Goal: Contribute content: Add original content to the website for others to see

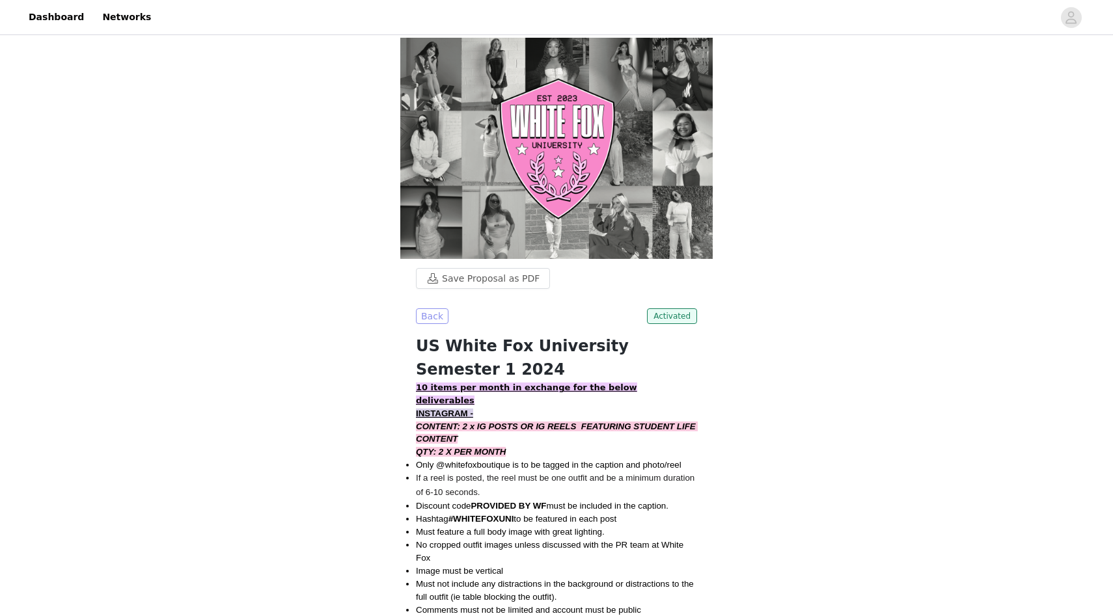
click at [431, 309] on button "Back" at bounding box center [432, 317] width 33 height 16
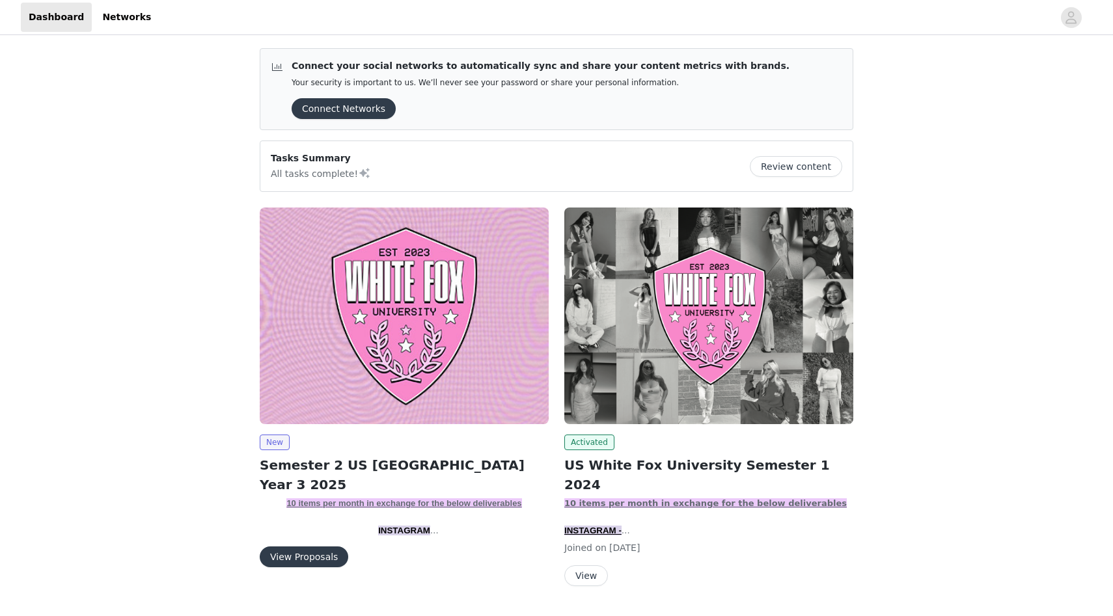
click at [325, 553] on button "View Proposals" at bounding box center [304, 557] width 89 height 21
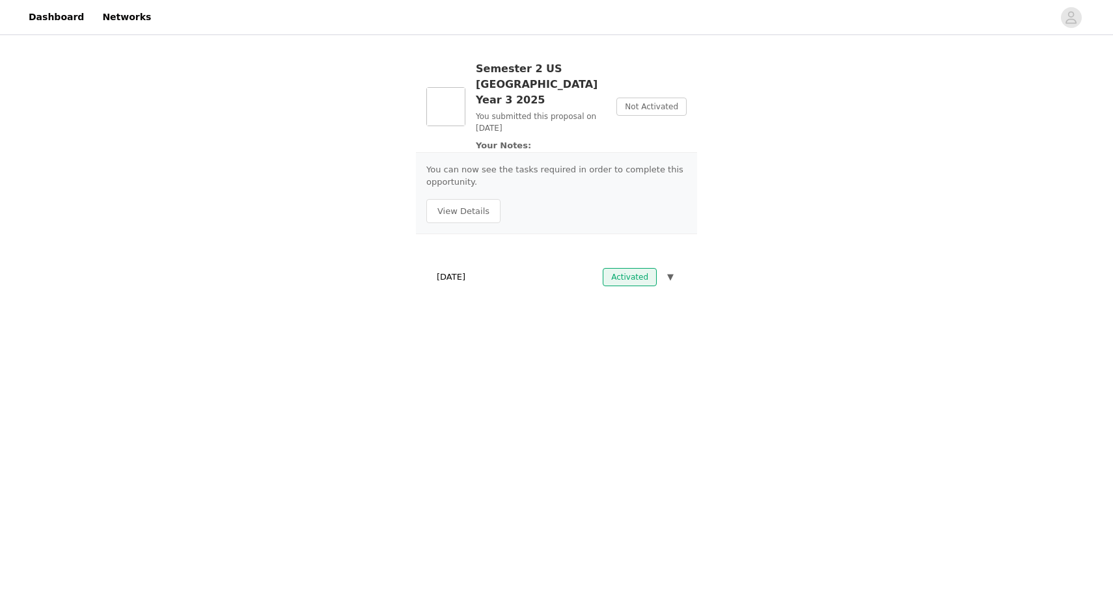
click at [469, 211] on div "You can now see the tasks required in order to complete this opportunity. View …" at bounding box center [556, 193] width 281 height 82
click at [469, 199] on button "View Details" at bounding box center [463, 211] width 74 height 25
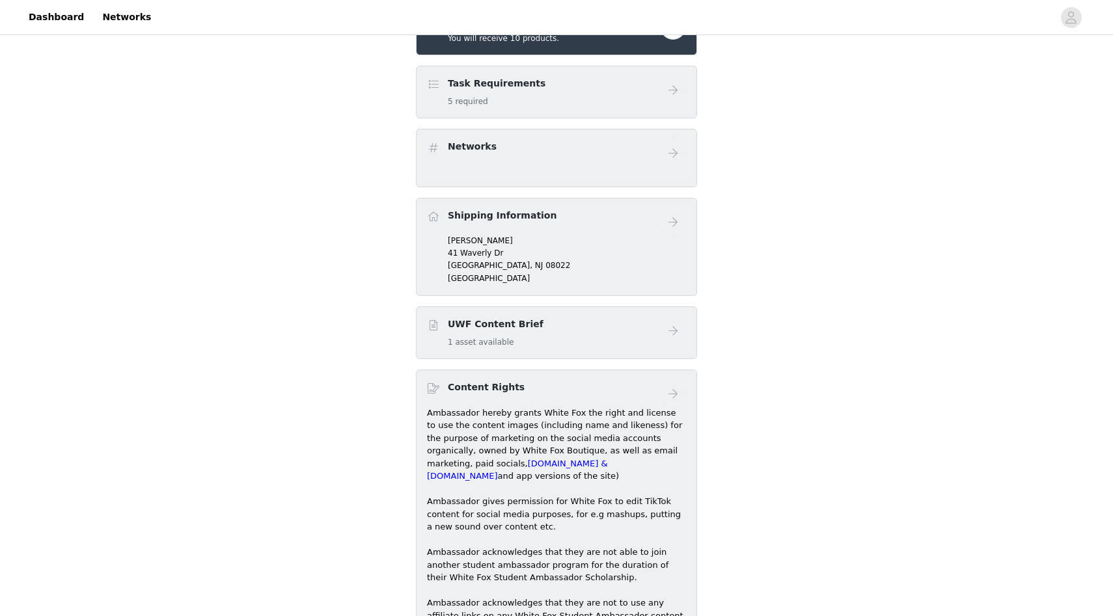
scroll to position [440, 0]
click at [487, 234] on p "[PERSON_NAME]" at bounding box center [567, 240] width 238 height 12
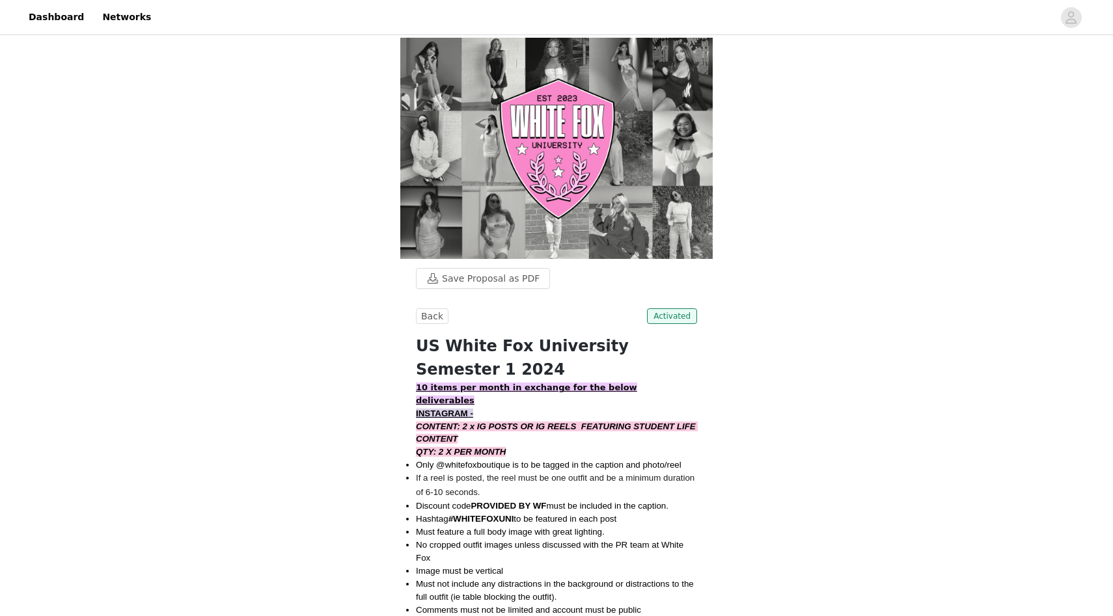
click at [430, 309] on button "Back" at bounding box center [432, 317] width 33 height 16
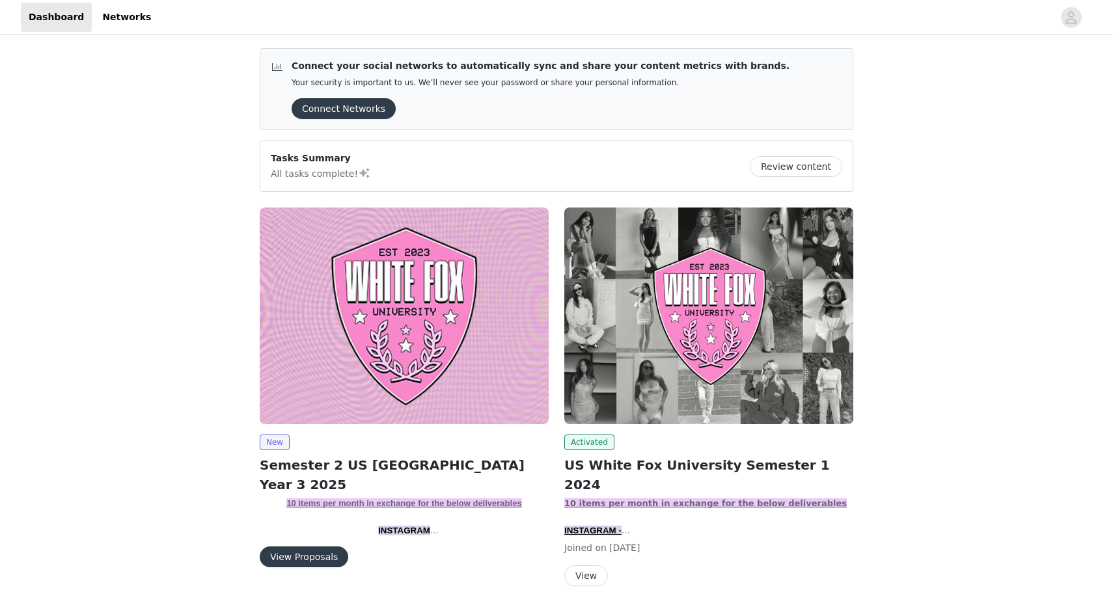
click at [770, 170] on button "Review content" at bounding box center [796, 166] width 92 height 21
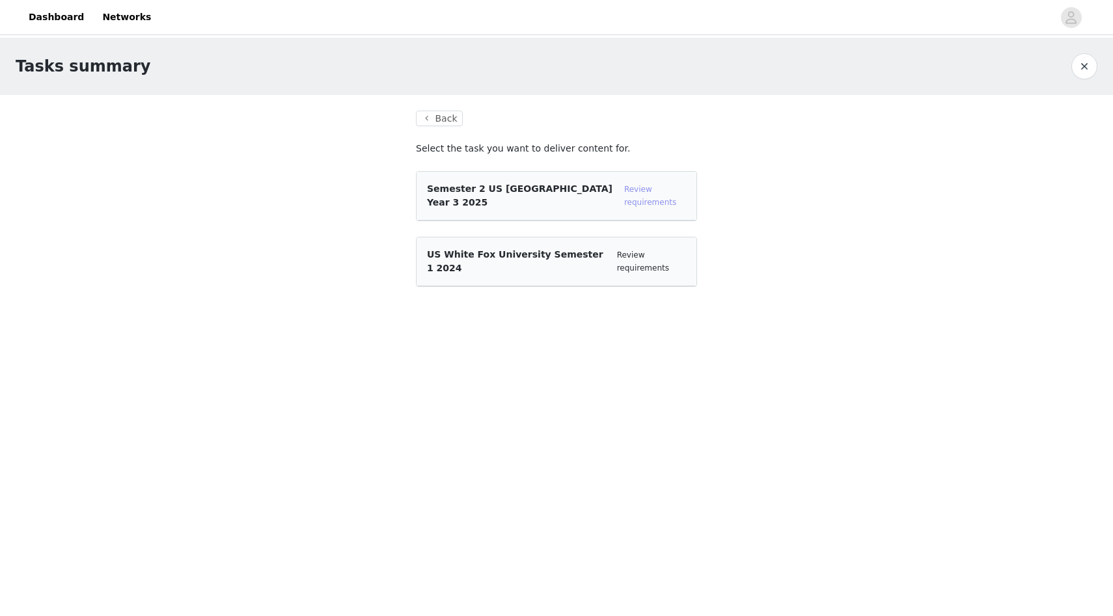
click at [628, 205] on link "Review requirements" at bounding box center [650, 196] width 52 height 22
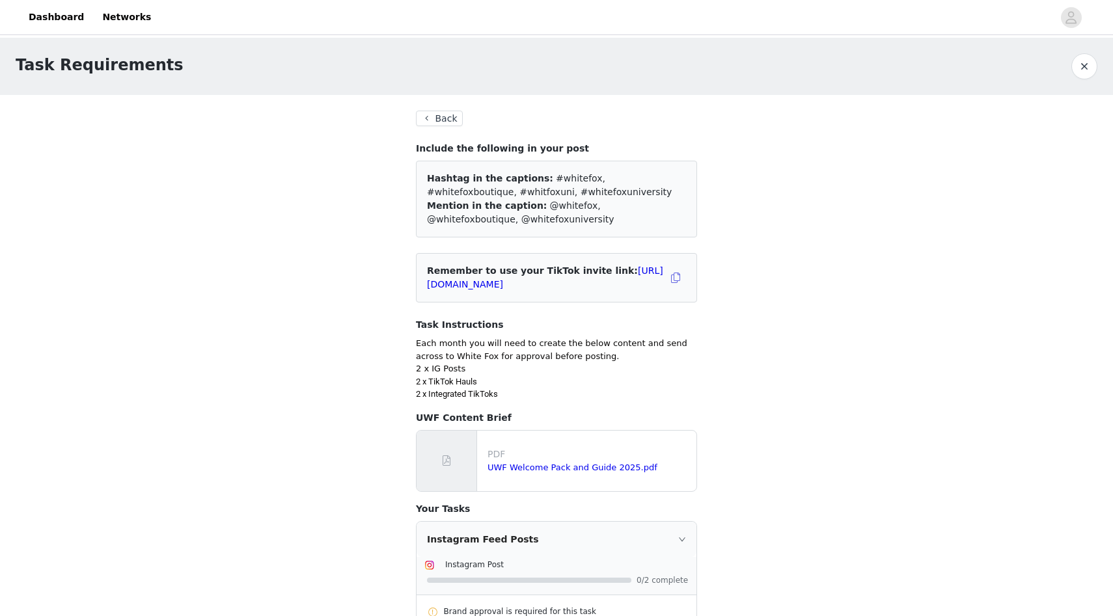
click at [456, 124] on button "Back" at bounding box center [439, 119] width 47 height 16
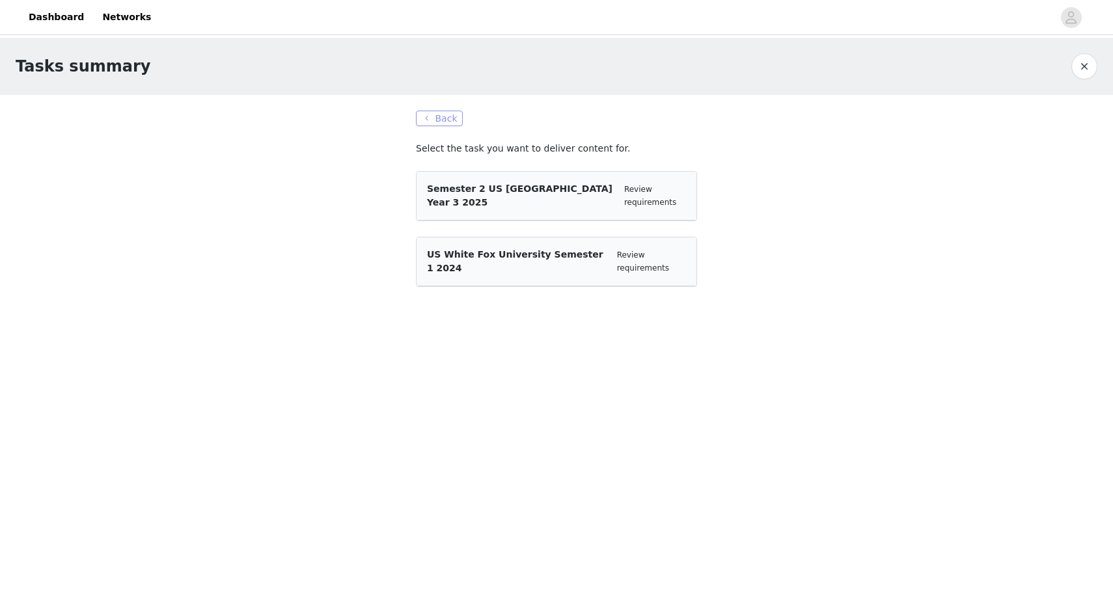
click at [443, 125] on button "Back" at bounding box center [439, 119] width 47 height 16
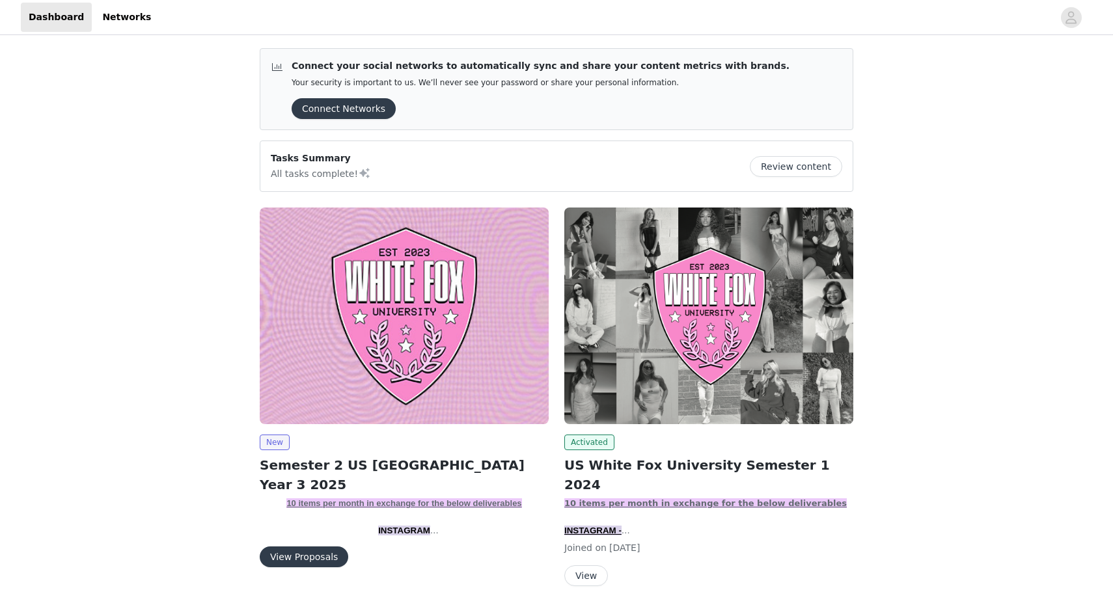
click at [314, 568] on div "New Semester 2 US White Fox University Year 3 2025 10 items per month in exchan…" at bounding box center [404, 390] width 305 height 381
click at [314, 559] on button "View Proposals" at bounding box center [304, 557] width 89 height 21
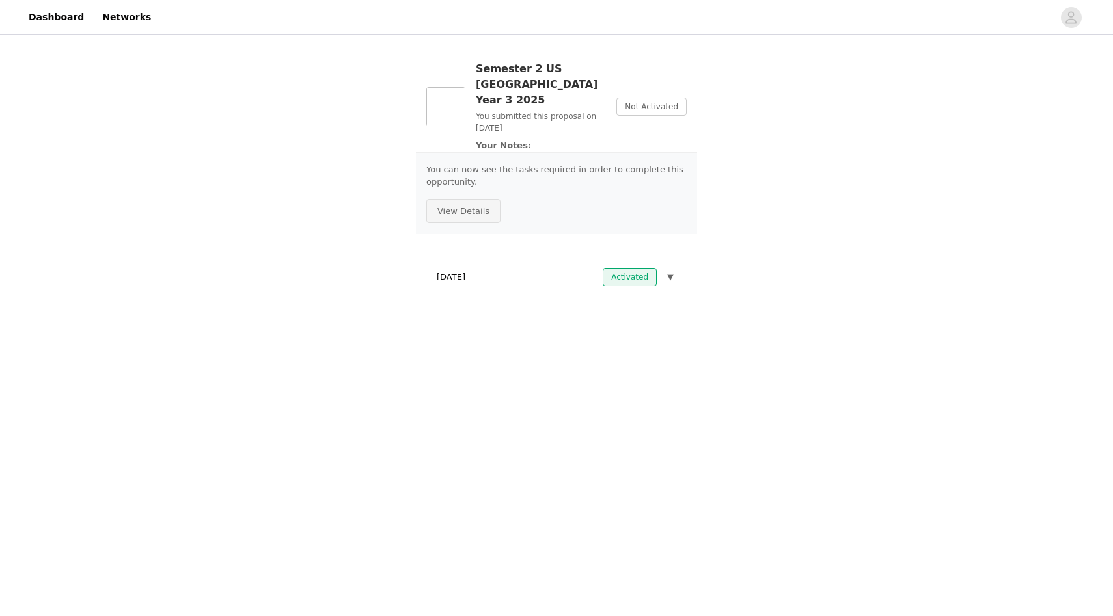
click at [463, 199] on button "View Details" at bounding box center [463, 211] width 74 height 25
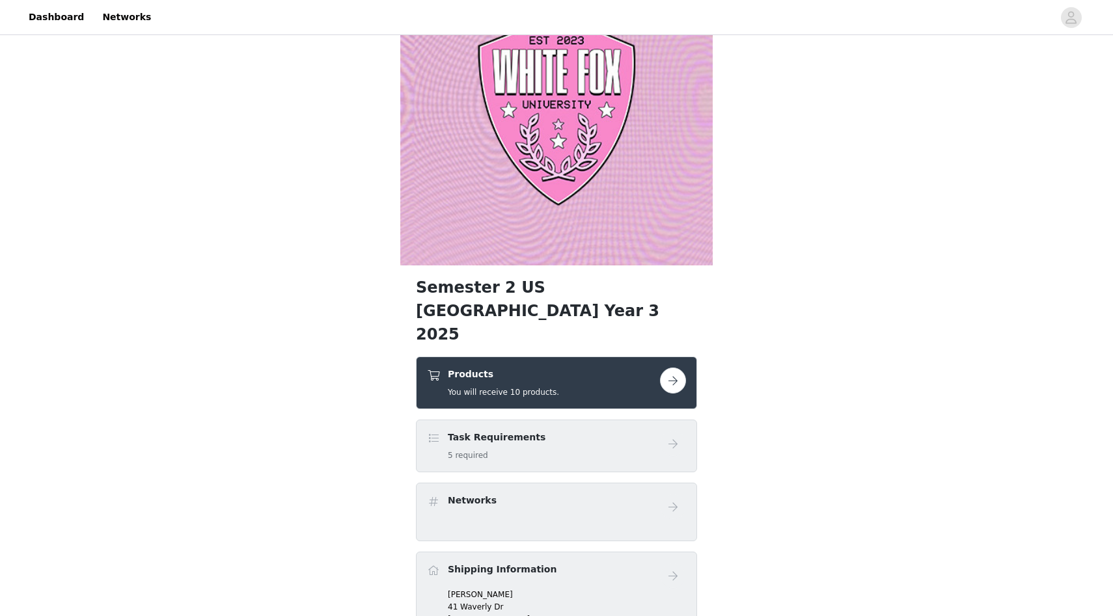
scroll to position [104, 0]
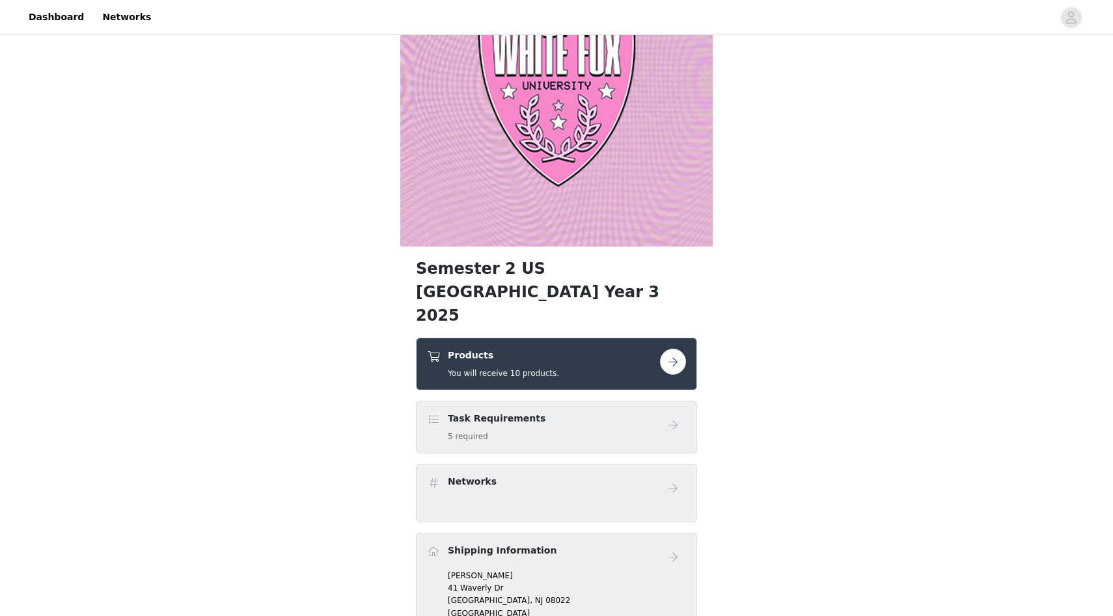
click at [666, 349] on button "button" at bounding box center [673, 362] width 26 height 26
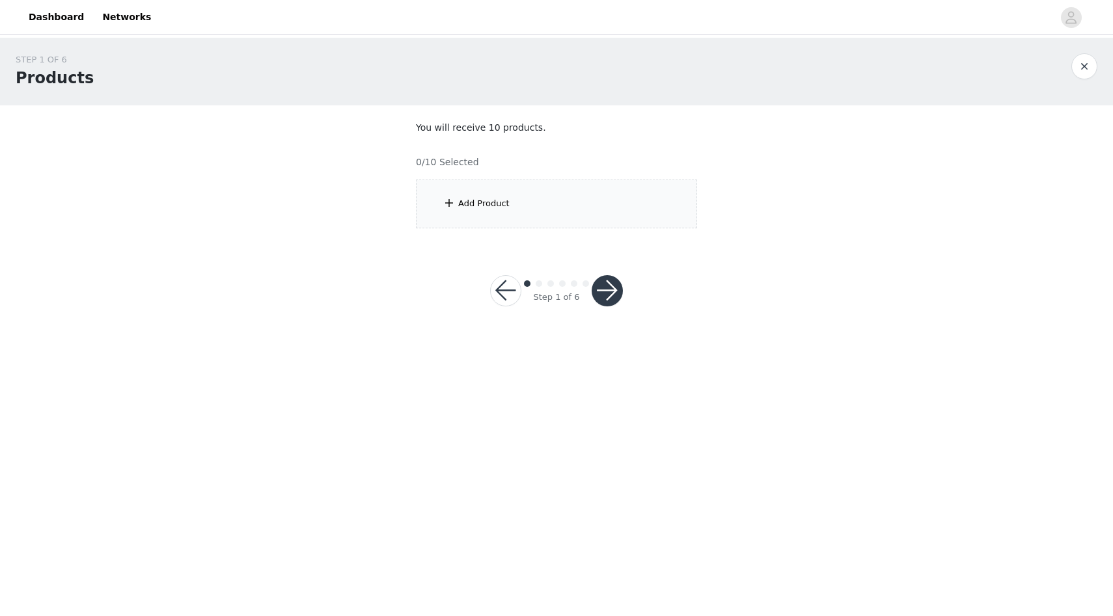
click at [511, 195] on div "Add Product" at bounding box center [556, 204] width 281 height 49
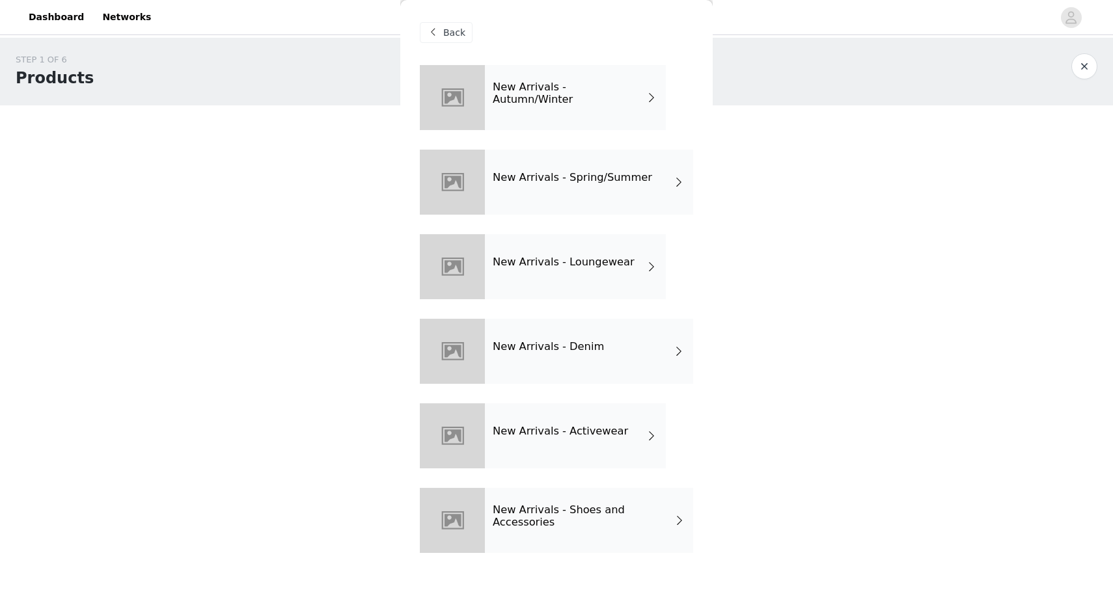
click at [510, 117] on div "New Arrivals - Autumn/Winter" at bounding box center [575, 97] width 181 height 65
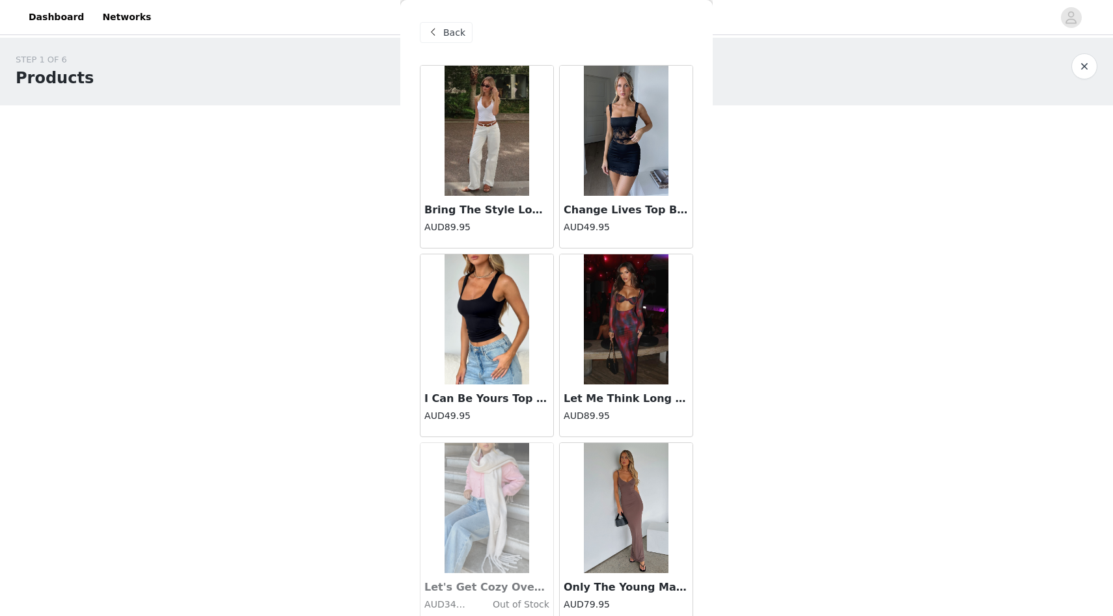
click at [447, 33] on span "Back" at bounding box center [454, 33] width 22 height 14
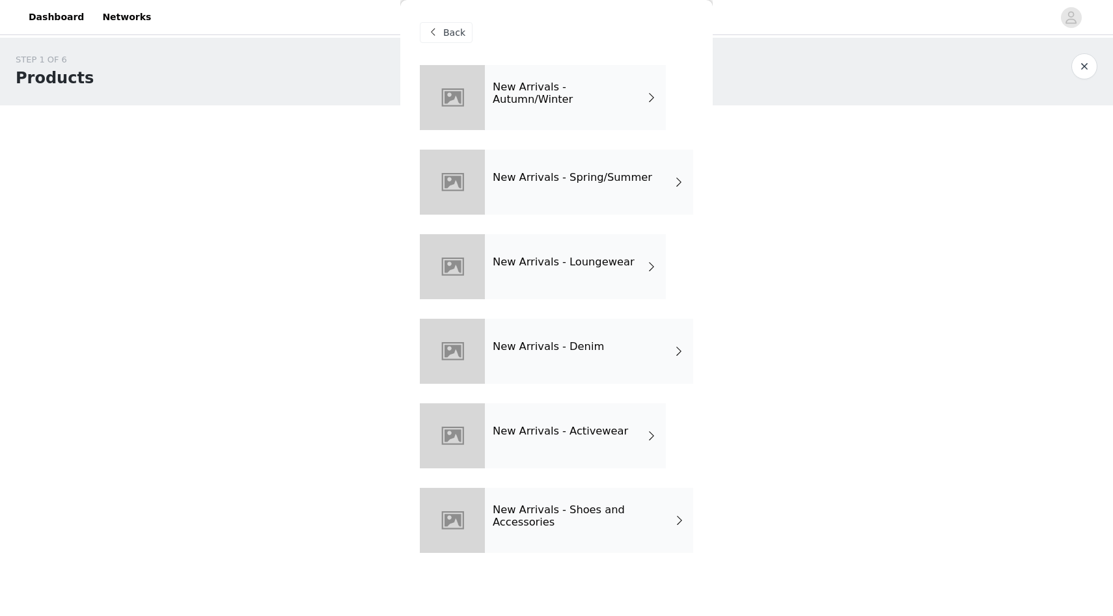
click at [567, 255] on div "New Arrivals - Loungewear" at bounding box center [575, 266] width 181 height 65
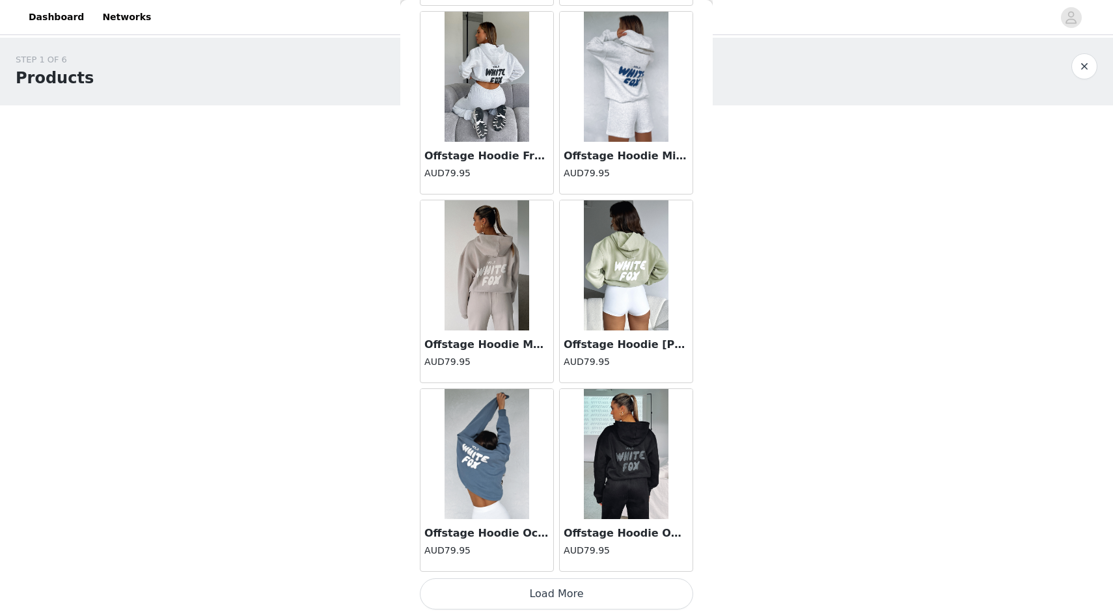
click at [598, 600] on button "Load More" at bounding box center [556, 594] width 273 height 31
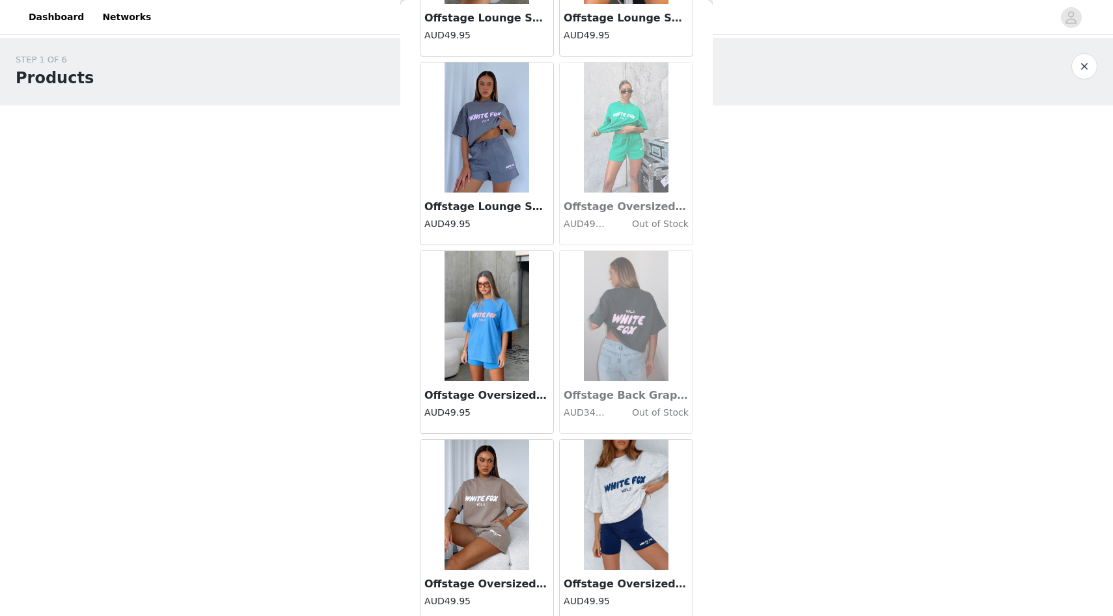
scroll to position [3263, 0]
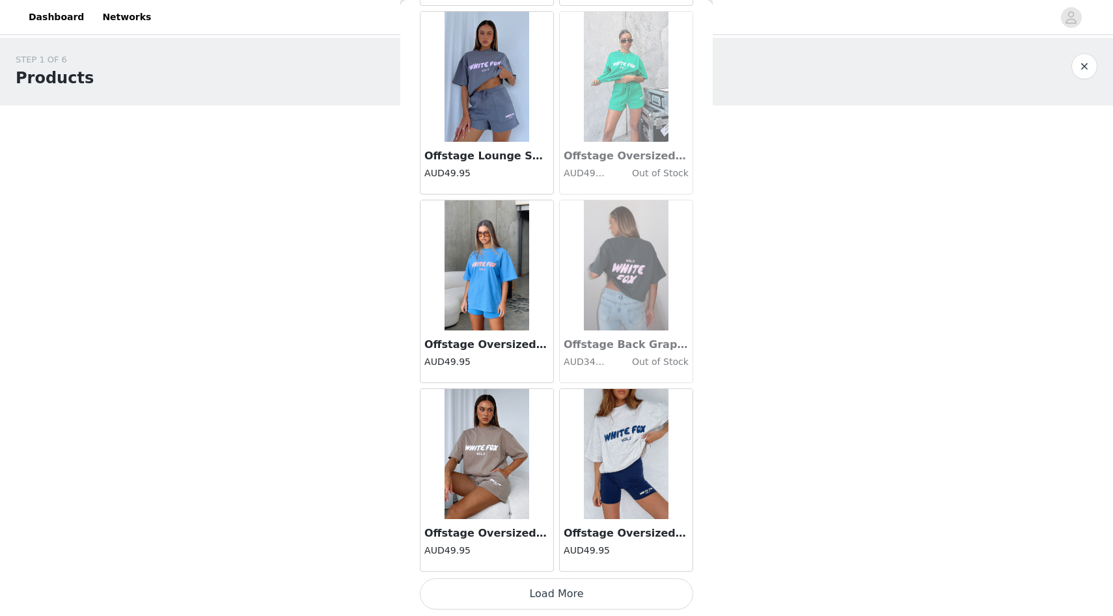
click at [559, 588] on button "Load More" at bounding box center [556, 594] width 273 height 31
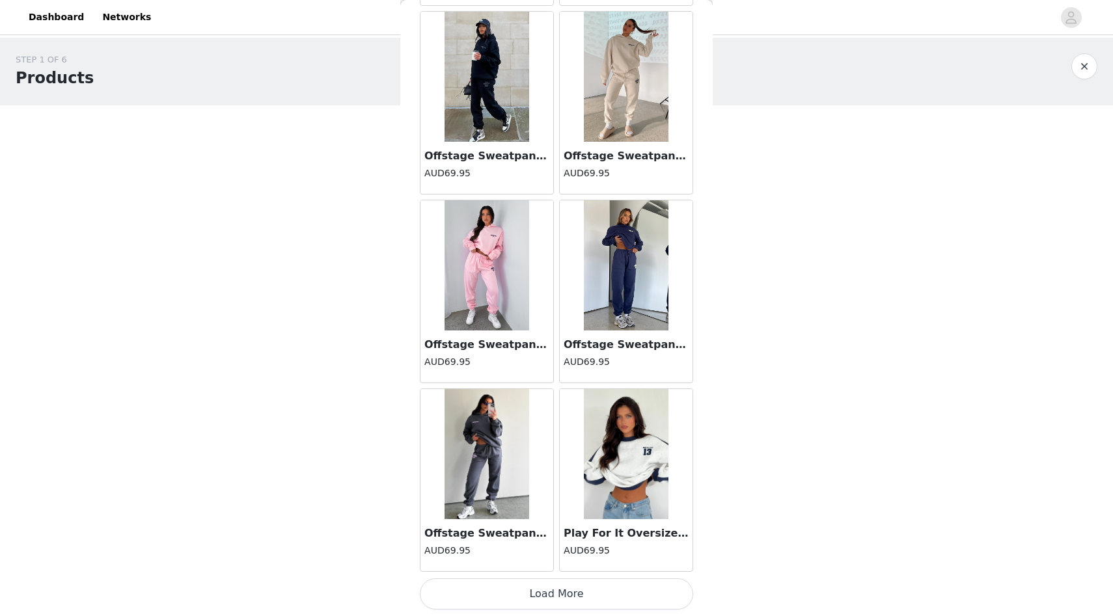
click at [575, 584] on button "Load More" at bounding box center [556, 594] width 273 height 31
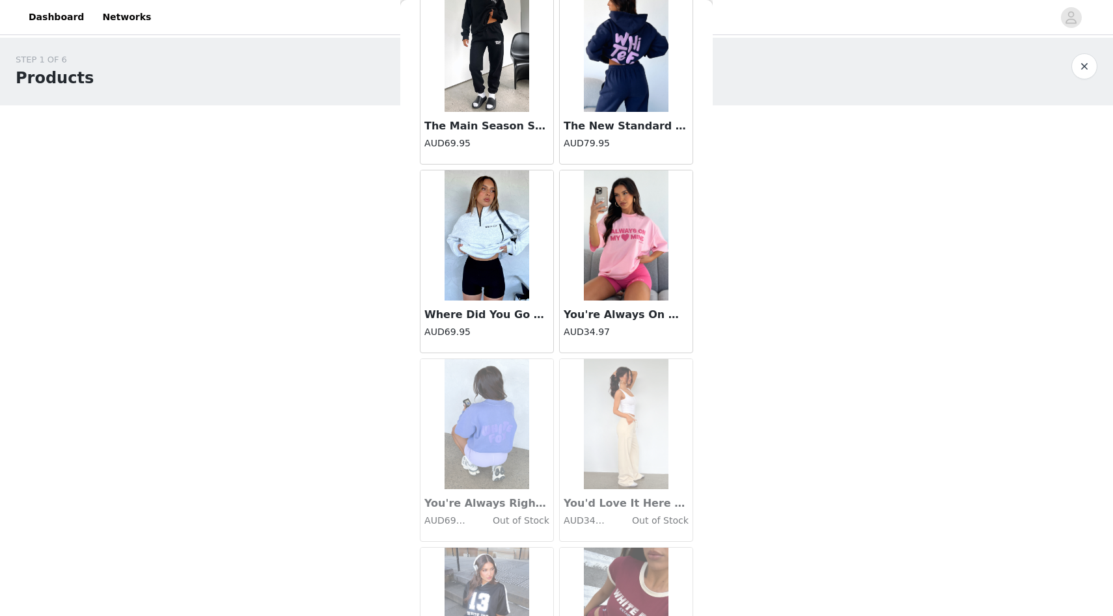
scroll to position [7039, 0]
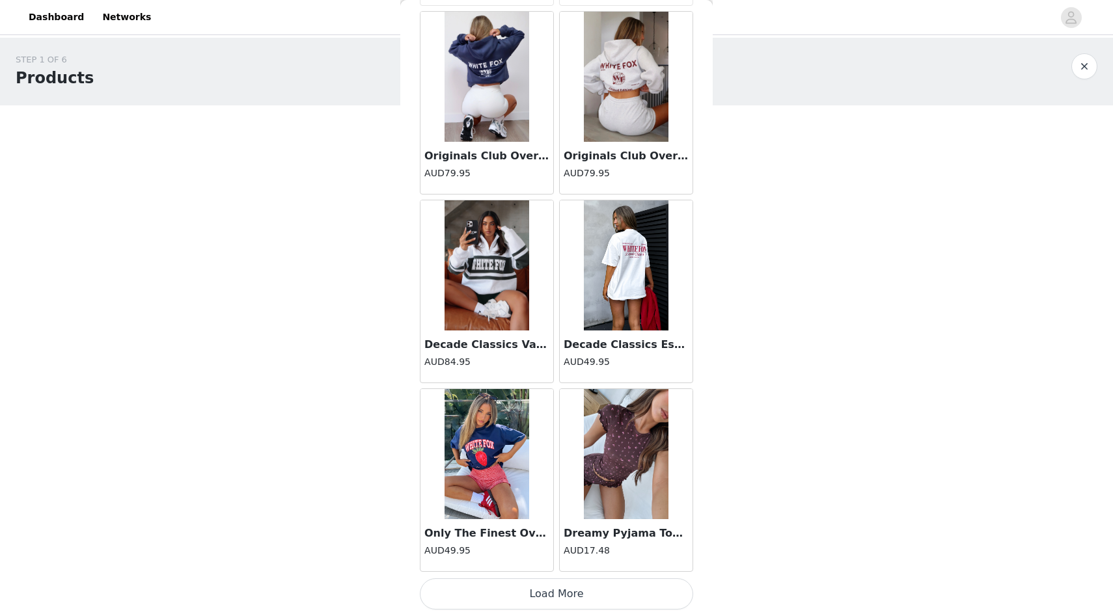
click at [552, 600] on button "Load More" at bounding box center [556, 594] width 273 height 31
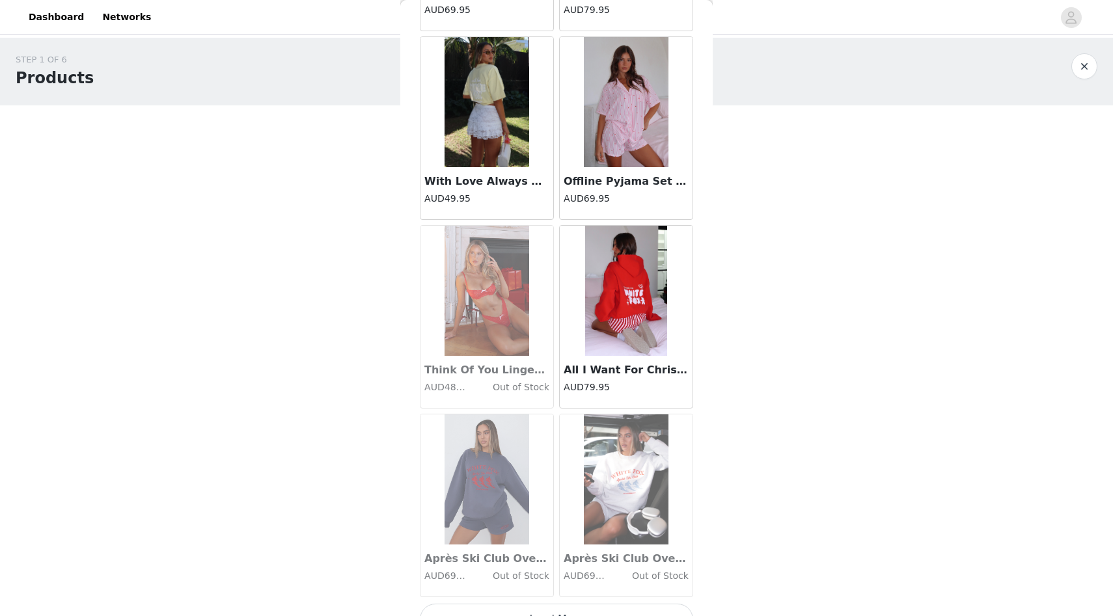
scroll to position [8927, 0]
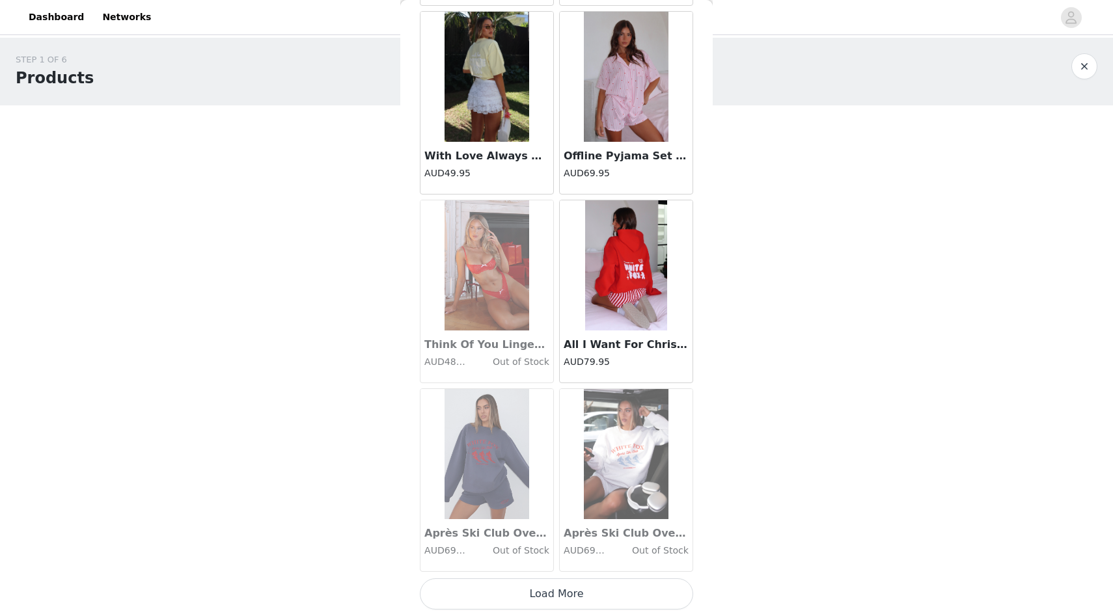
click at [557, 594] on button "Load More" at bounding box center [556, 594] width 273 height 31
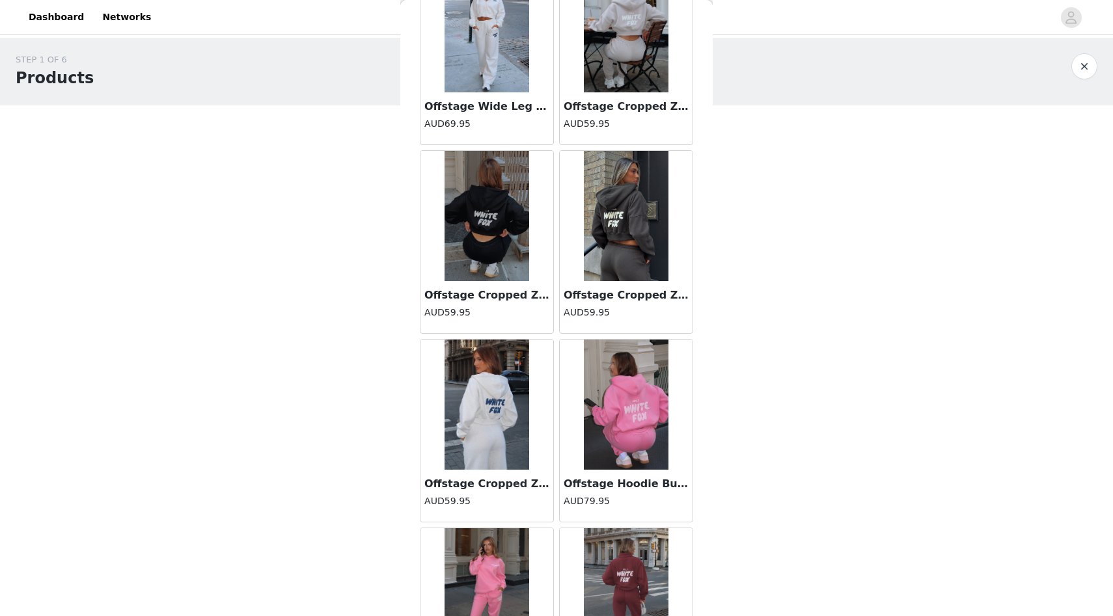
scroll to position [10815, 0]
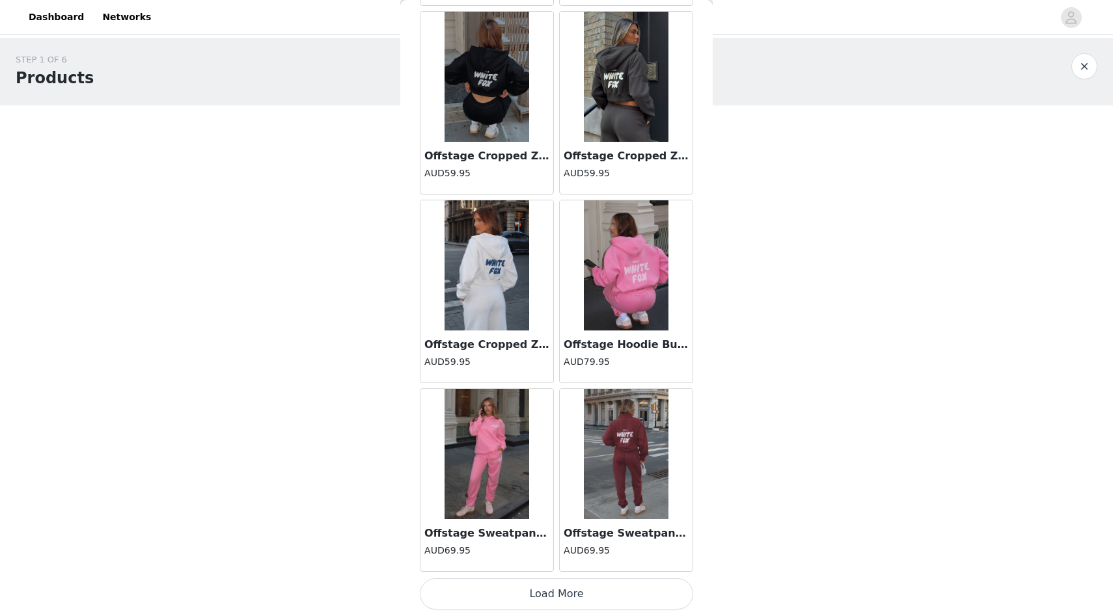
click at [548, 588] on button "Load More" at bounding box center [556, 594] width 273 height 31
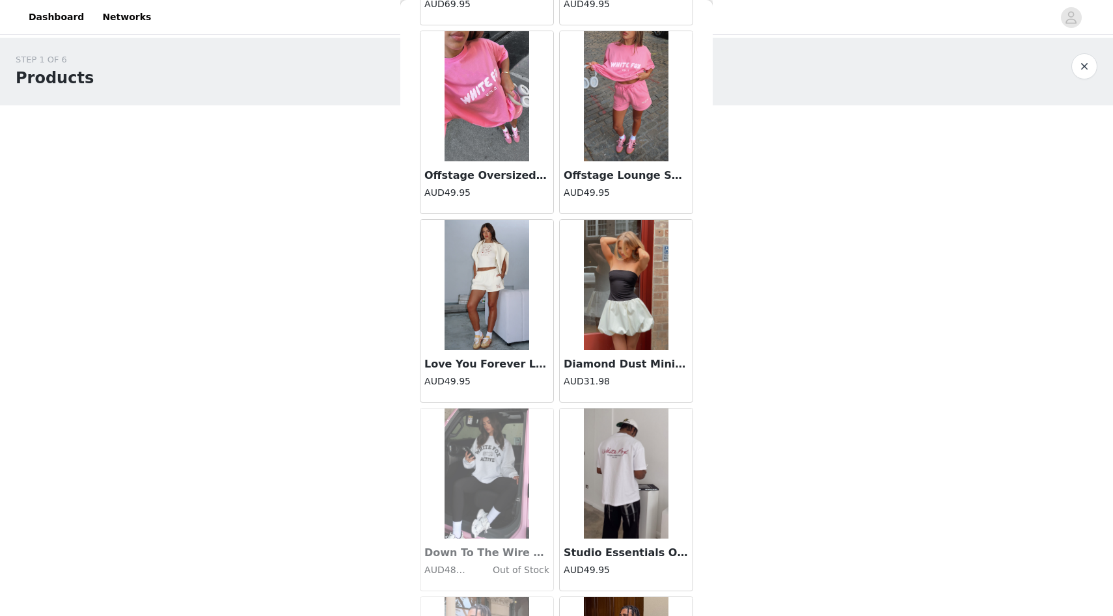
scroll to position [12703, 0]
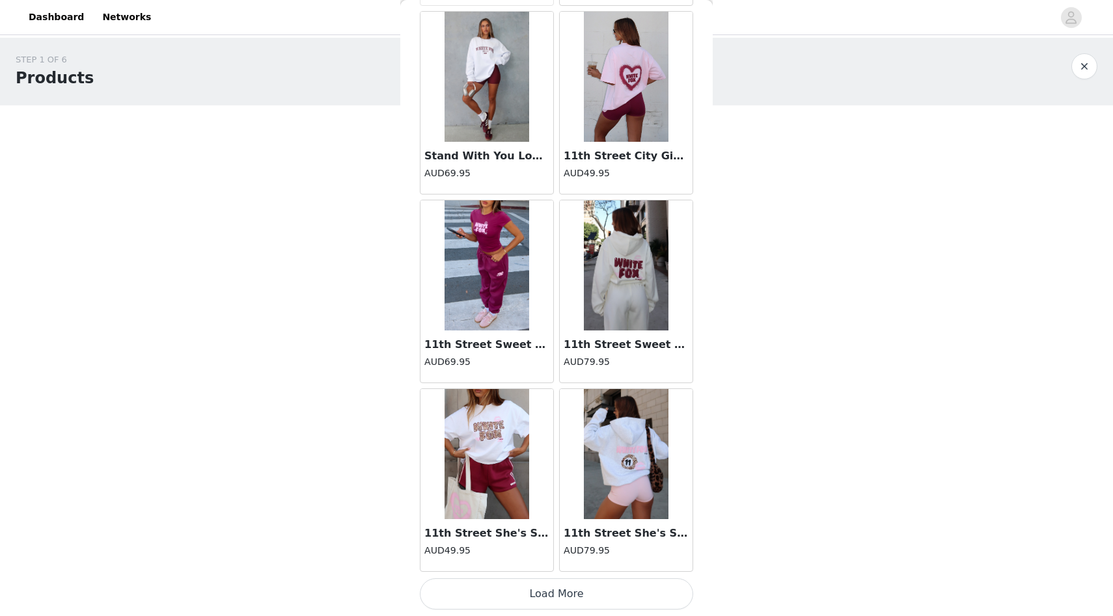
click at [570, 592] on button "Load More" at bounding box center [556, 594] width 273 height 31
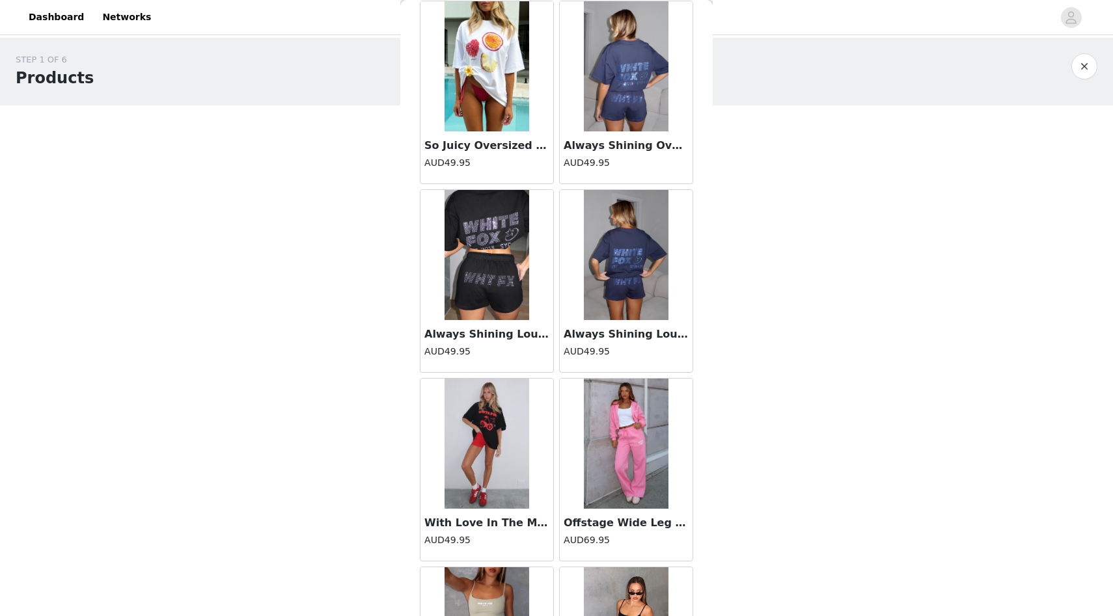
scroll to position [14590, 0]
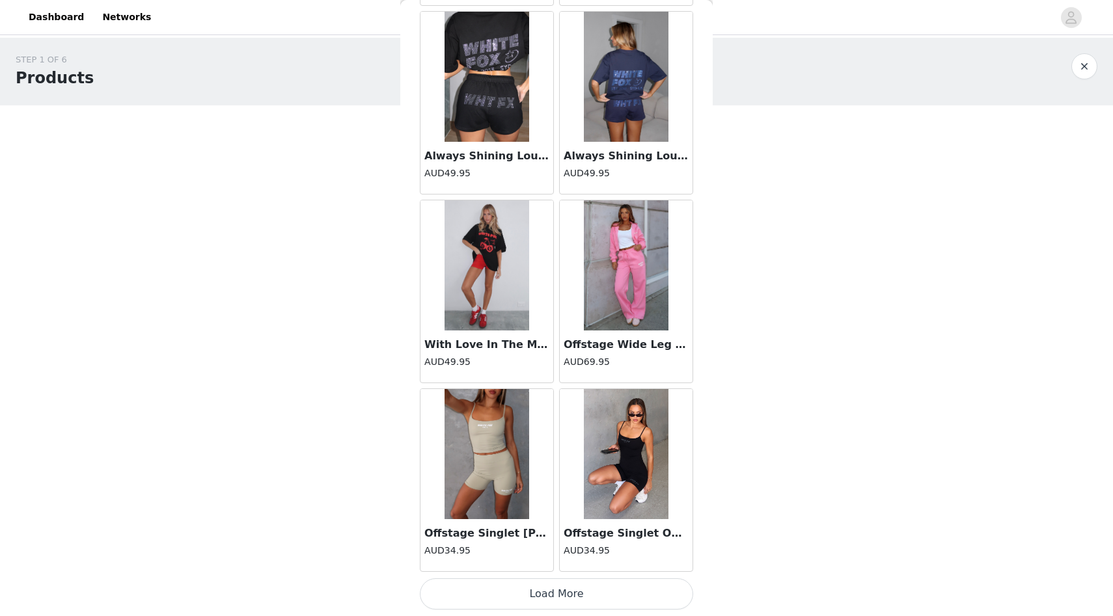
click at [578, 583] on button "Load More" at bounding box center [556, 594] width 273 height 31
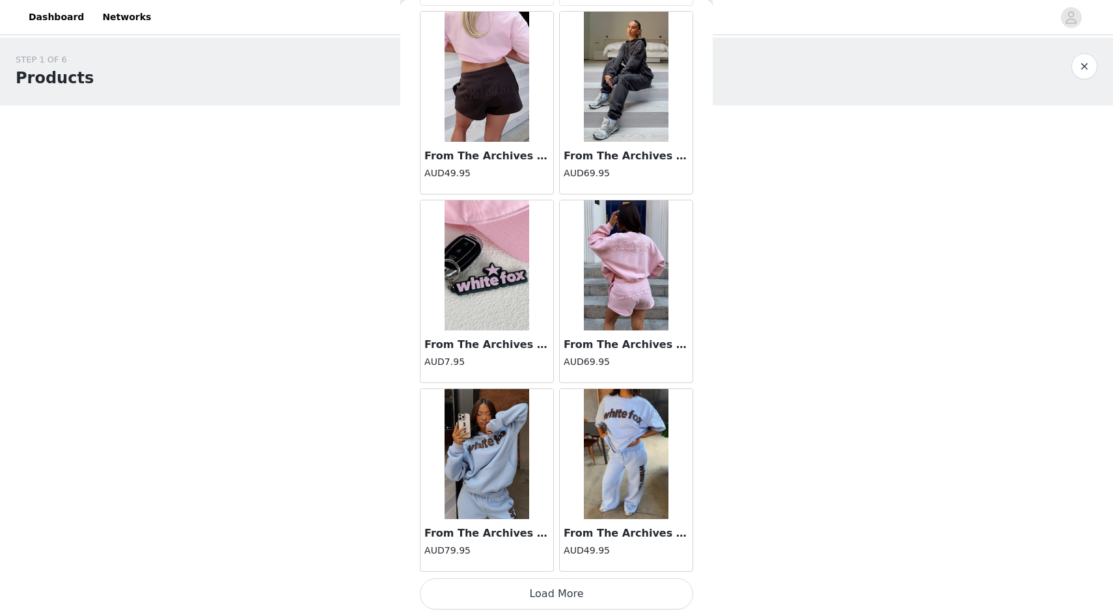
click at [591, 599] on button "Load More" at bounding box center [556, 594] width 273 height 31
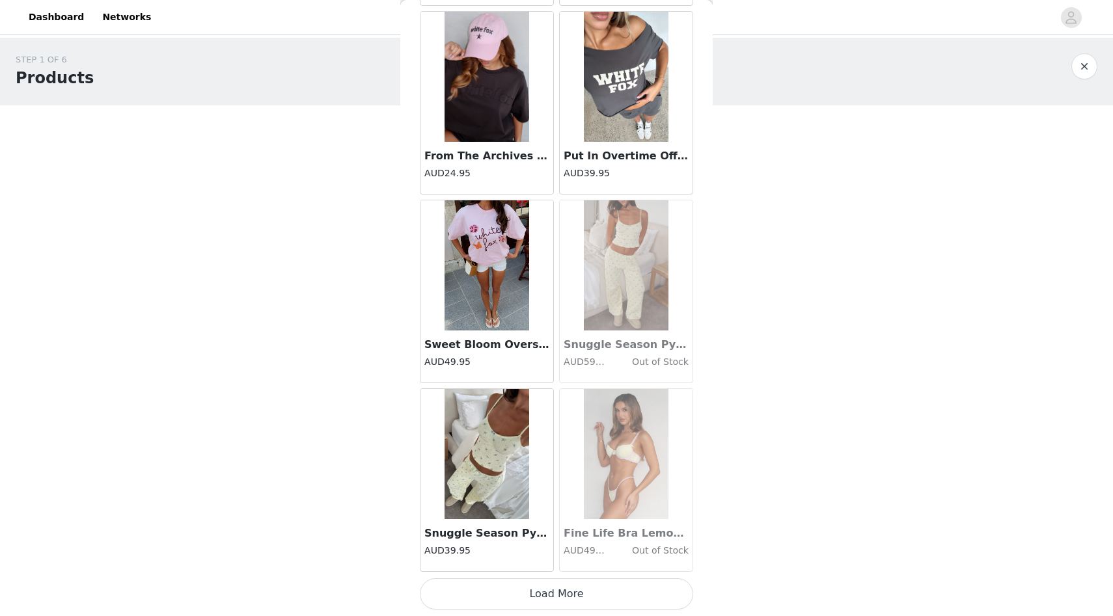
click at [594, 585] on button "Load More" at bounding box center [556, 594] width 273 height 31
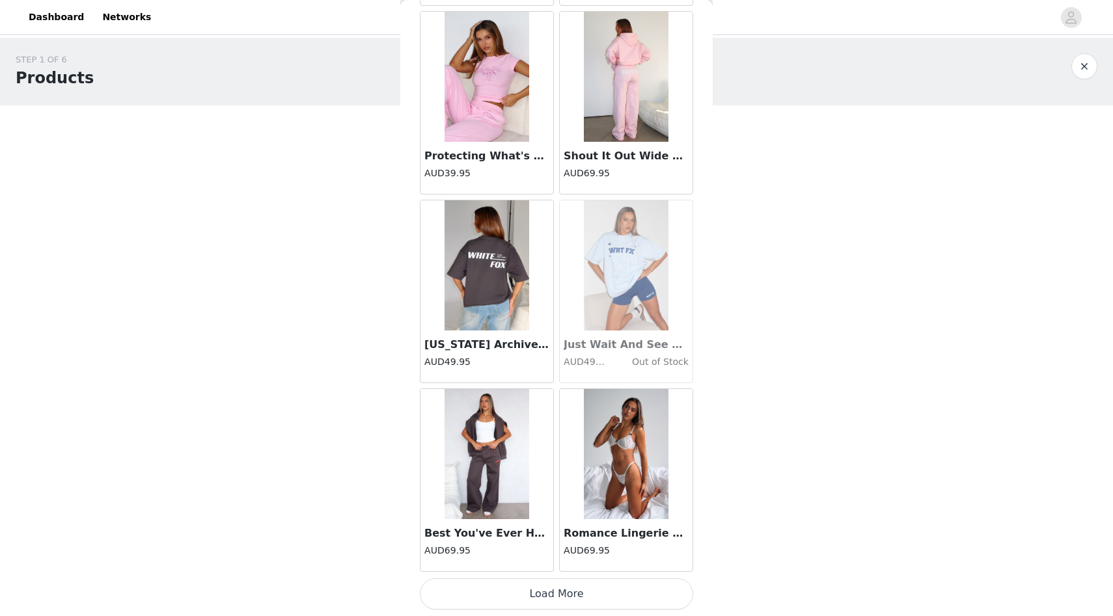
click at [592, 590] on button "Load More" at bounding box center [556, 594] width 273 height 31
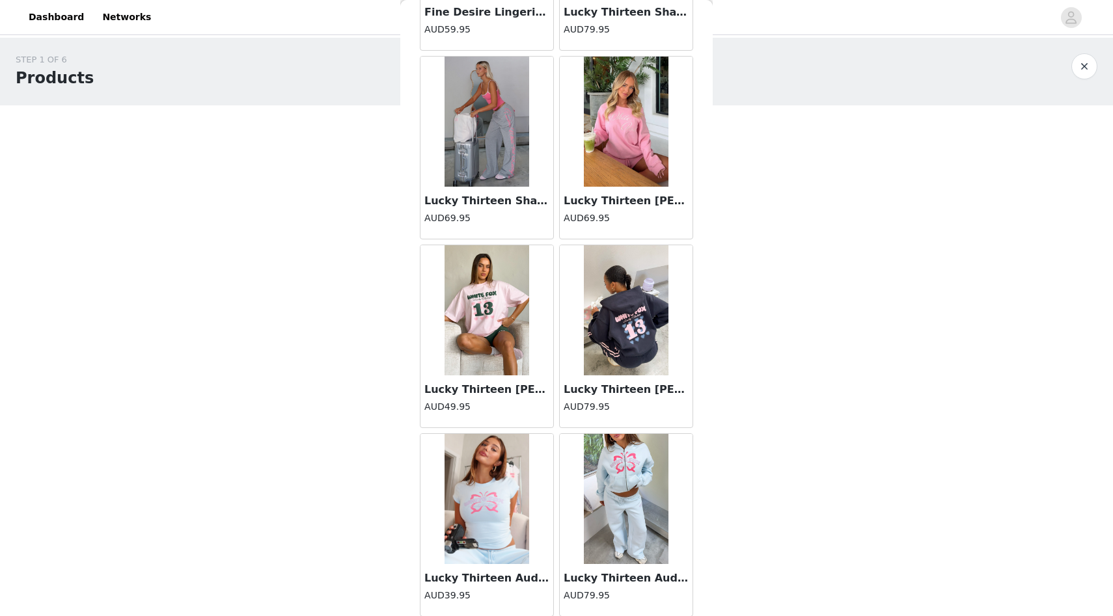
scroll to position [22142, 0]
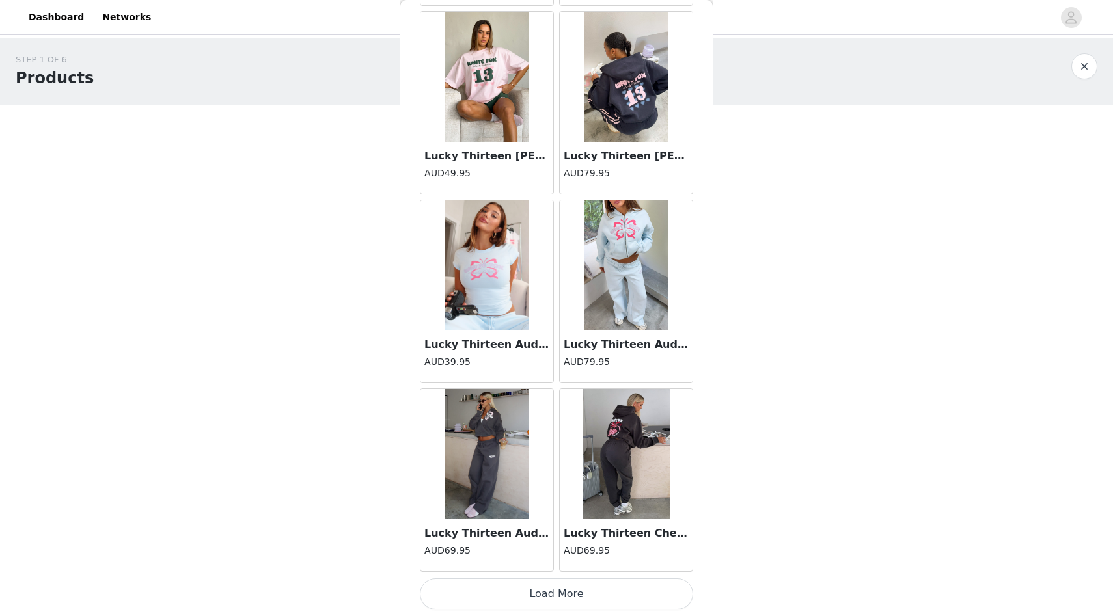
click at [592, 599] on button "Load More" at bounding box center [556, 594] width 273 height 31
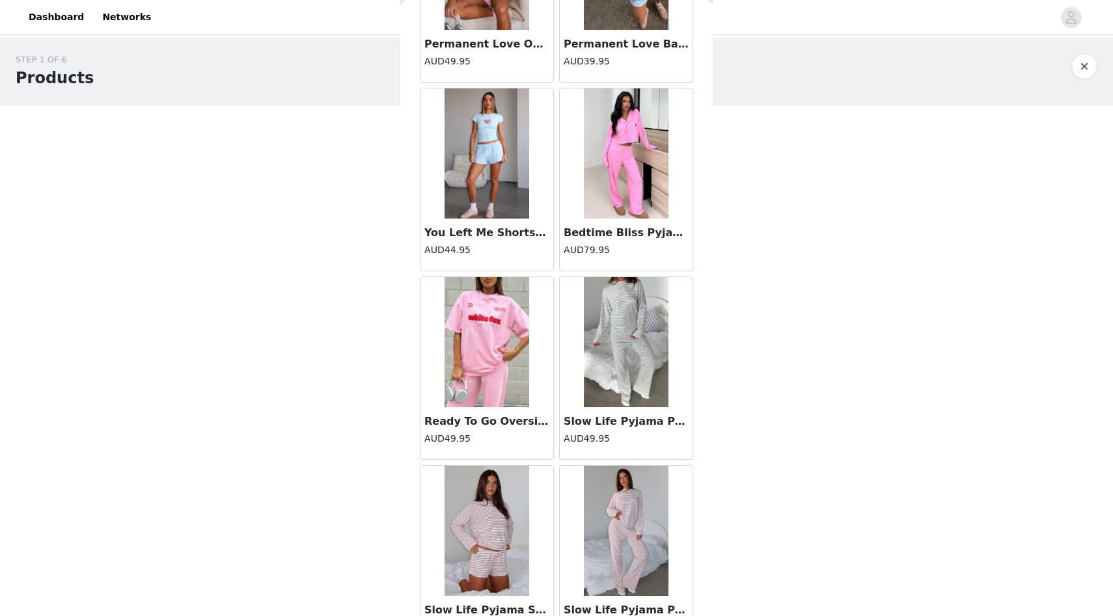
scroll to position [24030, 0]
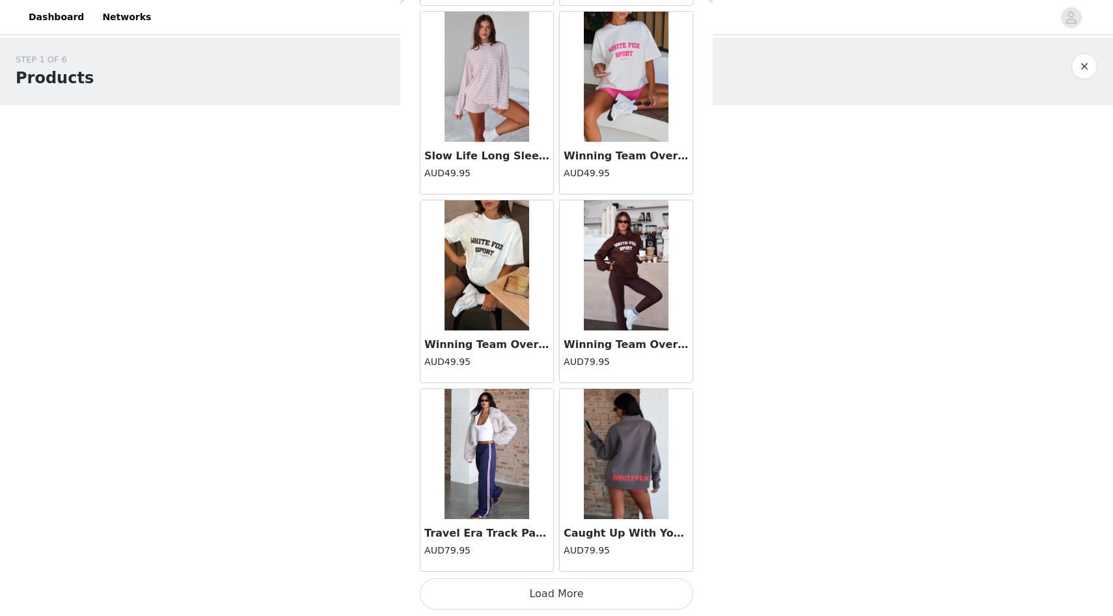
click at [593, 591] on button "Load More" at bounding box center [556, 594] width 273 height 31
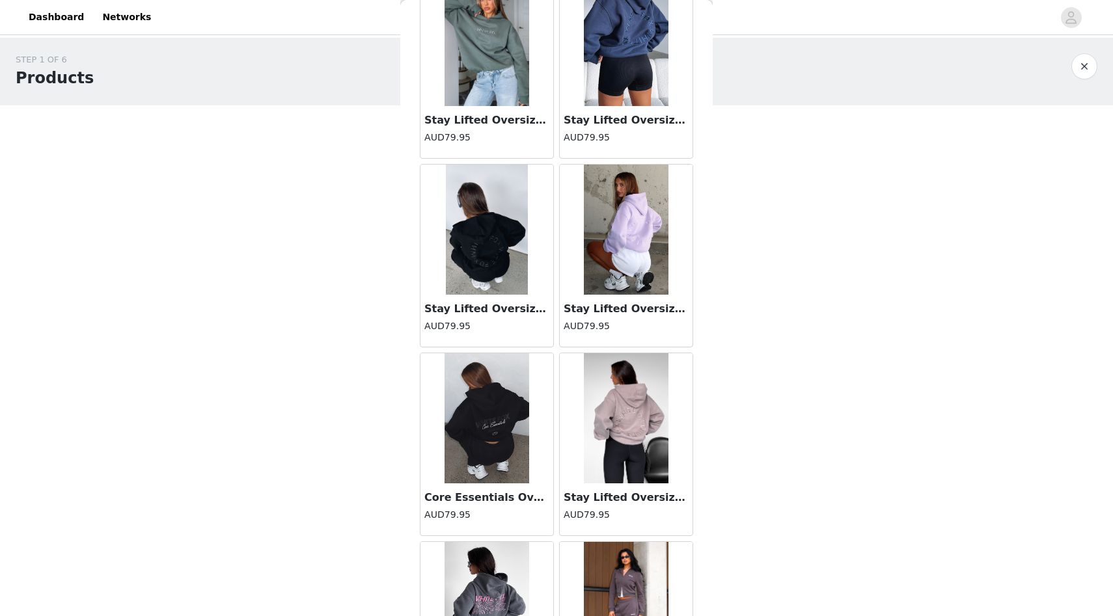
scroll to position [25917, 0]
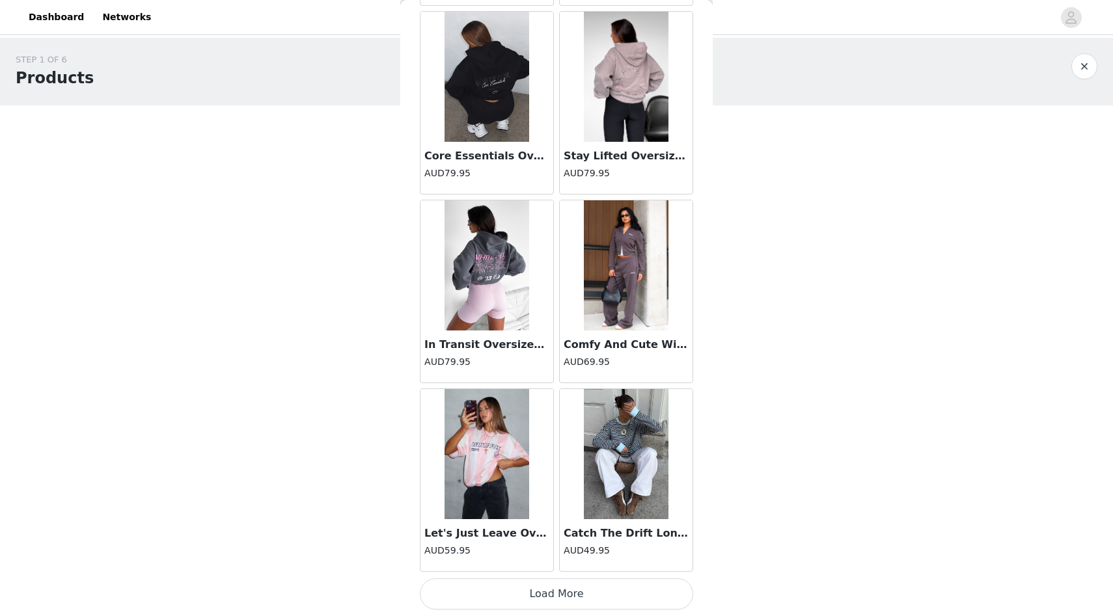
click at [570, 596] on button "Load More" at bounding box center [556, 594] width 273 height 31
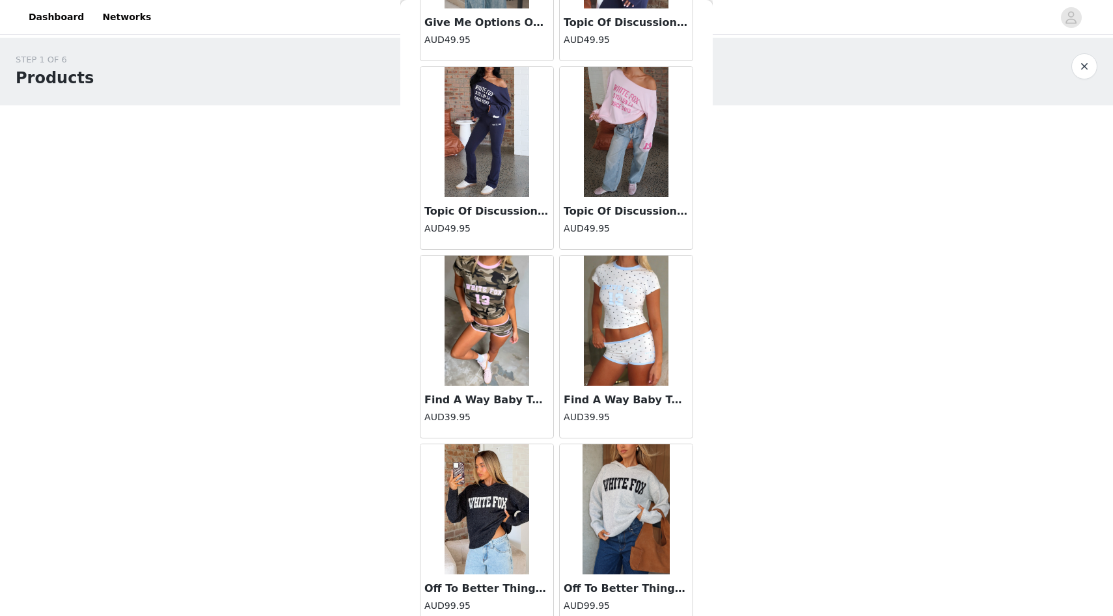
scroll to position [27805, 0]
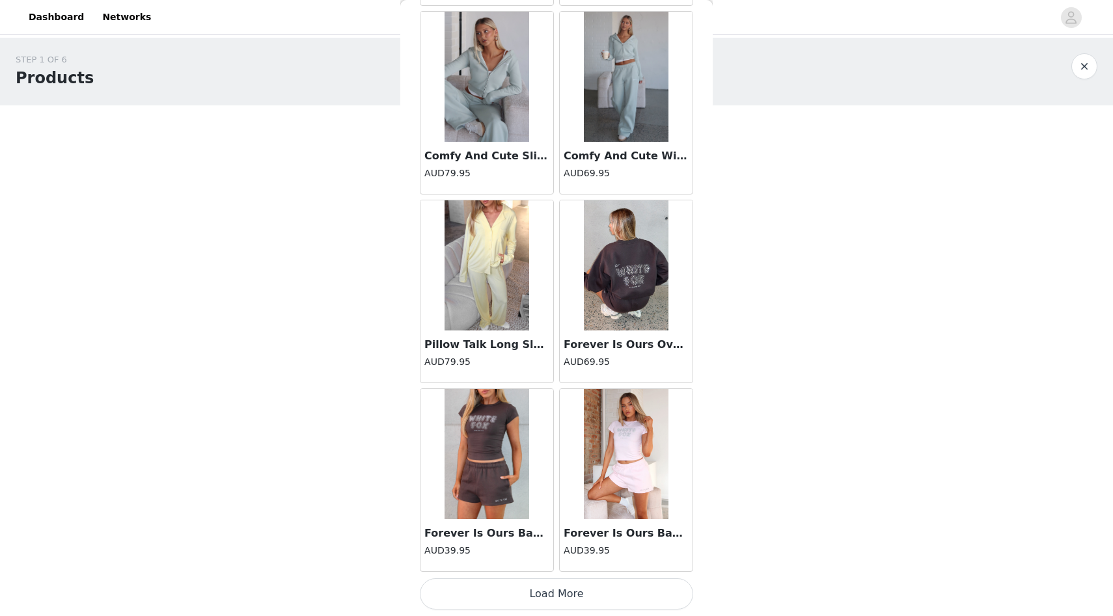
click at [570, 581] on button "Load More" at bounding box center [556, 594] width 273 height 31
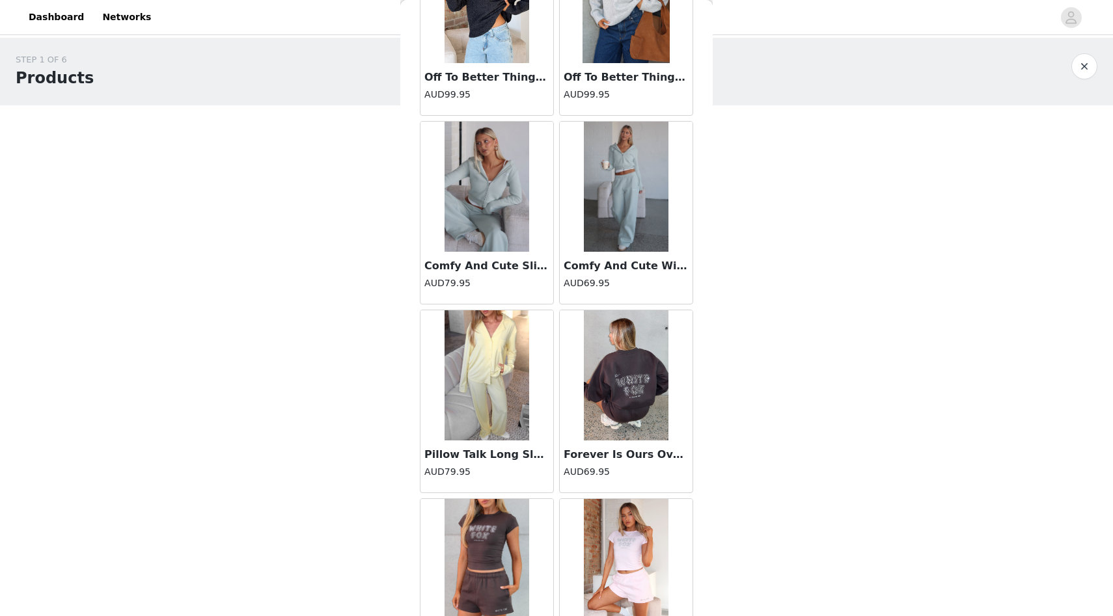
scroll to position [27649, 0]
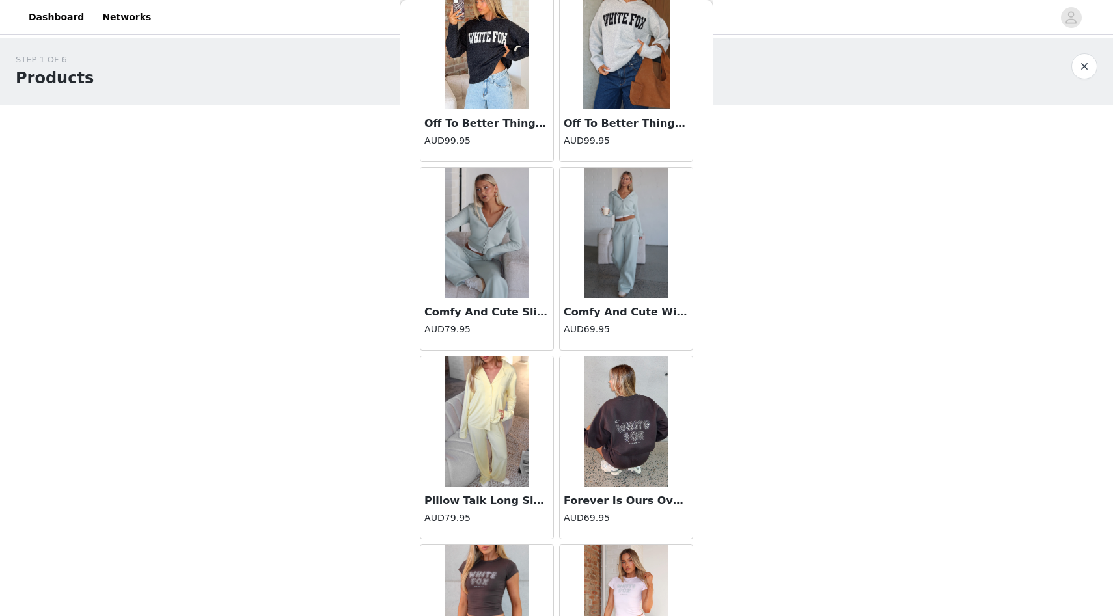
click at [525, 249] on img at bounding box center [487, 233] width 85 height 130
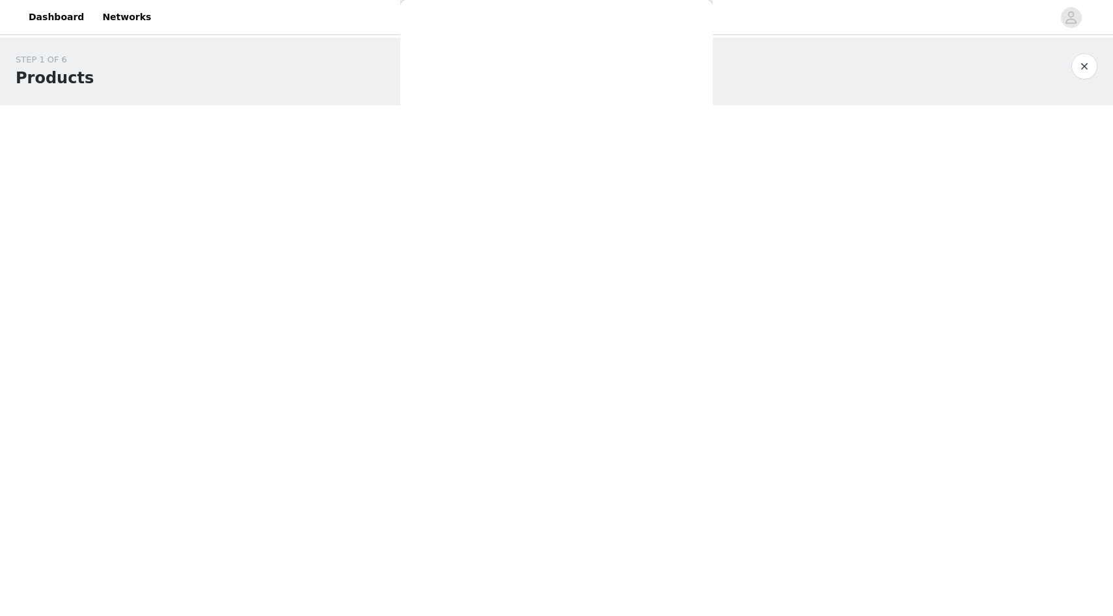
scroll to position [30, 0]
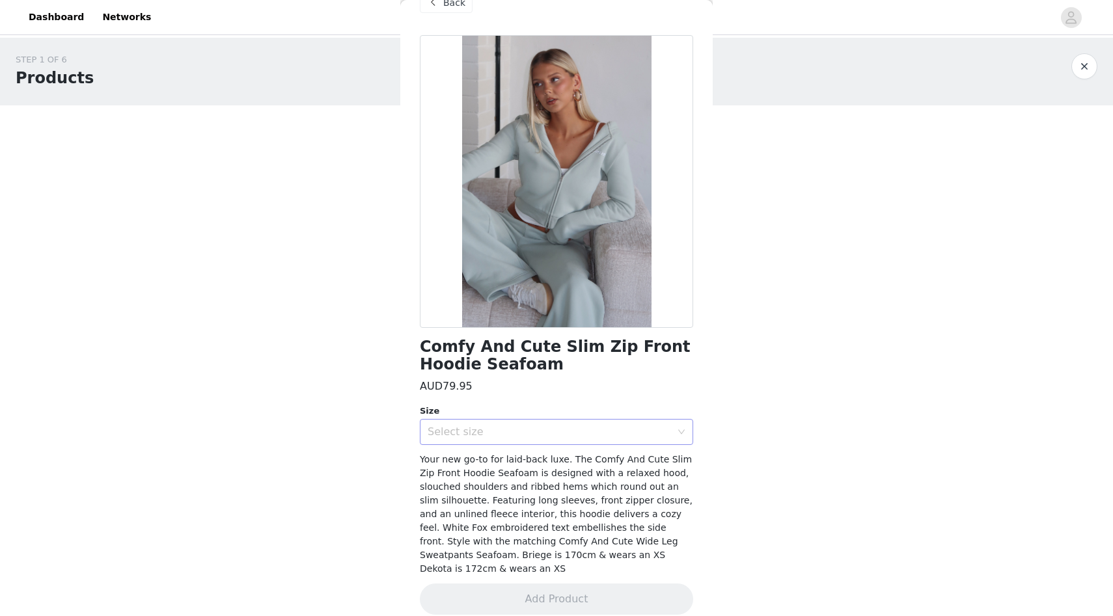
click at [584, 424] on div "Select size" at bounding box center [552, 432] width 249 height 25
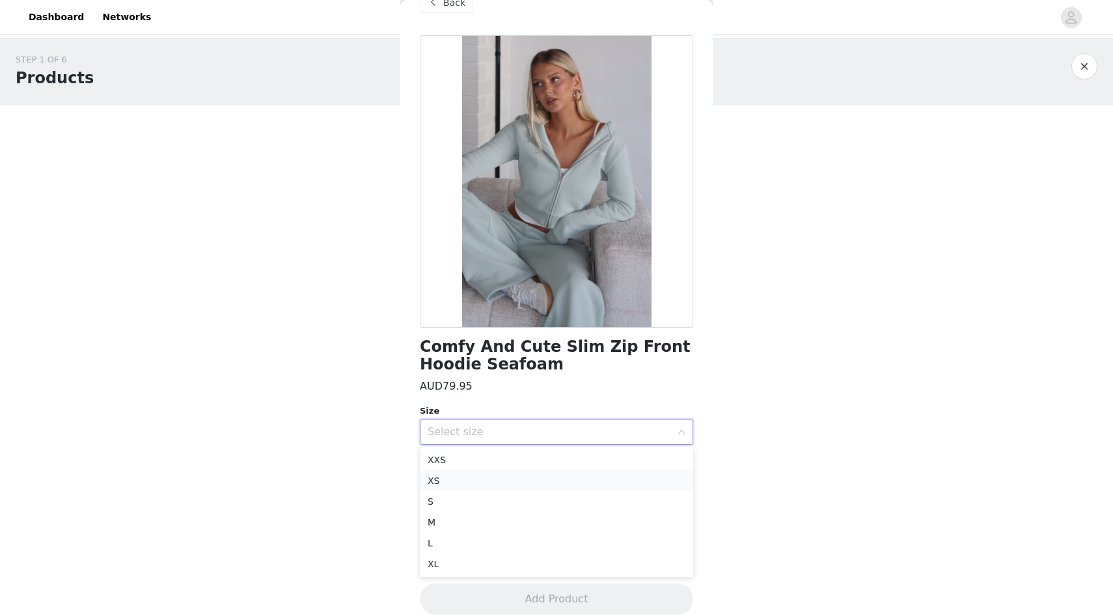
click at [557, 475] on li "XS" at bounding box center [556, 481] width 273 height 21
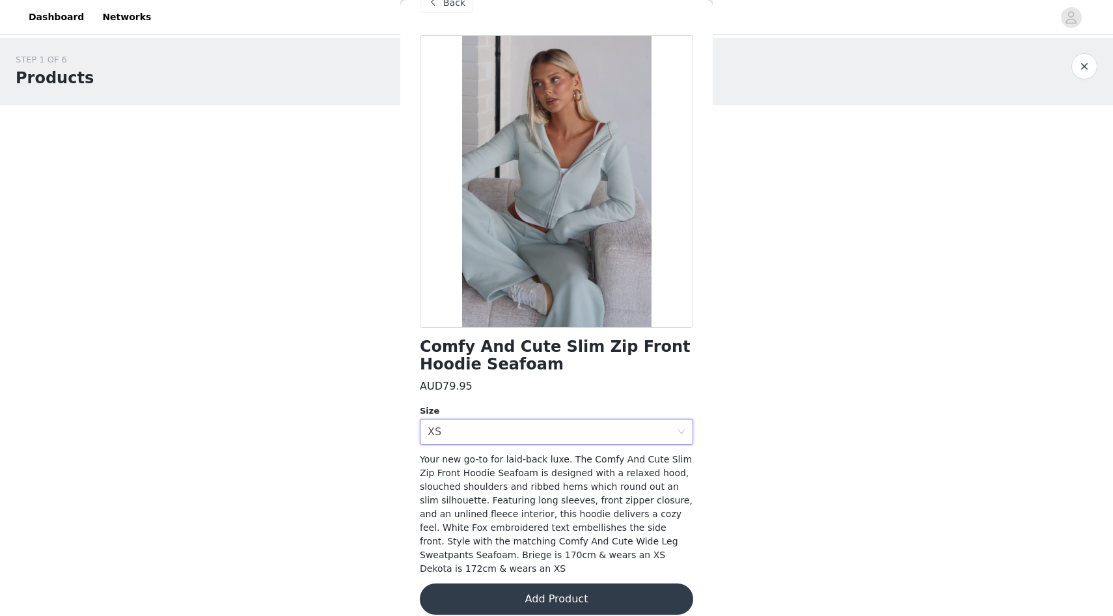
click at [586, 584] on button "Add Product" at bounding box center [556, 599] width 273 height 31
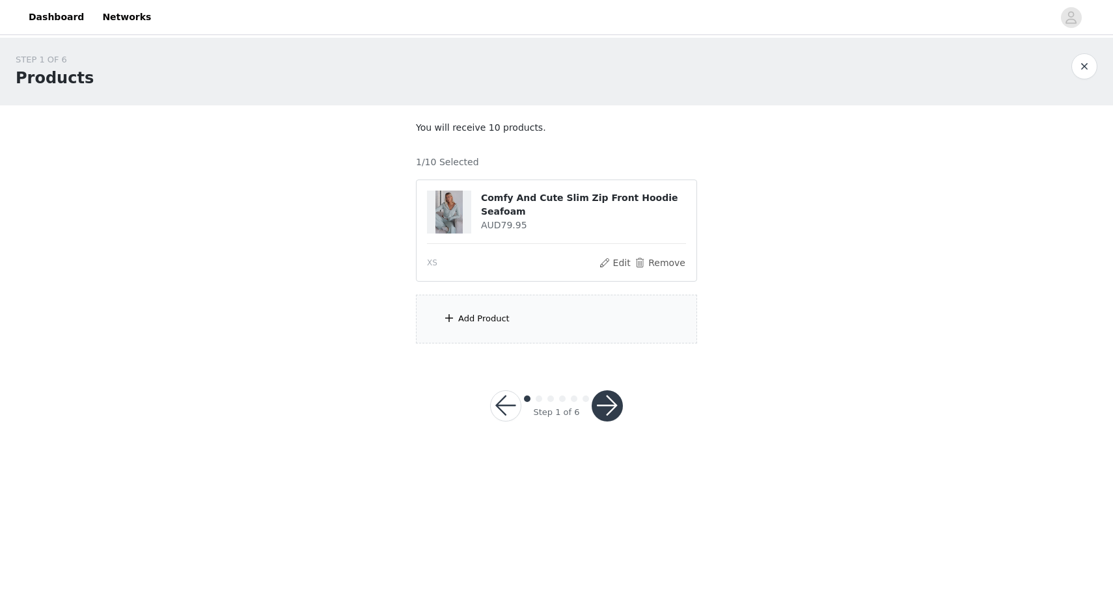
click at [531, 318] on div "Add Product" at bounding box center [556, 319] width 281 height 49
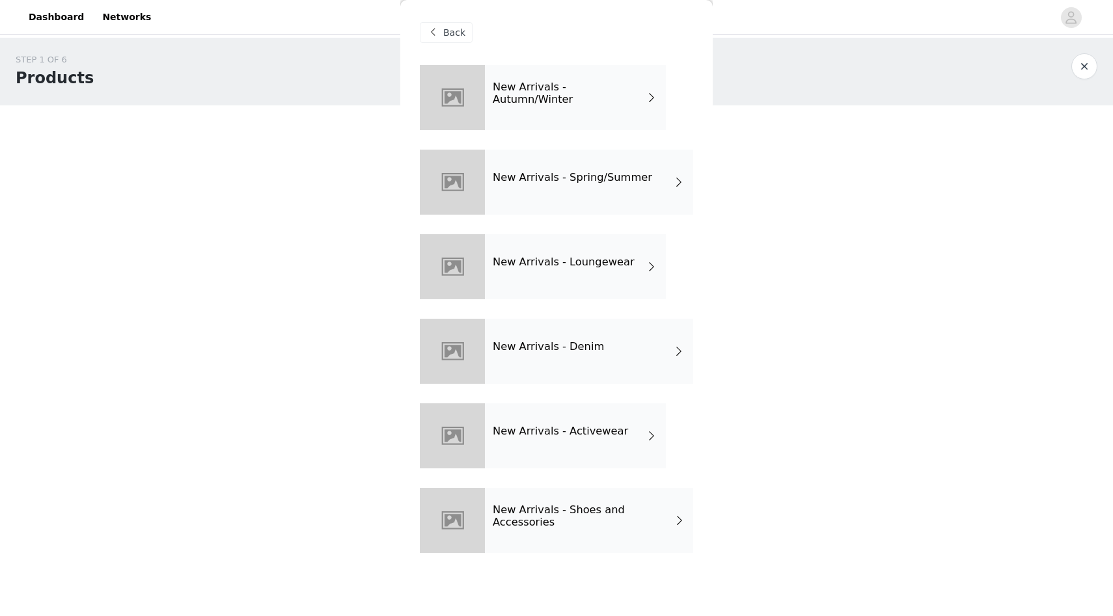
click at [546, 242] on div "New Arrivals - Loungewear" at bounding box center [575, 266] width 181 height 65
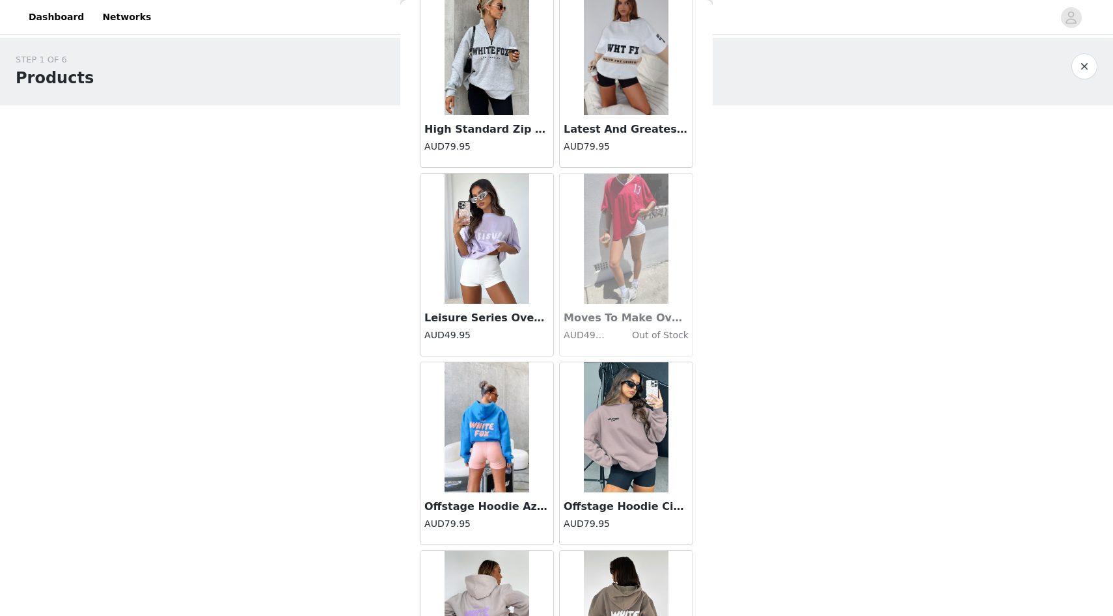
scroll to position [0, 0]
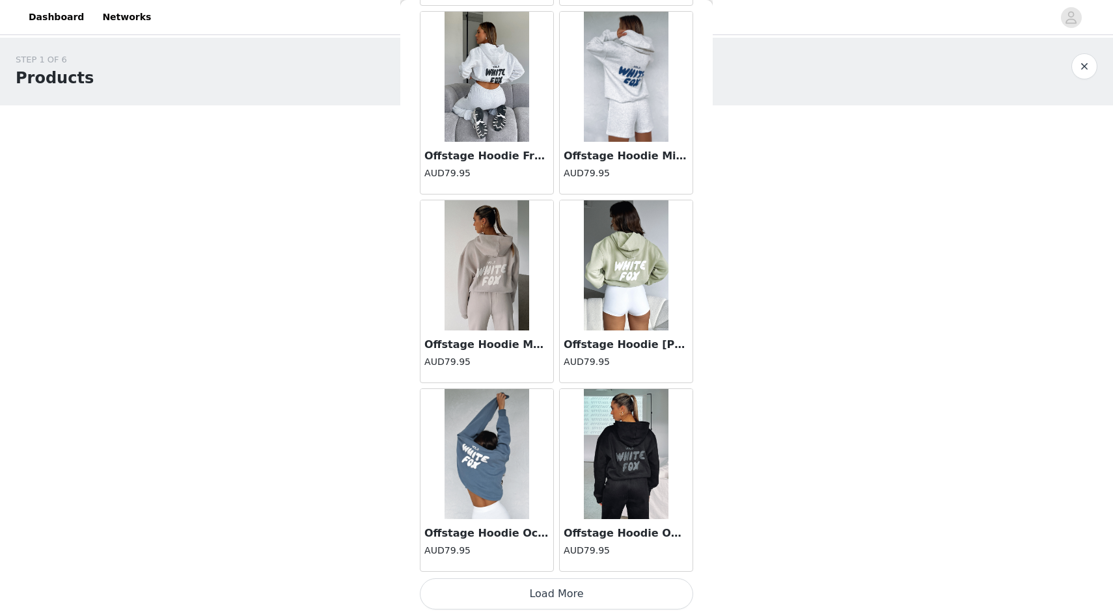
click at [625, 590] on button "Load More" at bounding box center [556, 594] width 273 height 31
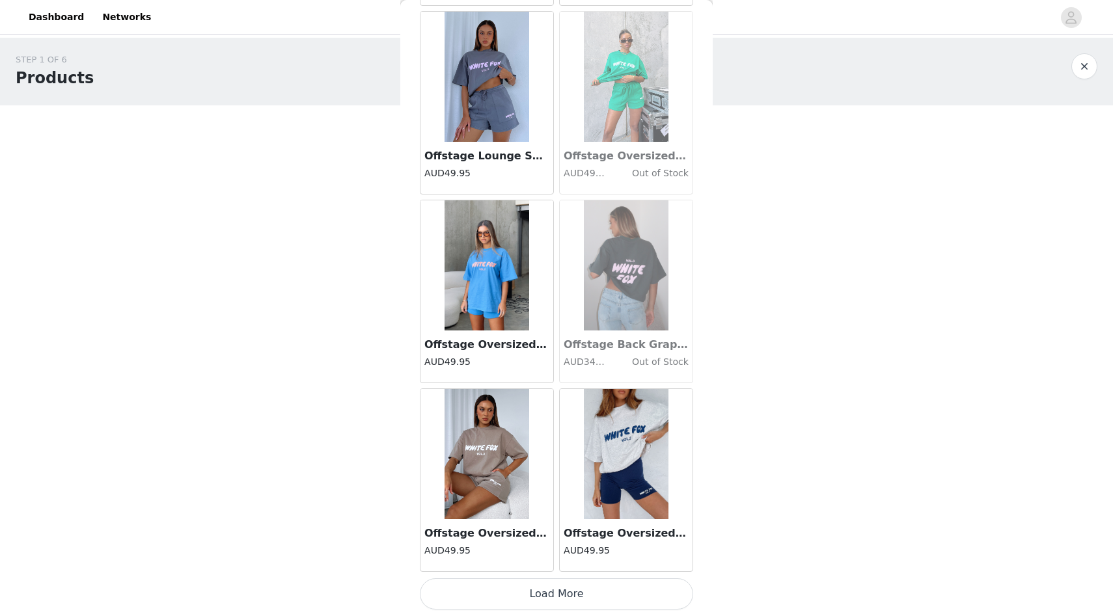
click at [611, 589] on button "Load More" at bounding box center [556, 594] width 273 height 31
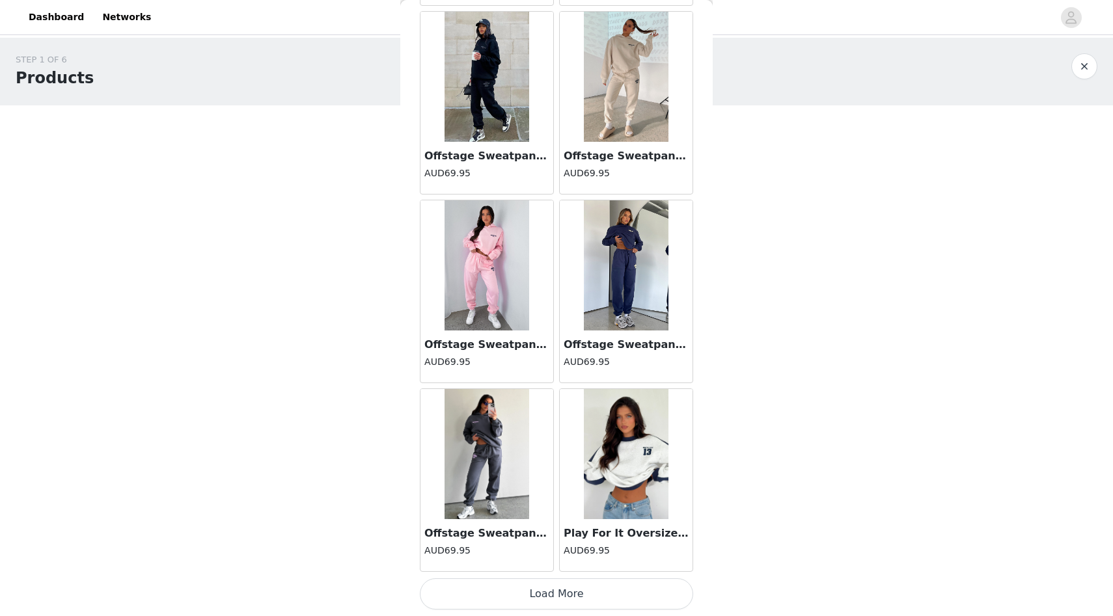
click at [601, 593] on button "Load More" at bounding box center [556, 594] width 273 height 31
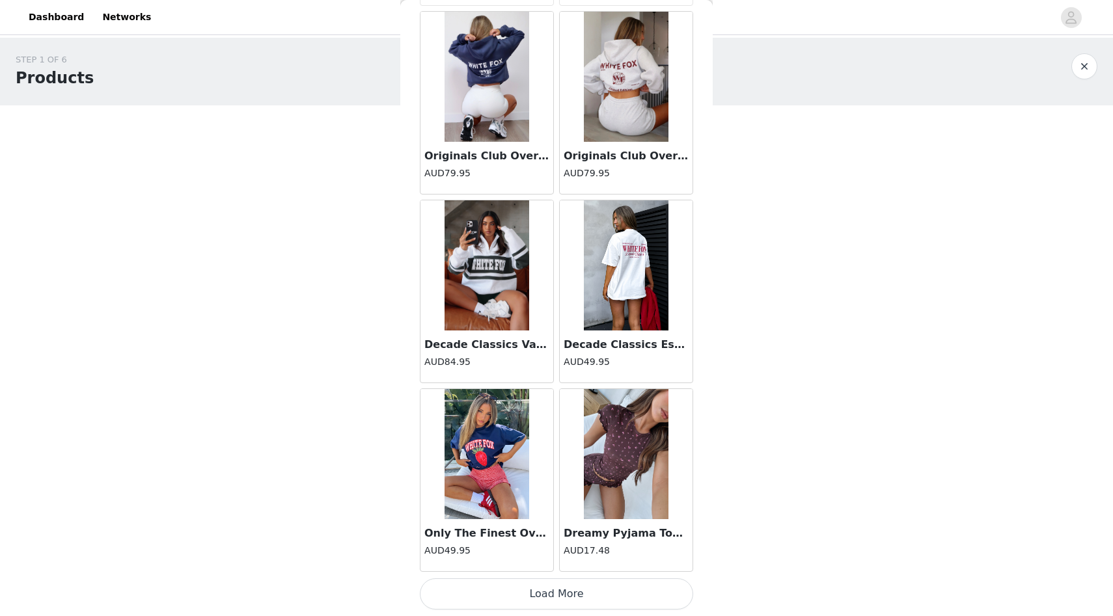
click at [607, 595] on button "Load More" at bounding box center [556, 594] width 273 height 31
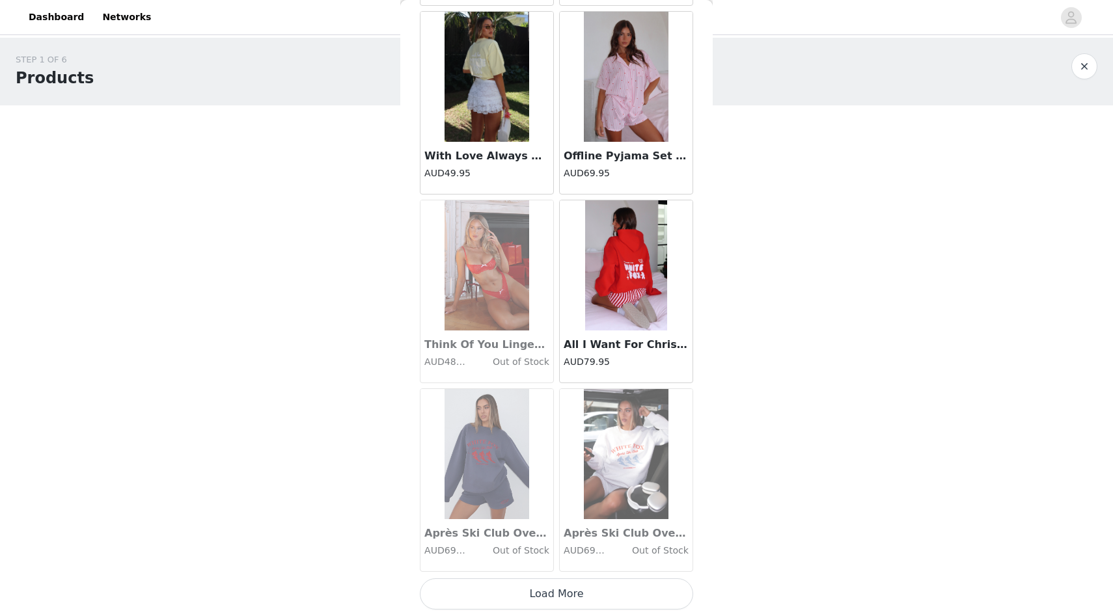
click at [607, 595] on button "Load More" at bounding box center [556, 594] width 273 height 31
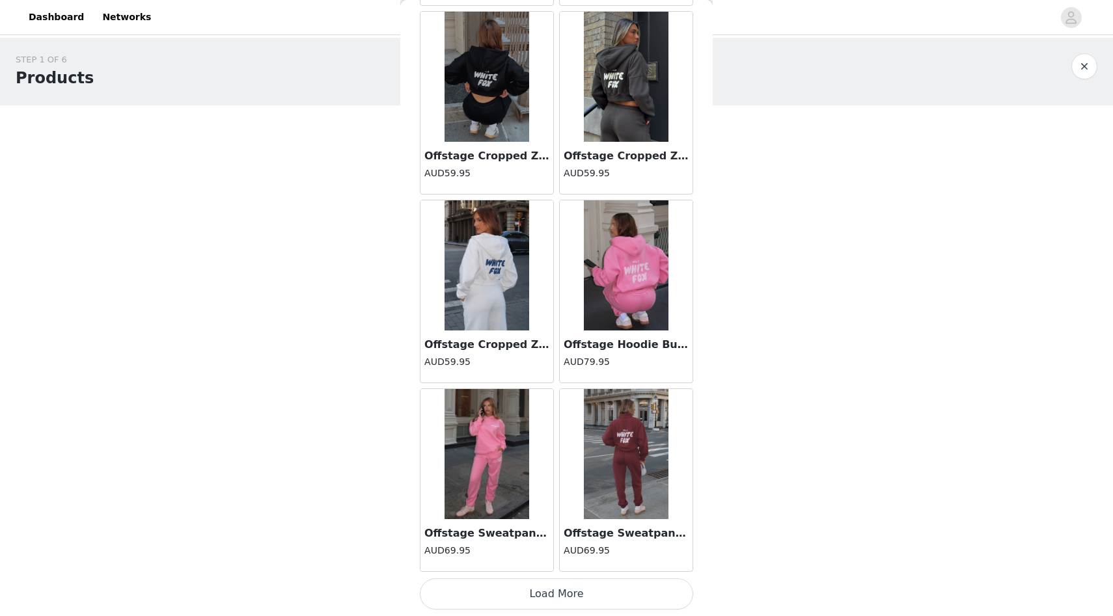
click at [602, 595] on button "Load More" at bounding box center [556, 594] width 273 height 31
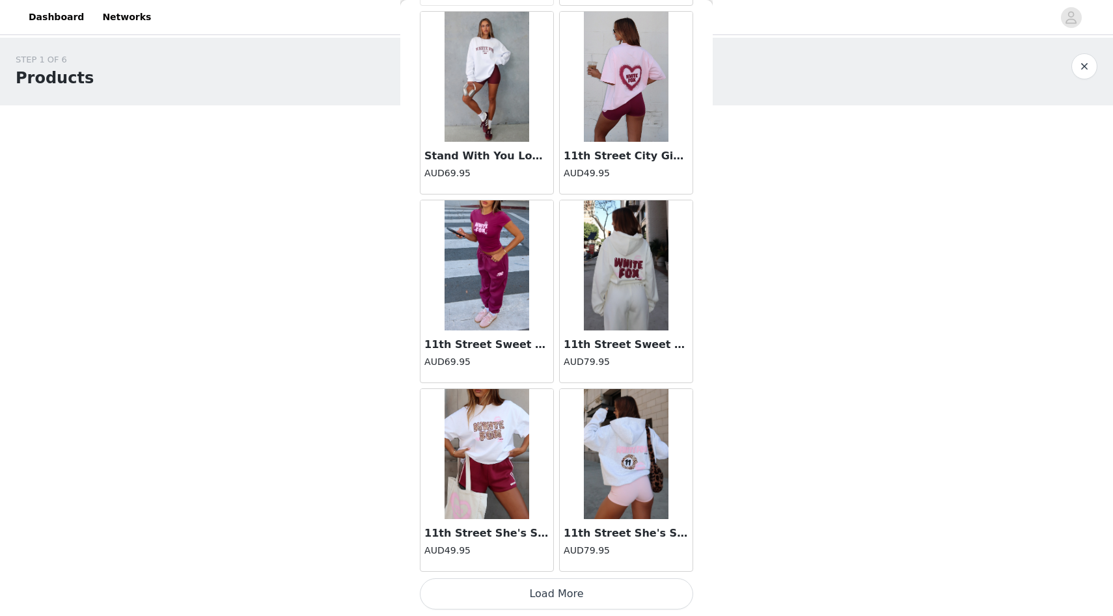
click at [613, 597] on button "Load More" at bounding box center [556, 594] width 273 height 31
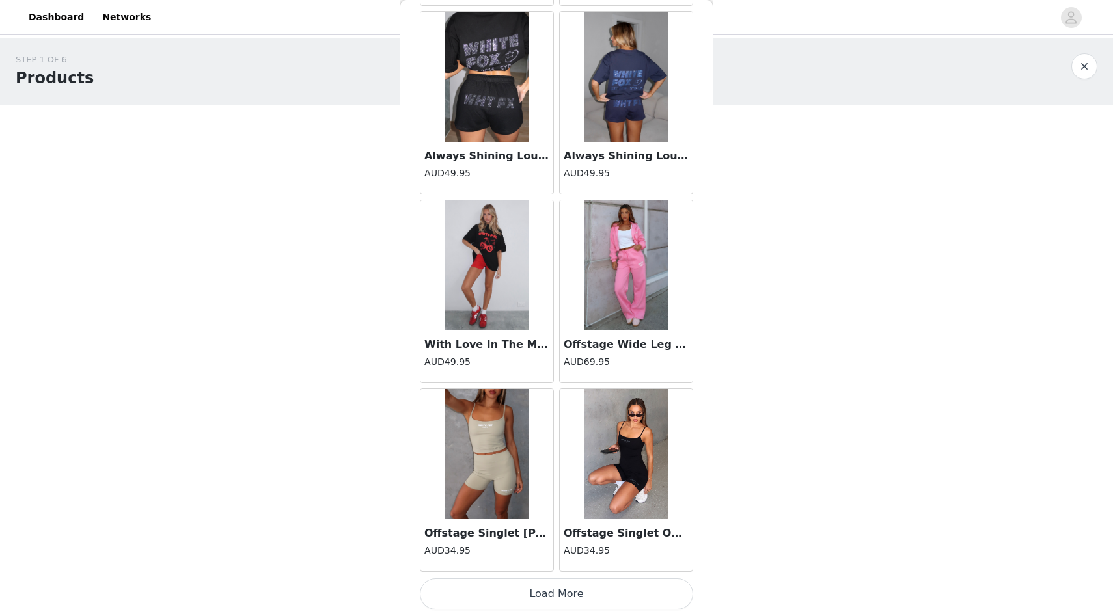
click at [597, 609] on button "Load More" at bounding box center [556, 594] width 273 height 31
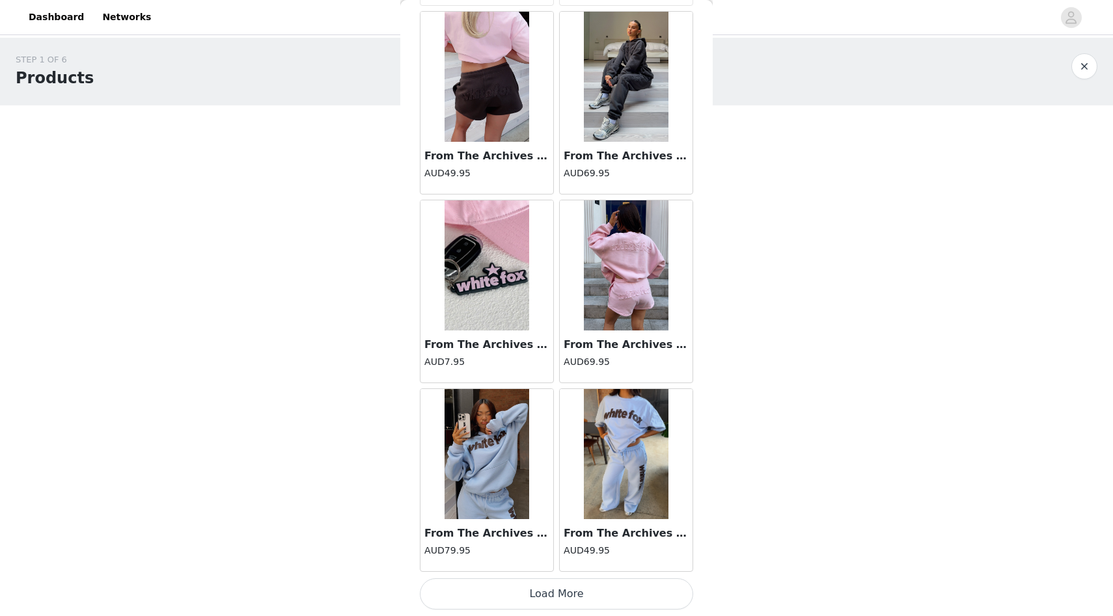
click at [593, 599] on button "Load More" at bounding box center [556, 594] width 273 height 31
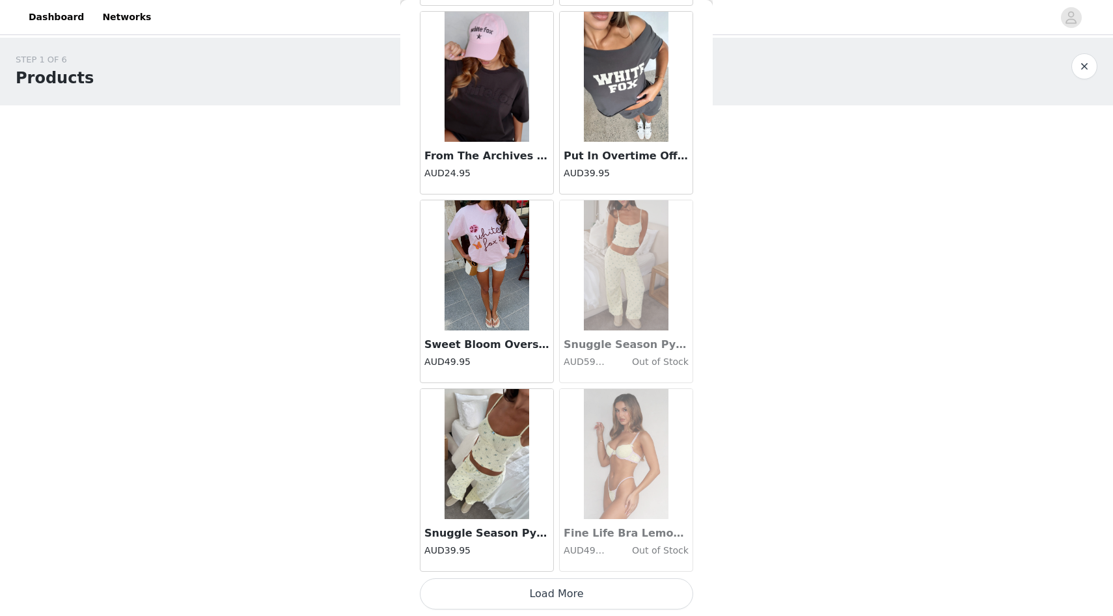
click at [587, 591] on button "Load More" at bounding box center [556, 594] width 273 height 31
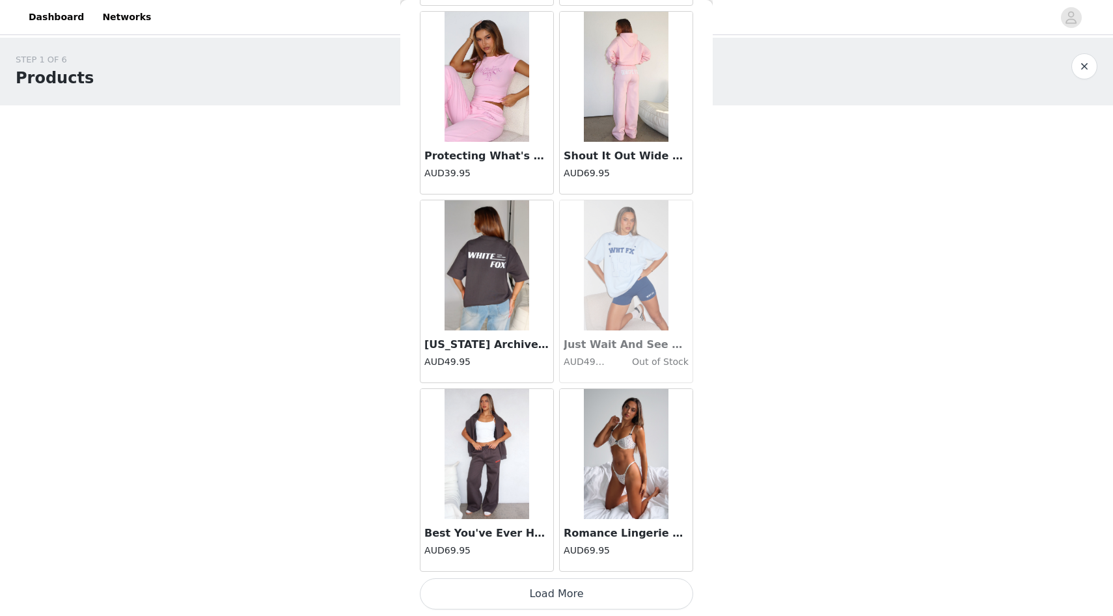
click at [583, 598] on button "Load More" at bounding box center [556, 594] width 273 height 31
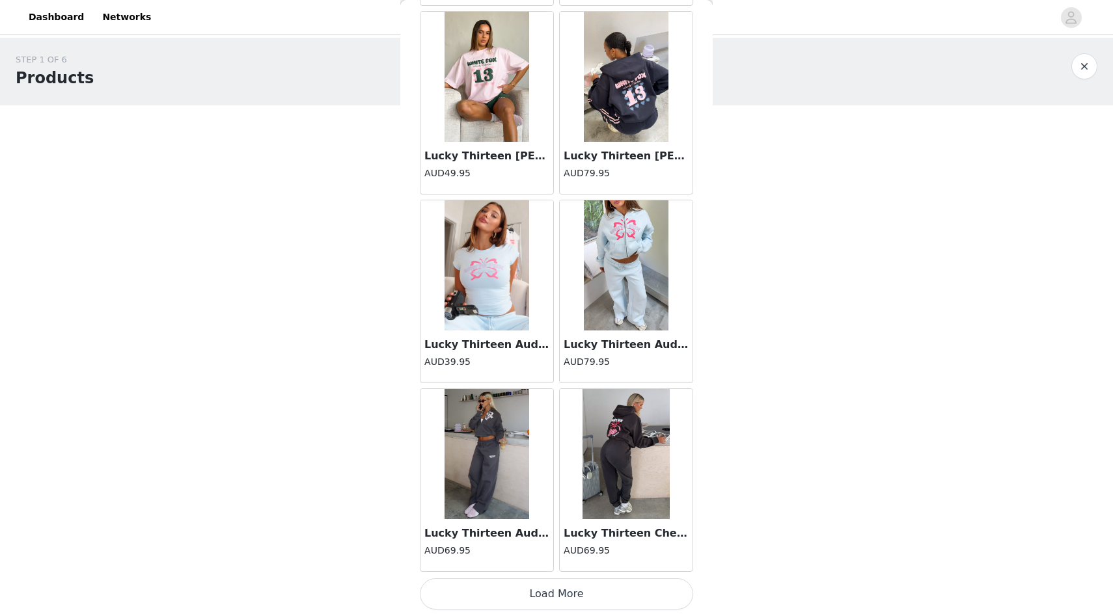
click at [586, 589] on button "Load More" at bounding box center [556, 594] width 273 height 31
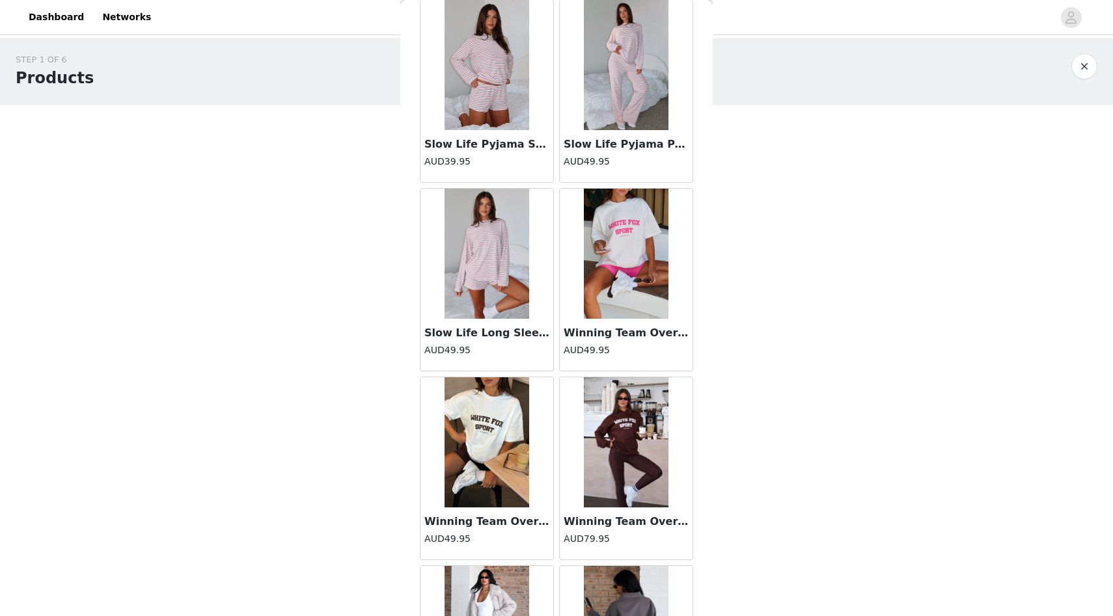
scroll to position [24030, 0]
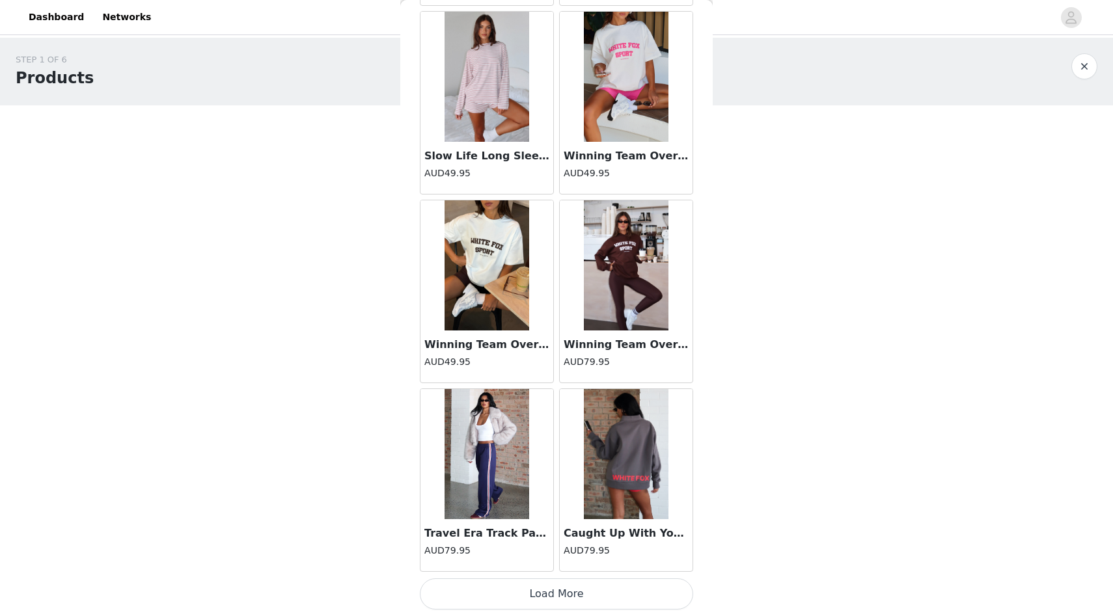
click at [593, 595] on button "Load More" at bounding box center [556, 594] width 273 height 31
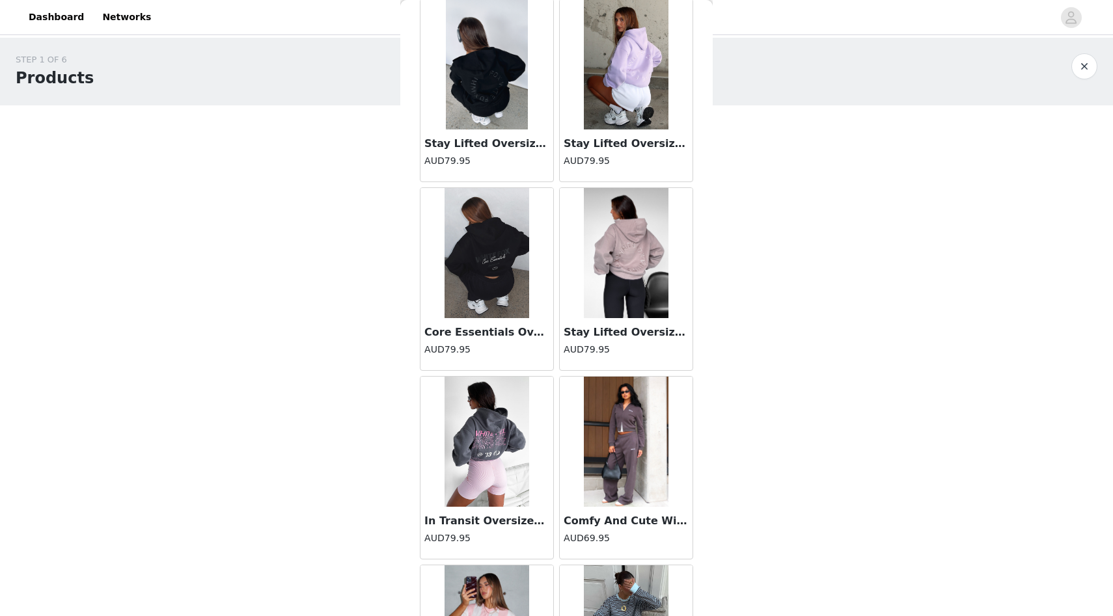
scroll to position [25917, 0]
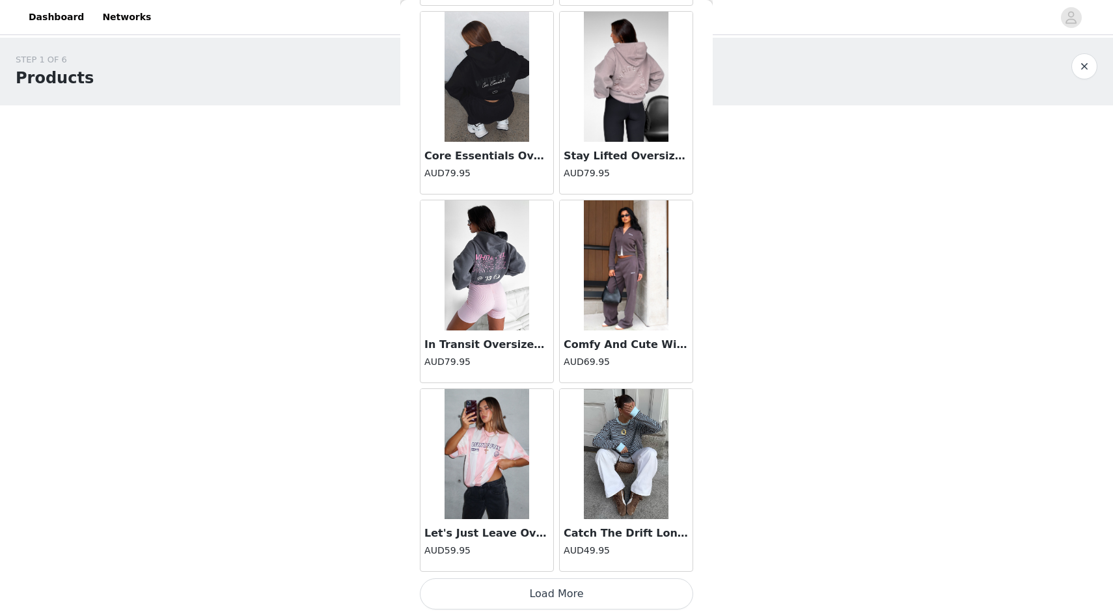
click at [580, 594] on button "Load More" at bounding box center [556, 594] width 273 height 31
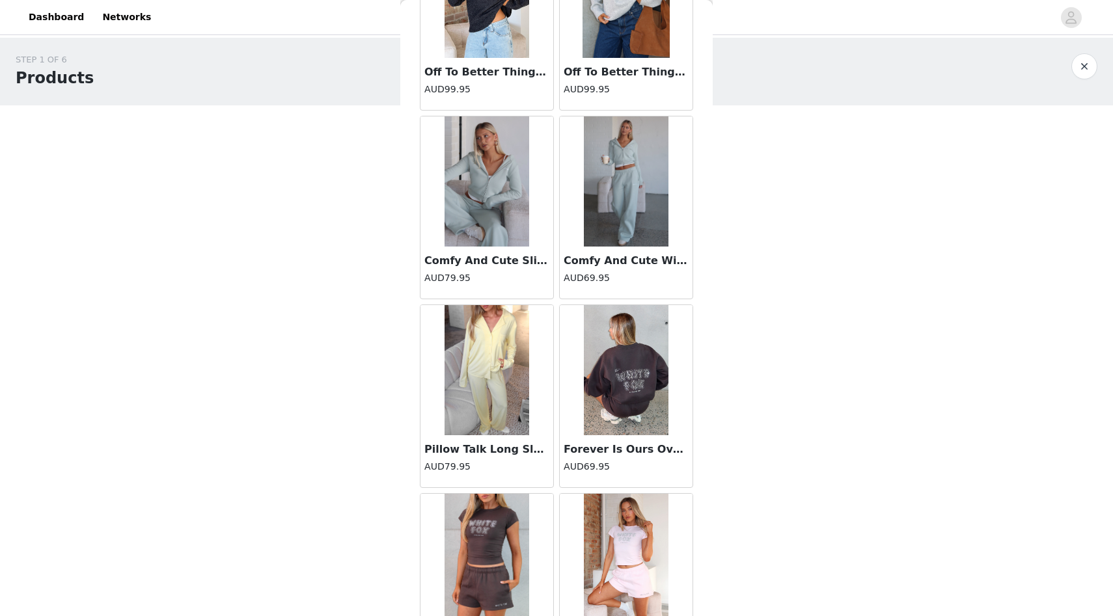
scroll to position [27704, 0]
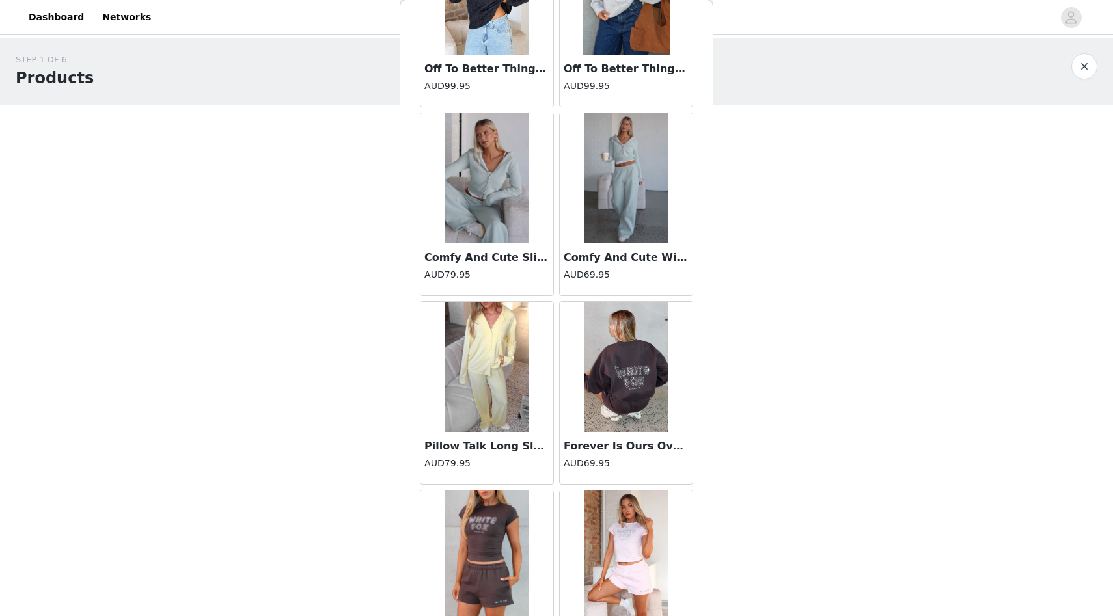
click at [592, 240] on img at bounding box center [626, 178] width 85 height 130
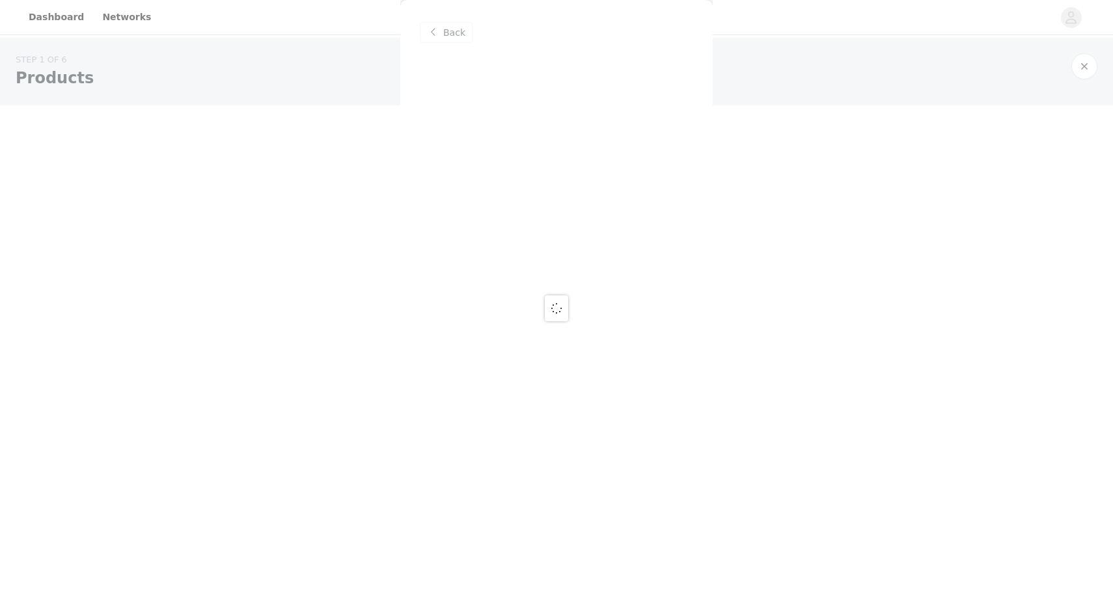
scroll to position [0, 0]
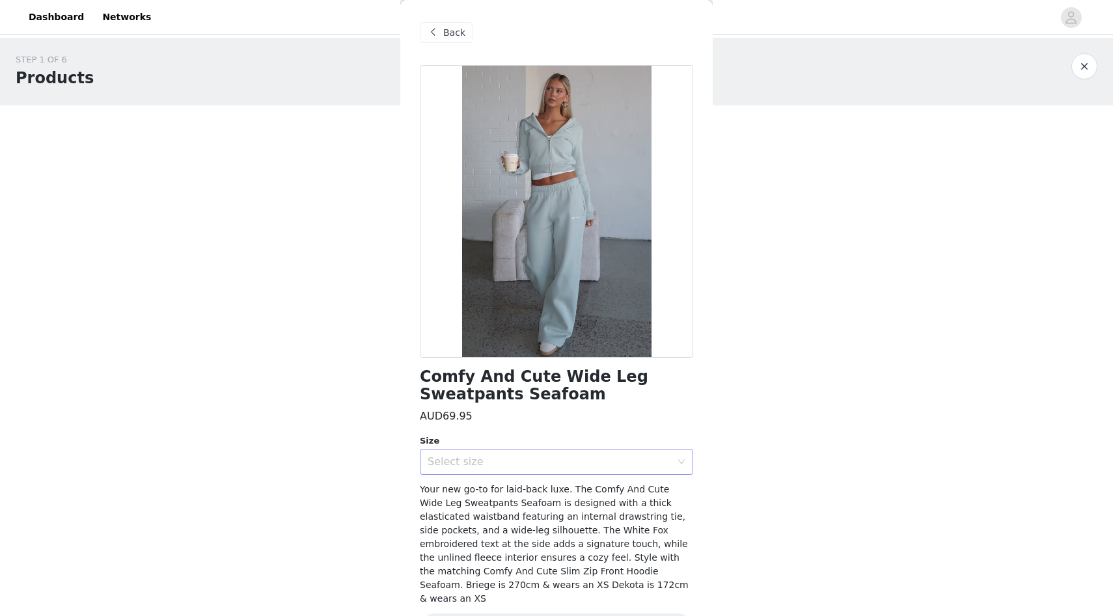
click at [598, 452] on div "Select size" at bounding box center [552, 462] width 249 height 25
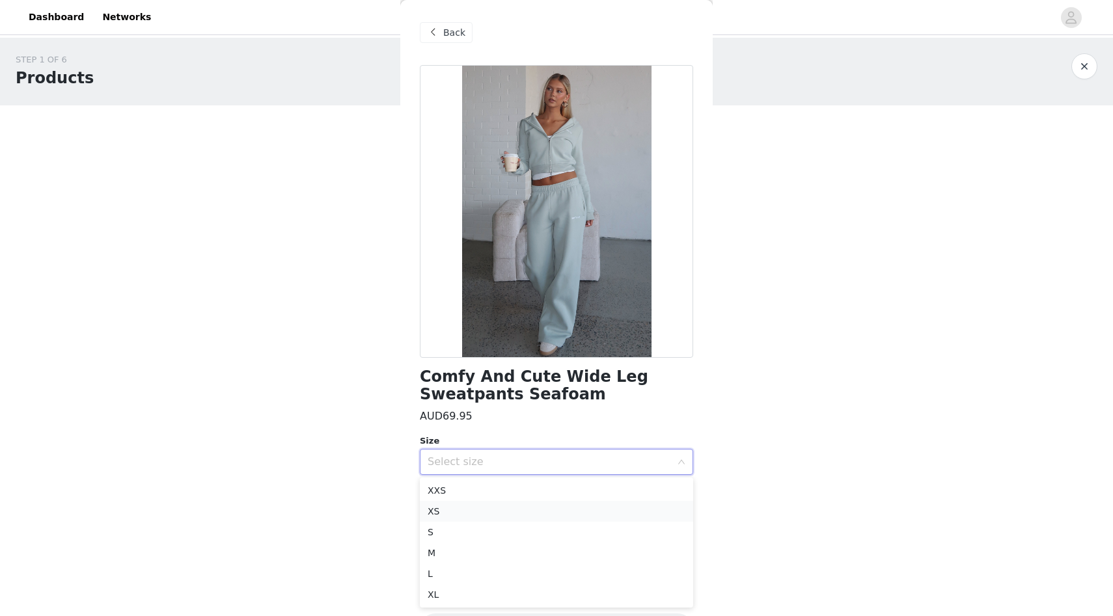
click at [572, 505] on li "XS" at bounding box center [556, 511] width 273 height 21
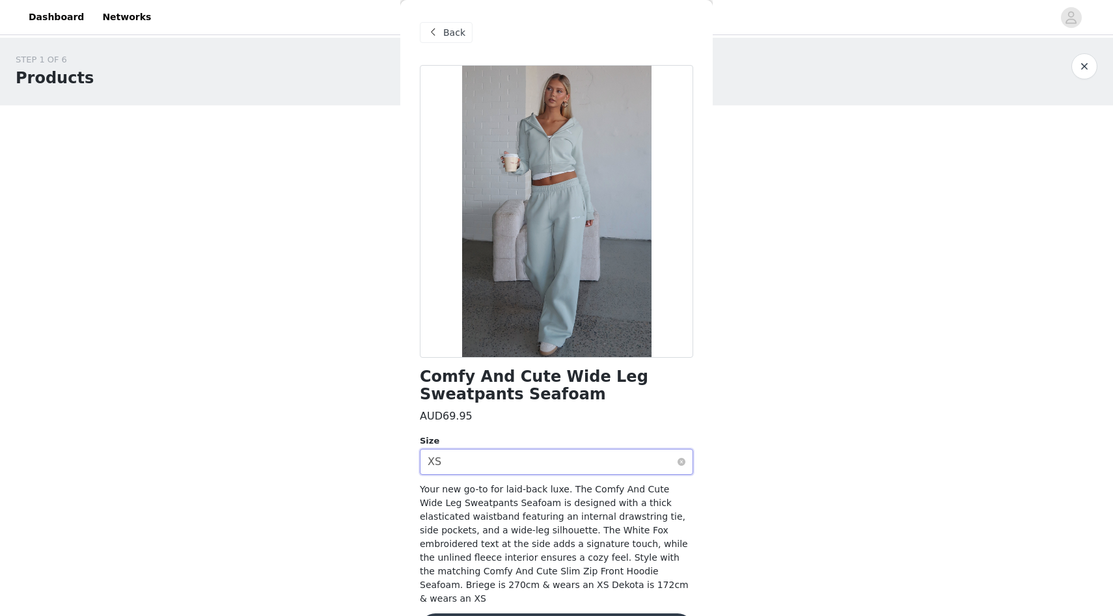
click at [549, 453] on div "Select size XS" at bounding box center [552, 462] width 249 height 25
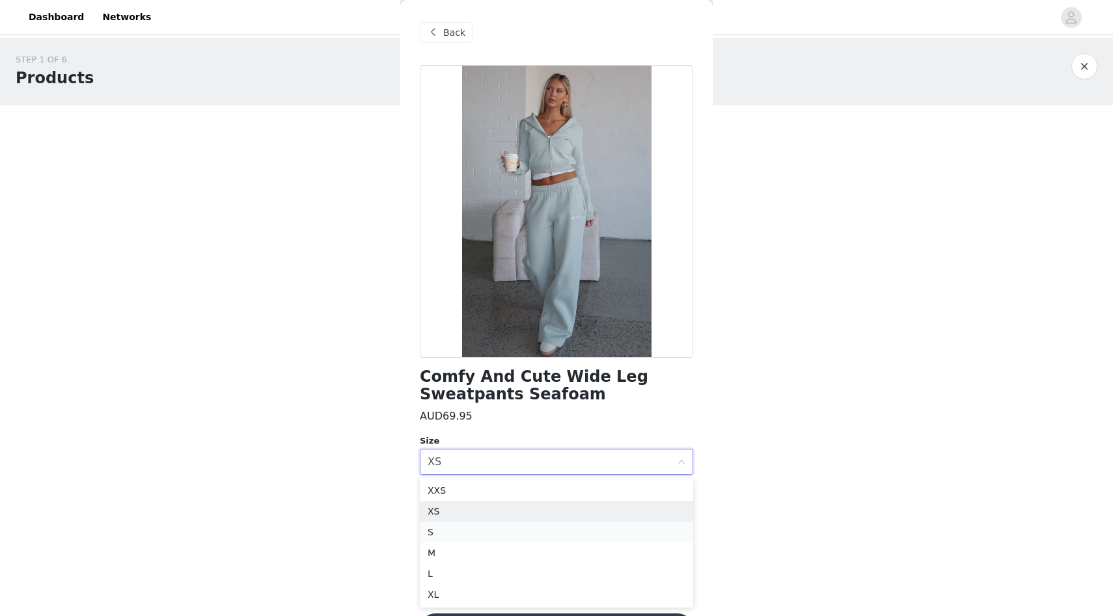
click at [551, 532] on li "S" at bounding box center [556, 532] width 273 height 21
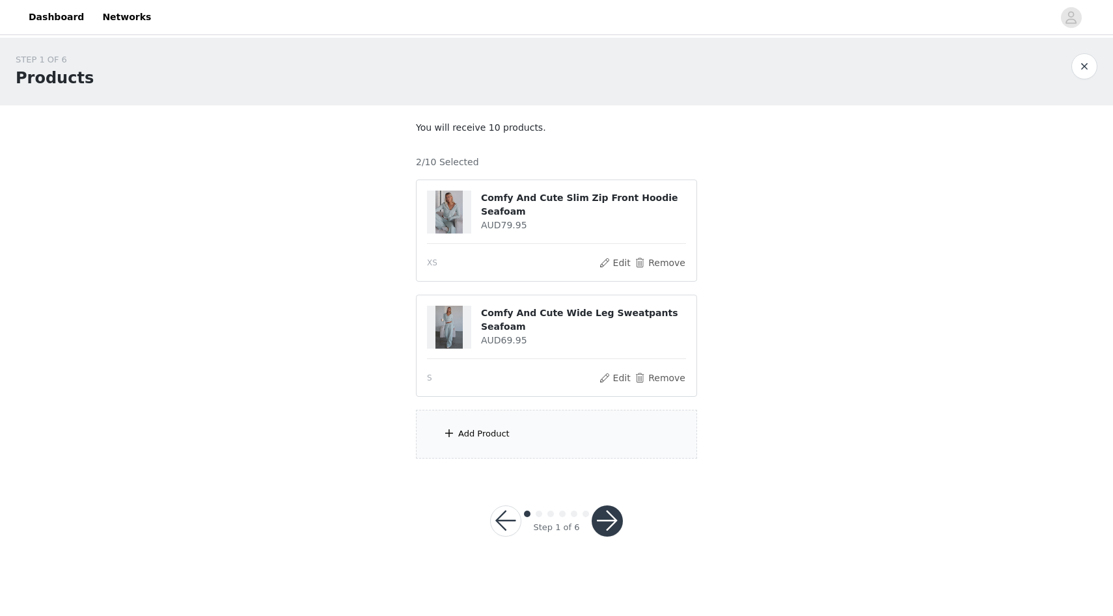
click at [716, 404] on div "STEP 1 OF 6 Products You will receive 10 products. 2/10 Selected Comfy And Cute…" at bounding box center [556, 256] width 1113 height 437
click at [606, 446] on div "Add Product" at bounding box center [556, 434] width 281 height 49
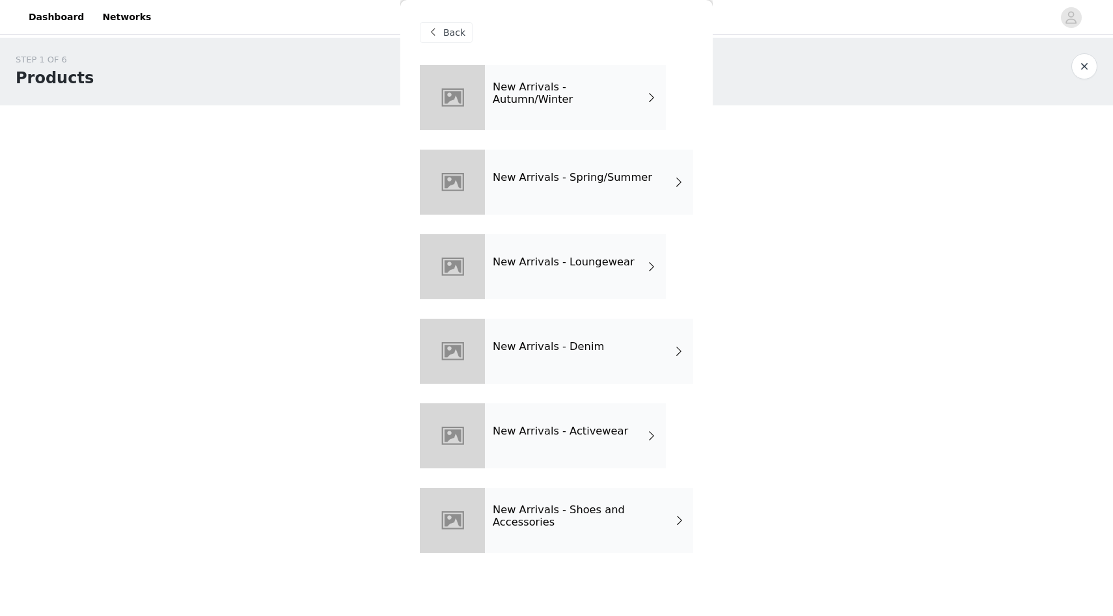
click at [572, 447] on div "New Arrivals - Activewear" at bounding box center [575, 436] width 181 height 65
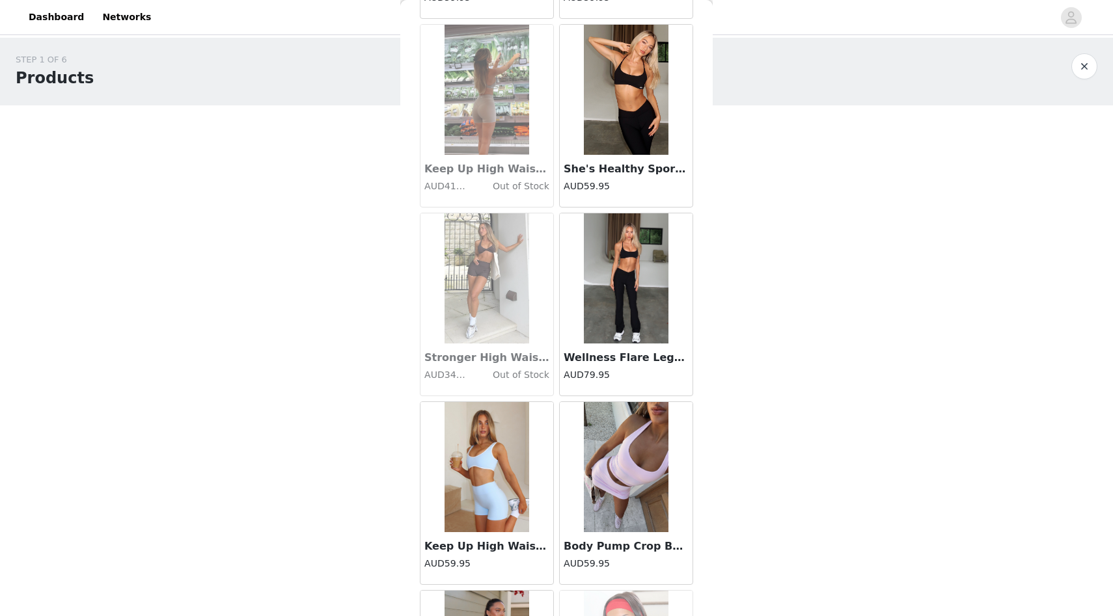
scroll to position [1376, 0]
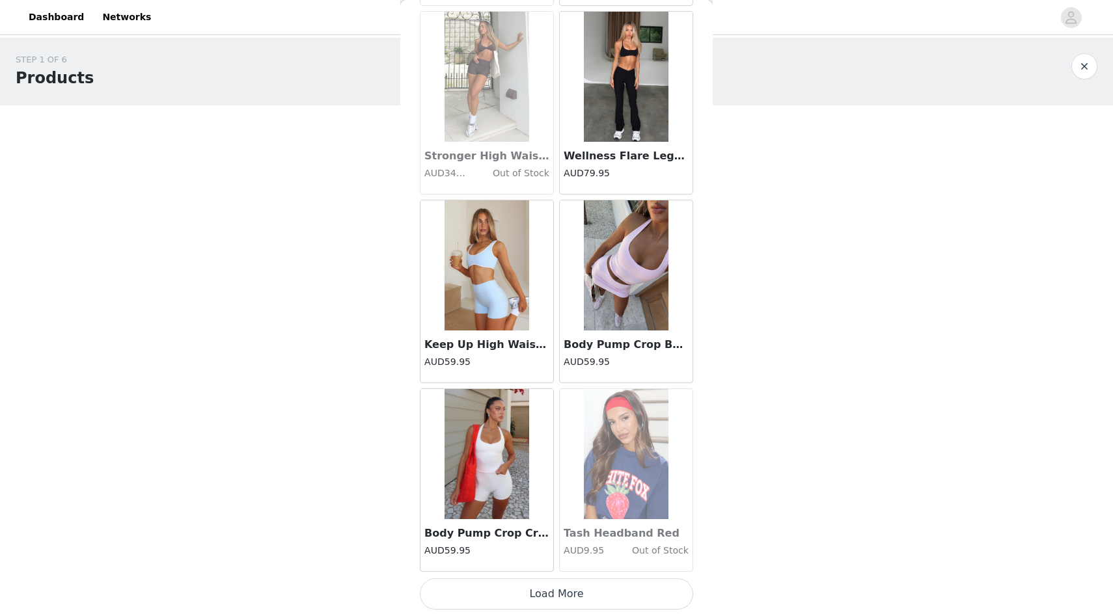
click at [616, 592] on button "Load More" at bounding box center [556, 594] width 273 height 31
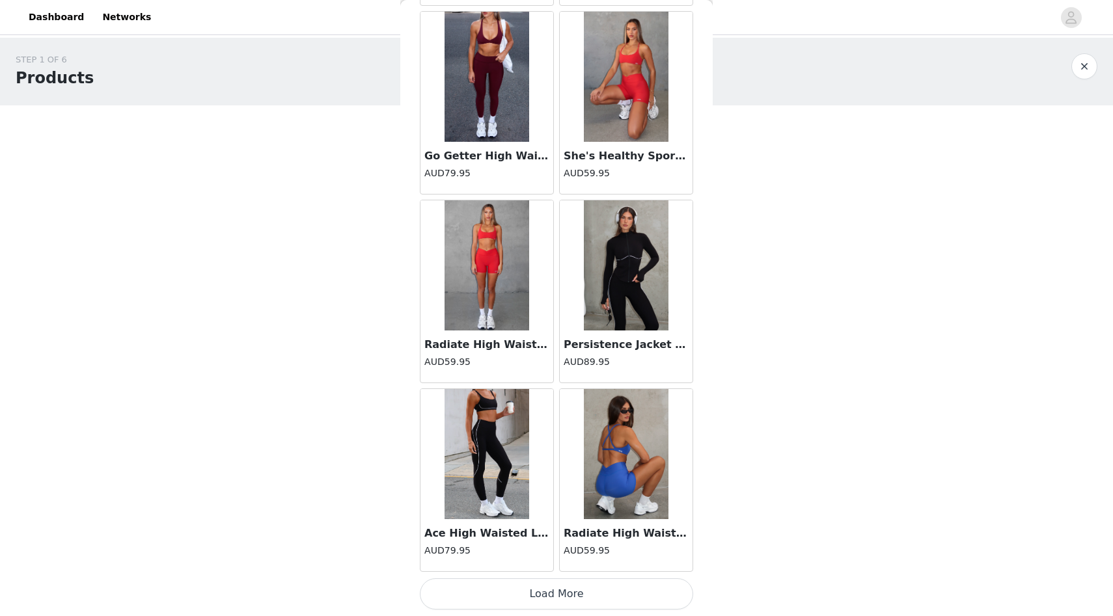
scroll to position [3258, 0]
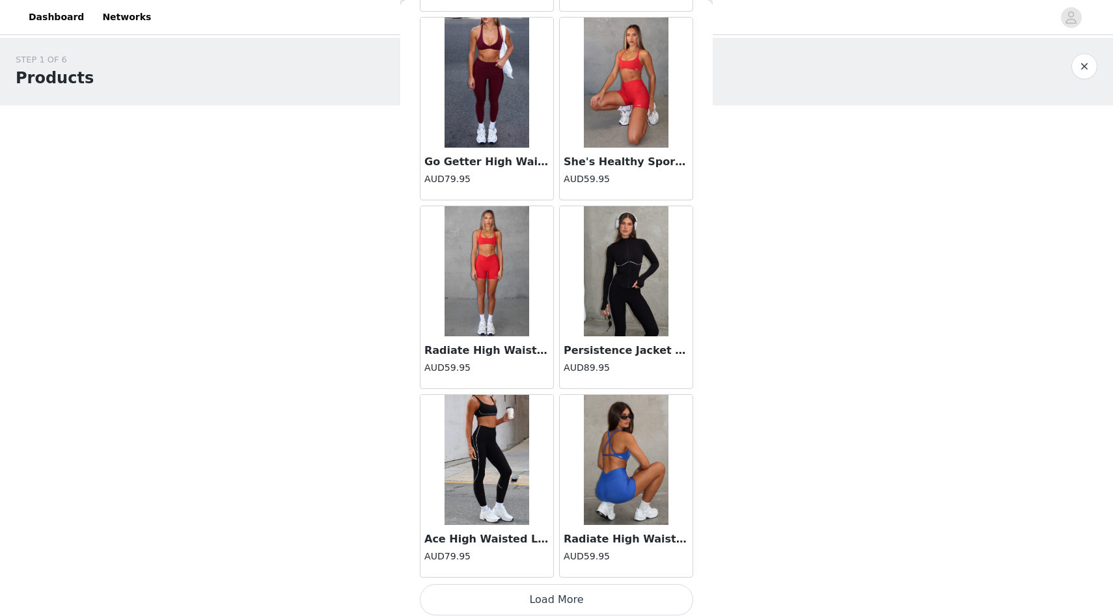
click at [606, 596] on button "Load More" at bounding box center [556, 600] width 273 height 31
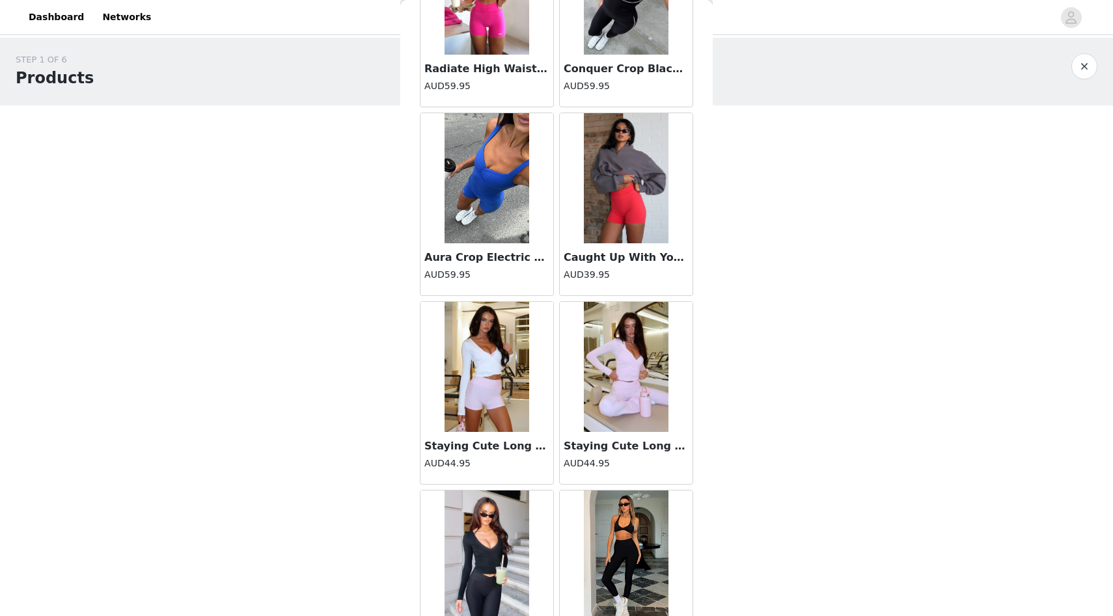
click at [608, 430] on img at bounding box center [626, 367] width 85 height 130
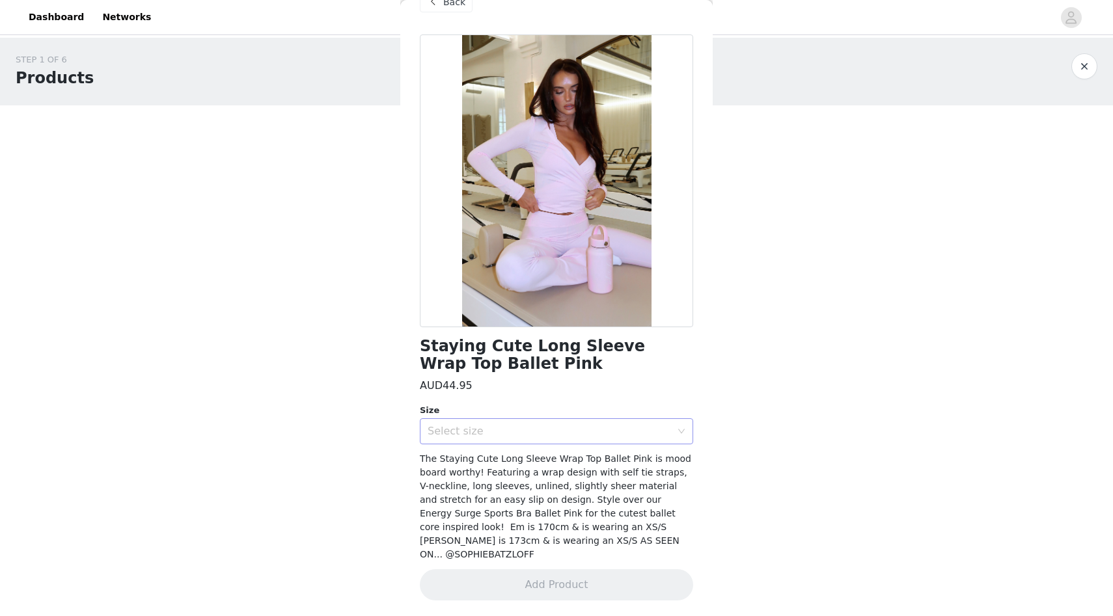
scroll to position [16, 0]
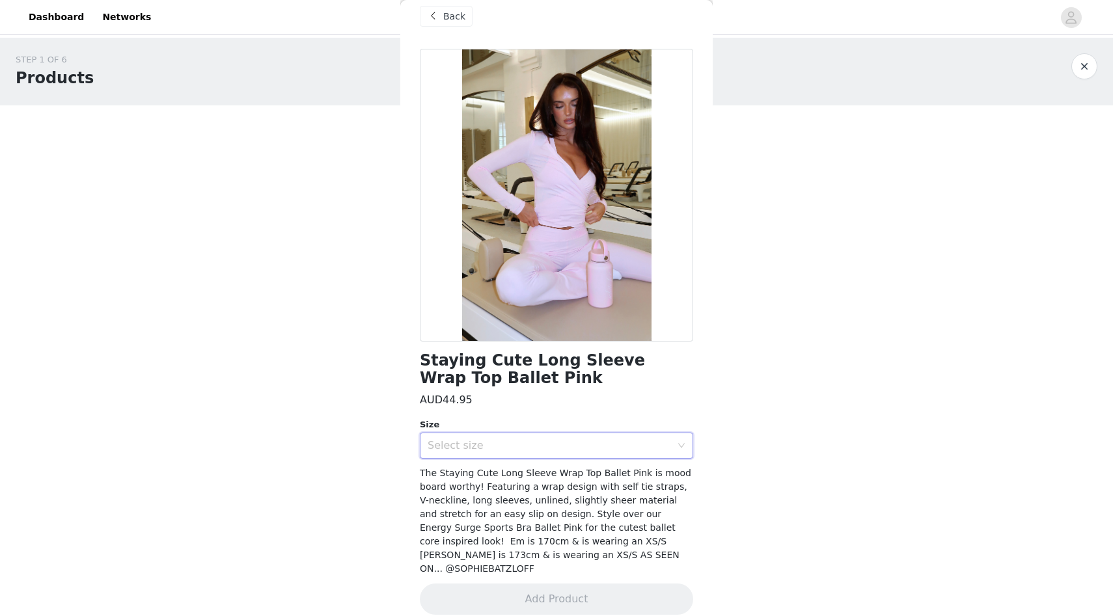
click at [572, 435] on div "Select size" at bounding box center [552, 446] width 249 height 25
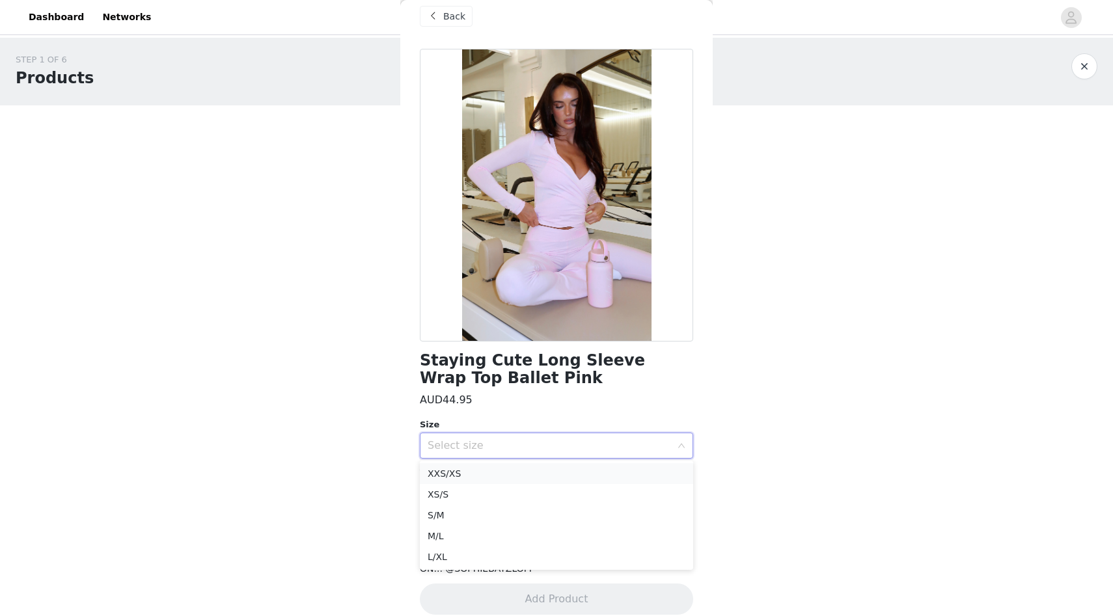
click at [556, 481] on li "XXS/XS" at bounding box center [556, 473] width 273 height 21
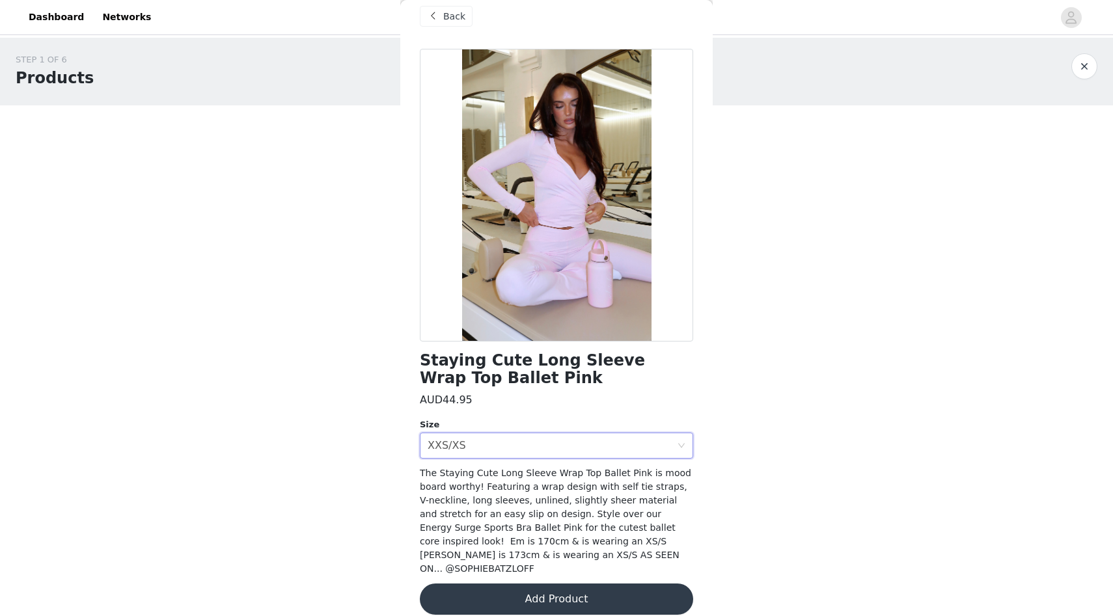
click at [568, 584] on button "Add Product" at bounding box center [556, 599] width 273 height 31
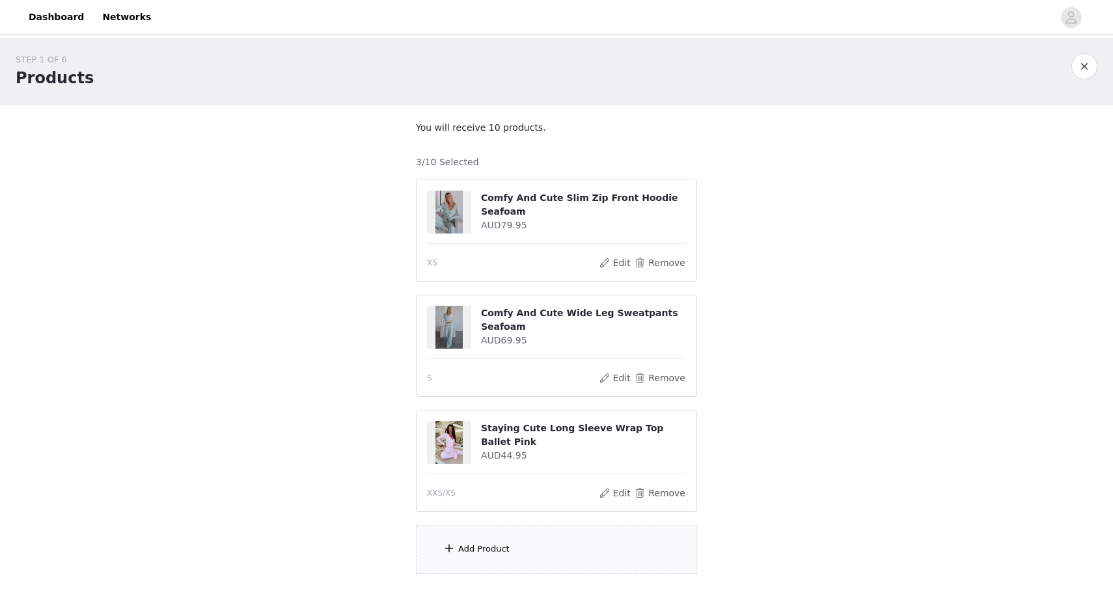
click at [548, 543] on div "Add Product" at bounding box center [556, 549] width 281 height 49
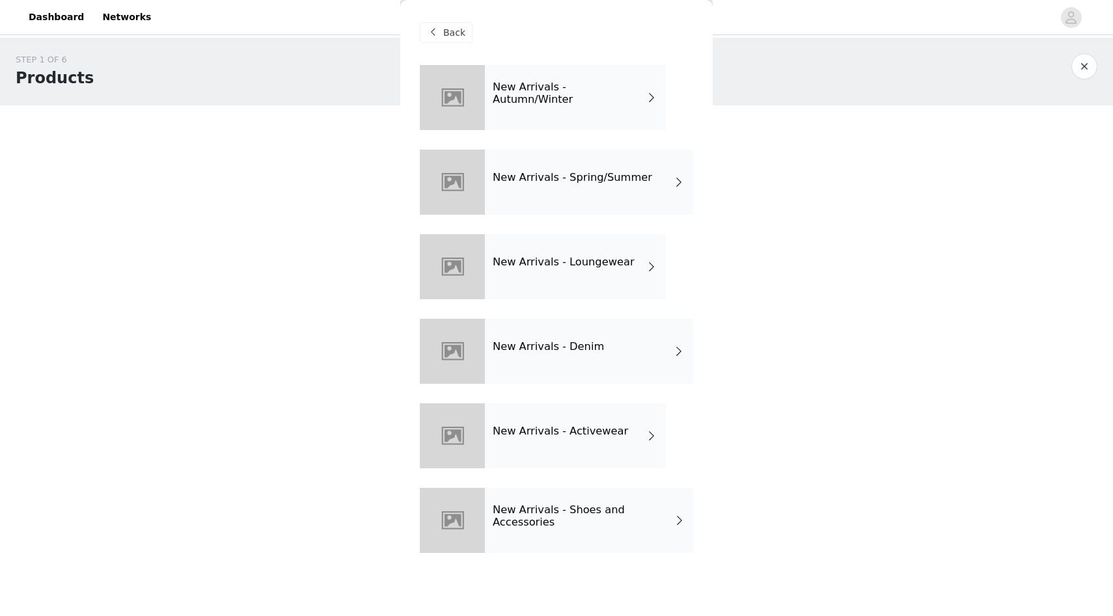
scroll to position [66, 0]
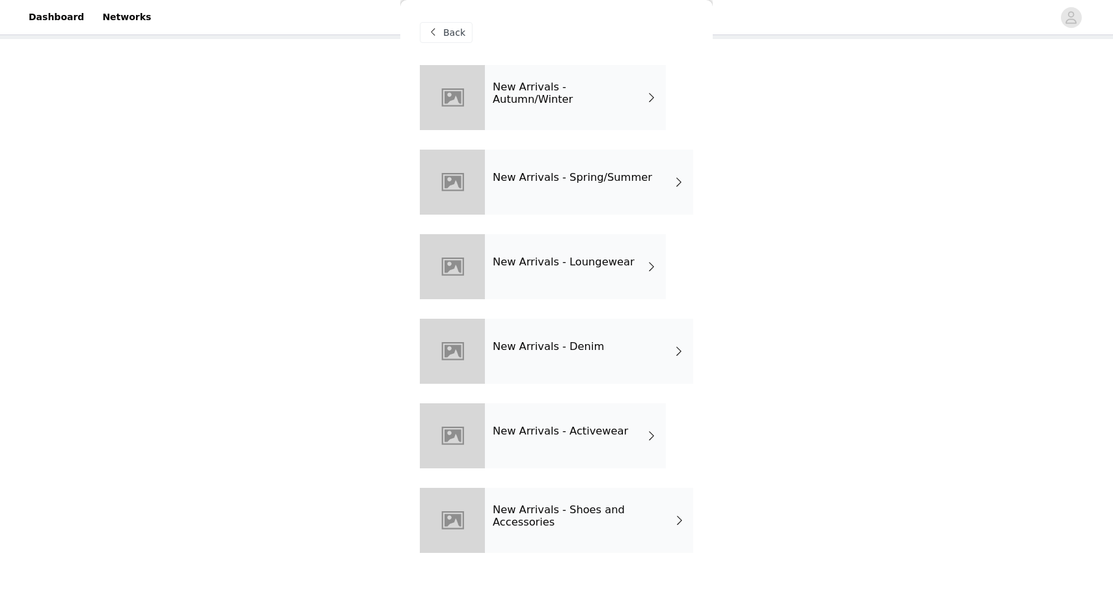
click at [553, 442] on div "New Arrivals - Activewear" at bounding box center [575, 436] width 181 height 65
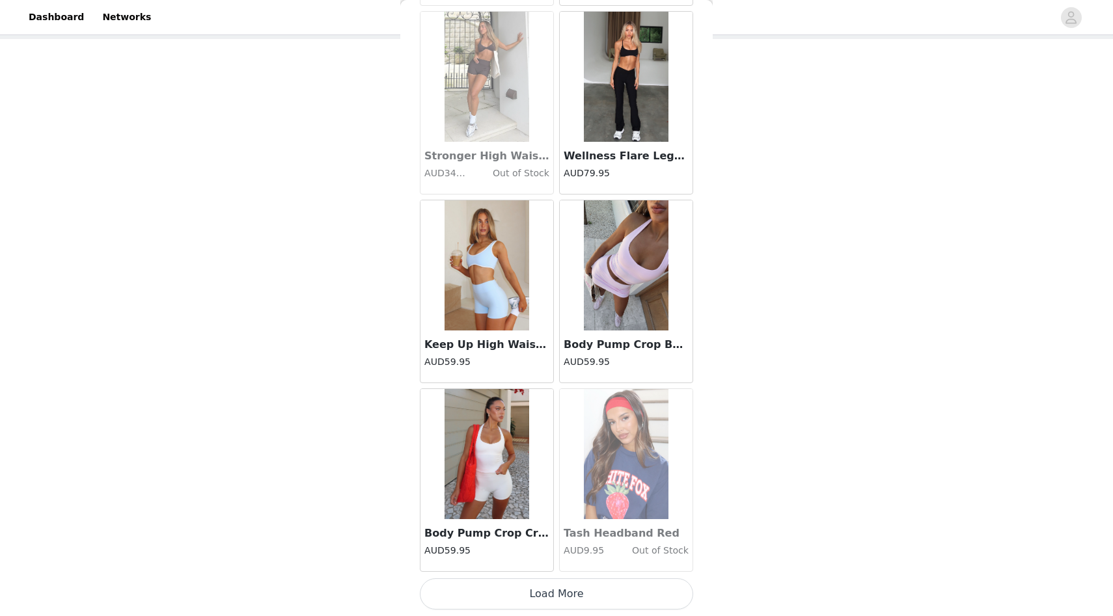
click at [576, 585] on button "Load More" at bounding box center [556, 594] width 273 height 31
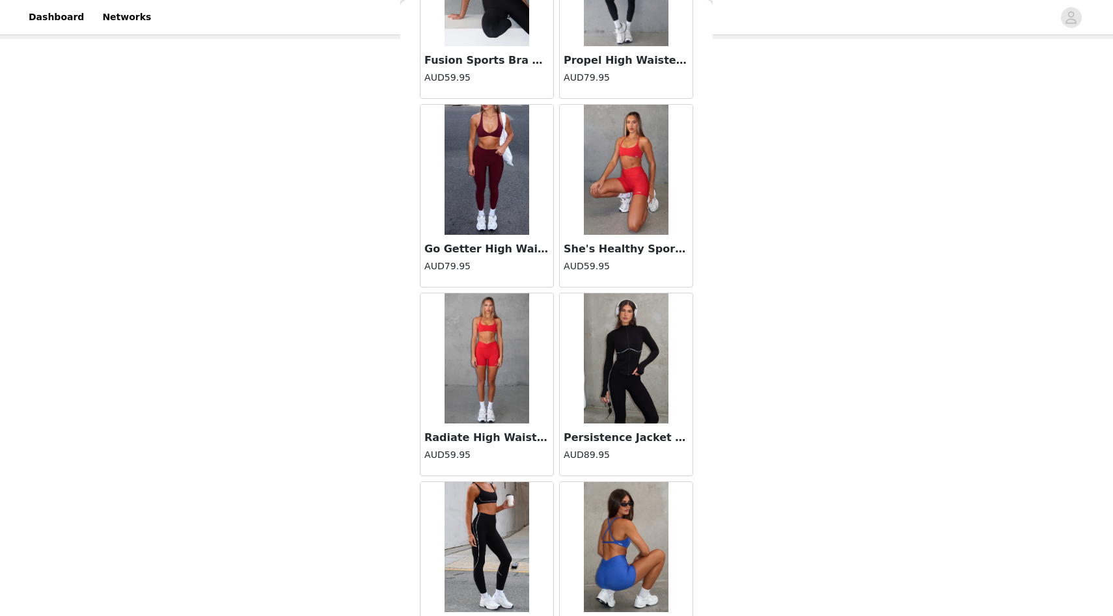
scroll to position [3263, 0]
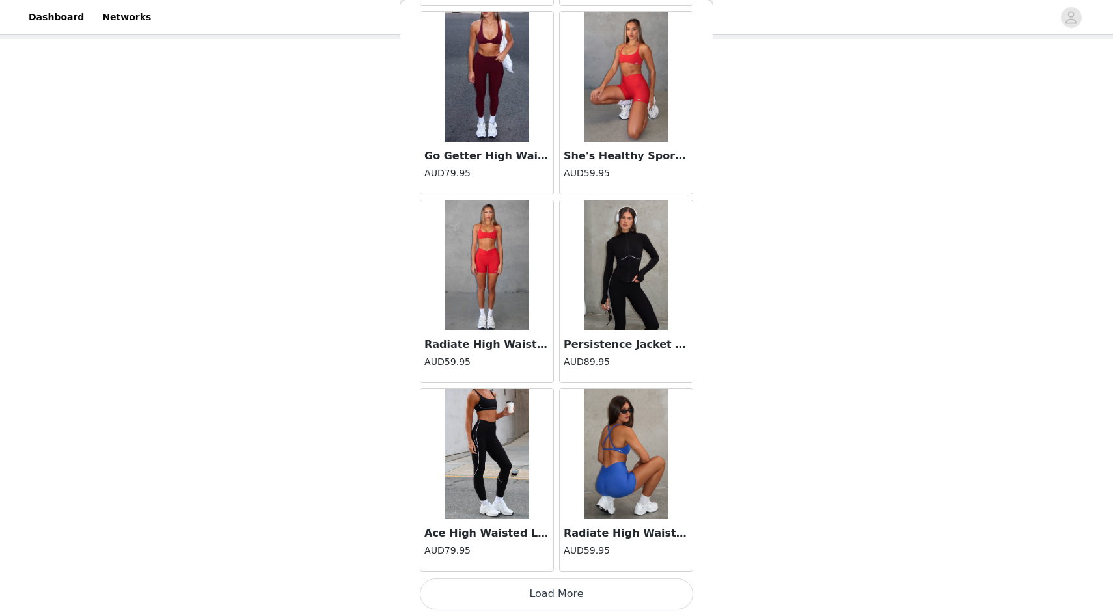
click at [581, 588] on button "Load More" at bounding box center [556, 594] width 273 height 31
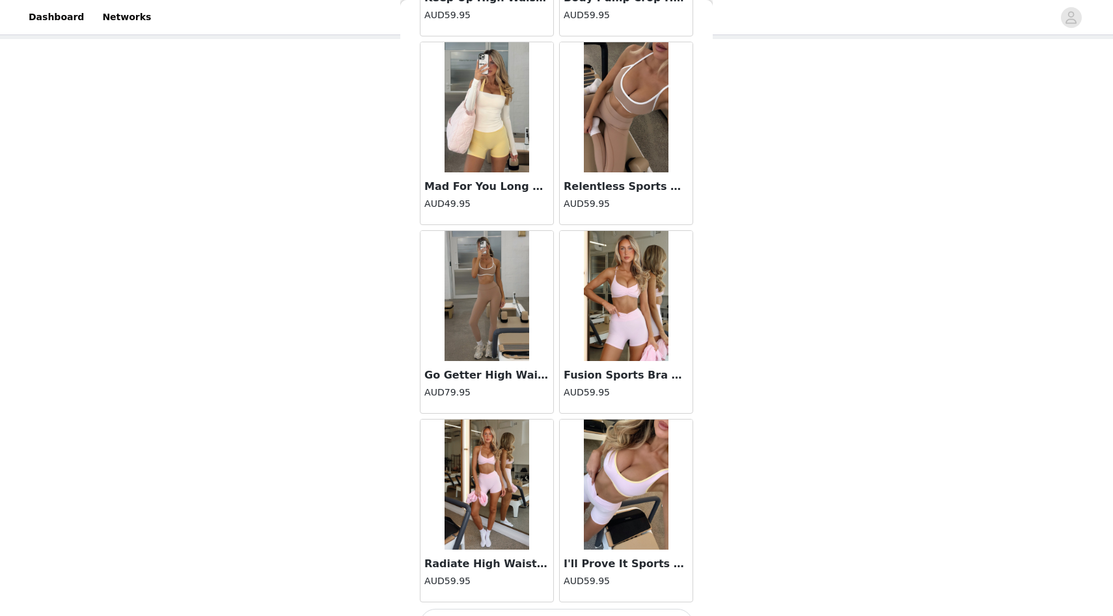
scroll to position [5111, 0]
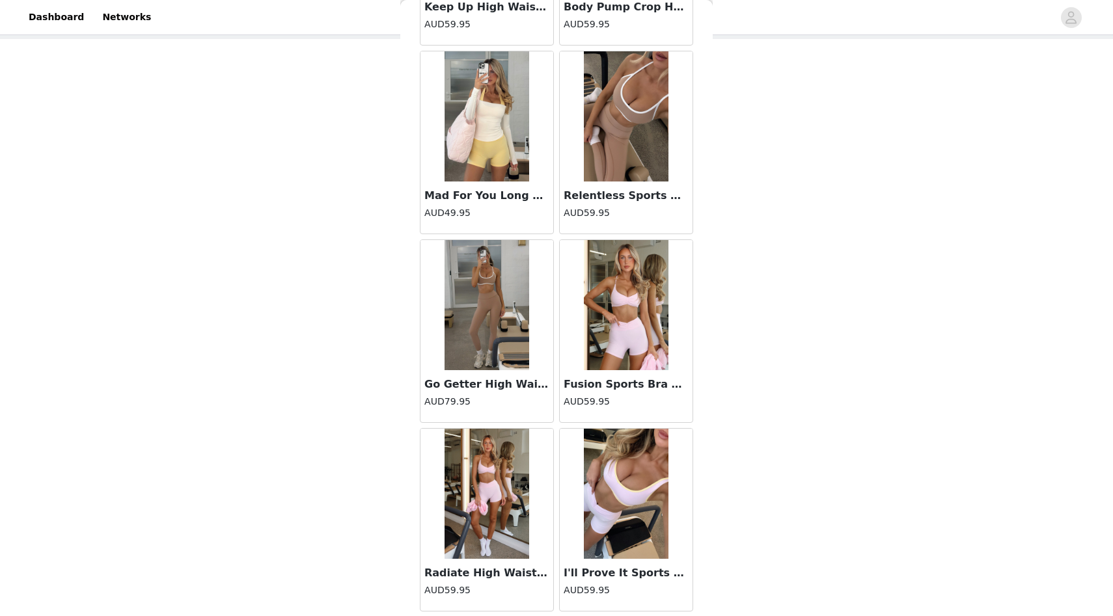
click at [501, 333] on img at bounding box center [487, 305] width 85 height 130
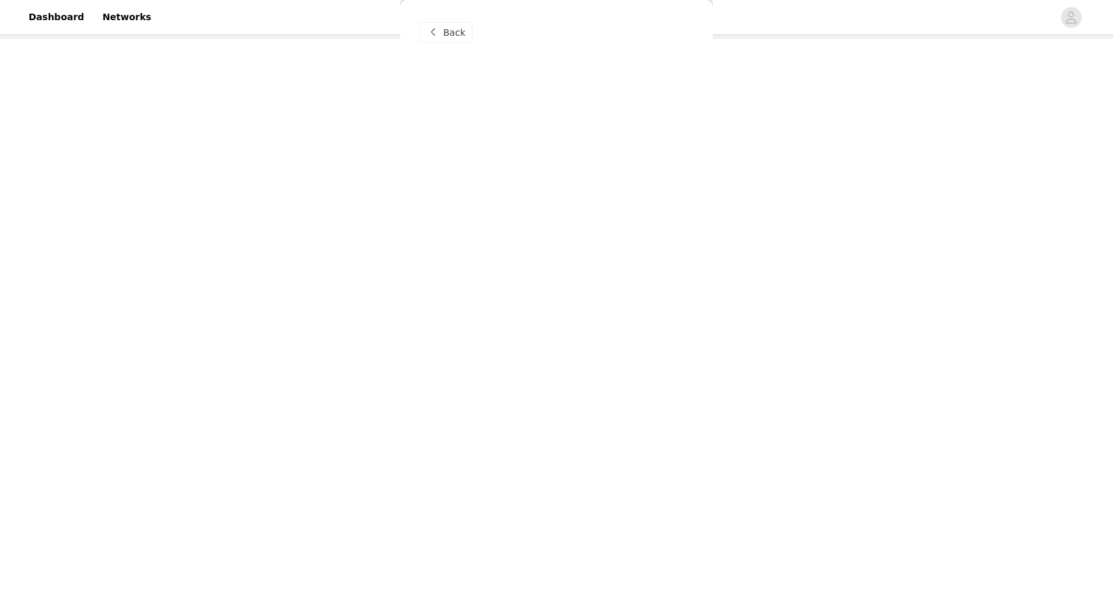
scroll to position [0, 0]
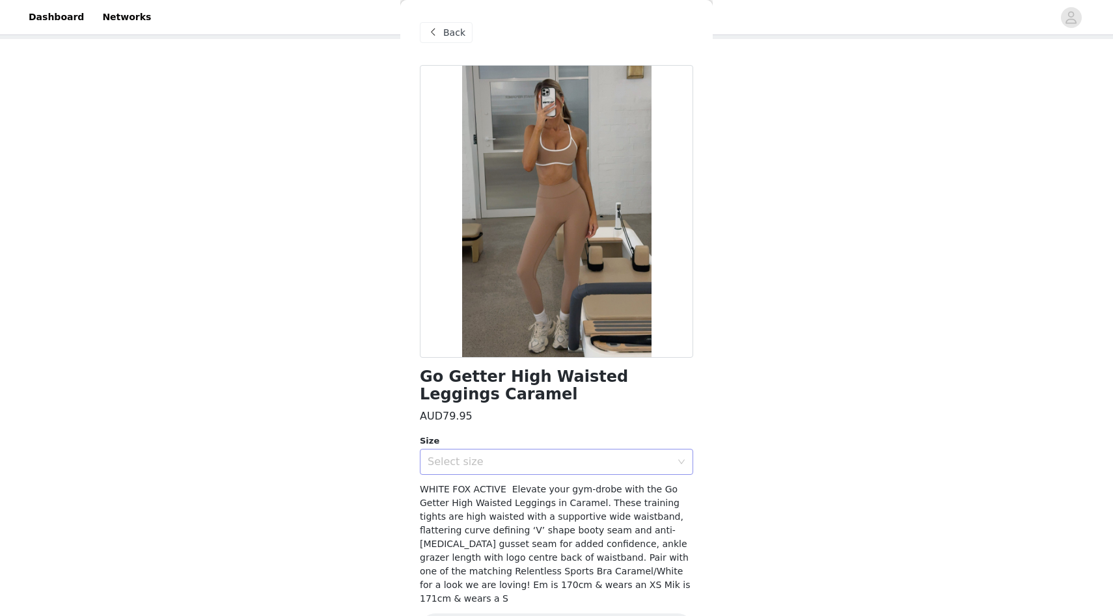
click at [543, 463] on div "Select size" at bounding box center [549, 462] width 243 height 13
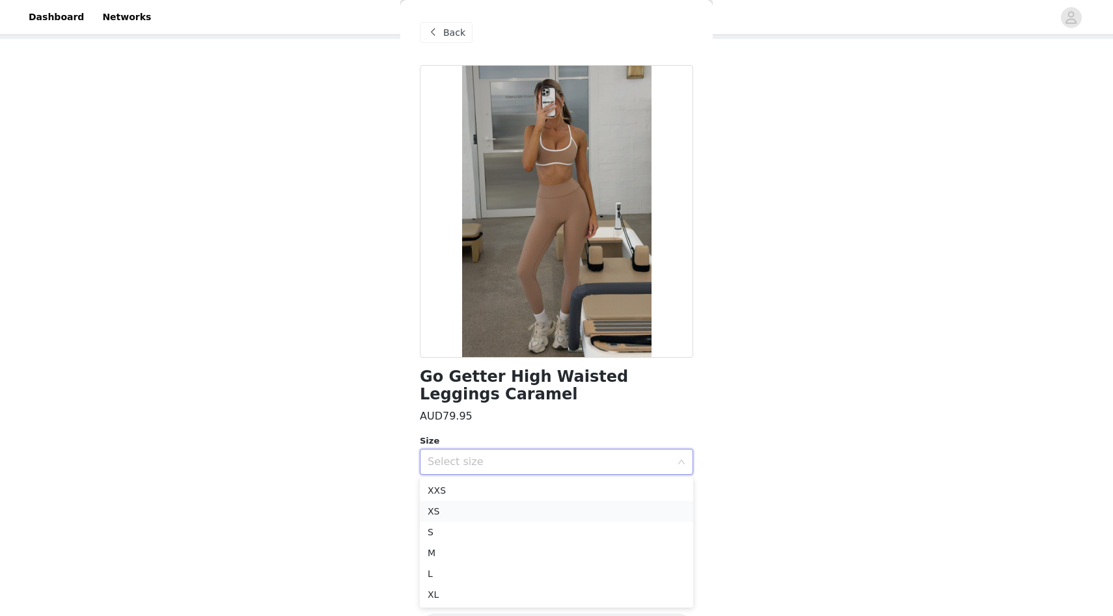
click at [526, 505] on li "XS" at bounding box center [556, 511] width 273 height 21
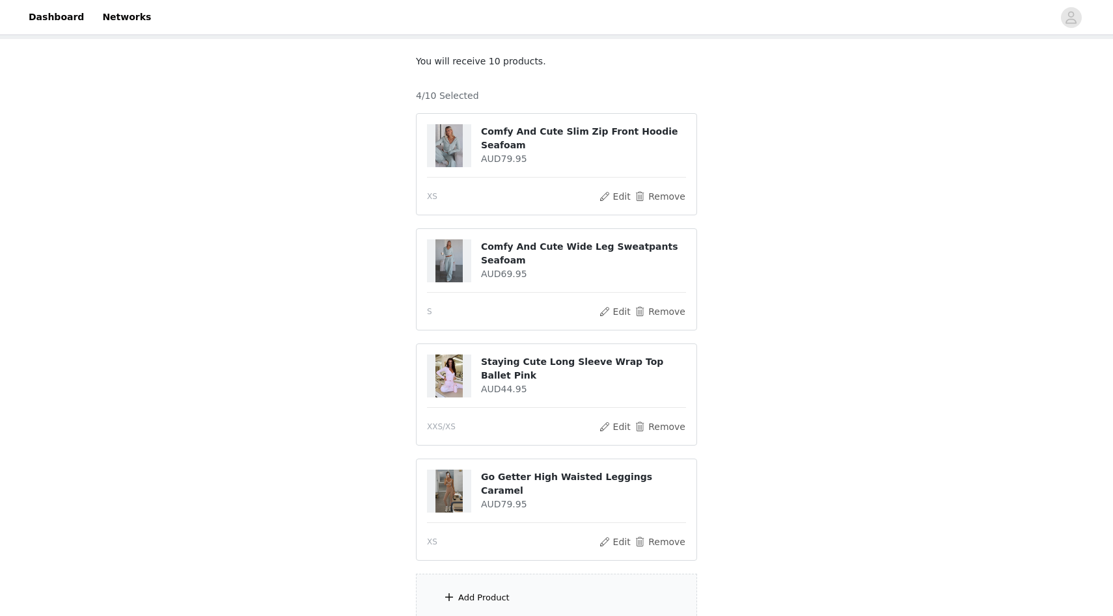
click at [535, 579] on div "Add Product" at bounding box center [556, 598] width 281 height 49
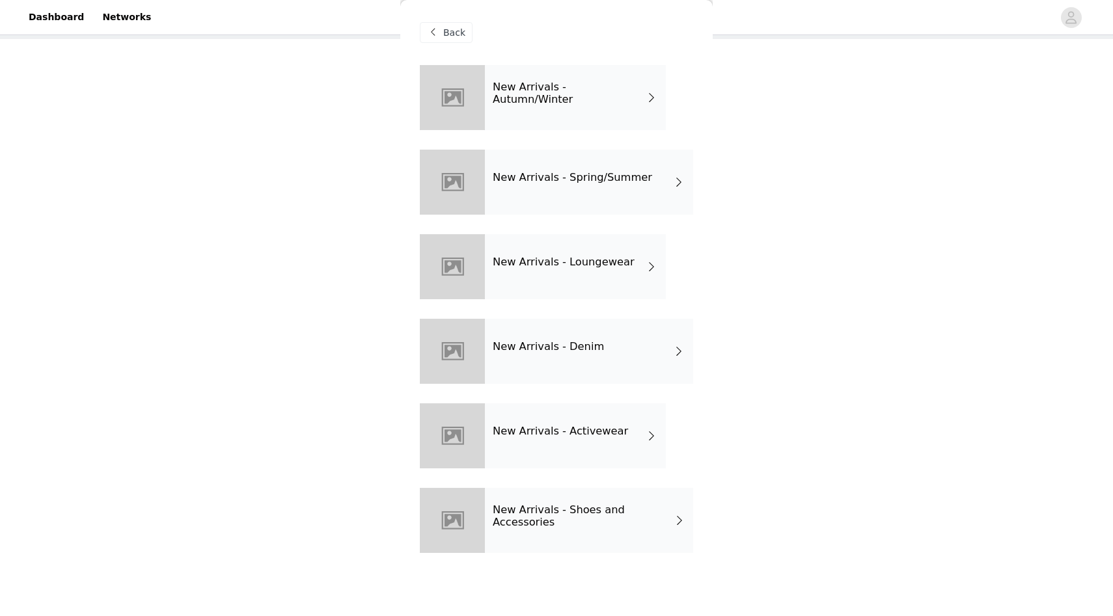
scroll to position [182, 0]
click at [535, 459] on div "New Arrivals - Activewear" at bounding box center [575, 436] width 181 height 65
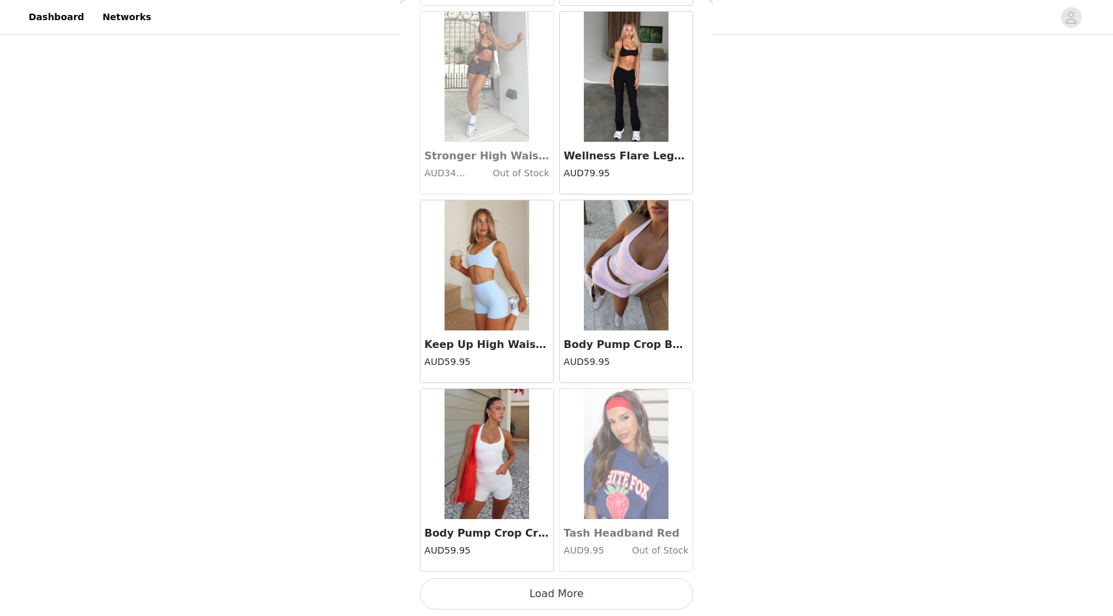
click at [555, 596] on button "Load More" at bounding box center [556, 594] width 273 height 31
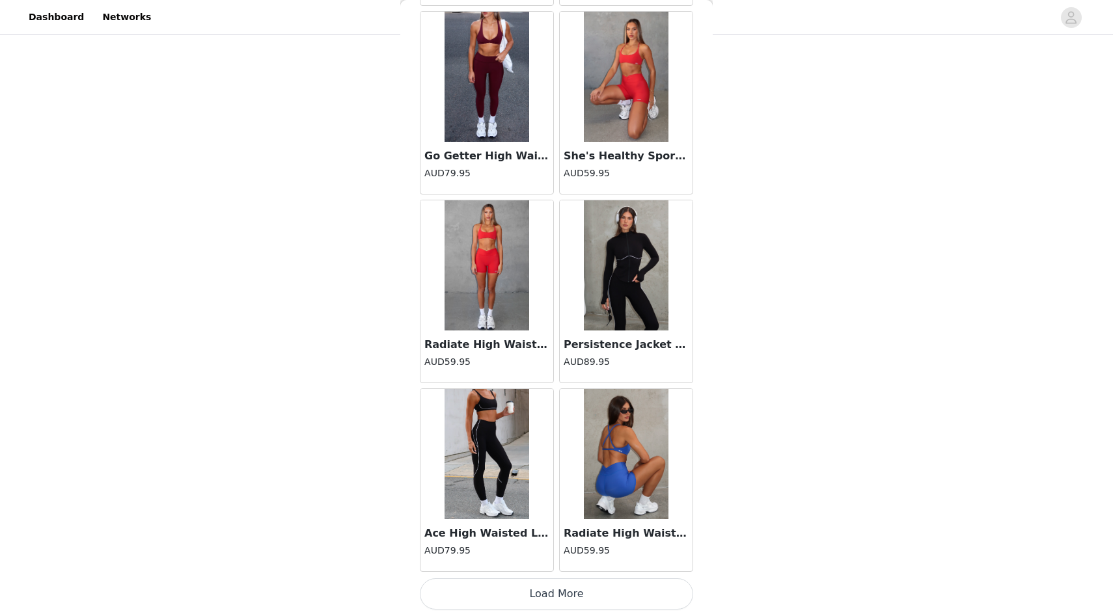
click at [564, 594] on button "Load More" at bounding box center [556, 594] width 273 height 31
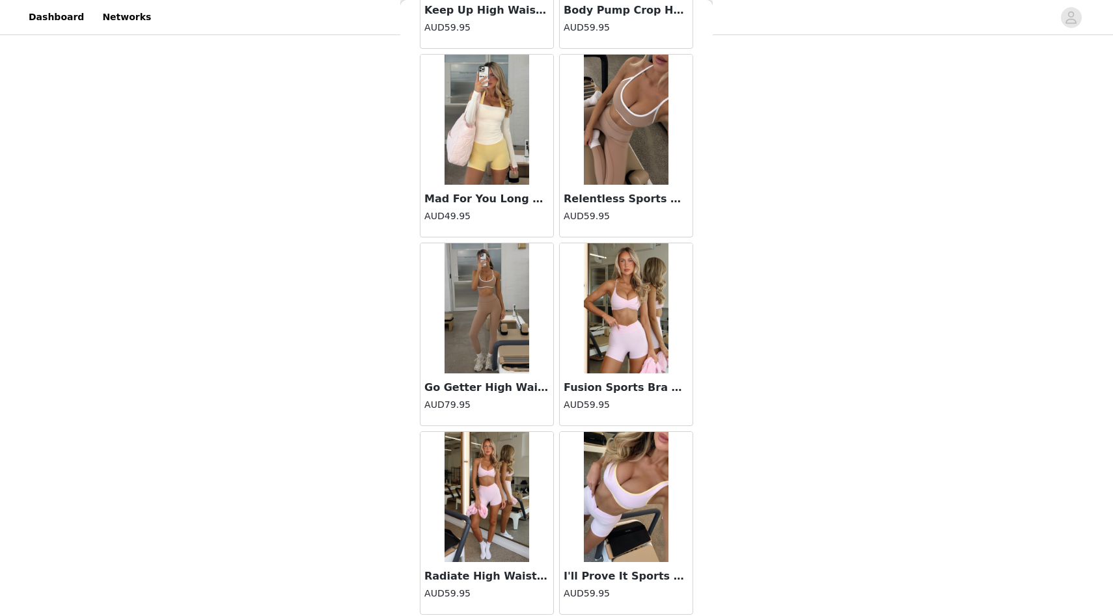
scroll to position [5106, 0]
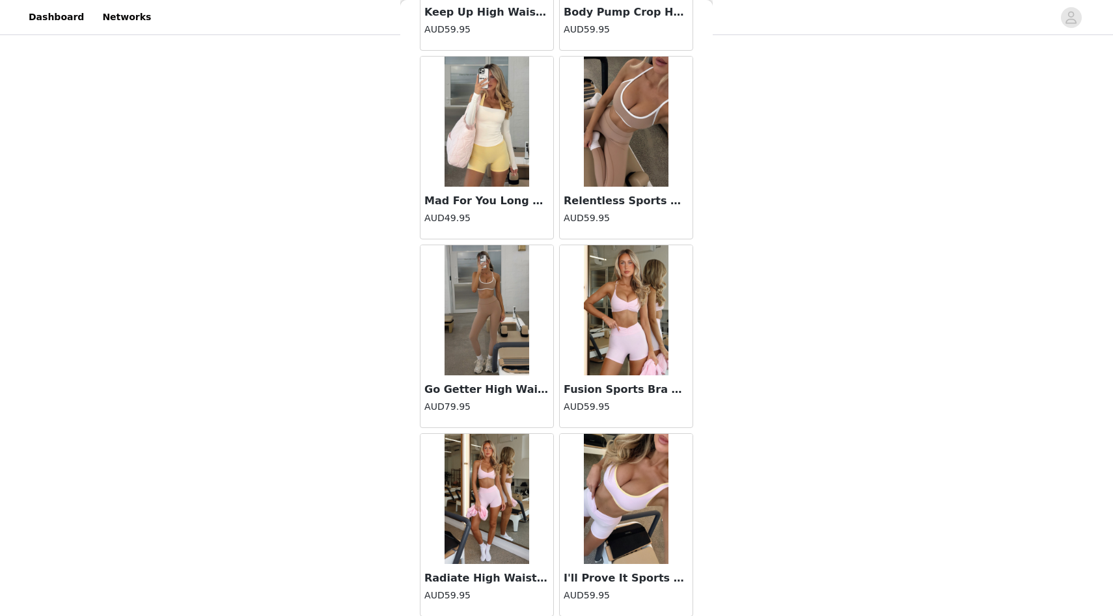
click at [603, 167] on img at bounding box center [626, 122] width 85 height 130
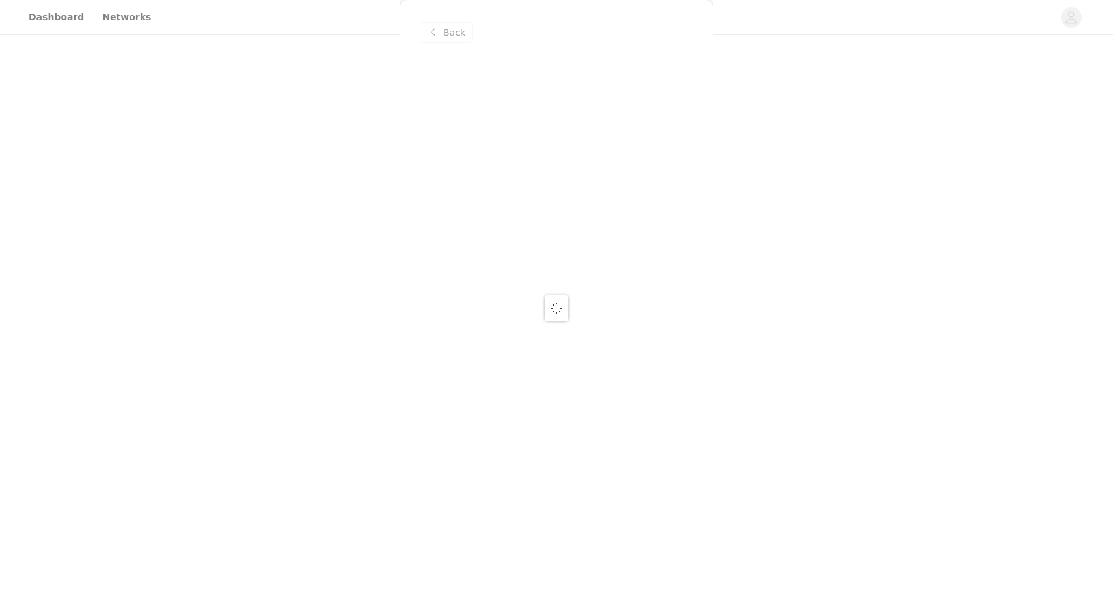
scroll to position [0, 0]
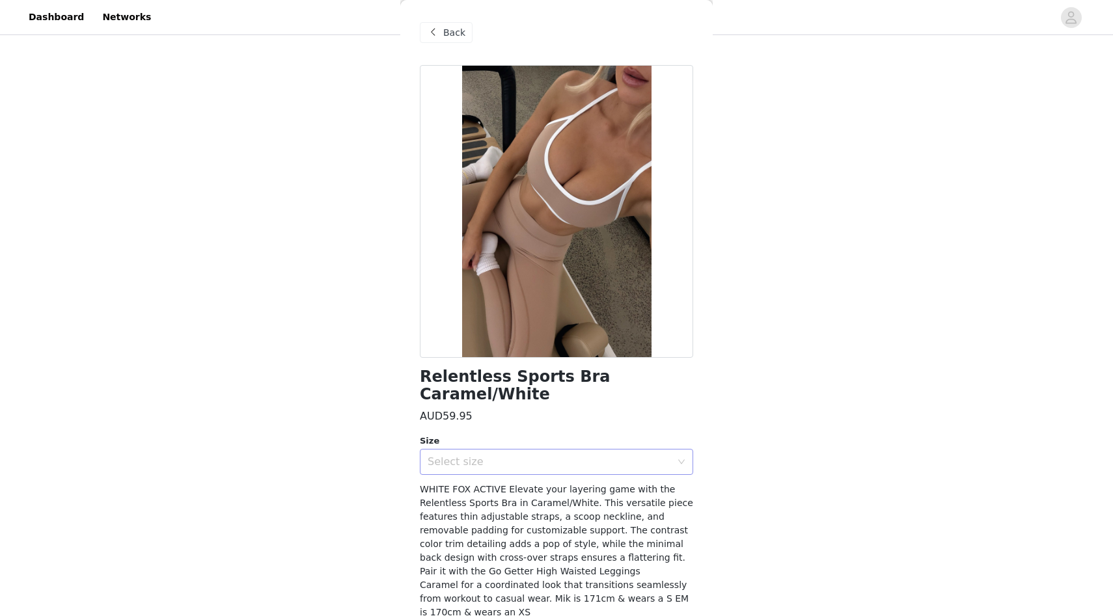
click at [606, 456] on div "Select size" at bounding box center [549, 462] width 243 height 13
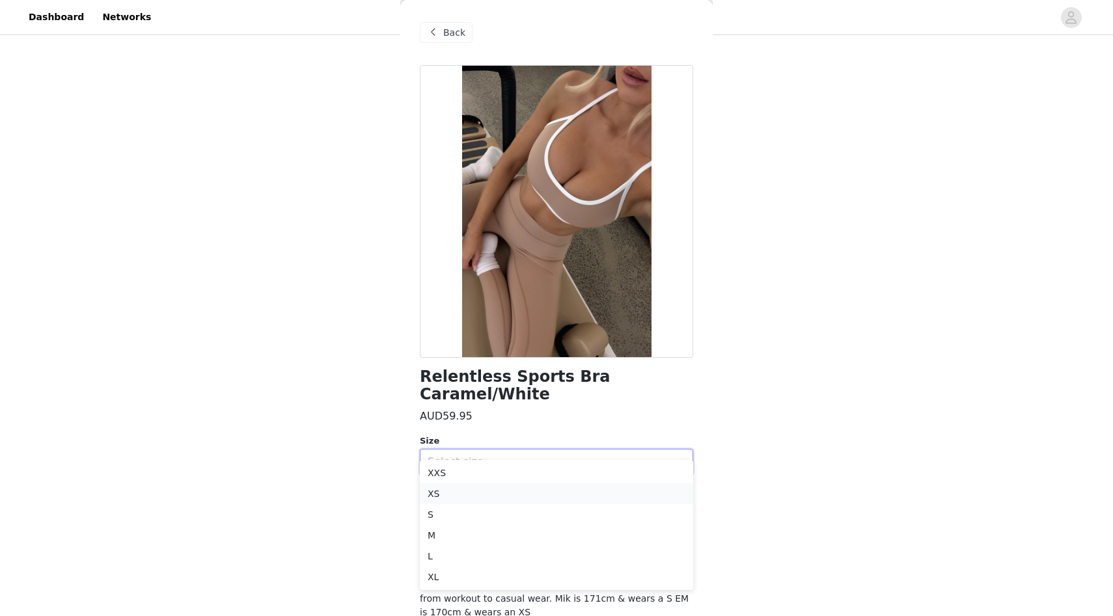
click at [566, 495] on li "XS" at bounding box center [556, 494] width 273 height 21
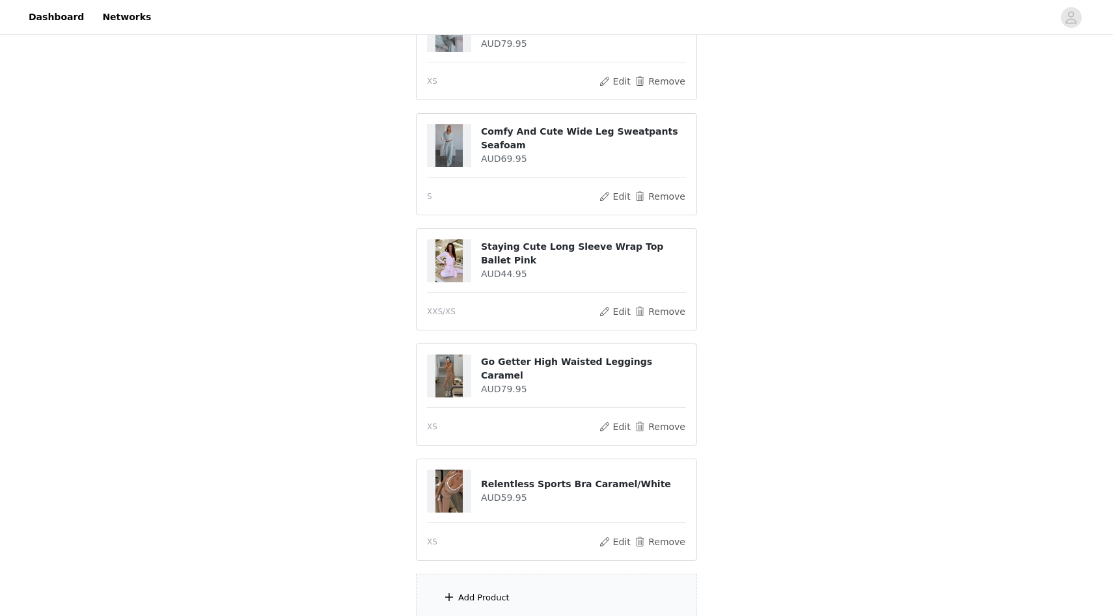
click at [553, 577] on div "Add Product" at bounding box center [556, 598] width 281 height 49
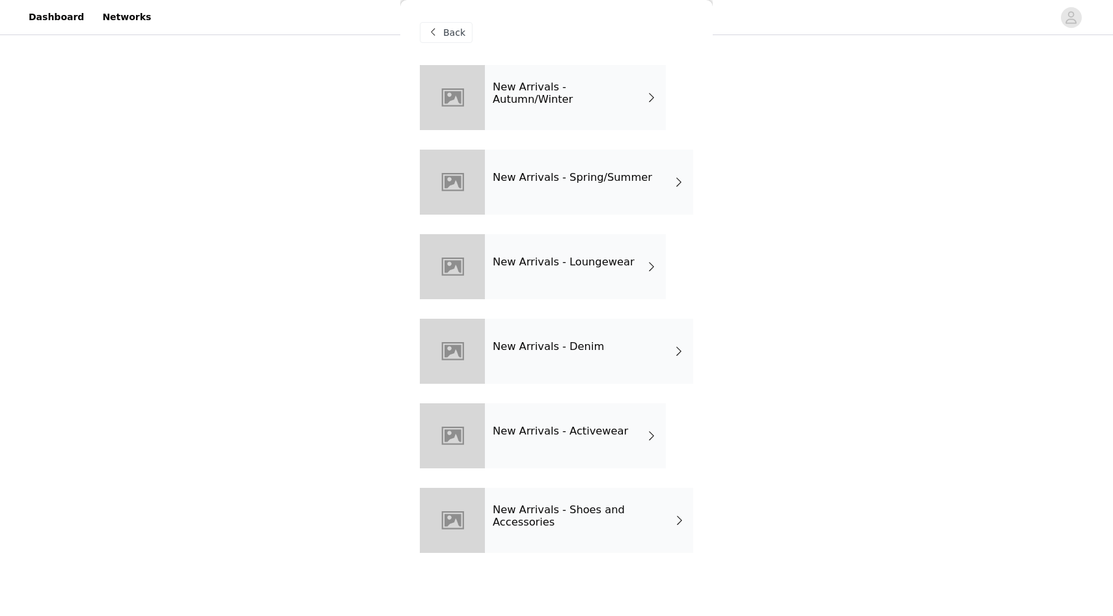
click at [546, 445] on div "New Arrivals - Activewear" at bounding box center [575, 436] width 181 height 65
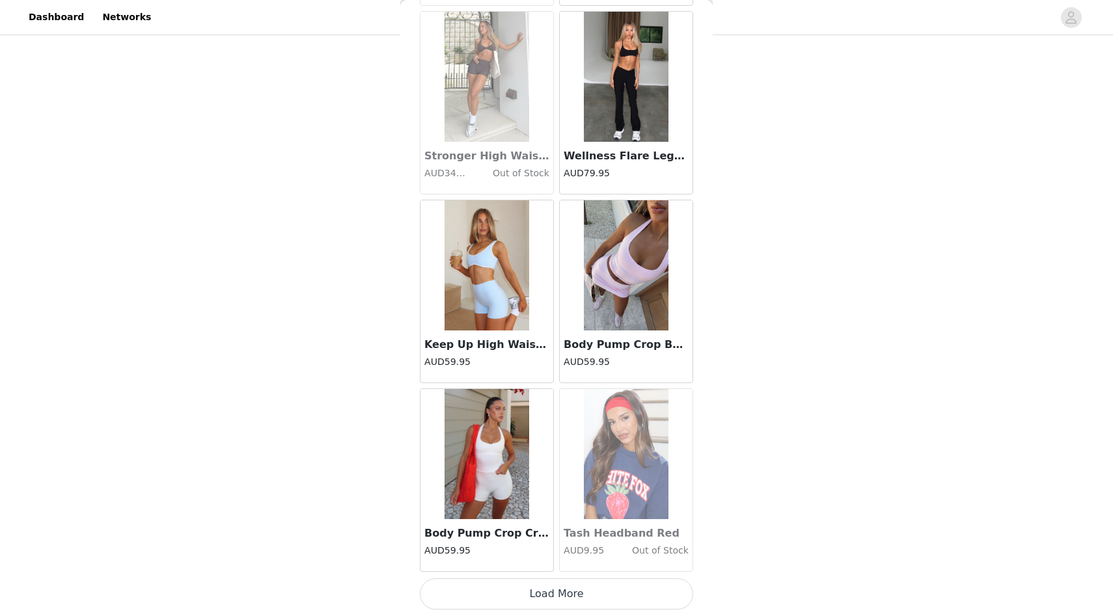
click at [555, 589] on button "Load More" at bounding box center [556, 594] width 273 height 31
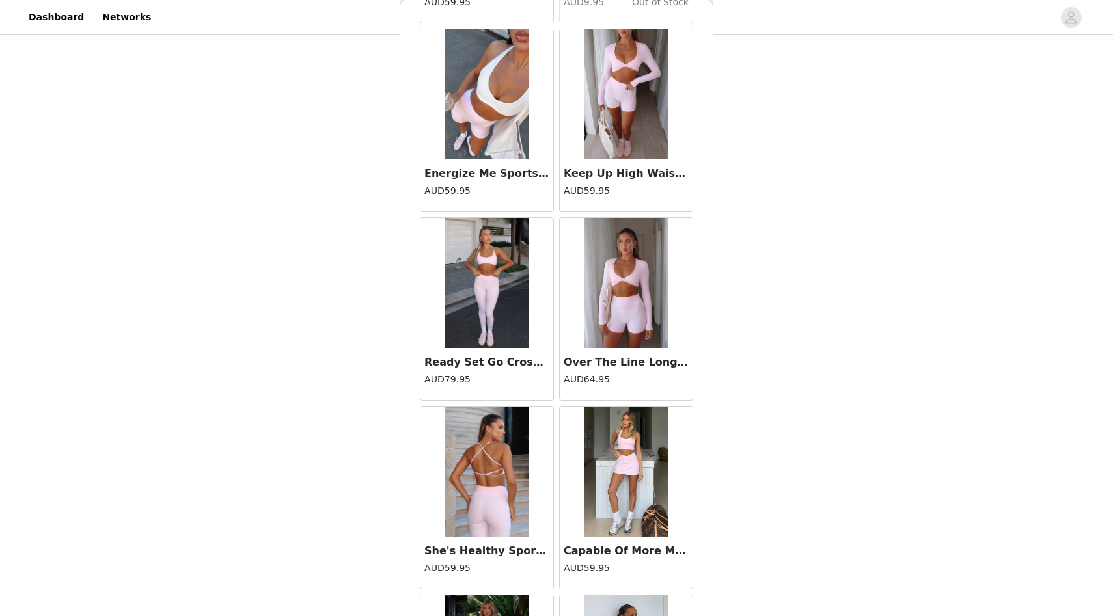
scroll to position [1905, 0]
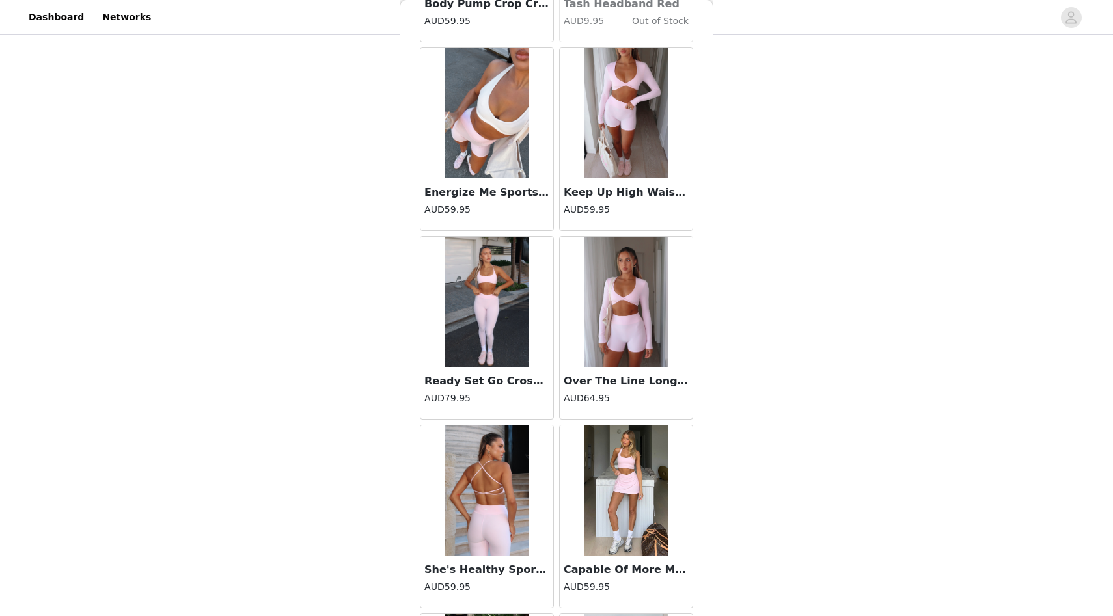
click at [509, 397] on h4 "AUD79.95" at bounding box center [486, 399] width 125 height 14
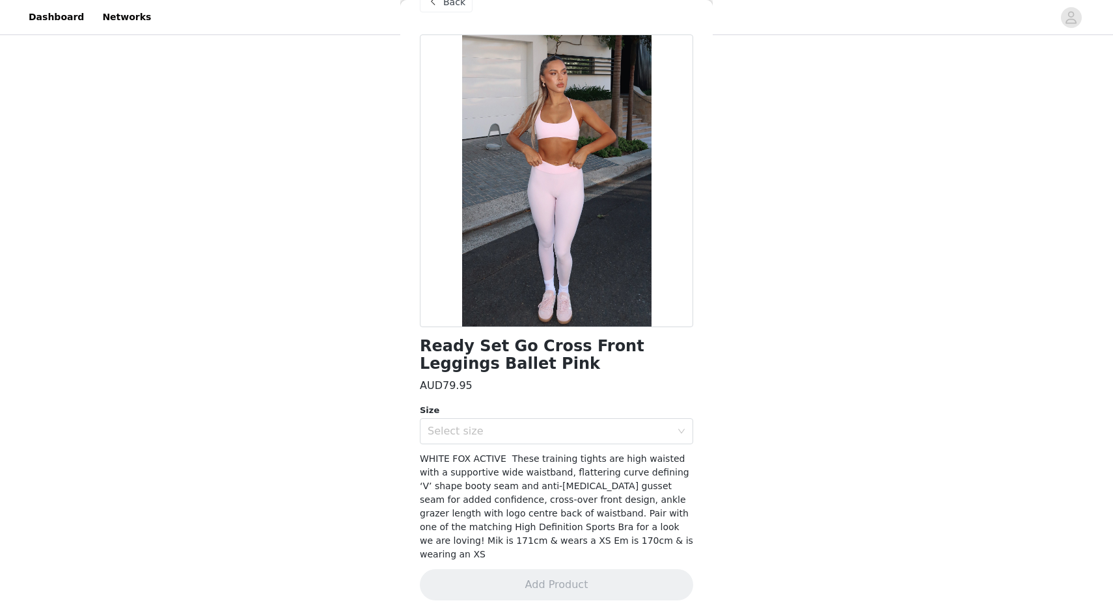
scroll to position [16, 0]
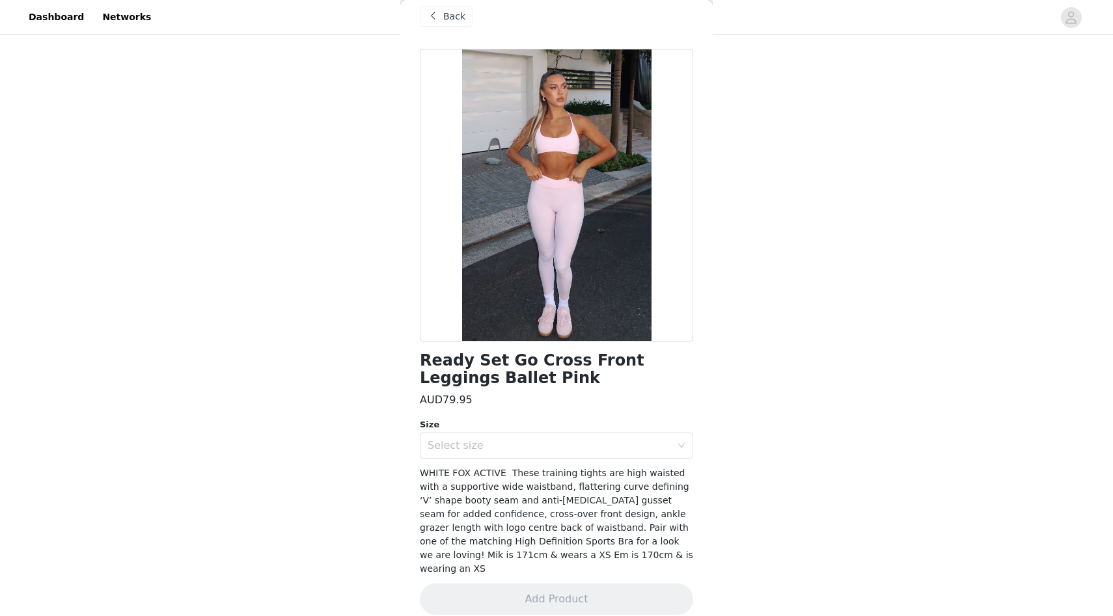
click at [531, 461] on div "Ready Set Go Cross Front Leggings Ballet Pink AUD79.95 Size Select size WHITE F…" at bounding box center [556, 340] width 273 height 582
click at [528, 448] on div "Select size" at bounding box center [549, 445] width 243 height 13
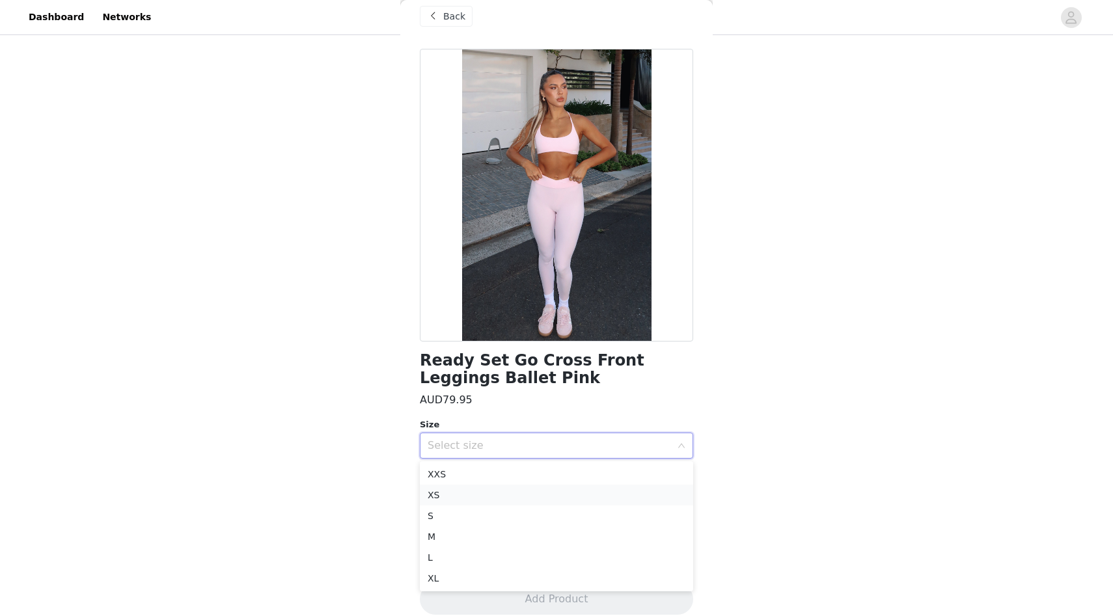
click at [520, 503] on li "XS" at bounding box center [556, 495] width 273 height 21
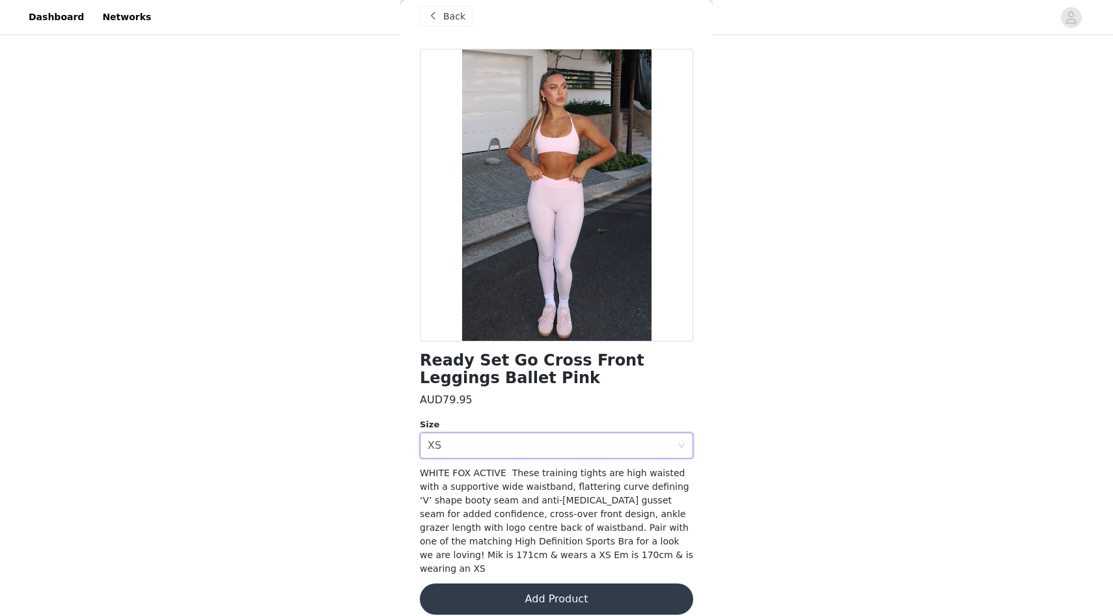
click at [536, 584] on button "Add Product" at bounding box center [556, 599] width 273 height 31
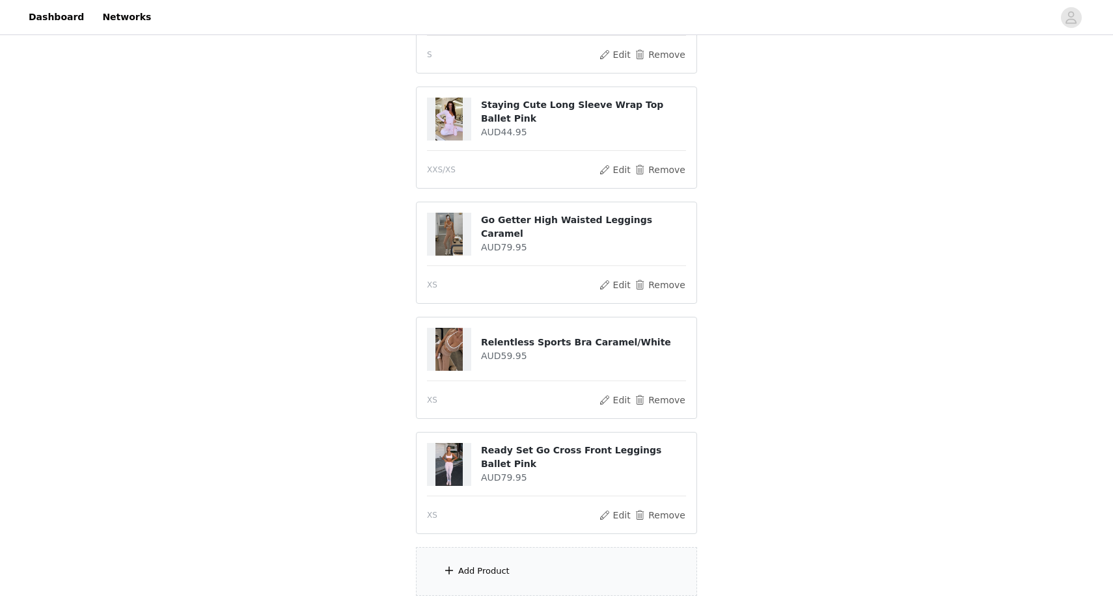
scroll to position [412, 0]
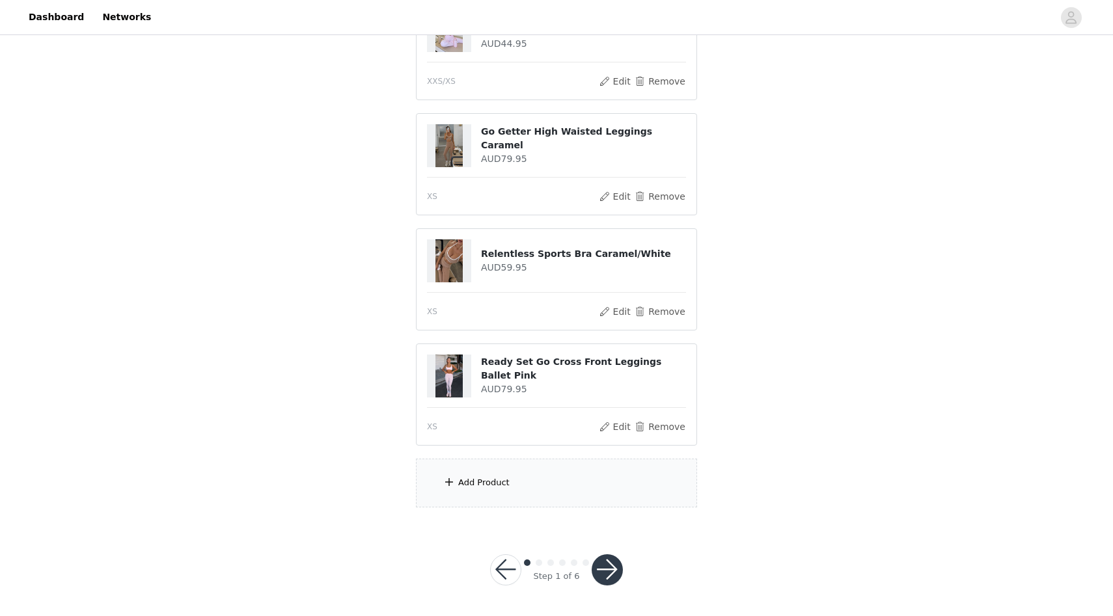
click at [518, 486] on div "Add Product" at bounding box center [556, 483] width 281 height 49
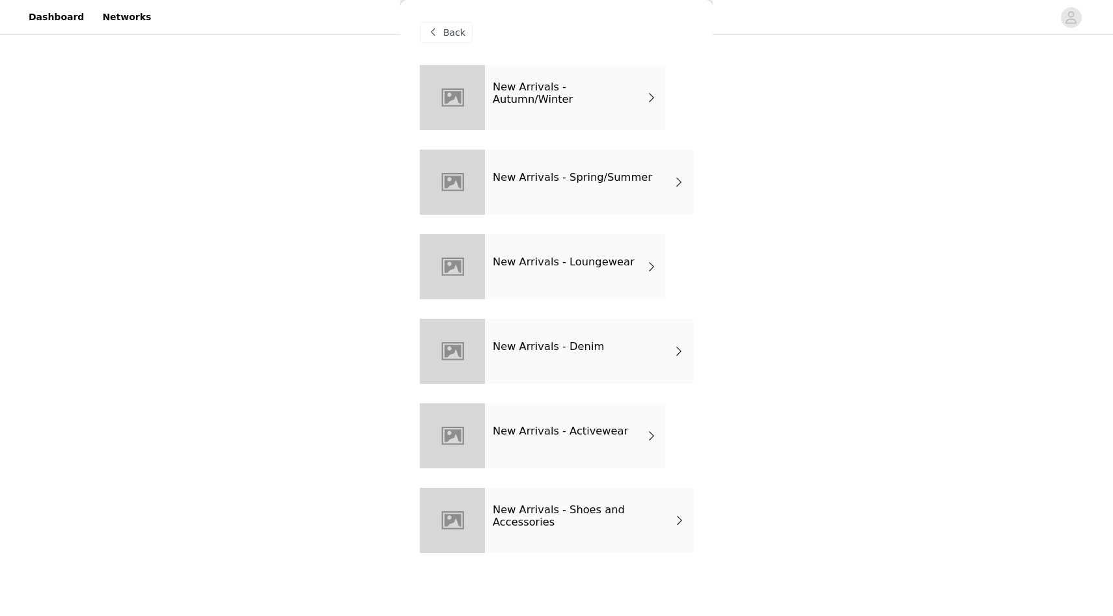
click at [521, 113] on div "New Arrivals - Autumn/Winter" at bounding box center [575, 97] width 181 height 65
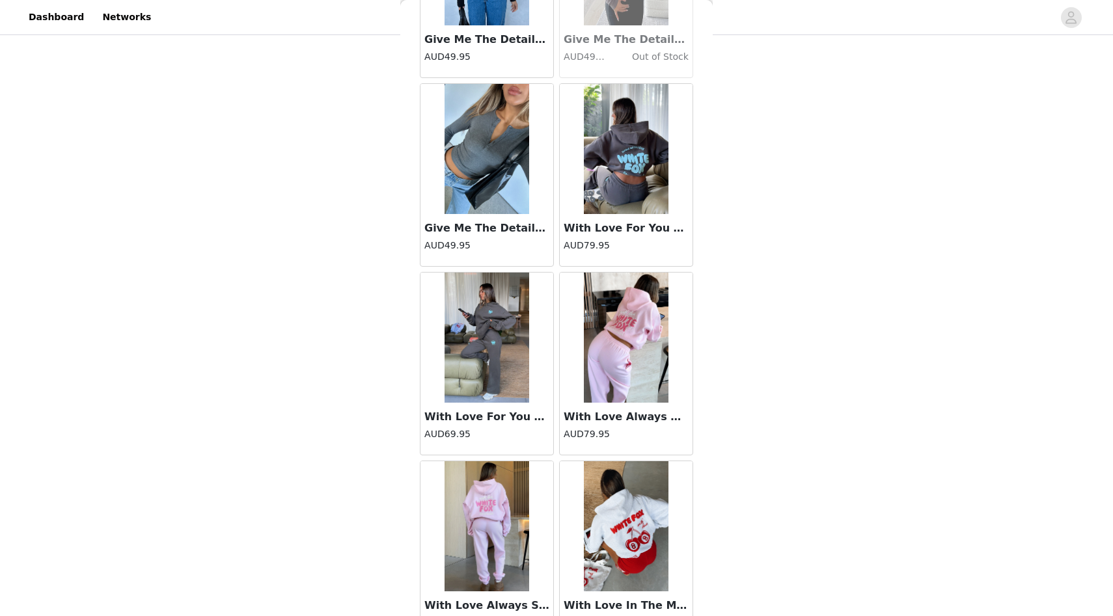
scroll to position [1376, 0]
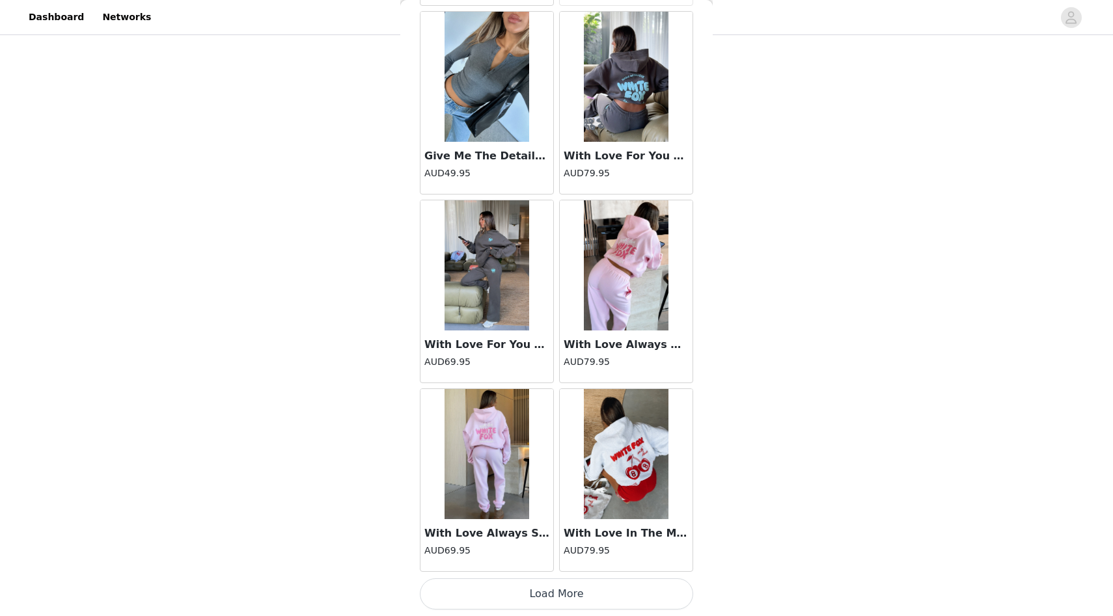
click at [610, 588] on button "Load More" at bounding box center [556, 594] width 273 height 31
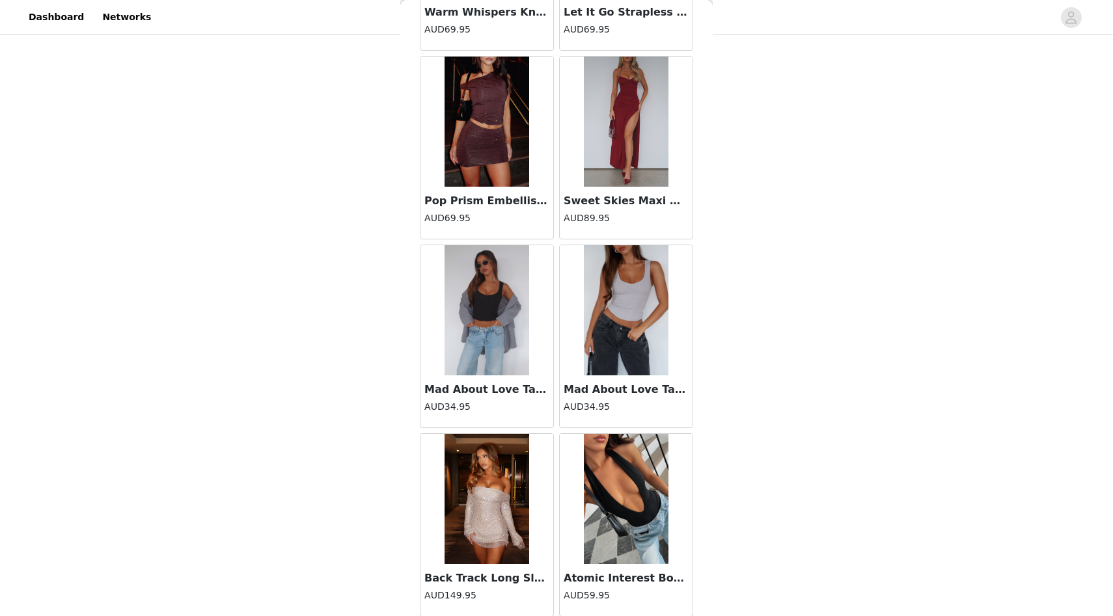
scroll to position [3263, 0]
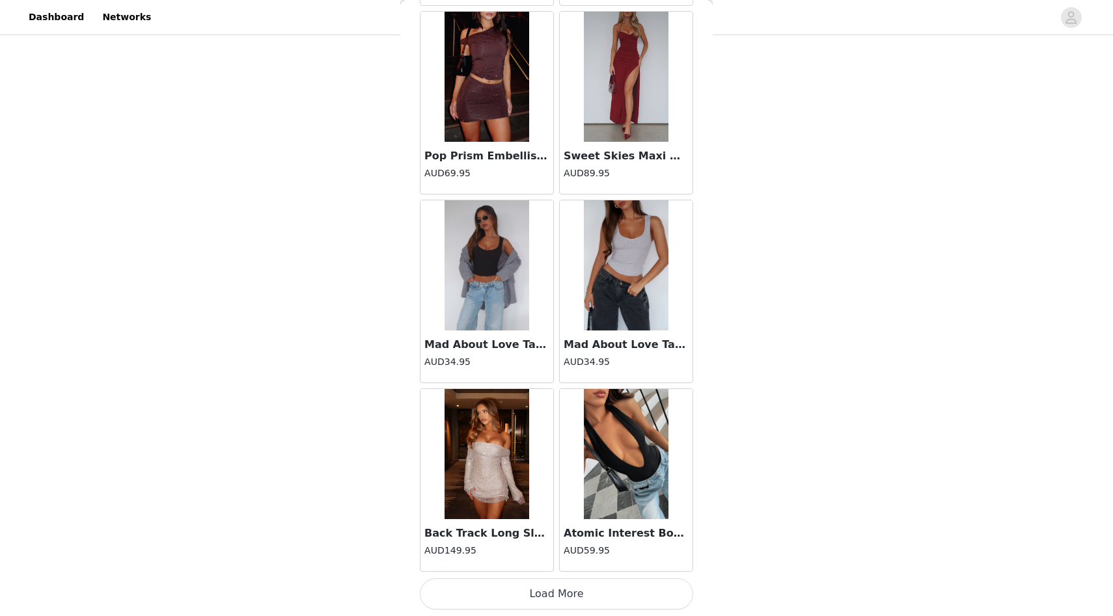
click at [611, 593] on button "Load More" at bounding box center [556, 594] width 273 height 31
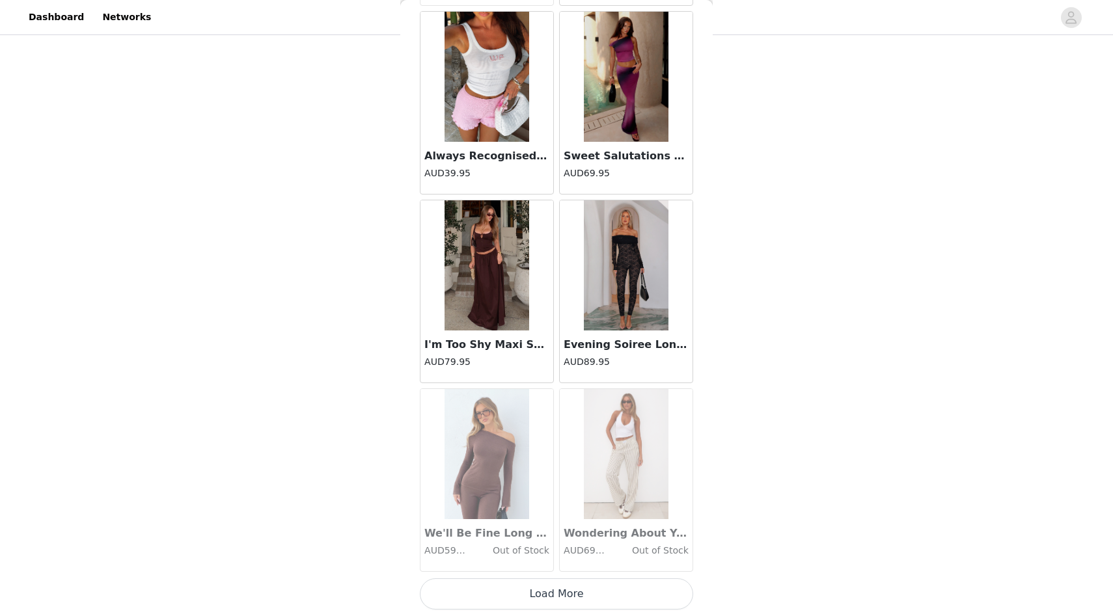
click at [619, 594] on button "Load More" at bounding box center [556, 594] width 273 height 31
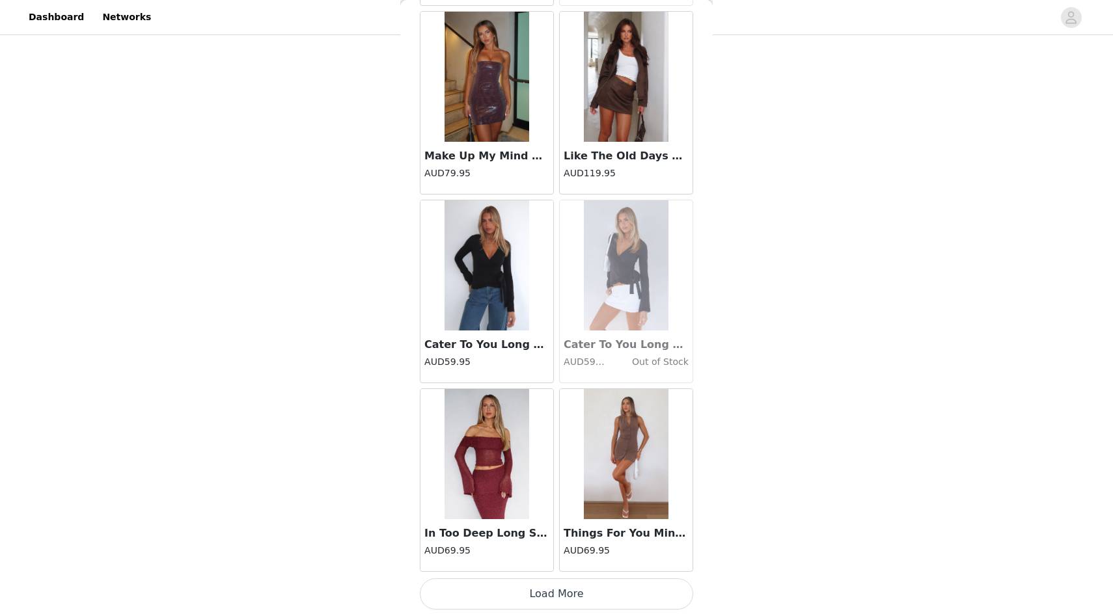
click at [620, 598] on button "Load More" at bounding box center [556, 594] width 273 height 31
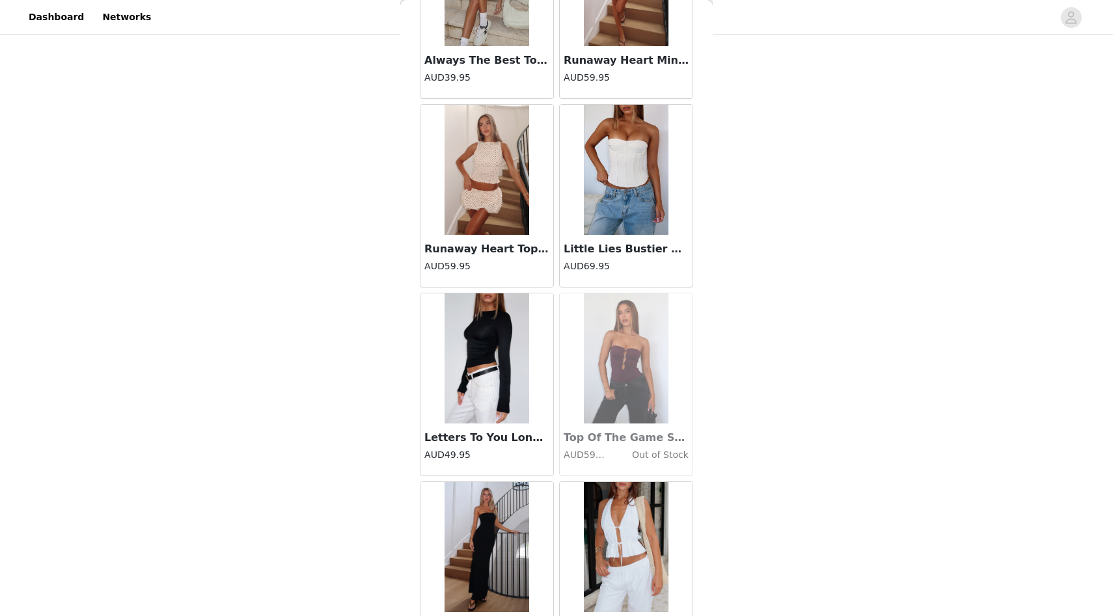
scroll to position [8927, 0]
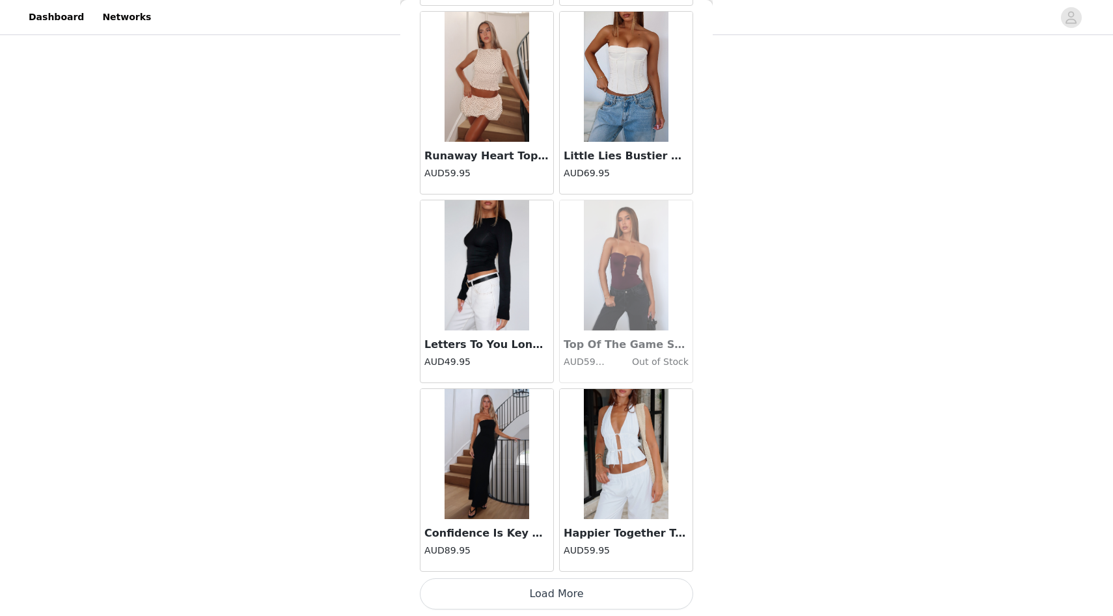
click at [607, 591] on button "Load More" at bounding box center [556, 594] width 273 height 31
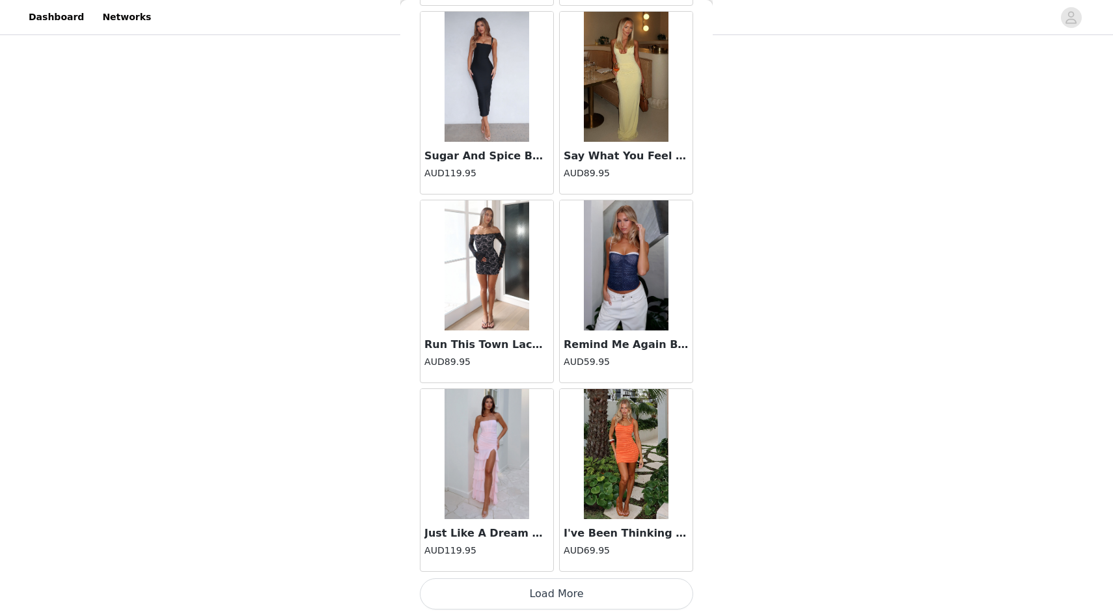
click at [608, 603] on button "Load More" at bounding box center [556, 594] width 273 height 31
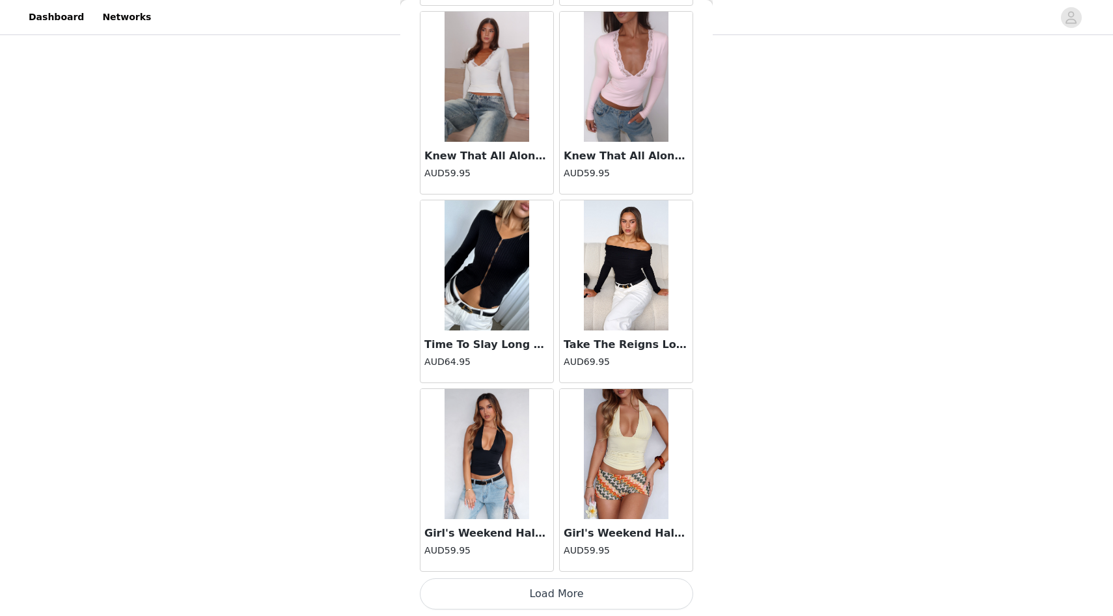
click at [607, 589] on button "Load More" at bounding box center [556, 594] width 273 height 31
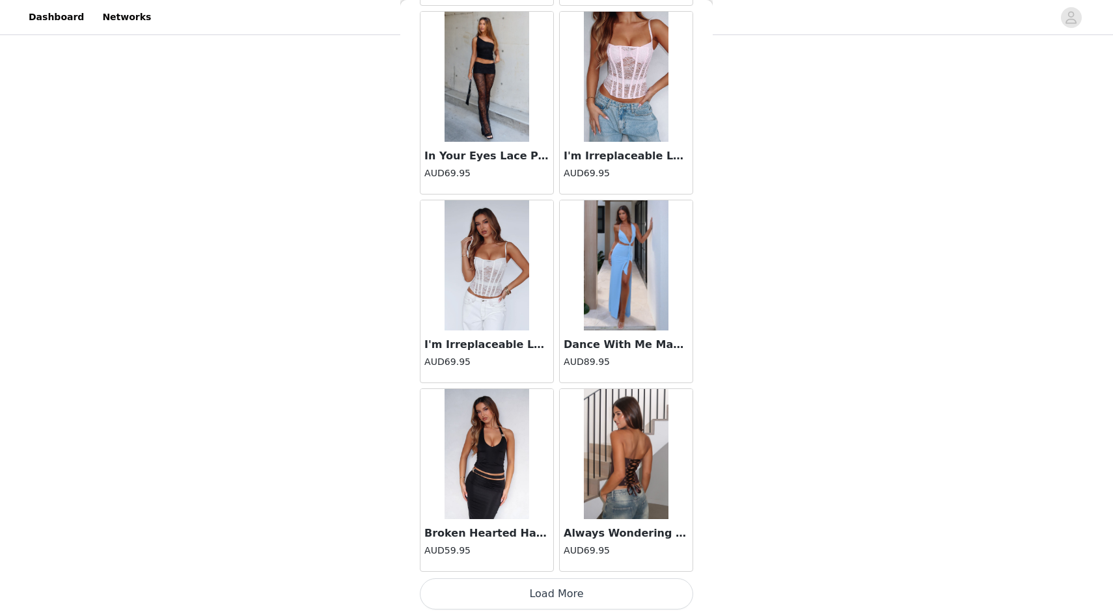
click at [600, 587] on button "Load More" at bounding box center [556, 594] width 273 height 31
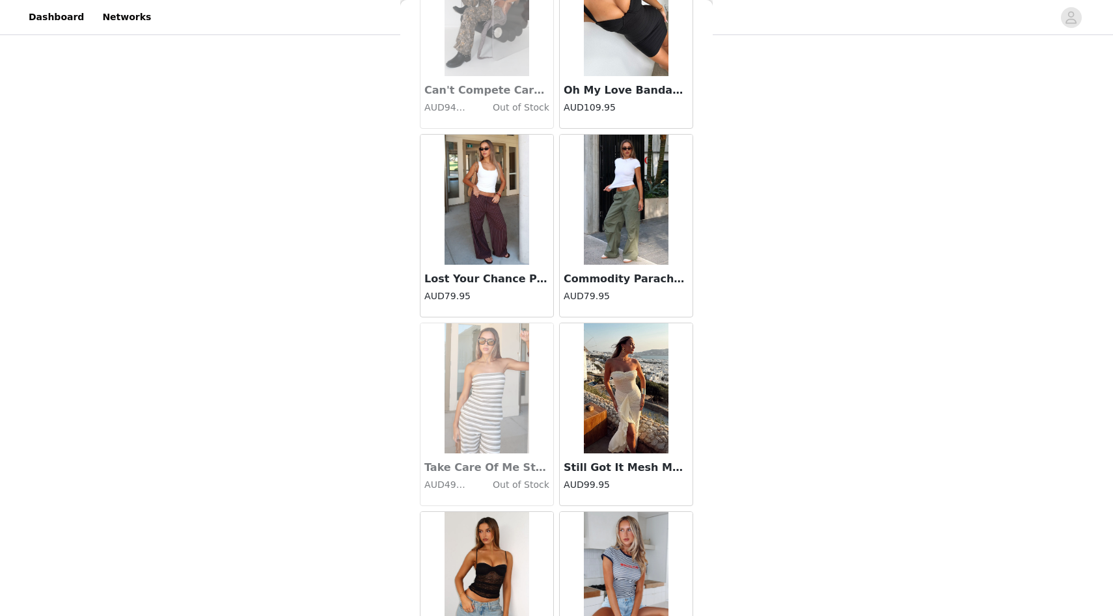
scroll to position [16478, 0]
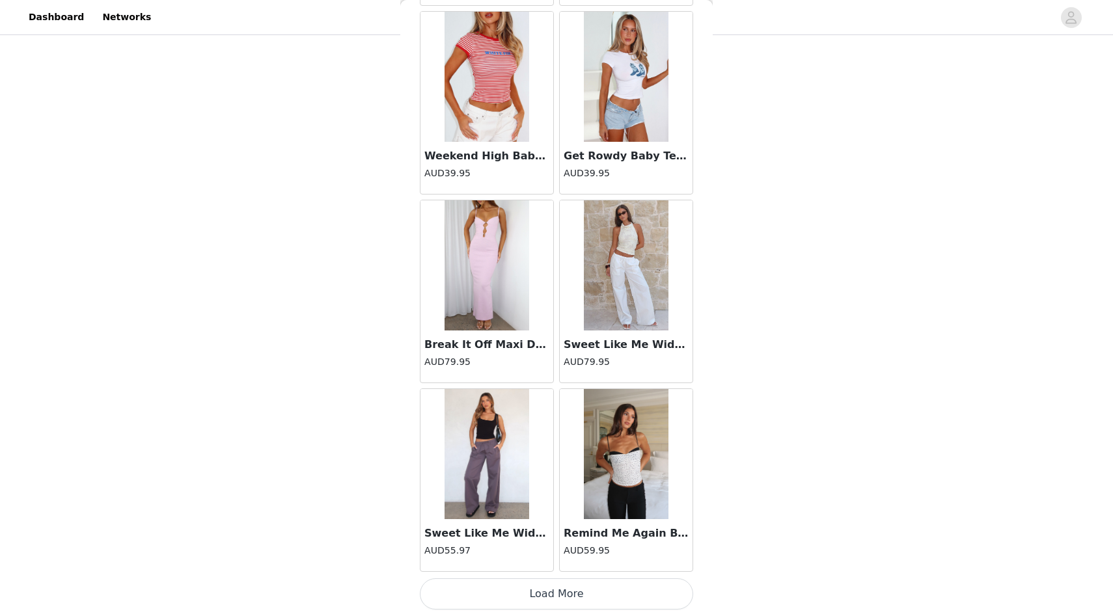
click at [612, 605] on button "Load More" at bounding box center [556, 594] width 273 height 31
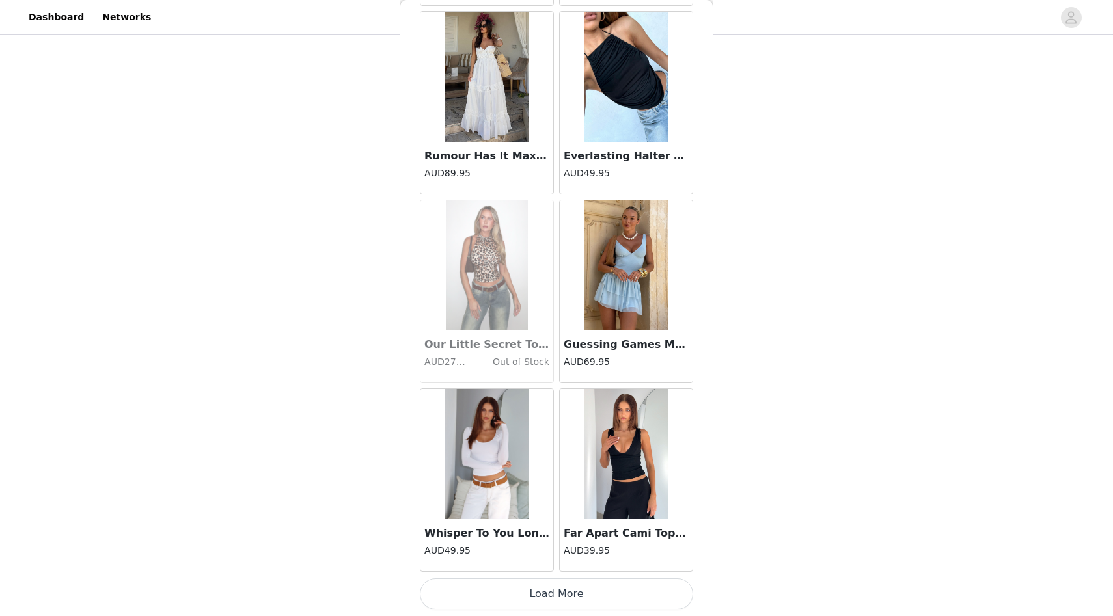
click at [601, 599] on button "Load More" at bounding box center [556, 594] width 273 height 31
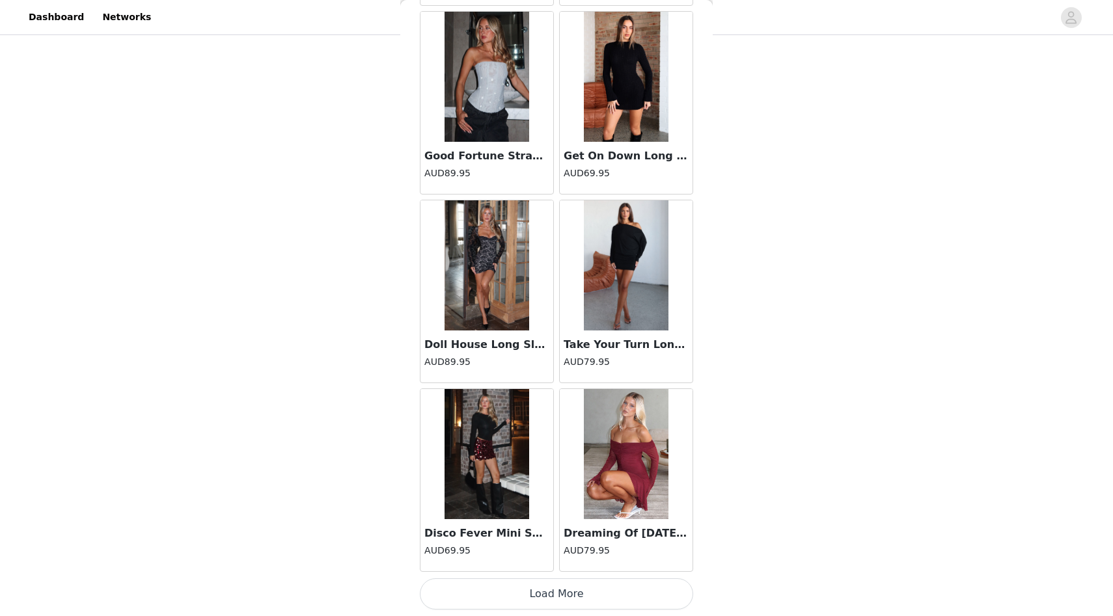
click at [588, 588] on button "Load More" at bounding box center [556, 594] width 273 height 31
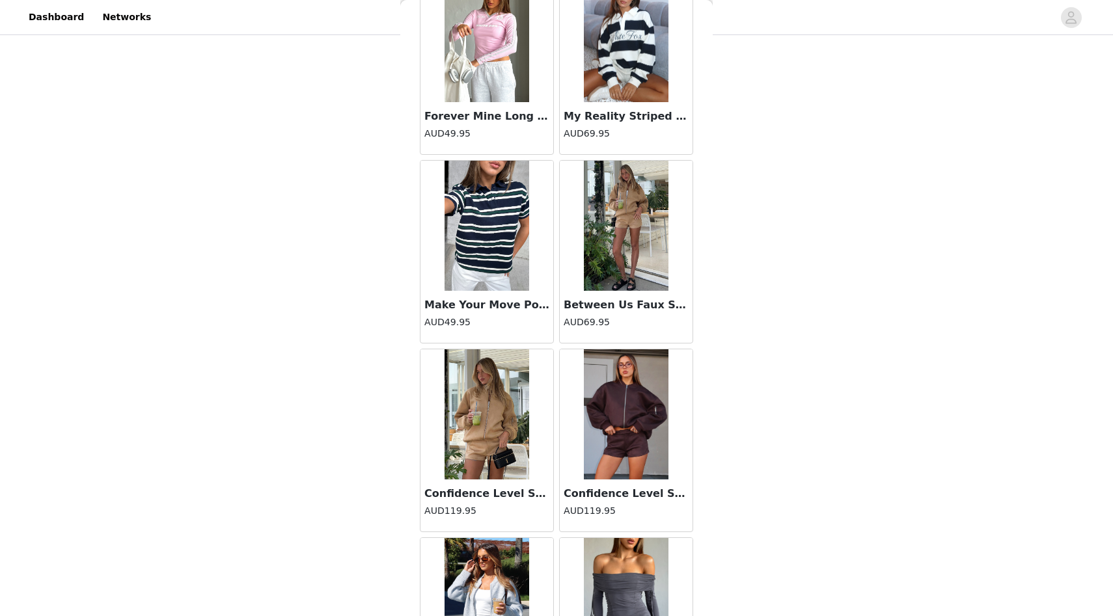
scroll to position [21620, 0]
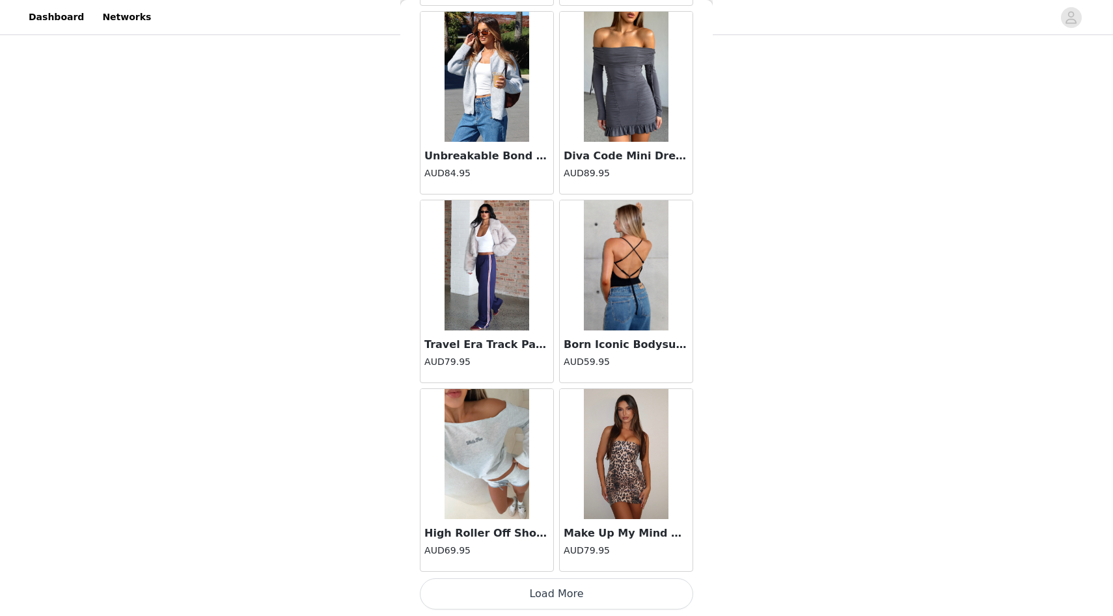
click at [582, 583] on button "Load More" at bounding box center [556, 594] width 273 height 31
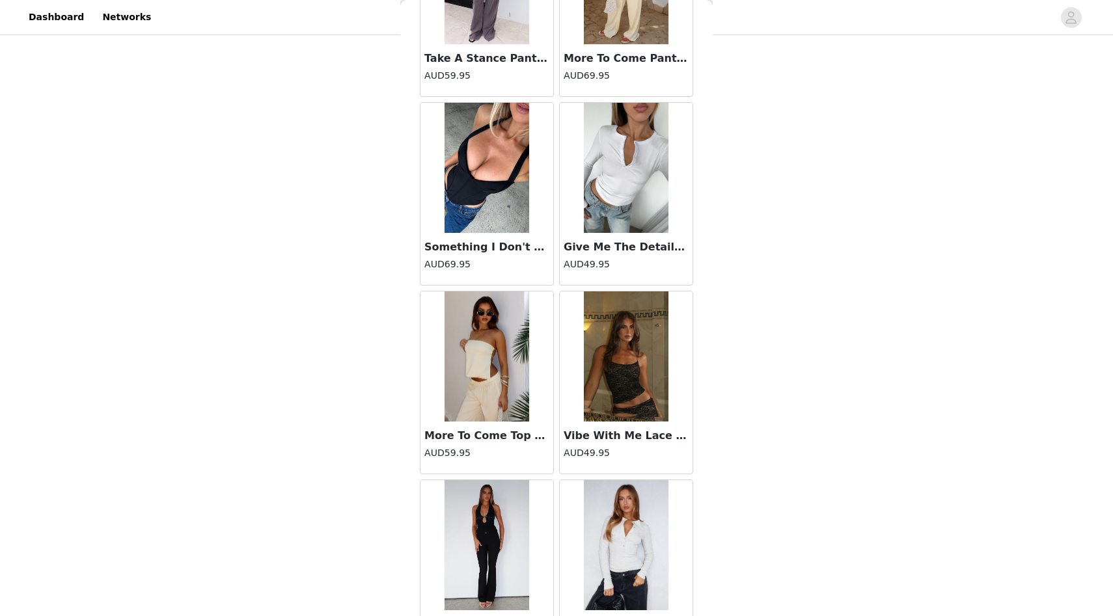
scroll to position [24030, 0]
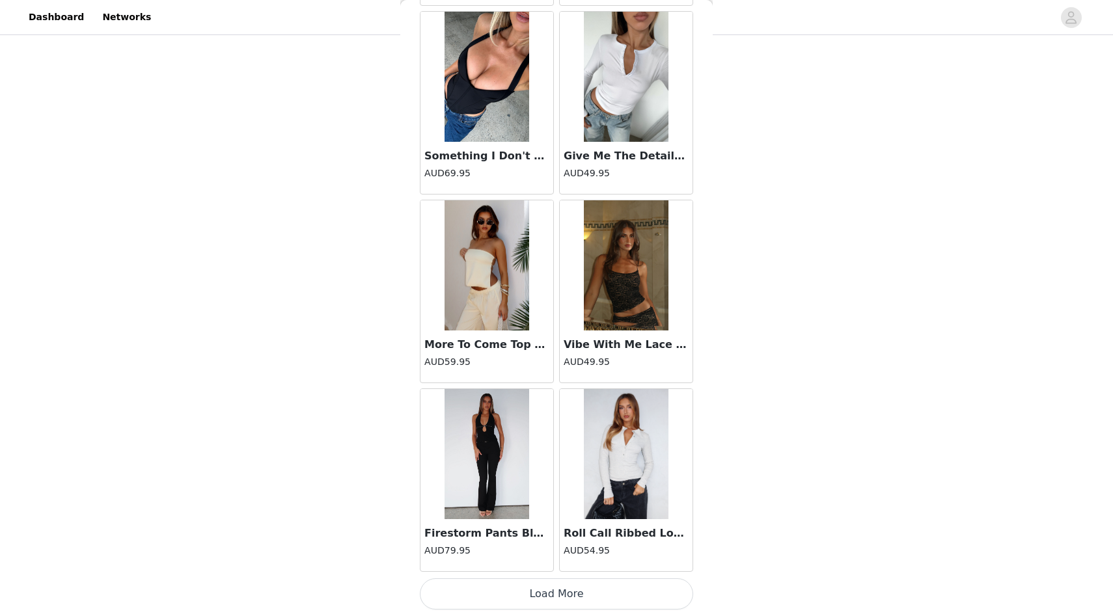
click at [585, 594] on button "Load More" at bounding box center [556, 594] width 273 height 31
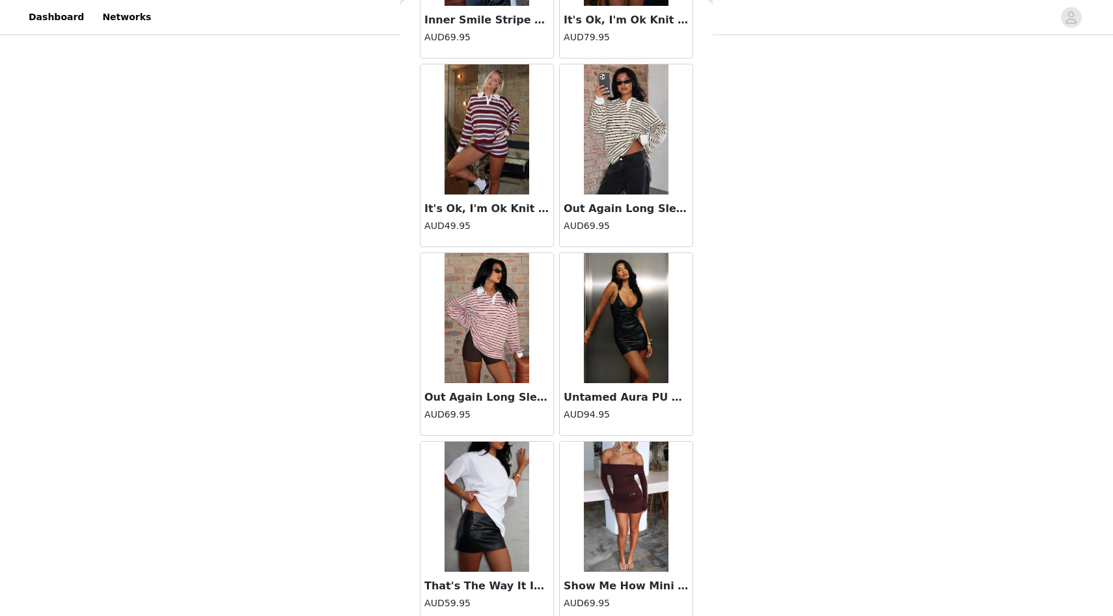
scroll to position [25917, 0]
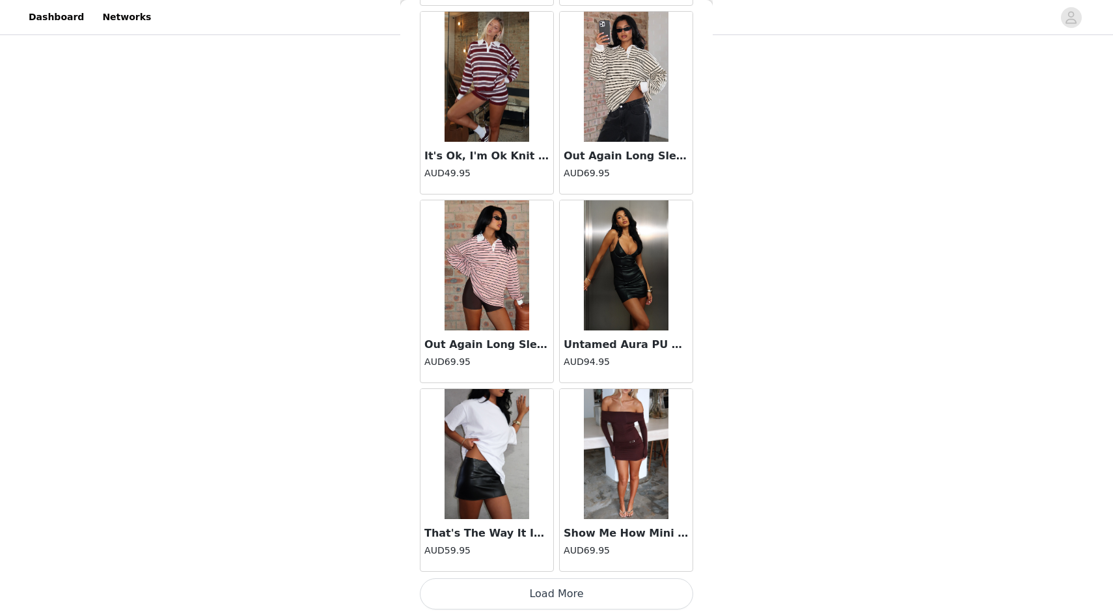
click at [586, 598] on button "Load More" at bounding box center [556, 594] width 273 height 31
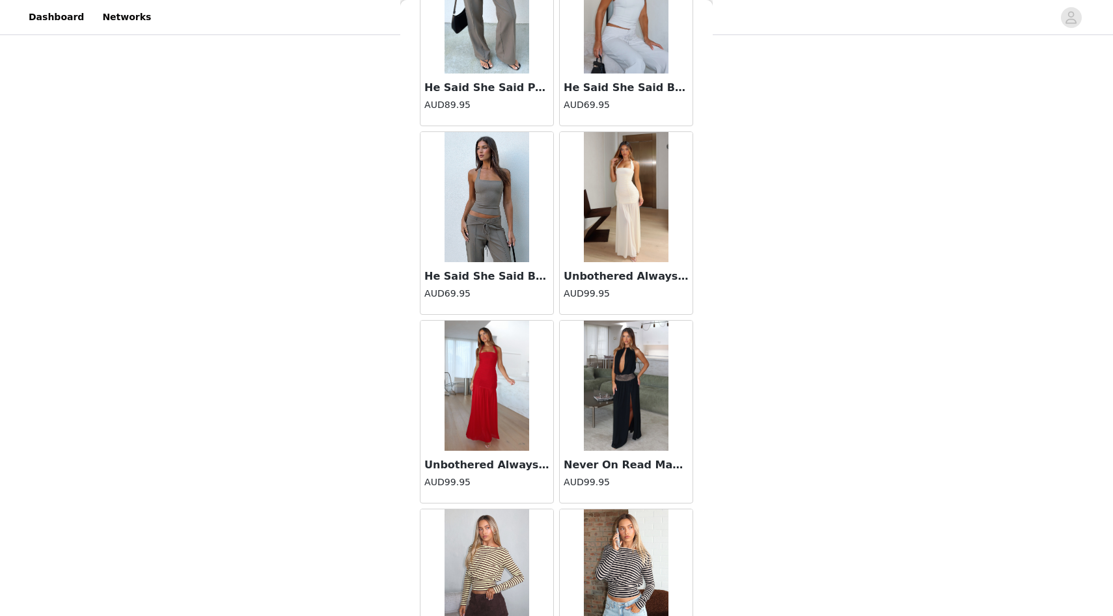
scroll to position [353, 0]
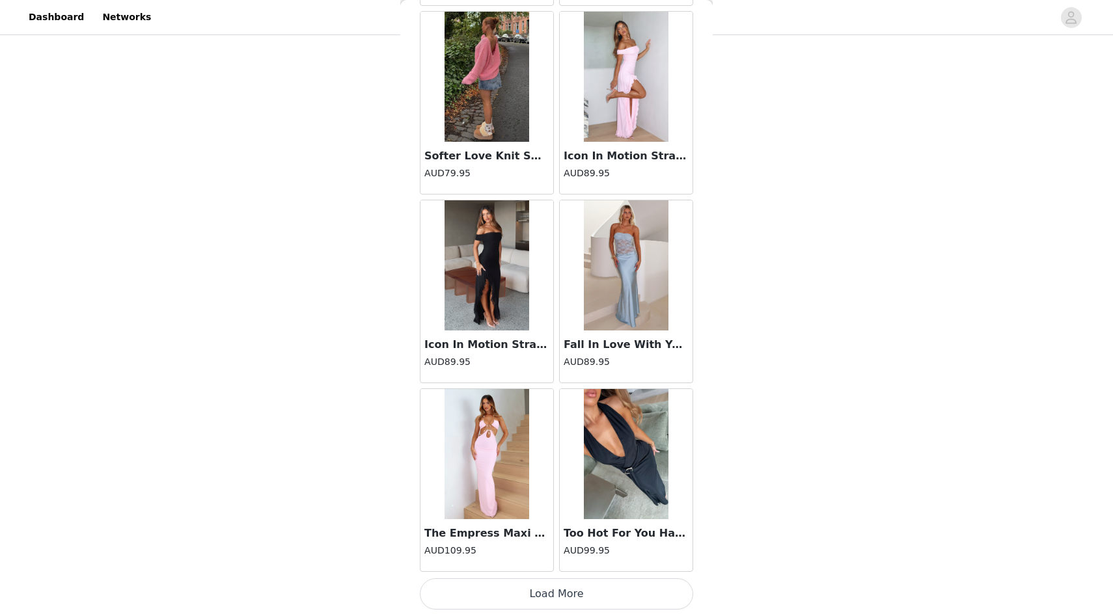
click at [577, 586] on button "Load More" at bounding box center [556, 594] width 273 height 31
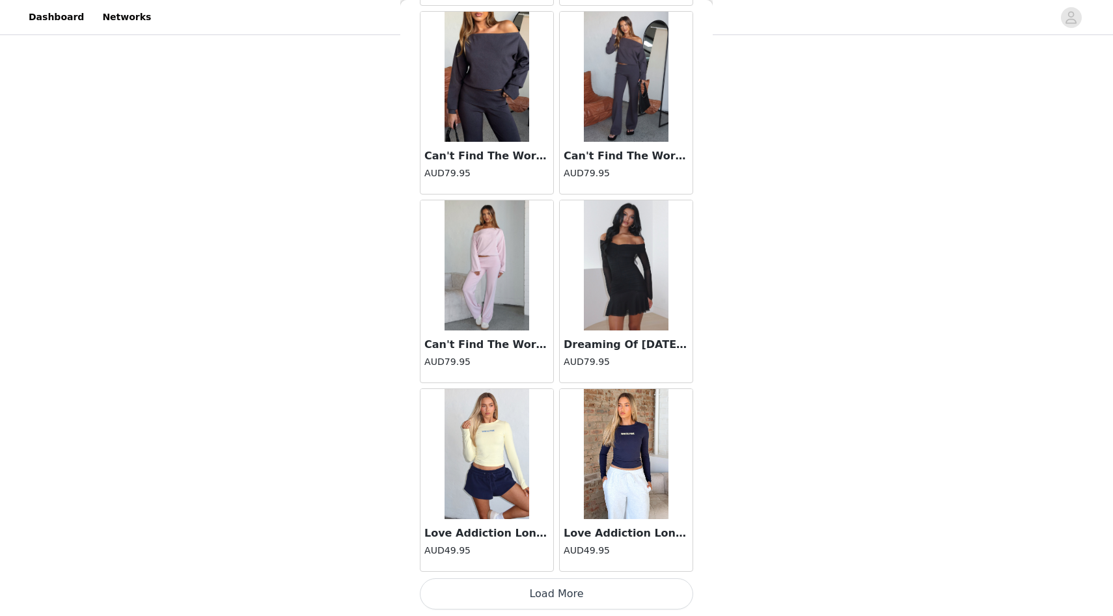
click at [569, 592] on button "Load More" at bounding box center [556, 594] width 273 height 31
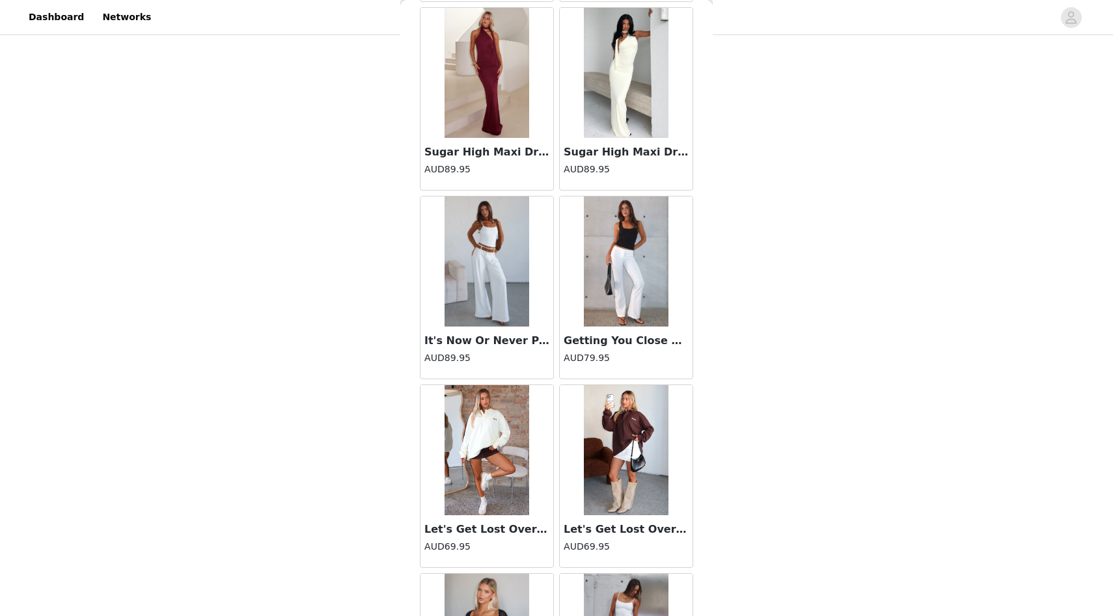
scroll to position [30570, 0]
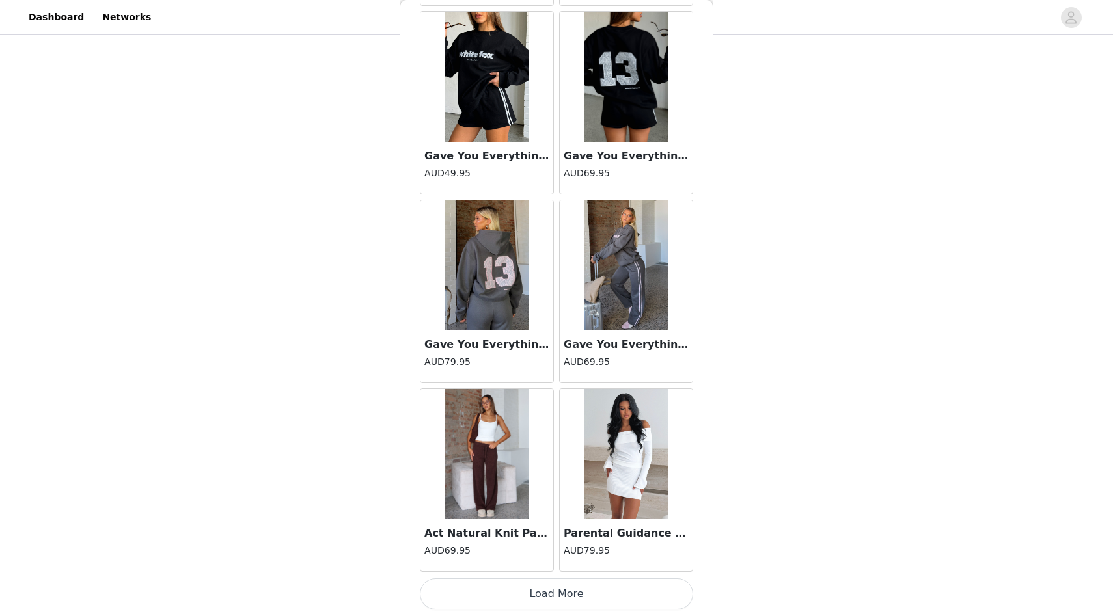
click at [564, 583] on button "Load More" at bounding box center [556, 594] width 273 height 31
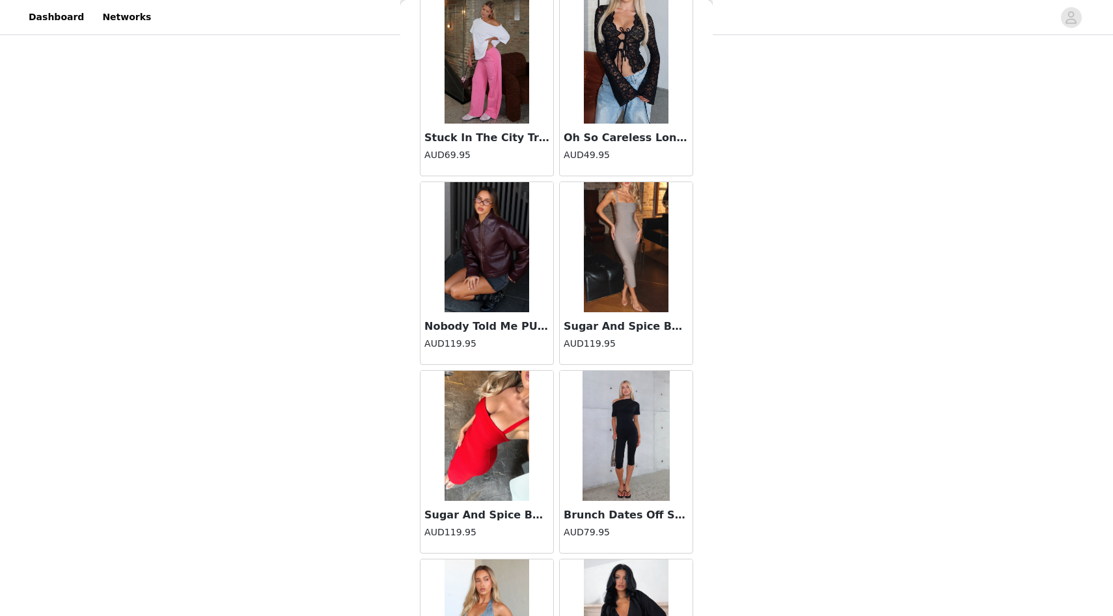
scroll to position [33469, 0]
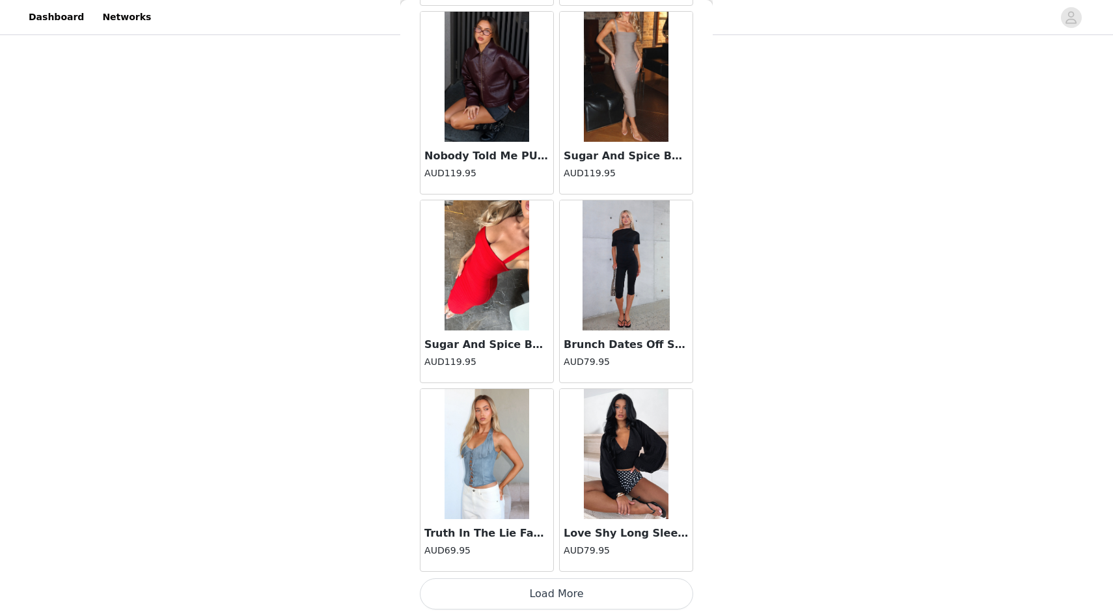
click at [599, 594] on button "Load More" at bounding box center [556, 594] width 273 height 31
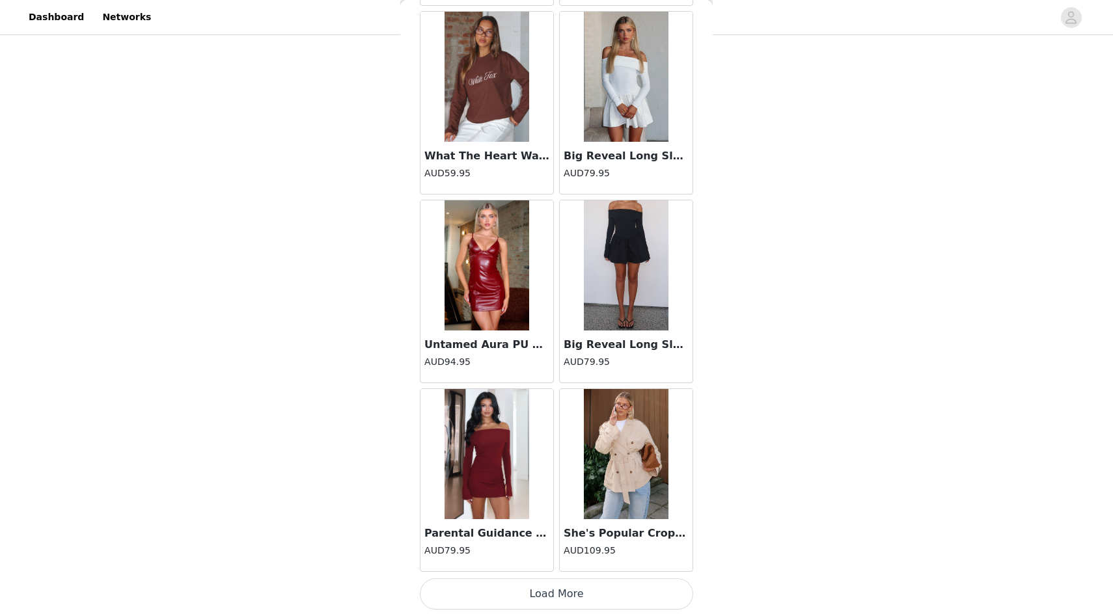
scroll to position [412, 0]
click at [596, 589] on button "Load More" at bounding box center [556, 594] width 273 height 31
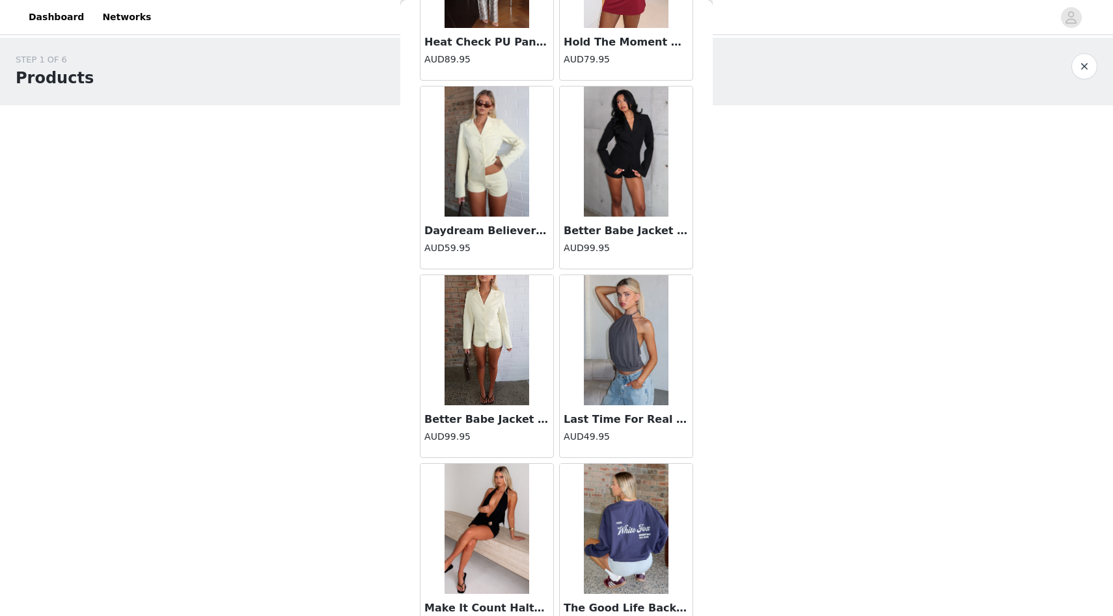
scroll to position [36743, 0]
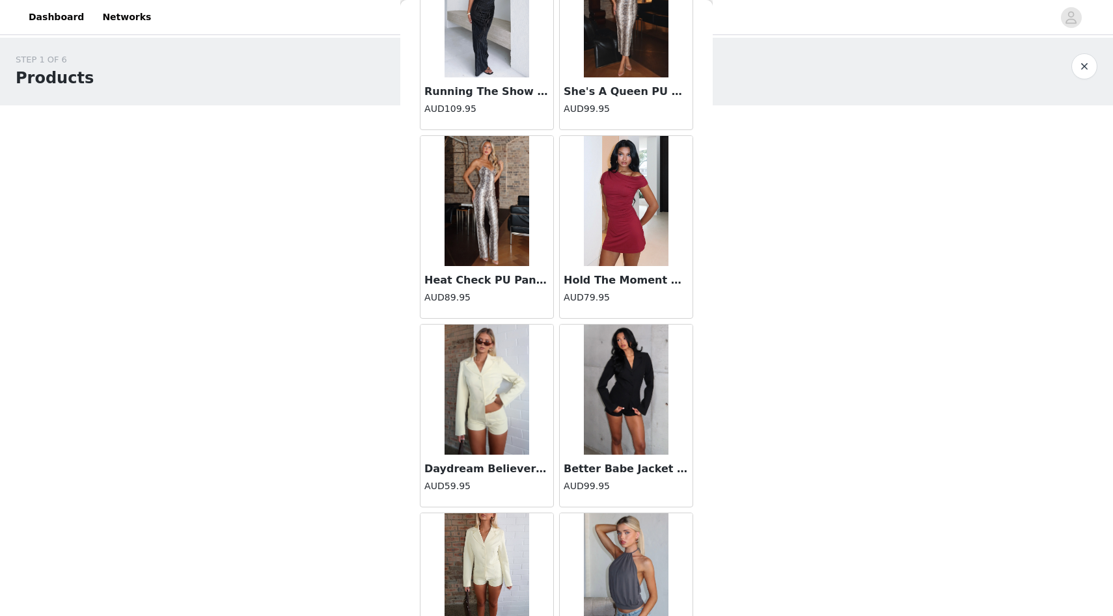
click at [644, 419] on img at bounding box center [626, 390] width 85 height 130
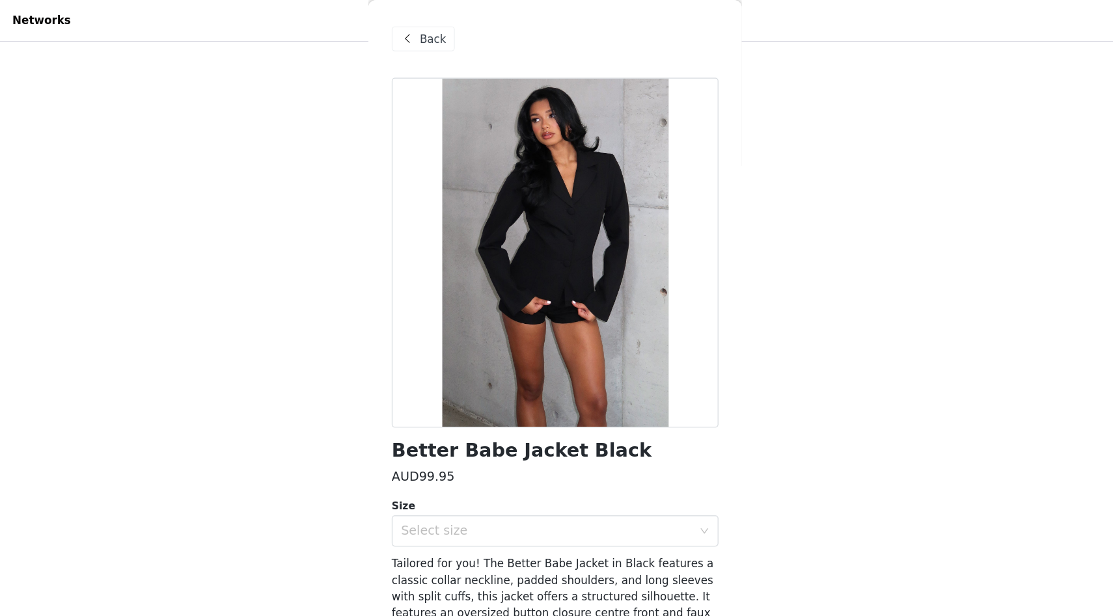
scroll to position [279, 0]
click at [454, 30] on span "Back" at bounding box center [454, 33] width 22 height 14
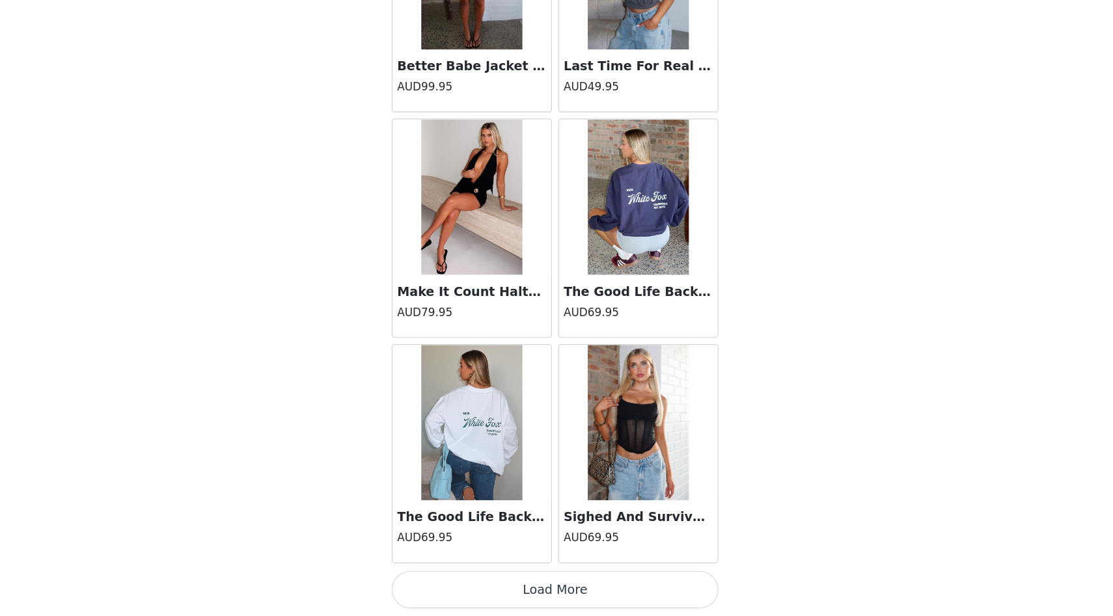
scroll to position [378, 0]
click at [628, 583] on button "Load More" at bounding box center [556, 594] width 273 height 31
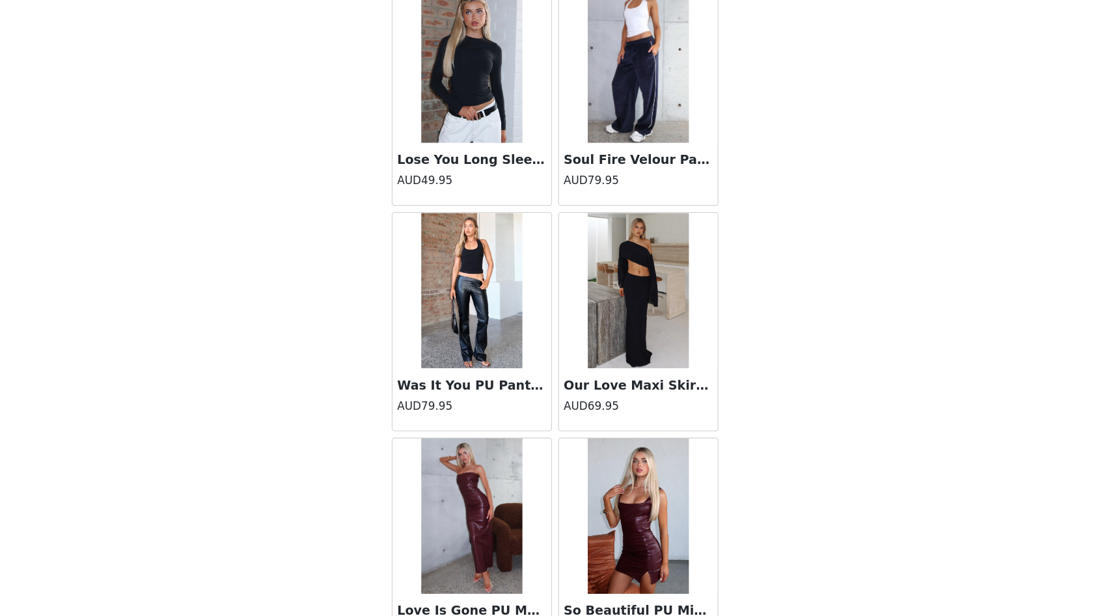
scroll to position [39132, 0]
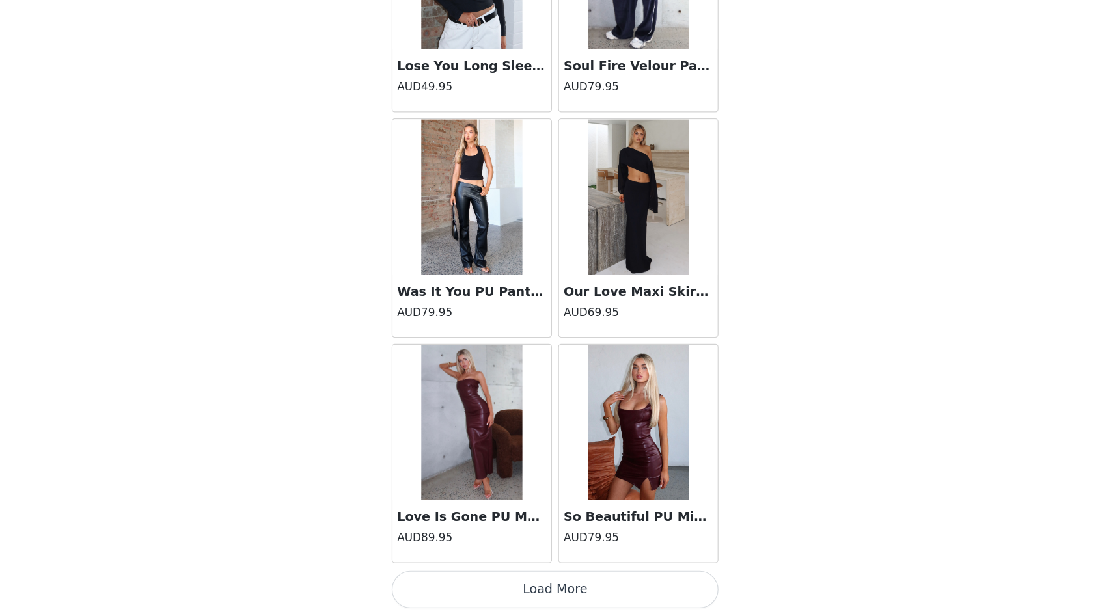
click at [619, 597] on button "Load More" at bounding box center [556, 594] width 273 height 31
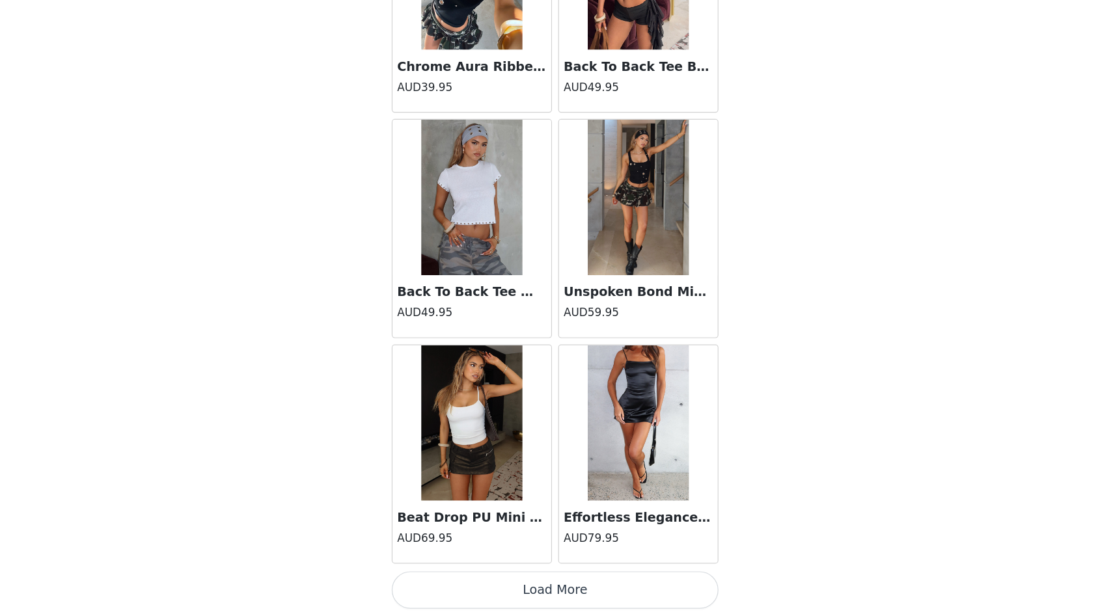
scroll to position [412, 0]
click at [609, 596] on button "Load More" at bounding box center [556, 594] width 273 height 31
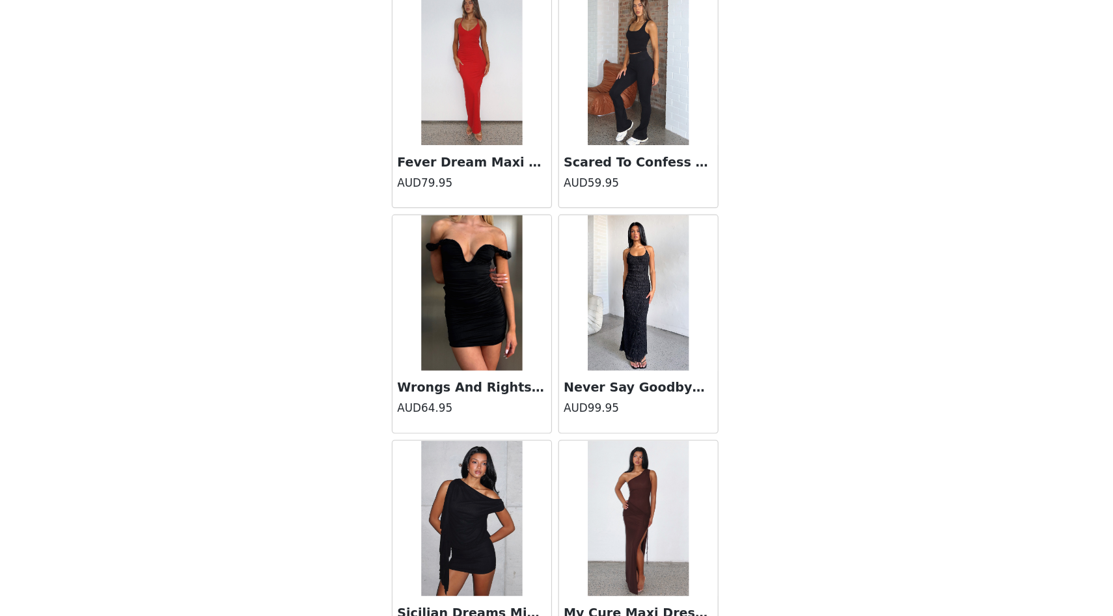
scroll to position [42908, 0]
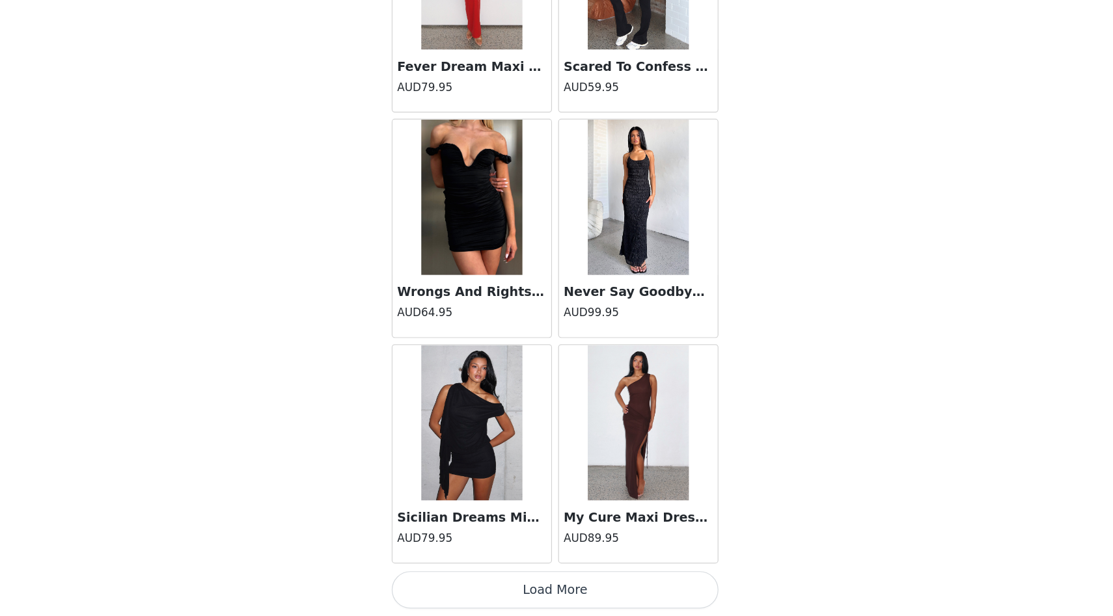
click at [596, 587] on button "Load More" at bounding box center [556, 594] width 273 height 31
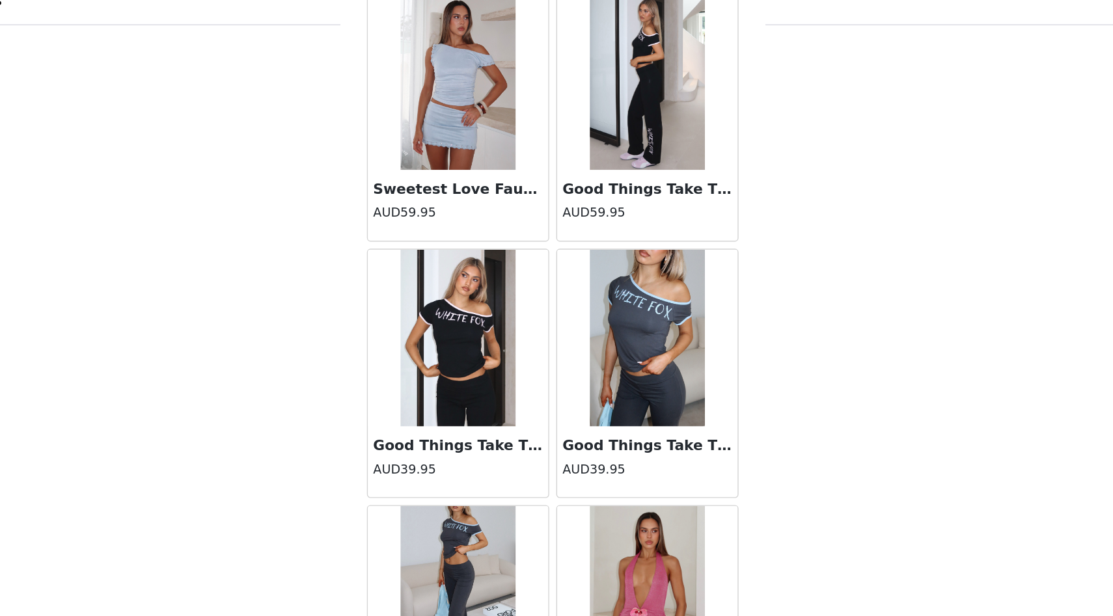
scroll to position [412, 0]
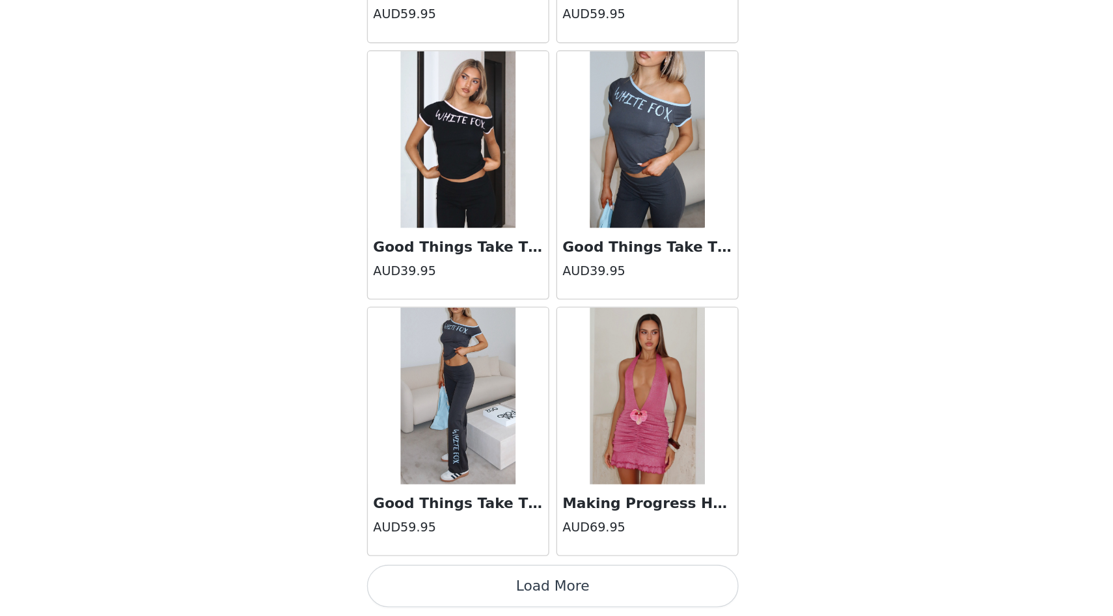
click at [574, 588] on button "Load More" at bounding box center [556, 594] width 273 height 31
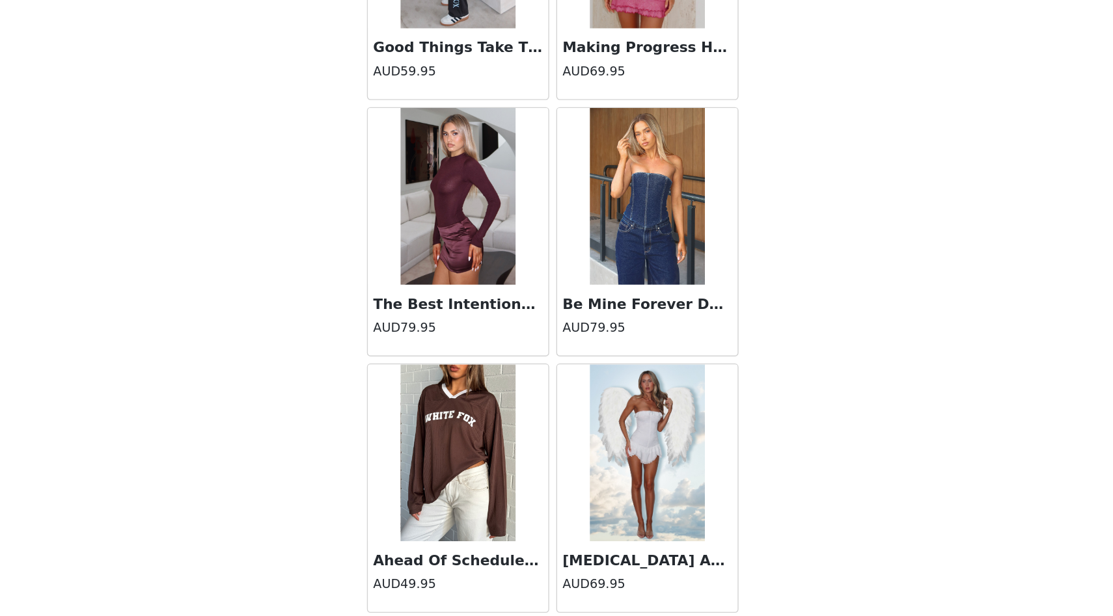
scroll to position [45137, 0]
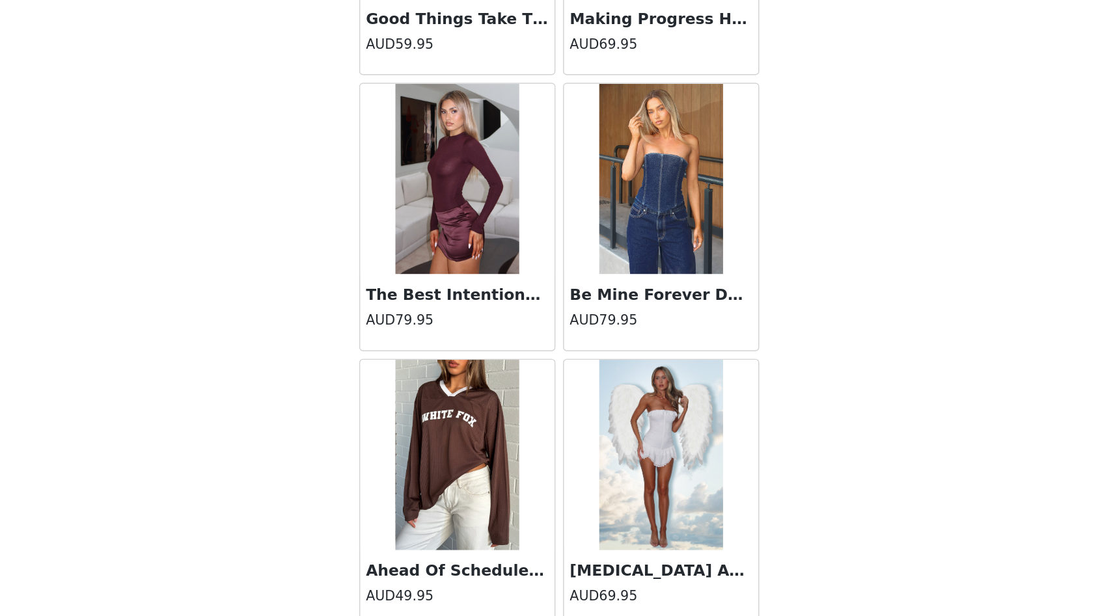
click at [489, 379] on h3 "The Best Intentions Long Sleeve Mini Dress Burgundy" at bounding box center [486, 382] width 125 height 16
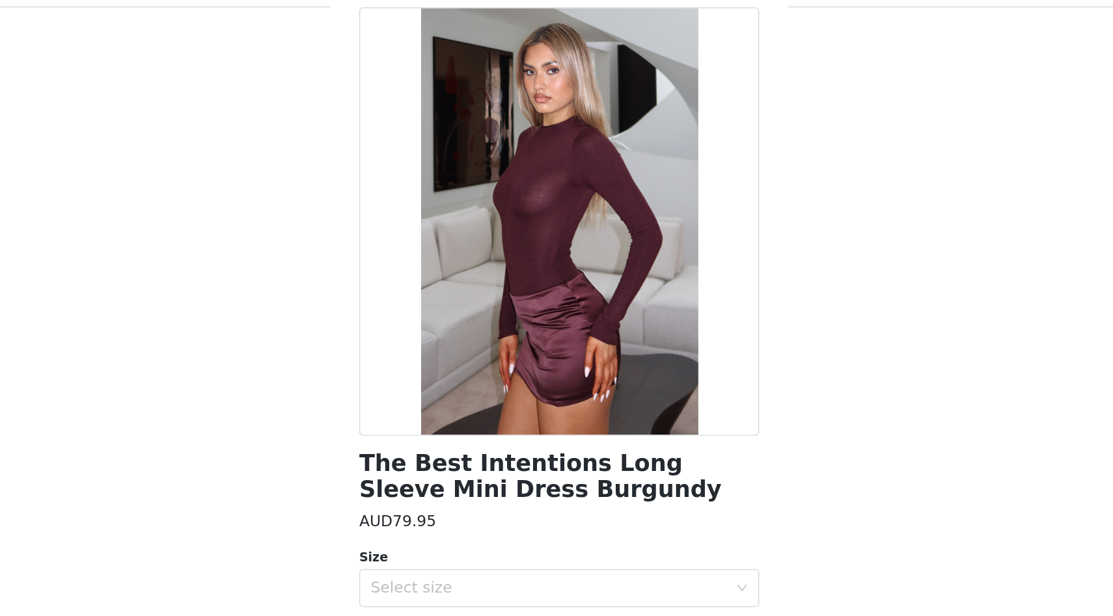
scroll to position [374, 0]
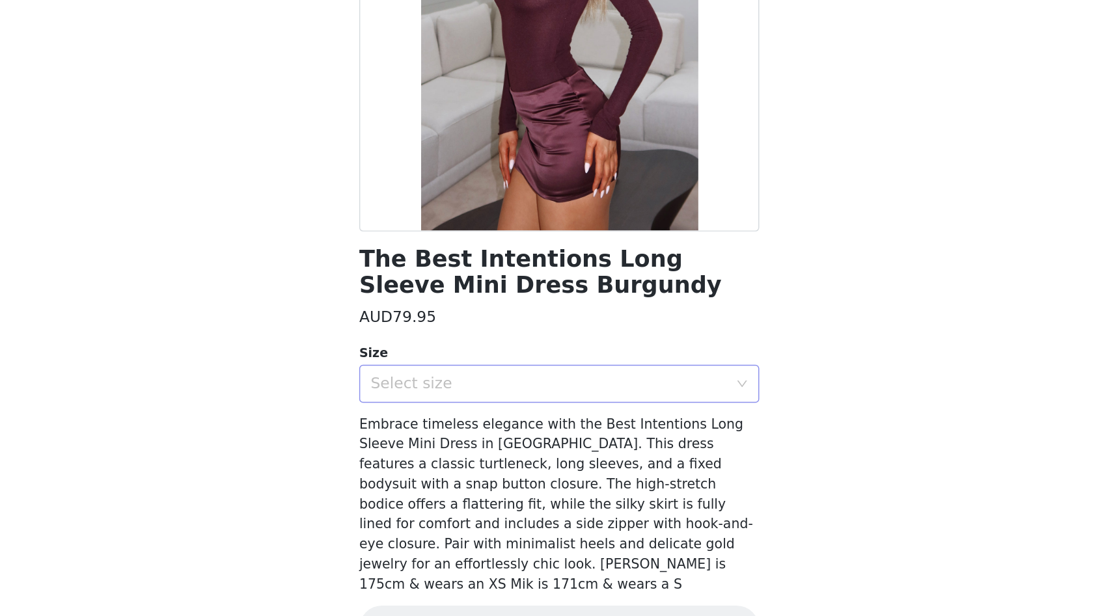
click at [491, 430] on div "Select size" at bounding box center [549, 432] width 243 height 13
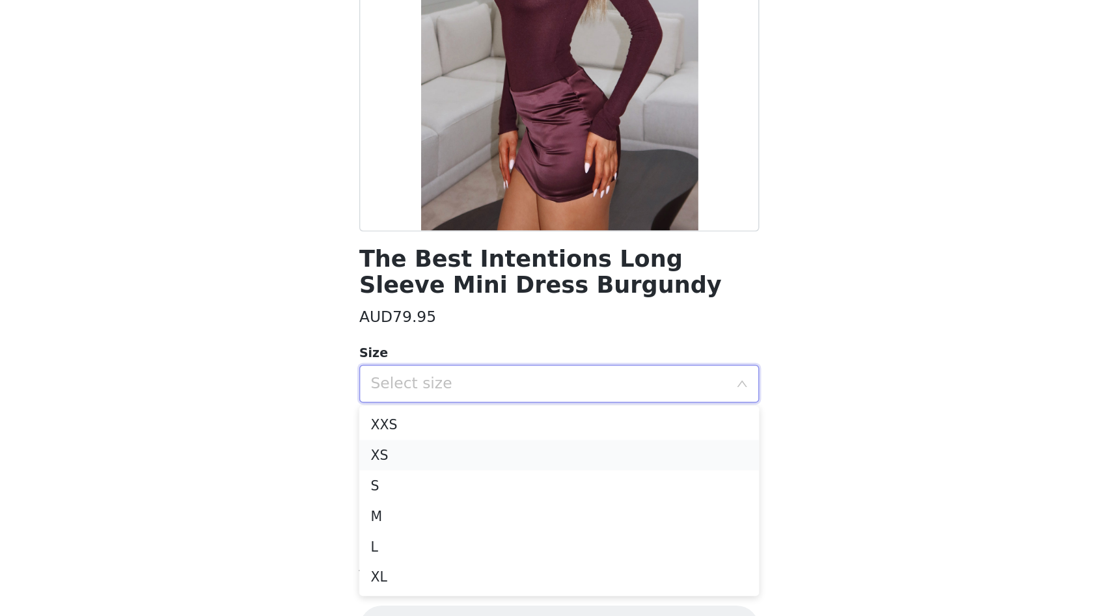
click at [497, 476] on li "XS" at bounding box center [556, 481] width 273 height 21
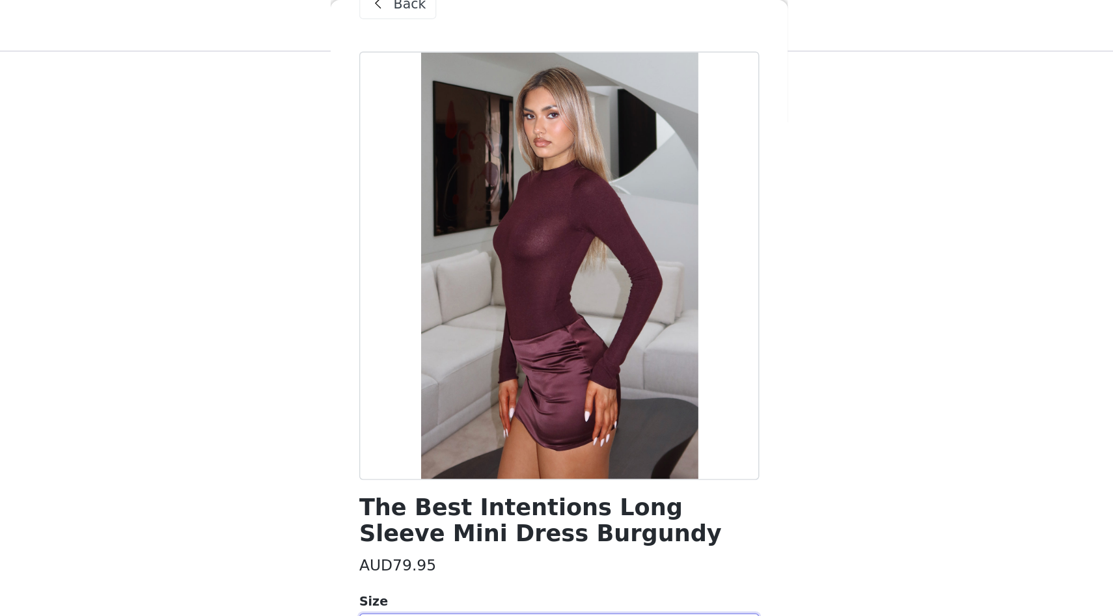
scroll to position [224, 0]
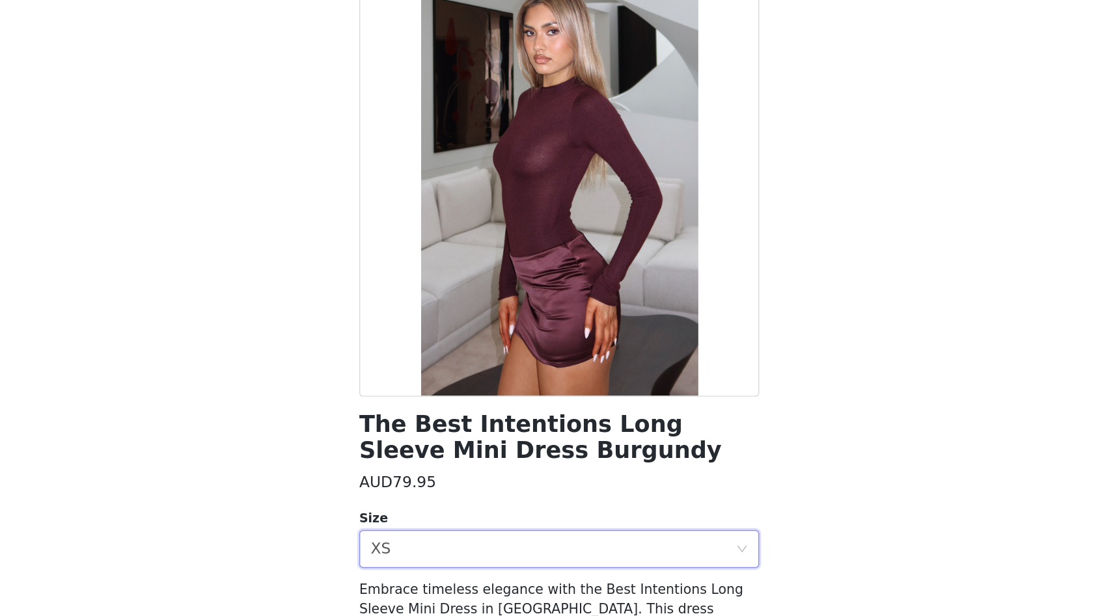
click at [492, 365] on h1 "The Best Intentions Long Sleeve Mini Dress Burgundy" at bounding box center [556, 356] width 273 height 35
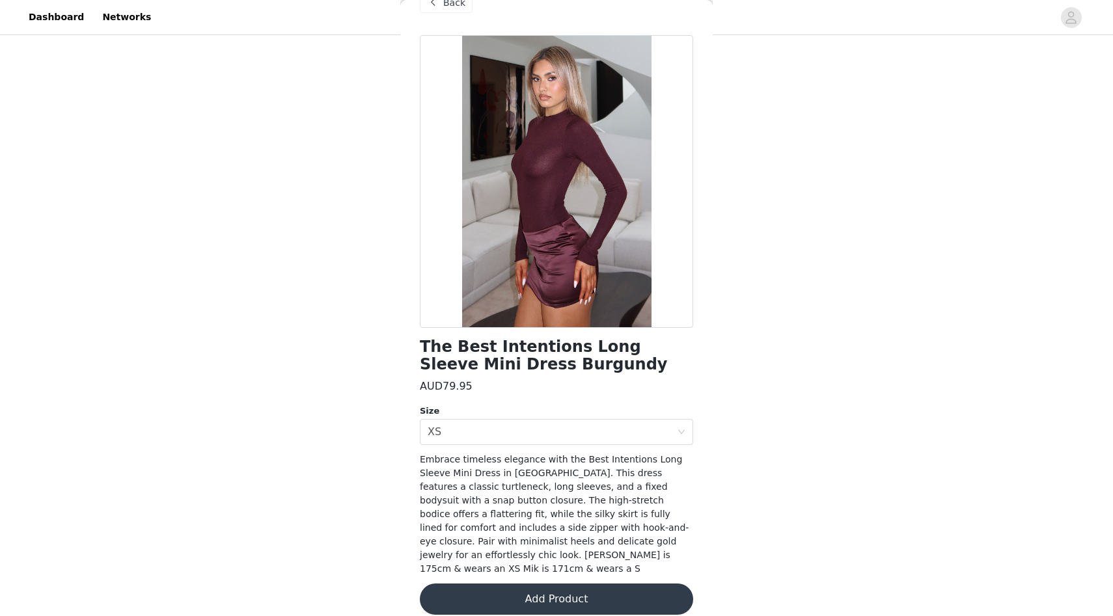
click at [452, 4] on span "Back" at bounding box center [454, 3] width 22 height 14
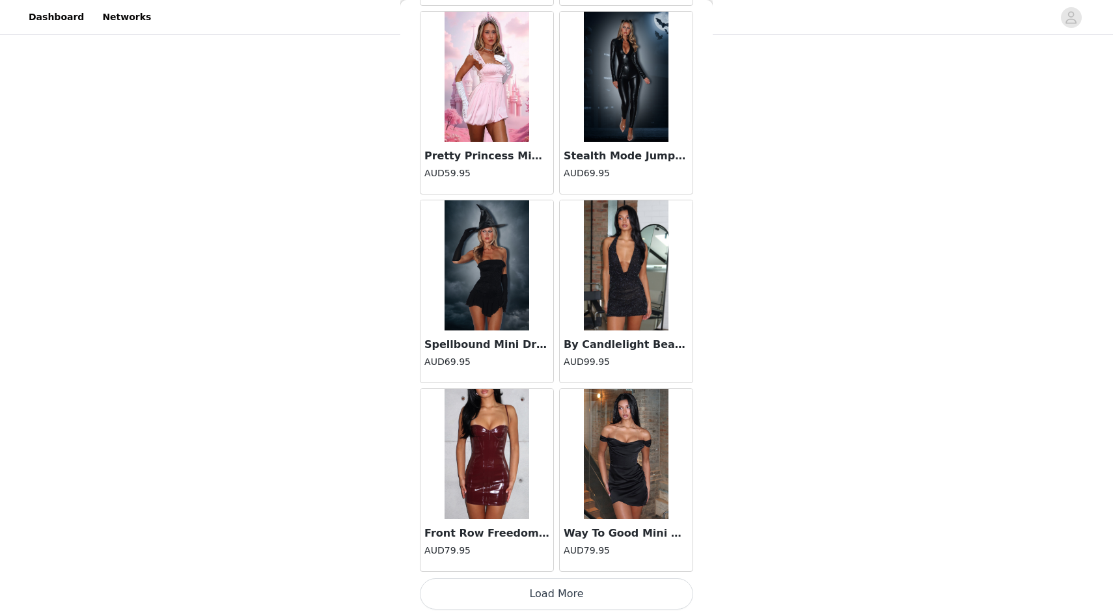
scroll to position [46683, 0]
click at [650, 587] on button "Load More" at bounding box center [556, 594] width 273 height 31
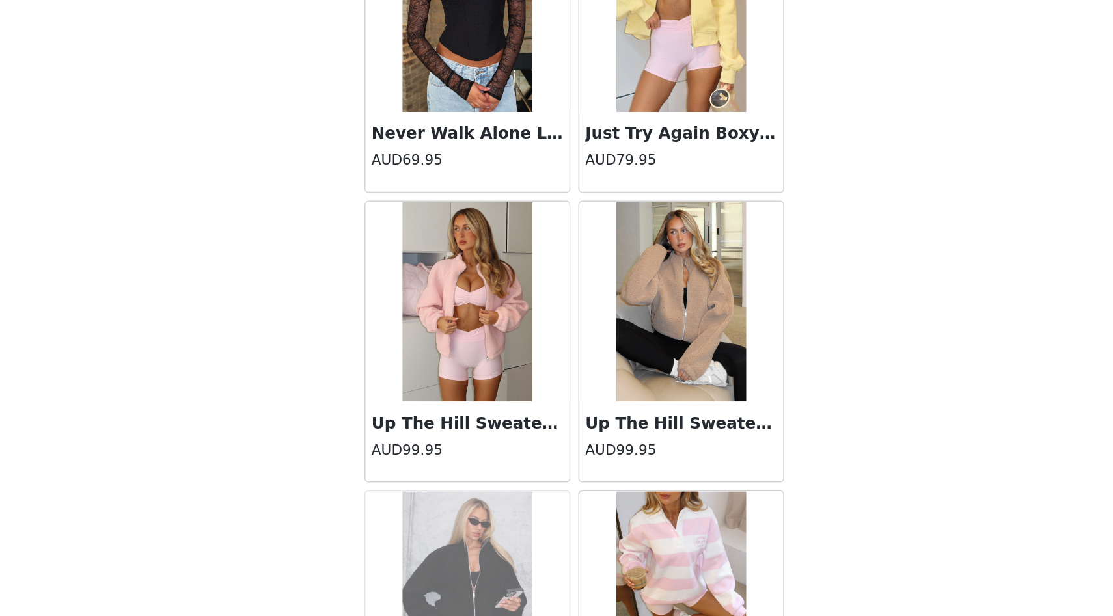
scroll to position [47859, 0]
click at [632, 436] on img at bounding box center [626, 411] width 85 height 130
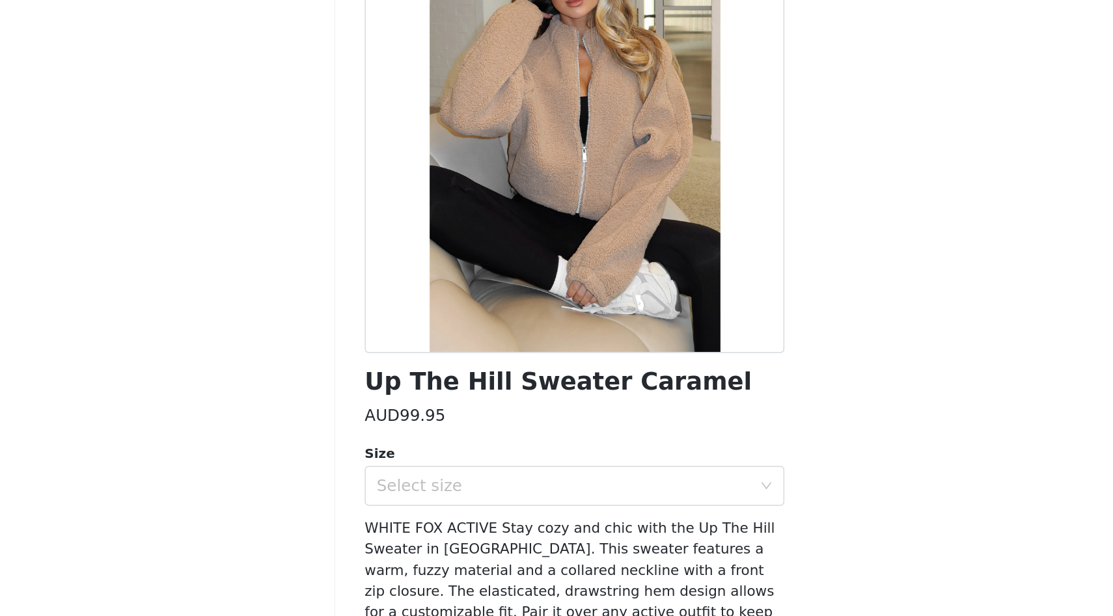
scroll to position [174, 0]
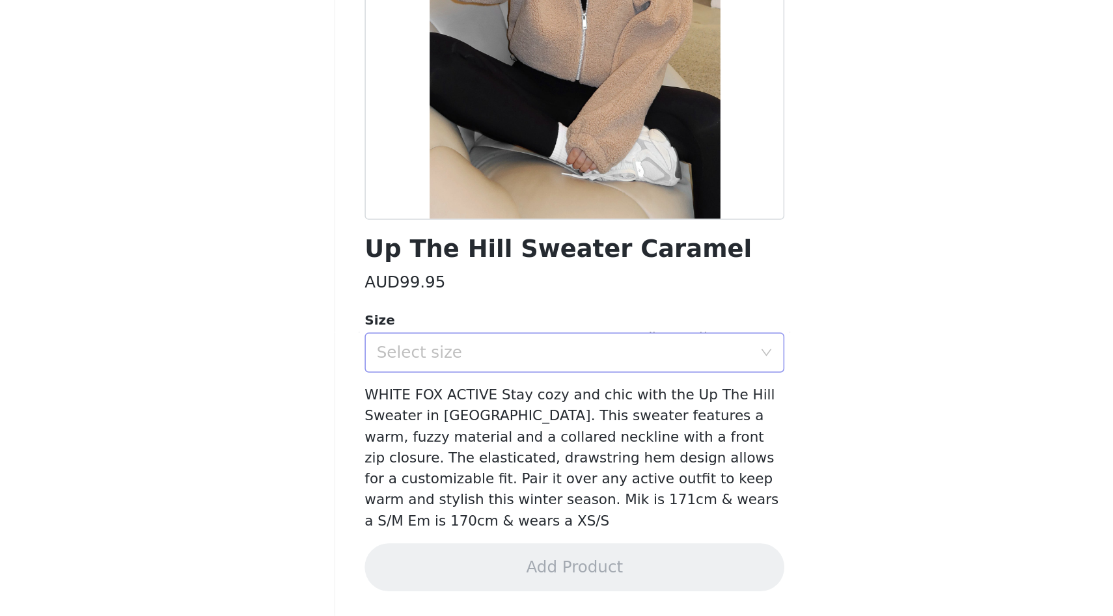
click at [565, 441] on div "Select size" at bounding box center [549, 444] width 243 height 13
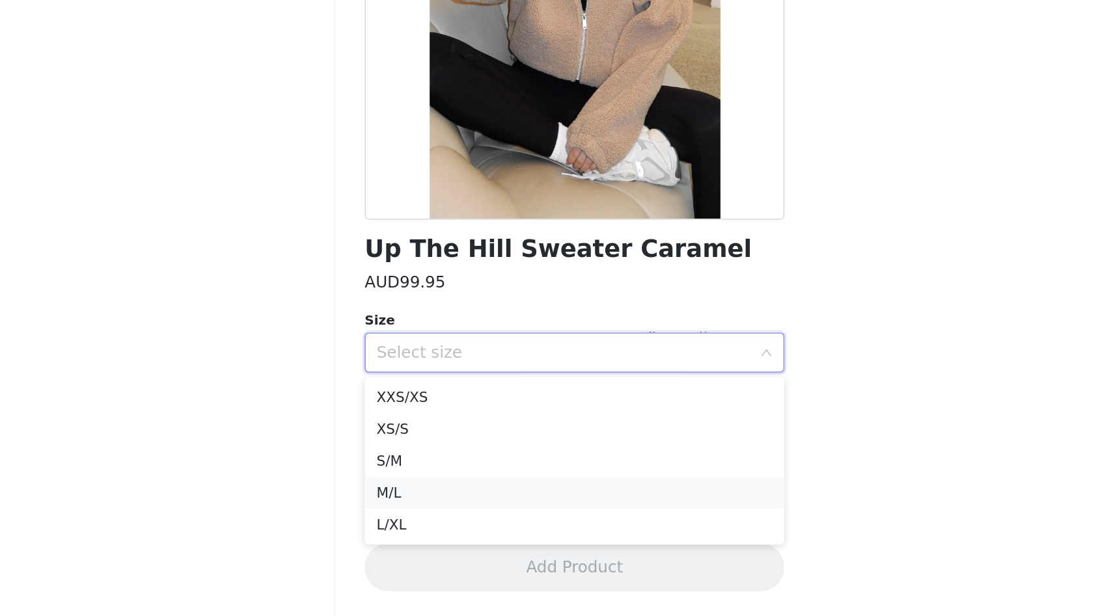
click at [562, 529] on li "M/L" at bounding box center [556, 535] width 273 height 21
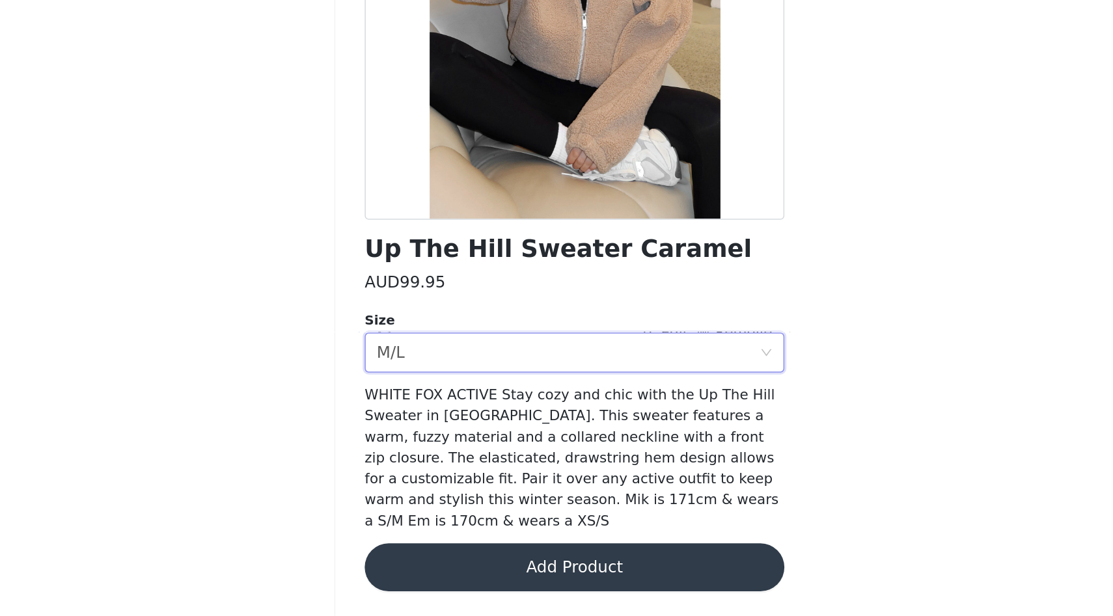
scroll to position [331, 0]
click at [552, 572] on button "Add Product" at bounding box center [556, 584] width 273 height 31
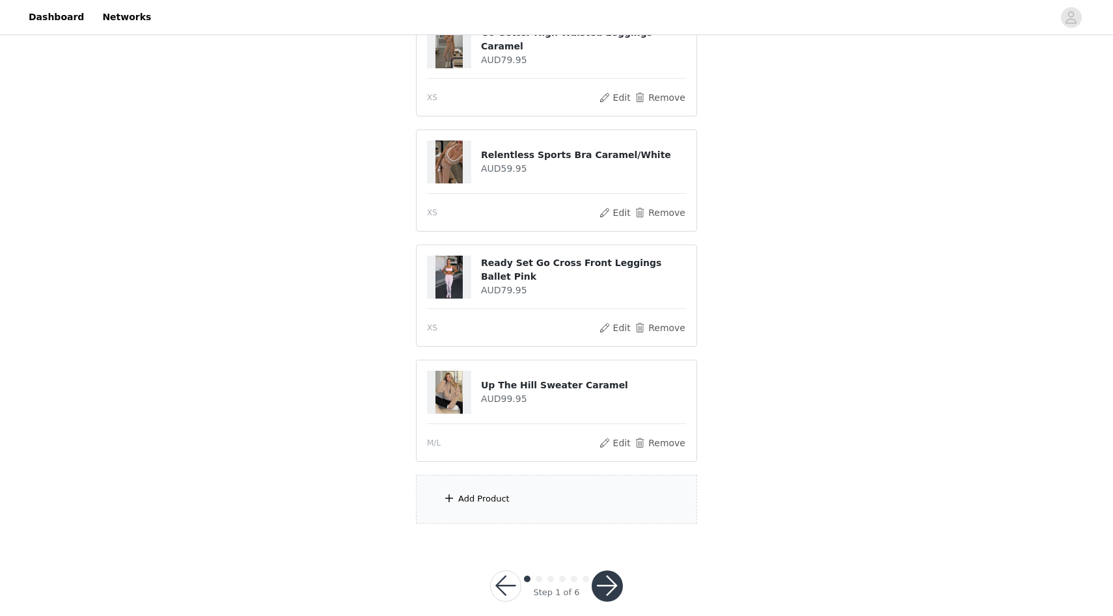
scroll to position [514, 0]
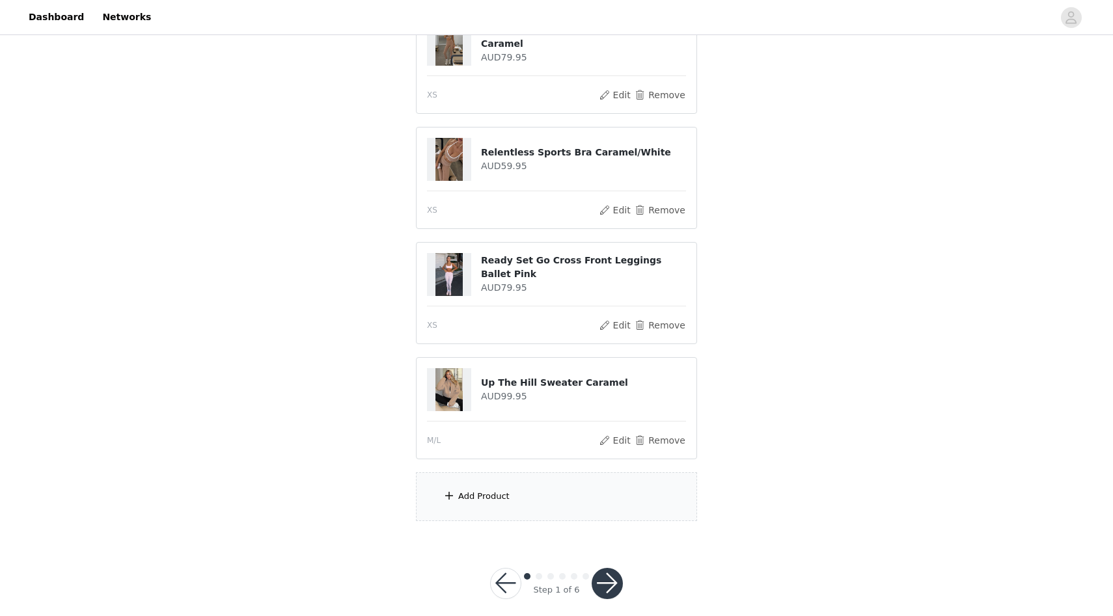
click at [554, 491] on div "Add Product" at bounding box center [556, 497] width 281 height 49
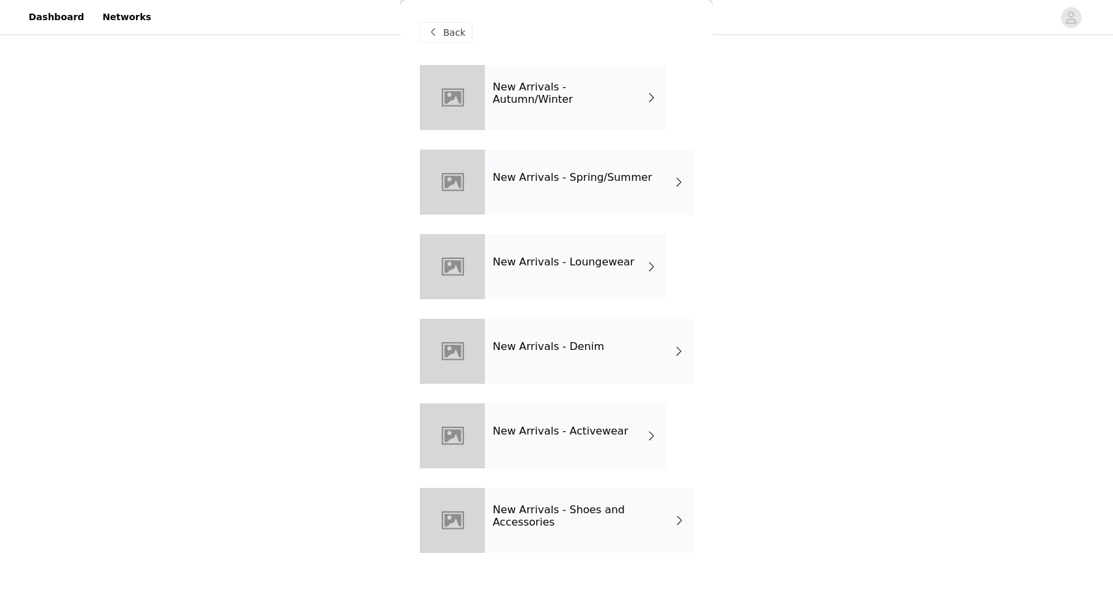
click at [543, 110] on div "New Arrivals - Autumn/Winter" at bounding box center [575, 97] width 181 height 65
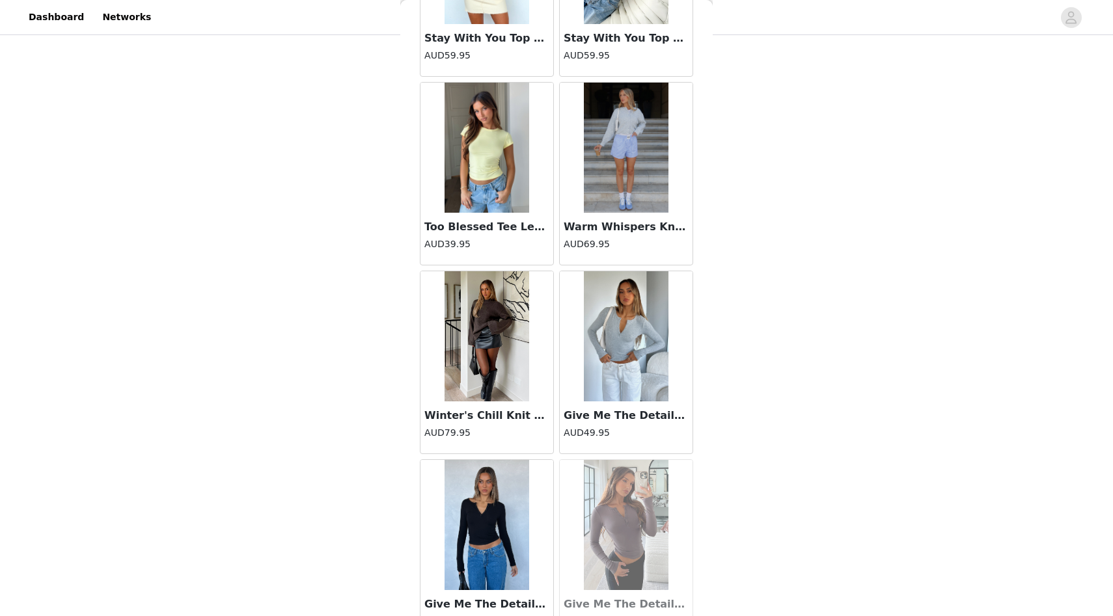
scroll to position [739, 0]
click at [602, 357] on img at bounding box center [626, 336] width 85 height 130
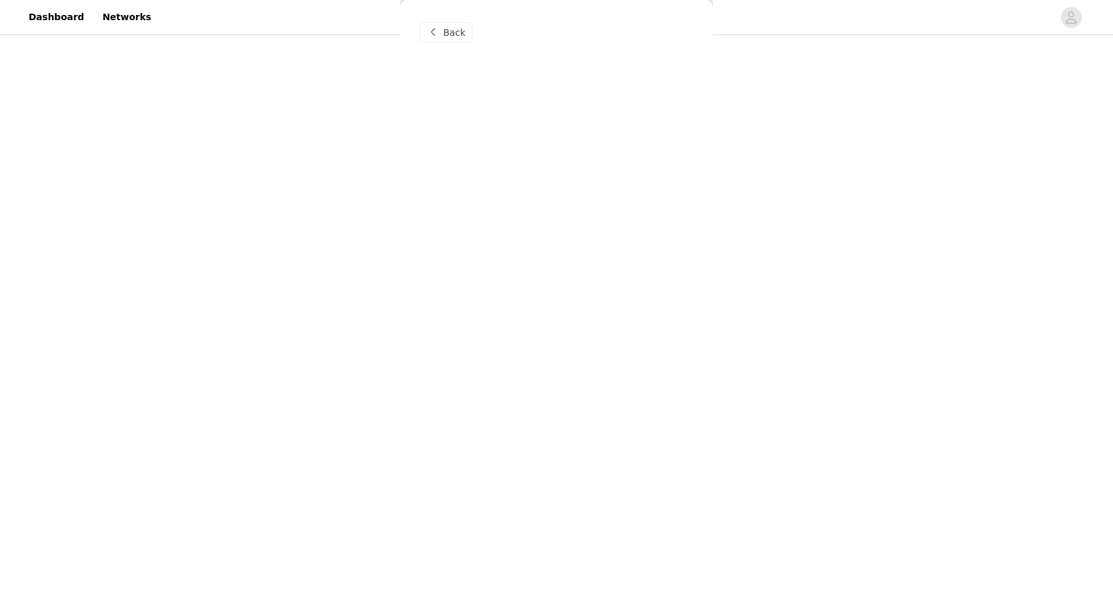
scroll to position [0, 0]
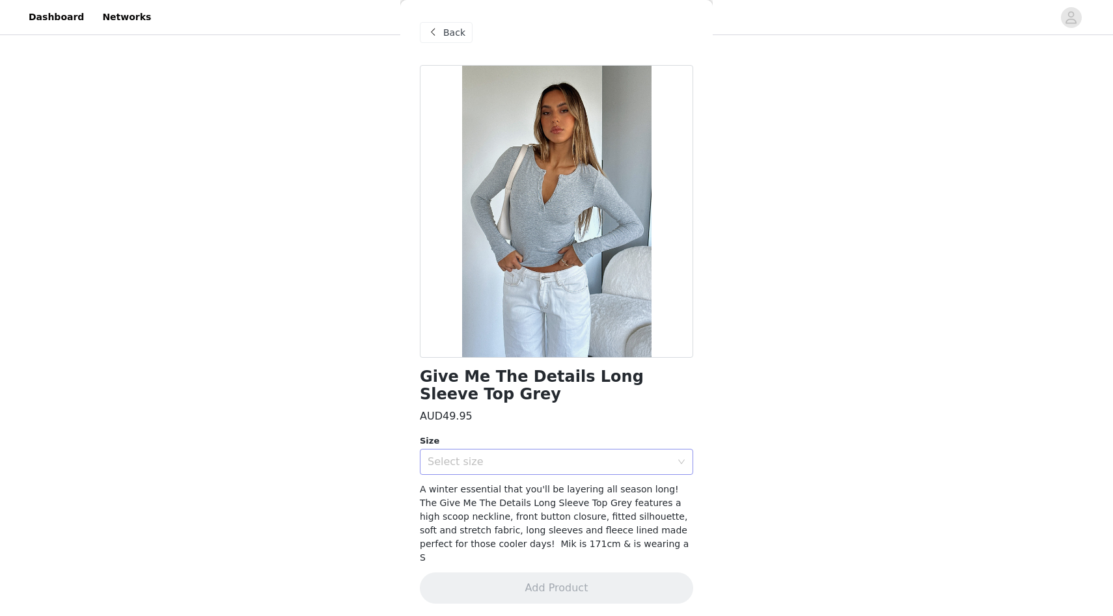
click at [597, 459] on div "Select size" at bounding box center [549, 462] width 243 height 13
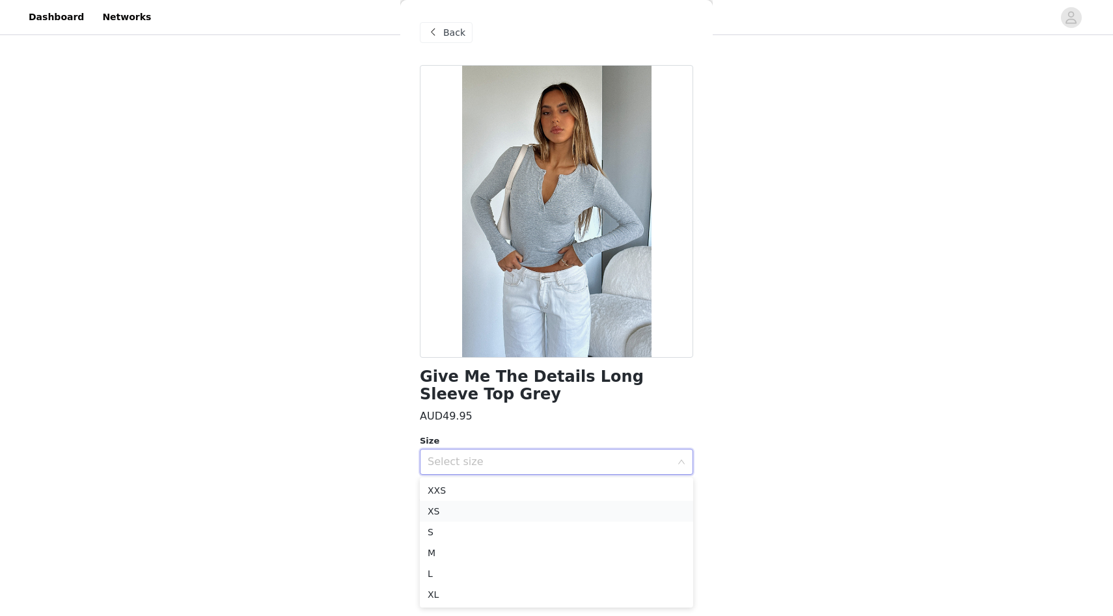
click at [583, 508] on li "XS" at bounding box center [556, 511] width 273 height 21
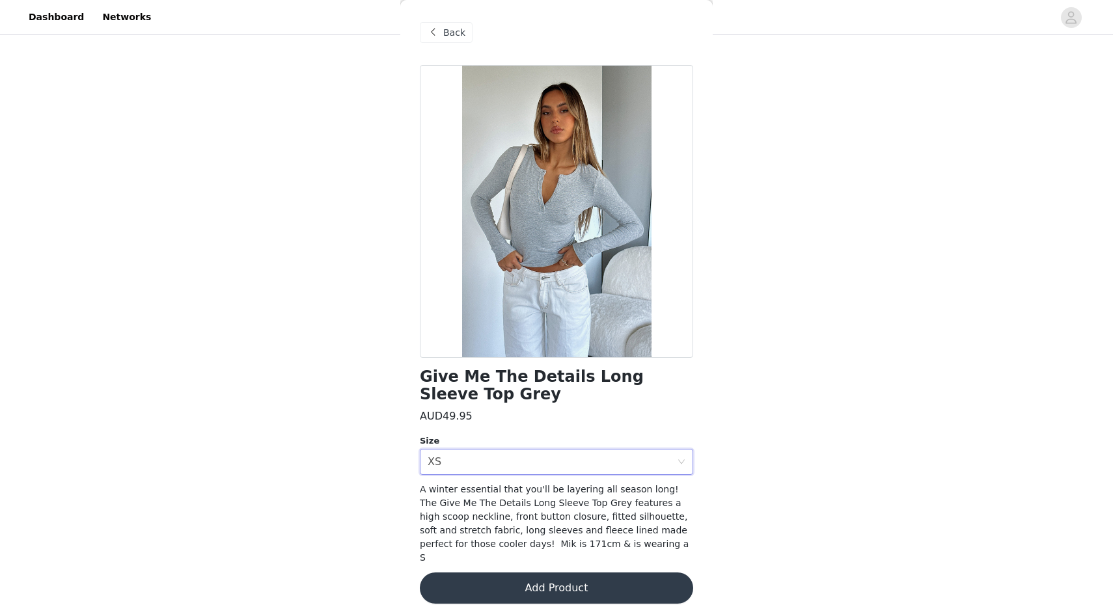
click at [588, 573] on button "Add Product" at bounding box center [556, 588] width 273 height 31
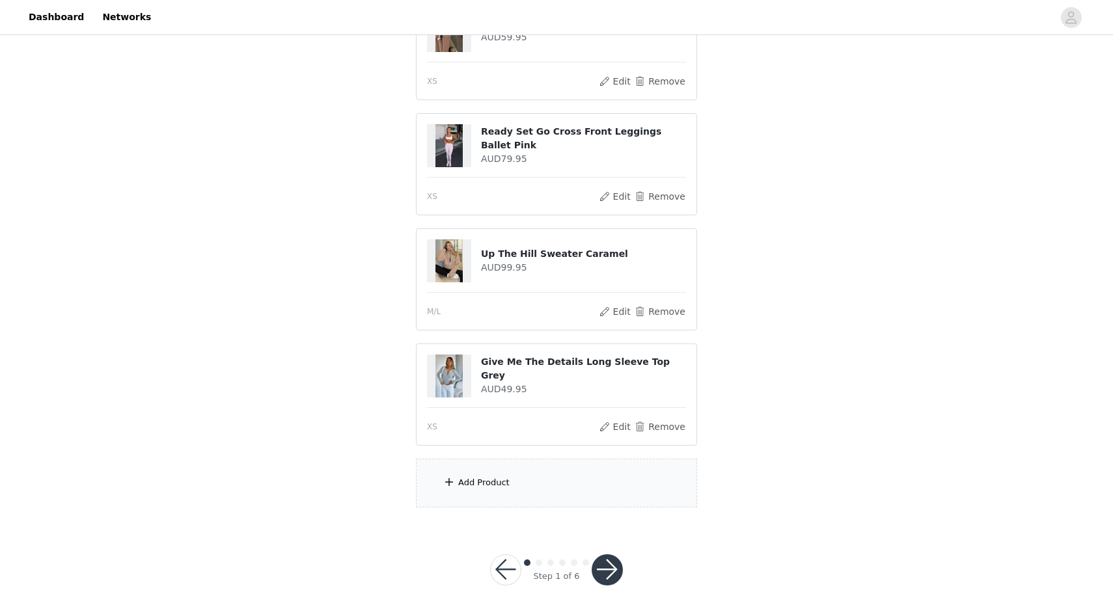
scroll to position [643, 0]
click at [566, 480] on div "Add Product" at bounding box center [556, 483] width 281 height 49
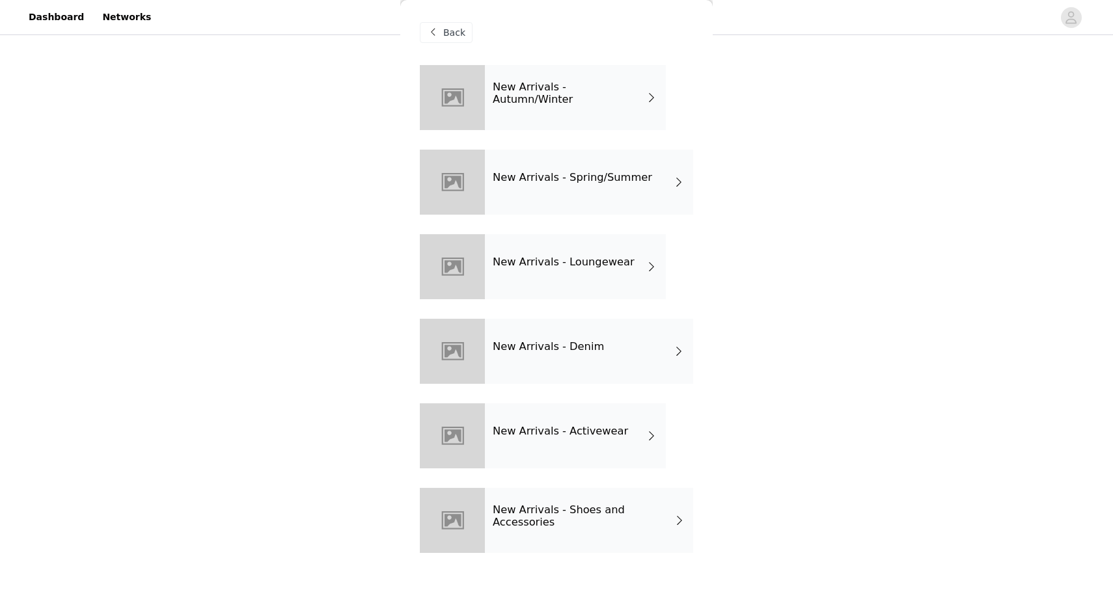
click at [553, 363] on div "New Arrivals - Denim" at bounding box center [589, 351] width 208 height 65
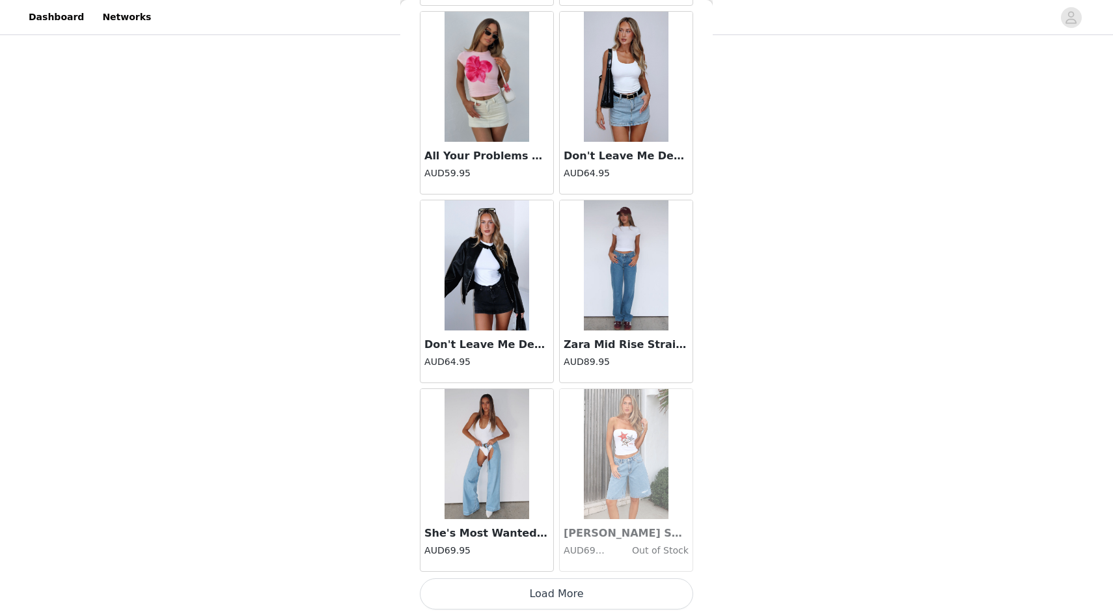
click at [577, 581] on button "Load More" at bounding box center [556, 594] width 273 height 31
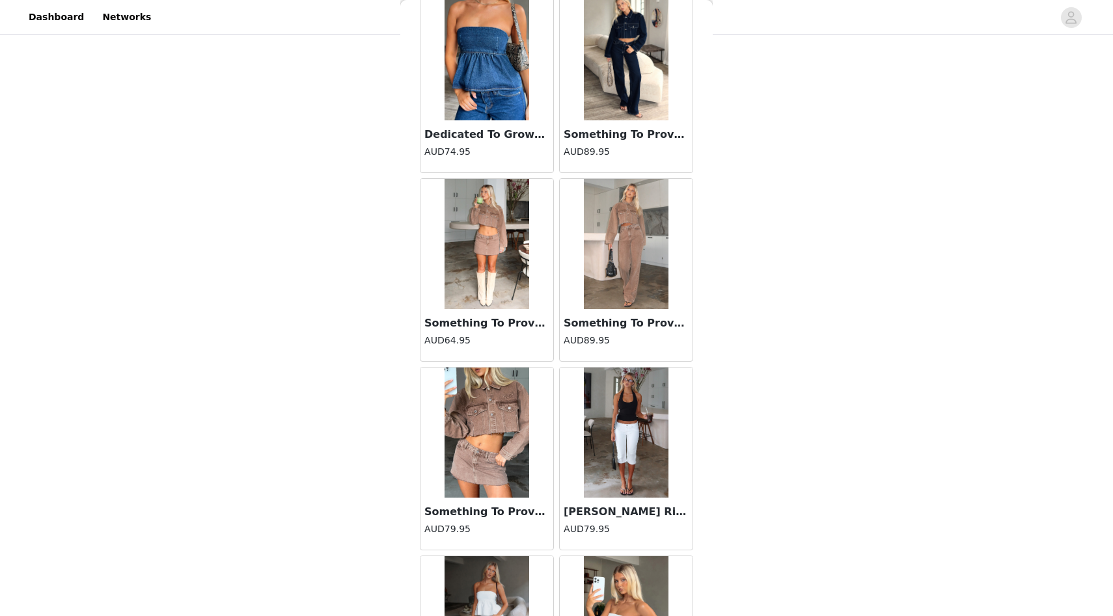
scroll to position [2724, 0]
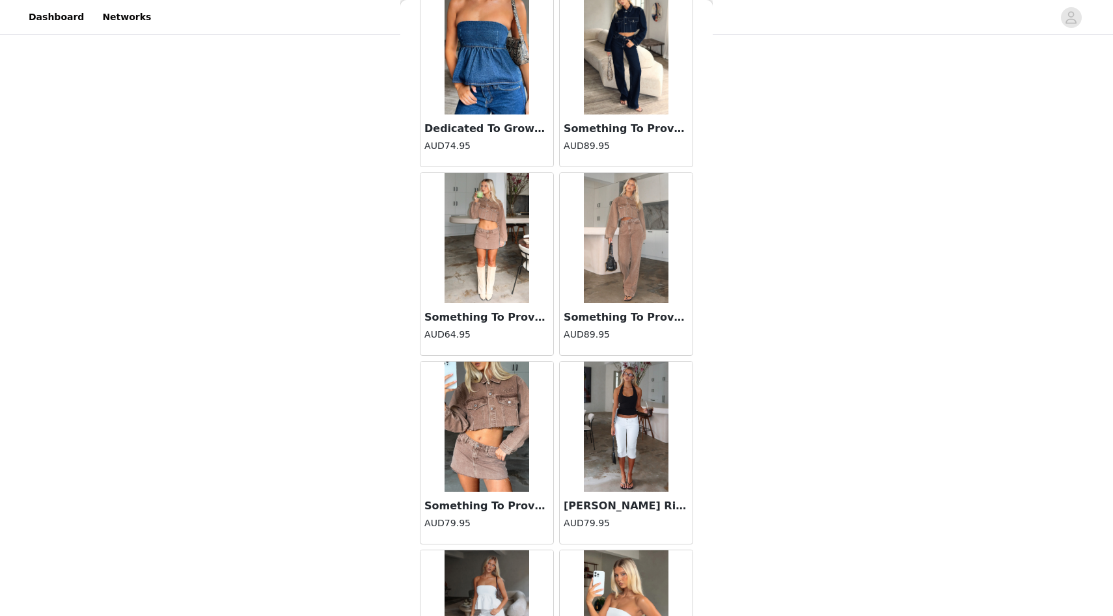
click at [491, 447] on img at bounding box center [487, 427] width 85 height 130
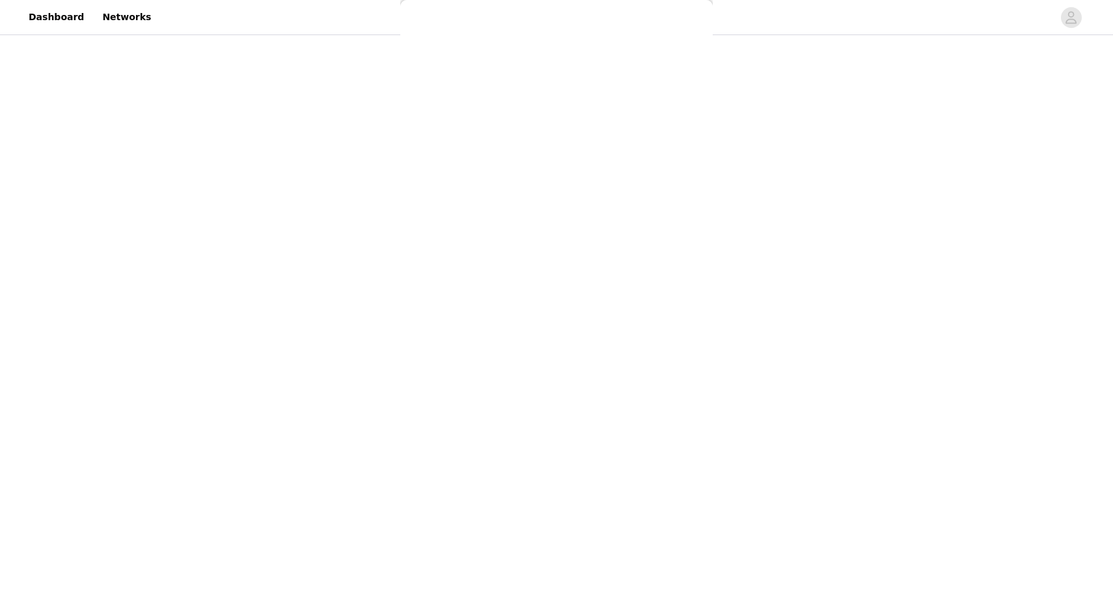
scroll to position [85, 0]
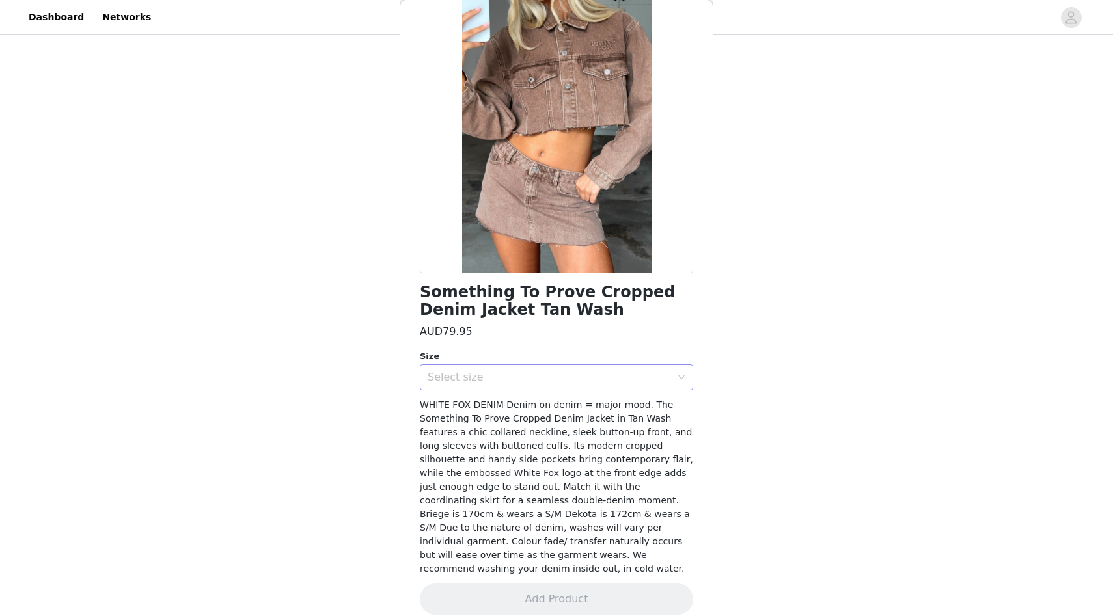
click at [499, 376] on div "Select size" at bounding box center [549, 377] width 243 height 13
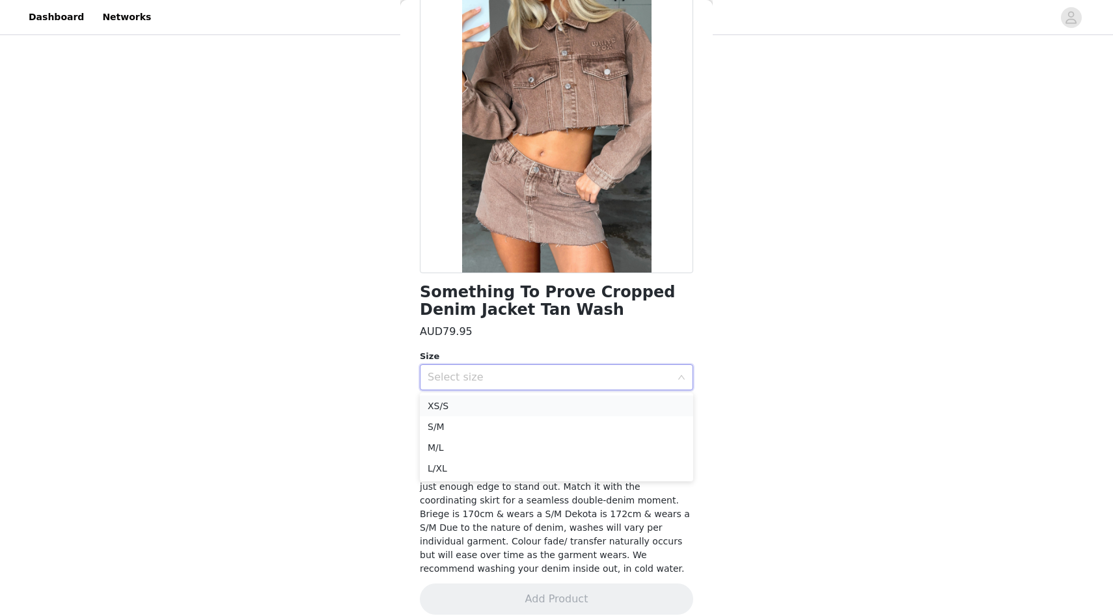
click at [498, 400] on li "XS/S" at bounding box center [556, 406] width 273 height 21
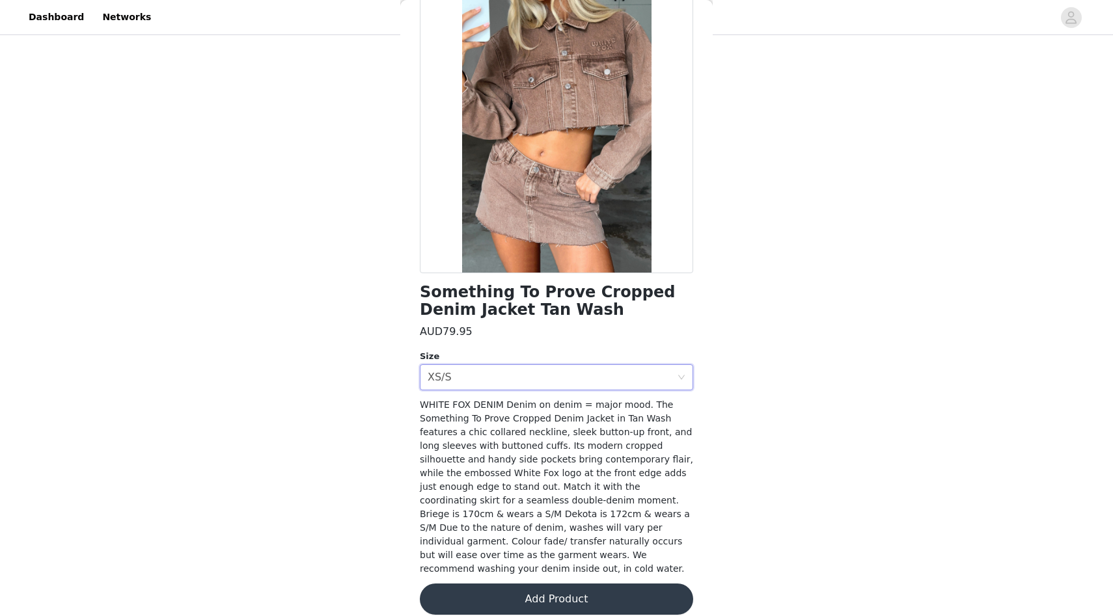
click at [535, 584] on button "Add Product" at bounding box center [556, 599] width 273 height 31
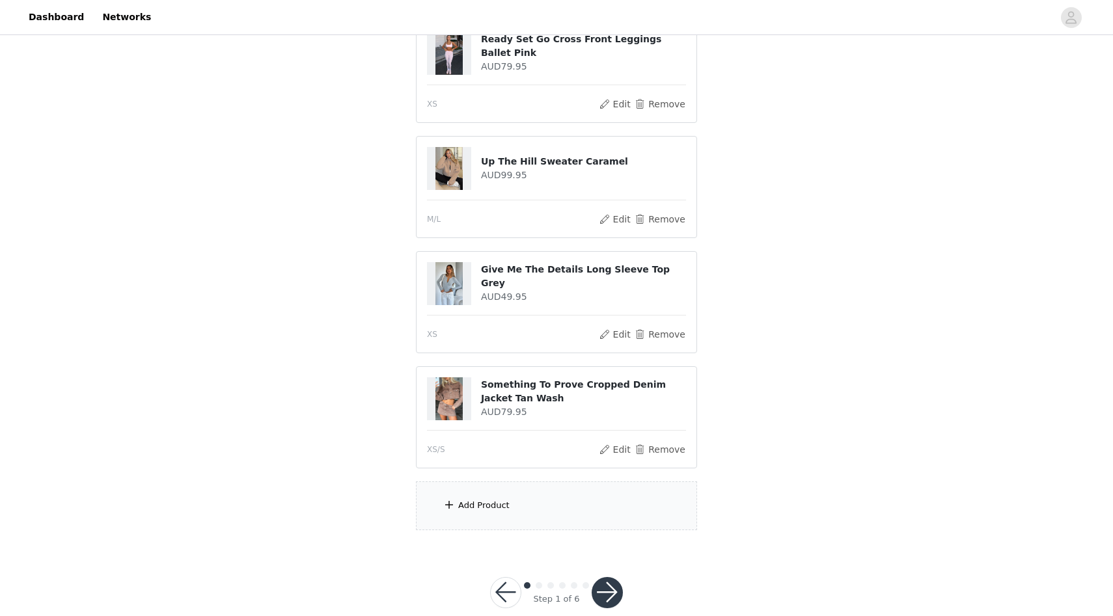
scroll to position [758, 0]
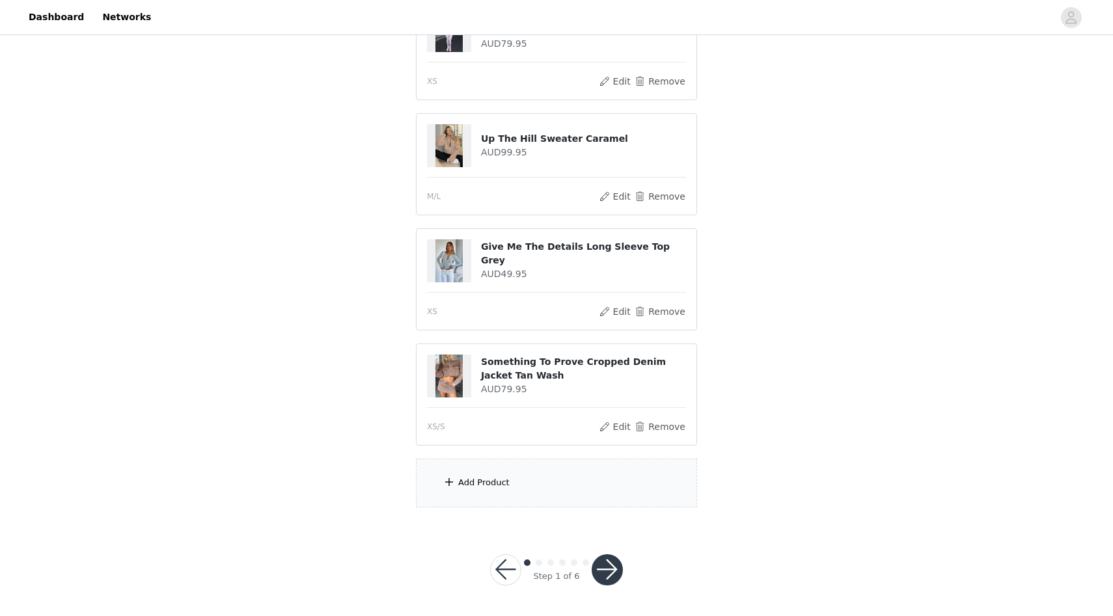
click at [505, 497] on div "Add Product" at bounding box center [556, 483] width 281 height 49
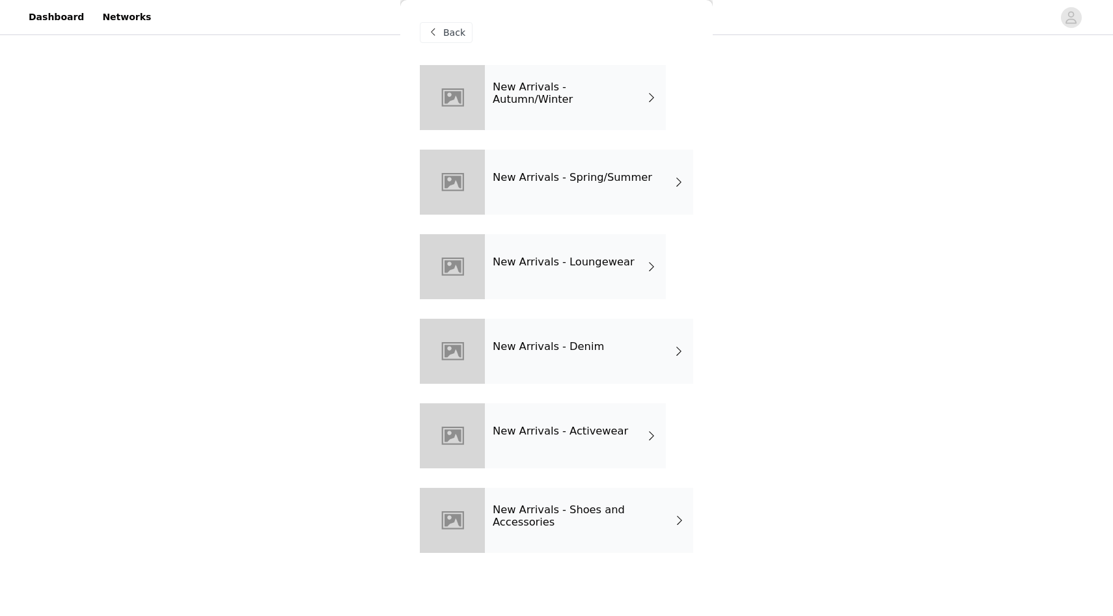
click at [538, 349] on h4 "New Arrivals - Denim" at bounding box center [548, 347] width 111 height 12
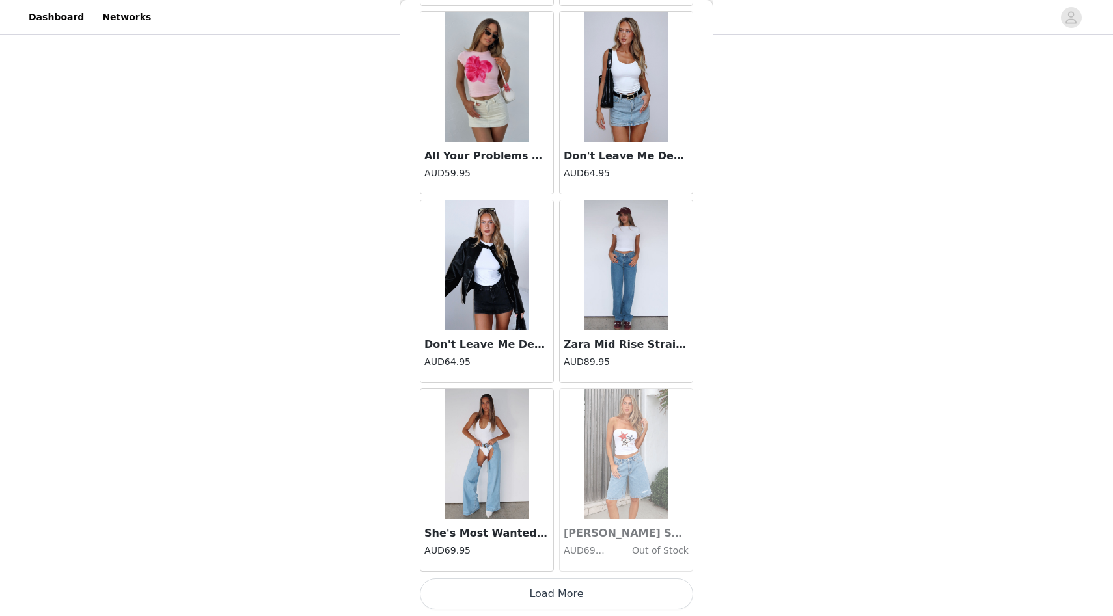
click at [564, 587] on button "Load More" at bounding box center [556, 594] width 273 height 31
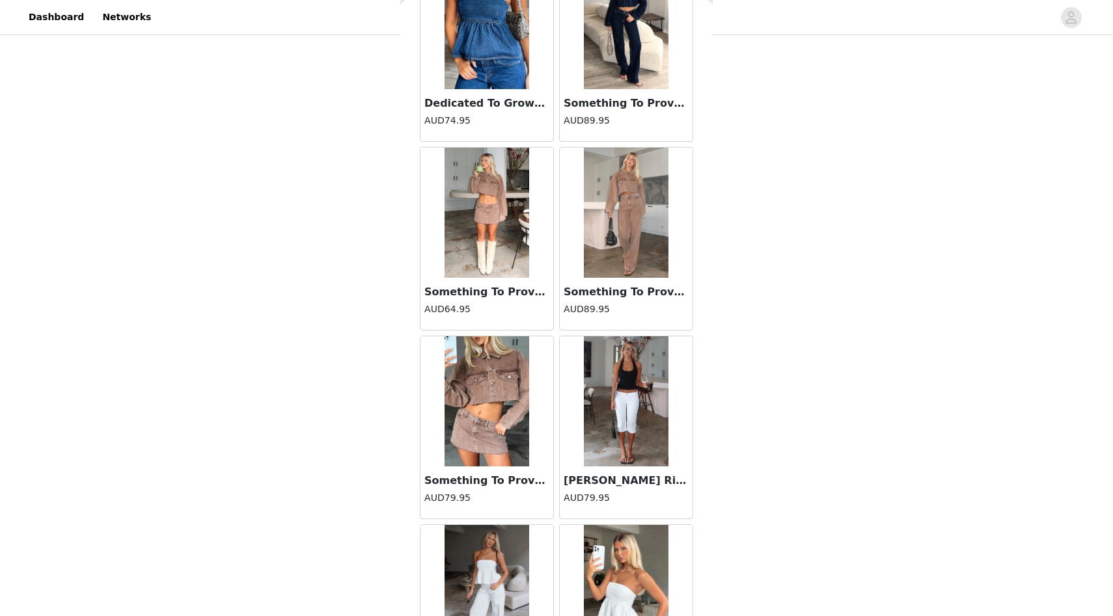
scroll to position [690, 0]
click at [486, 417] on img at bounding box center [487, 402] width 85 height 130
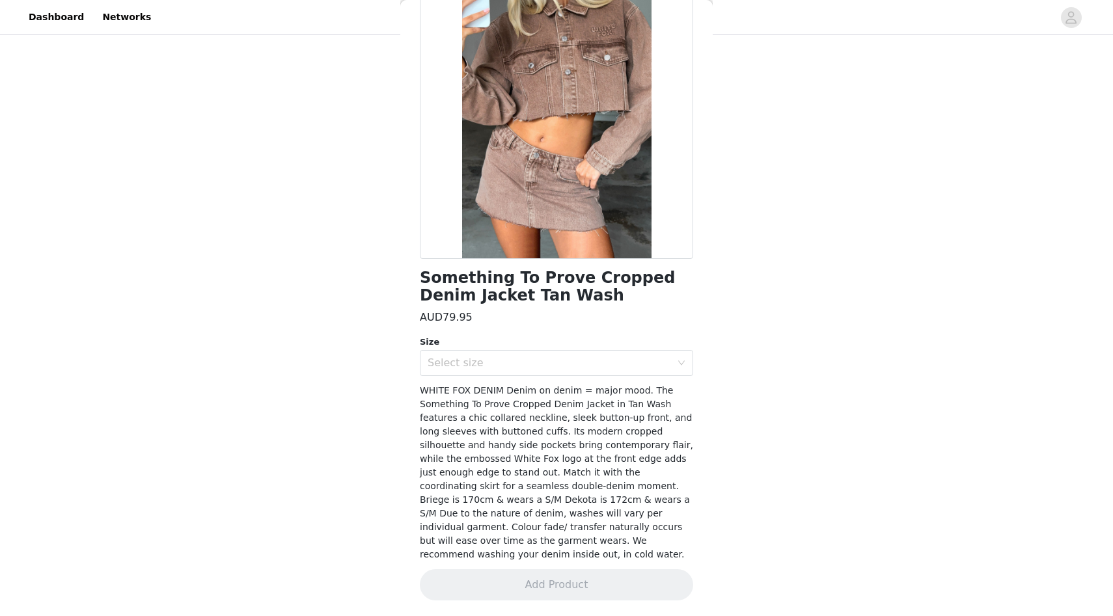
scroll to position [85, 0]
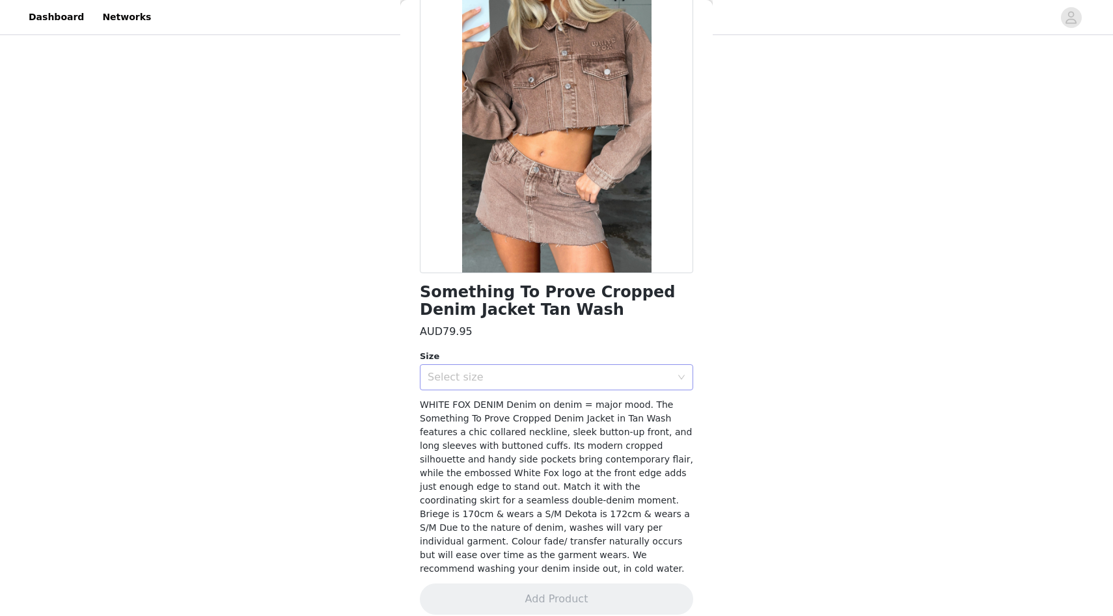
click at [499, 383] on div "Select size" at bounding box center [549, 377] width 243 height 13
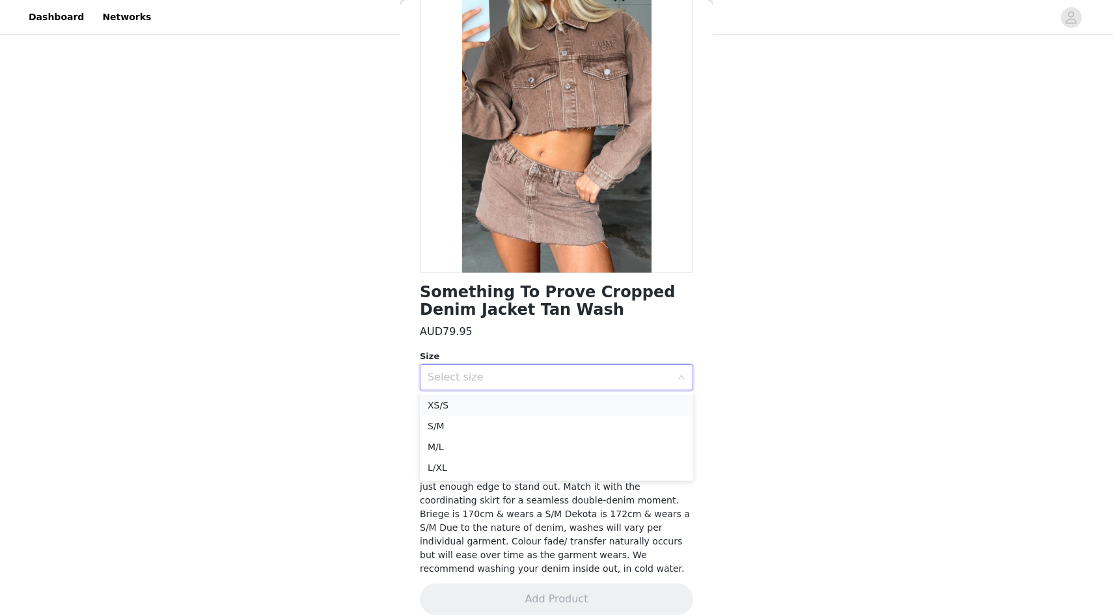
click at [493, 405] on li "XS/S" at bounding box center [556, 405] width 273 height 21
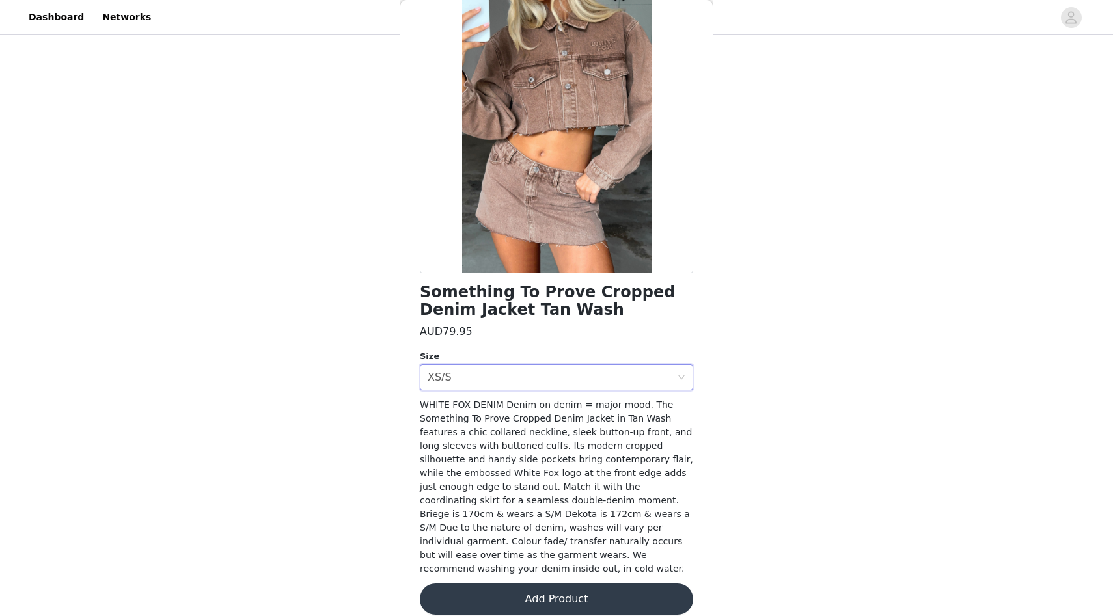
click at [528, 588] on button "Add Product" at bounding box center [556, 599] width 273 height 31
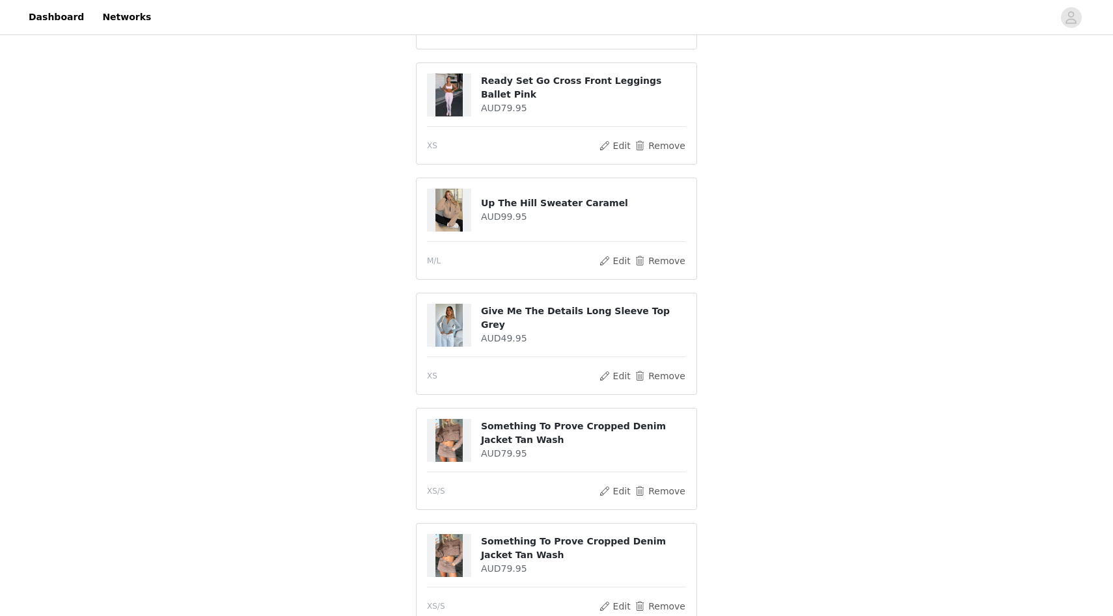
scroll to position [671, 0]
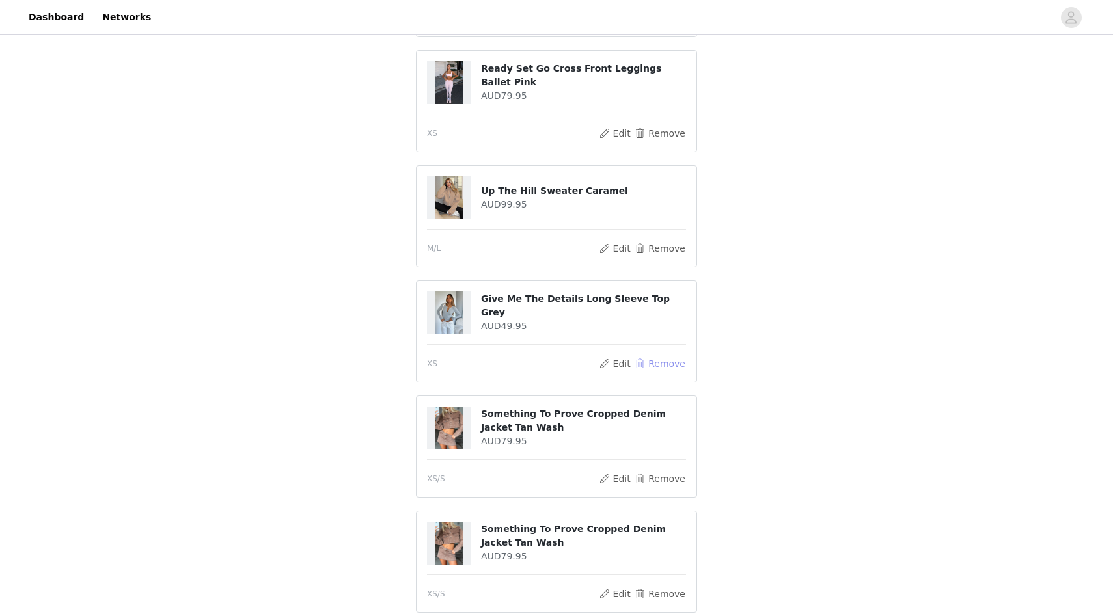
click at [657, 363] on button "Remove" at bounding box center [660, 364] width 52 height 16
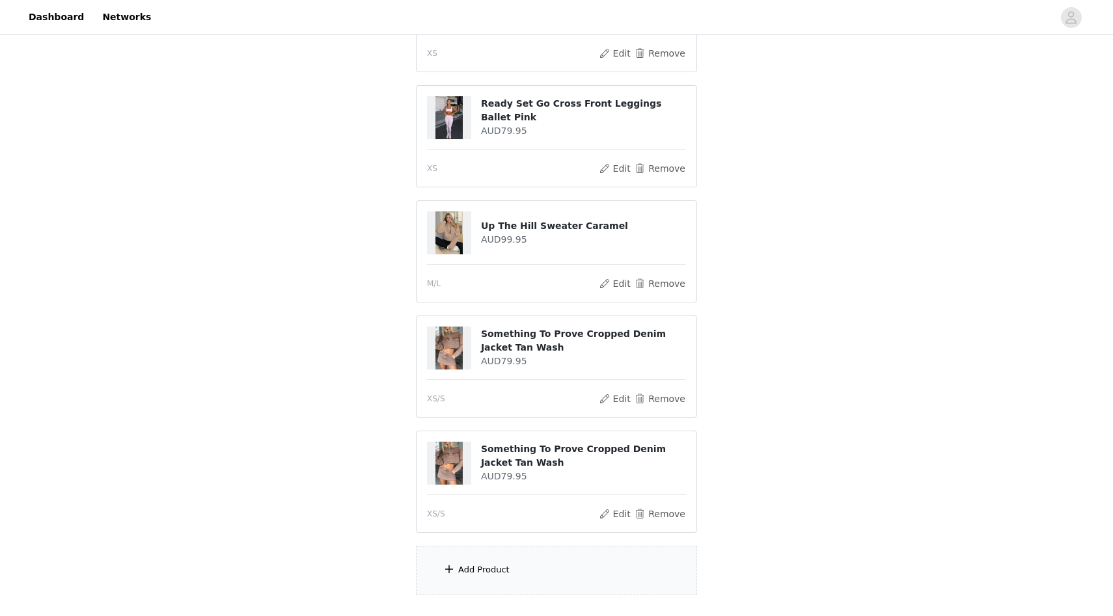
click at [557, 560] on div "Add Product" at bounding box center [556, 570] width 281 height 49
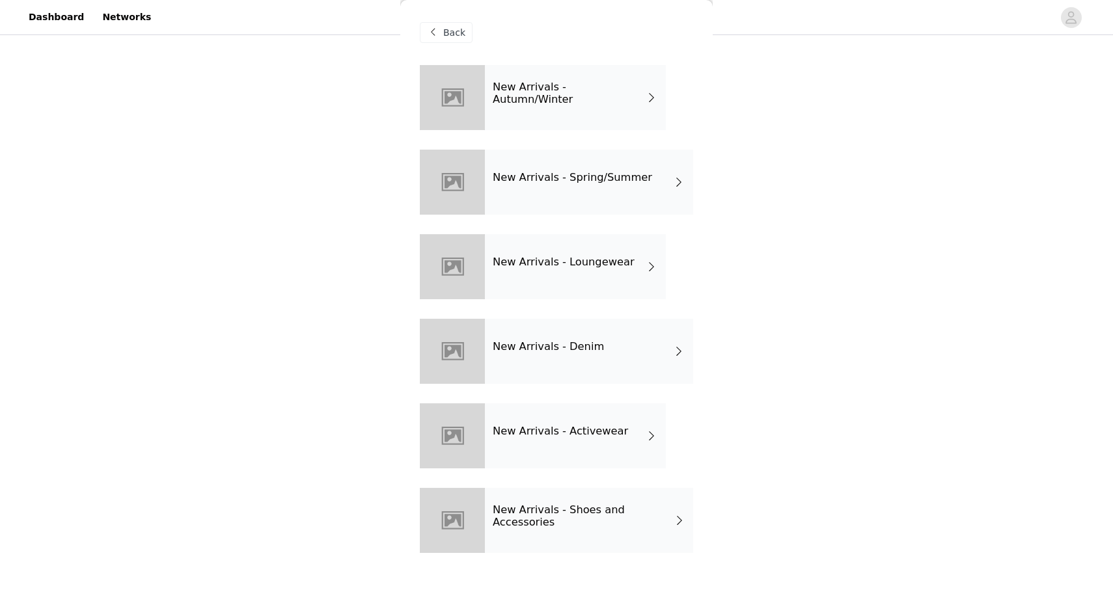
click at [546, 109] on div "New Arrivals - Autumn/Winter" at bounding box center [575, 97] width 181 height 65
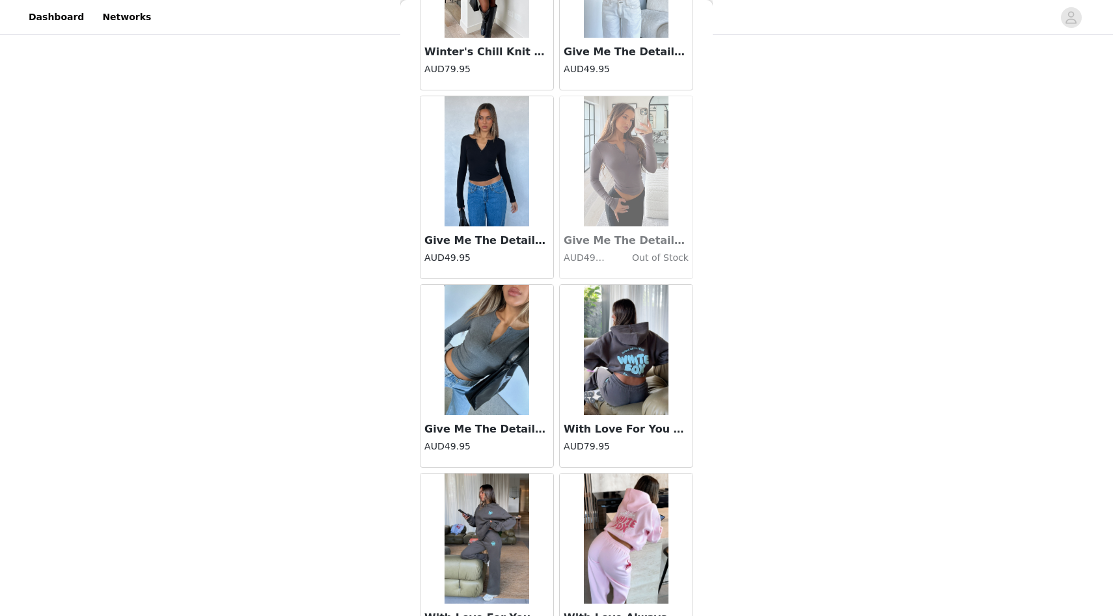
scroll to position [1376, 0]
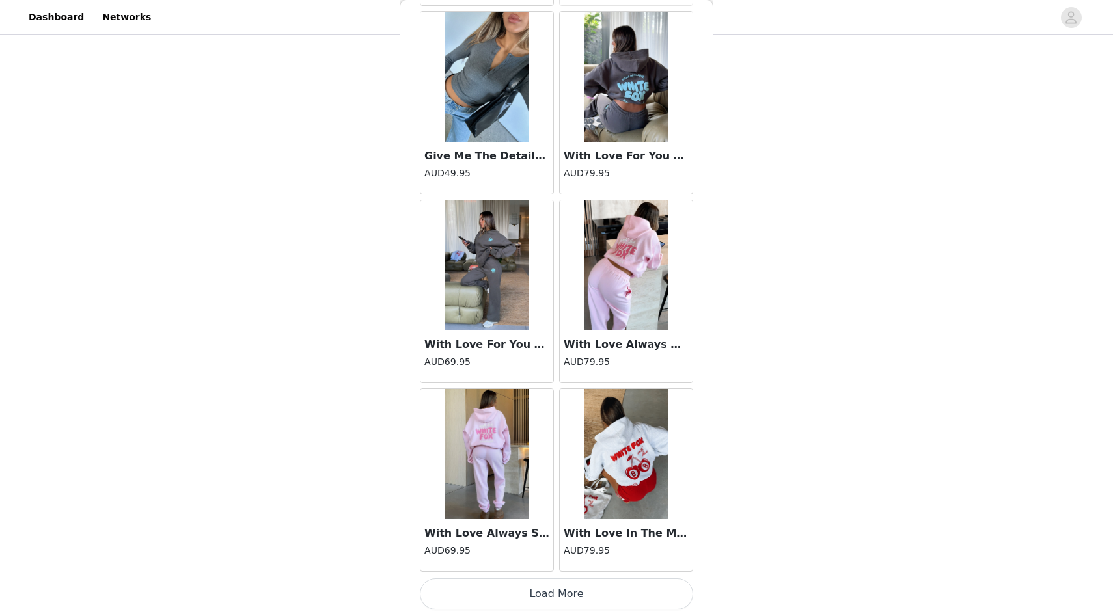
click at [598, 587] on button "Load More" at bounding box center [556, 594] width 273 height 31
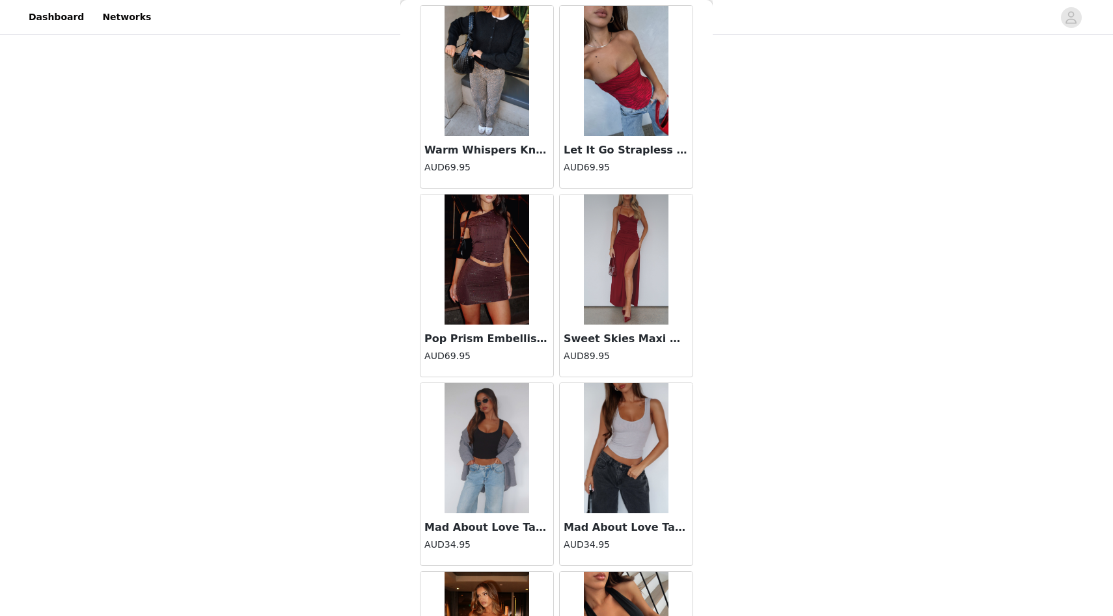
scroll to position [3263, 0]
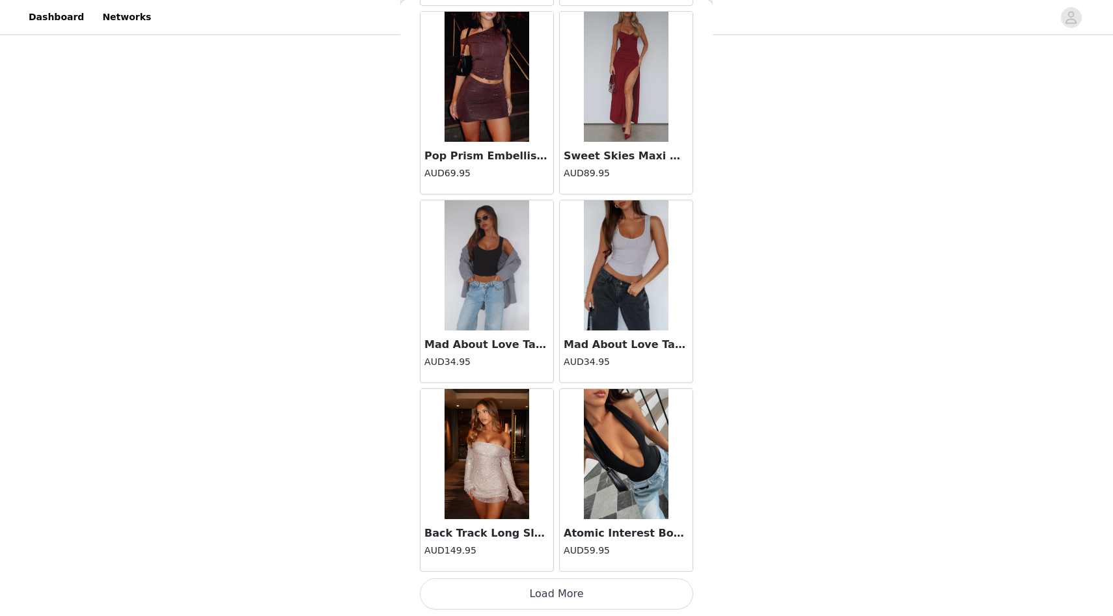
click at [594, 588] on button "Load More" at bounding box center [556, 594] width 273 height 31
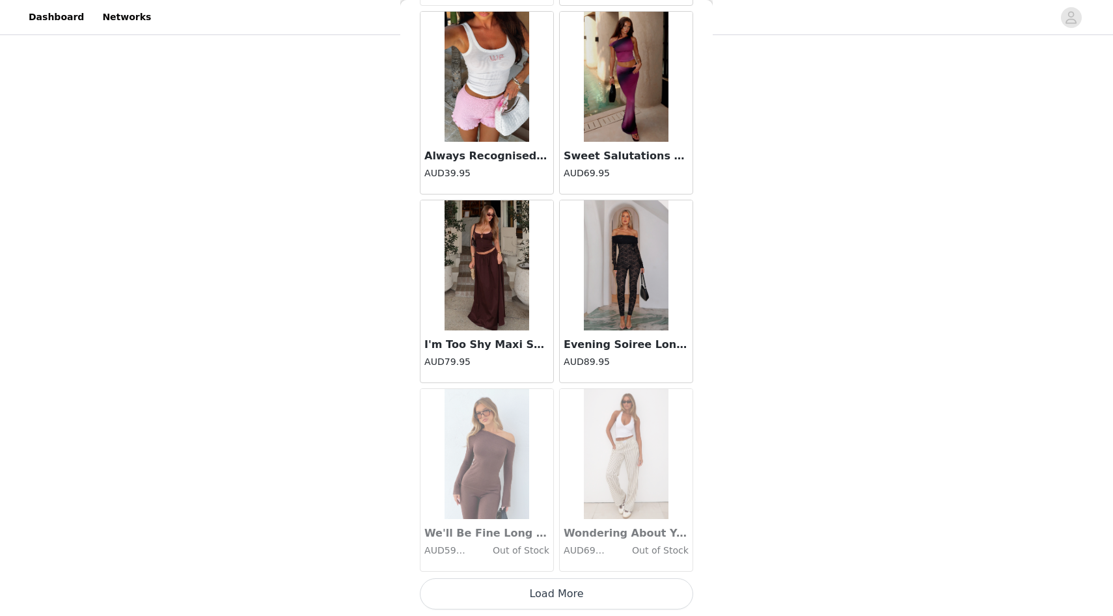
click at [592, 586] on button "Load More" at bounding box center [556, 594] width 273 height 31
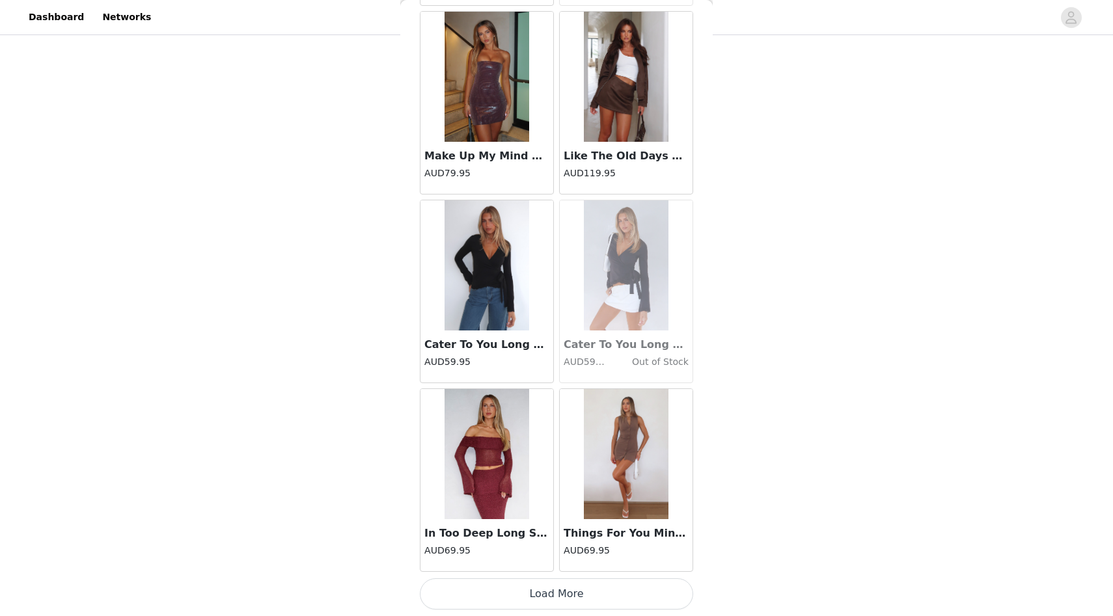
click at [582, 591] on button "Load More" at bounding box center [556, 594] width 273 height 31
click at [521, 544] on h4 "AUD69.95" at bounding box center [486, 551] width 125 height 14
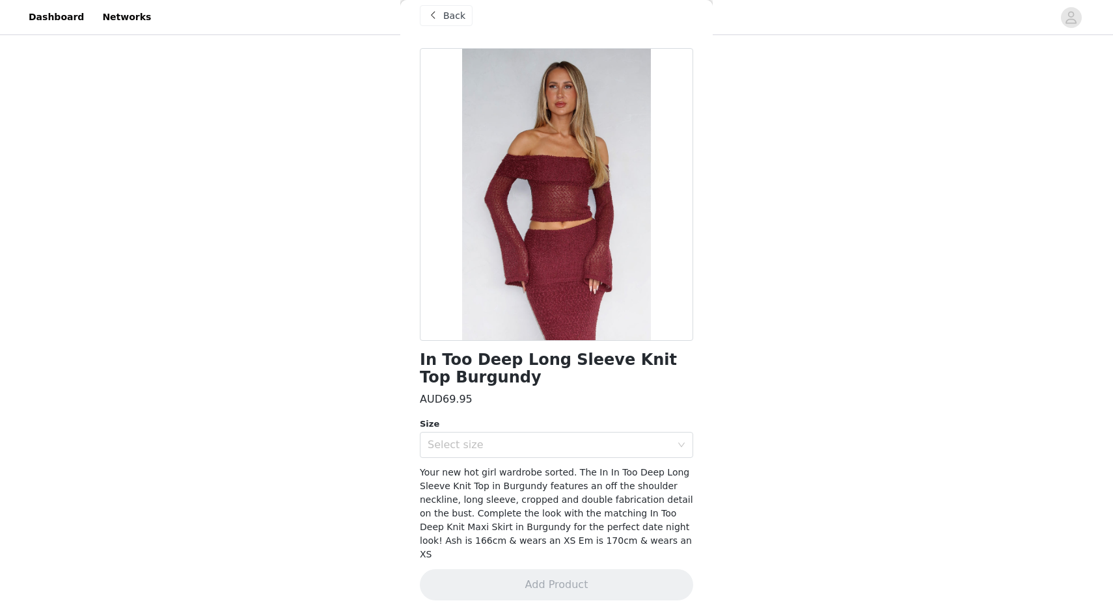
scroll to position [3, 0]
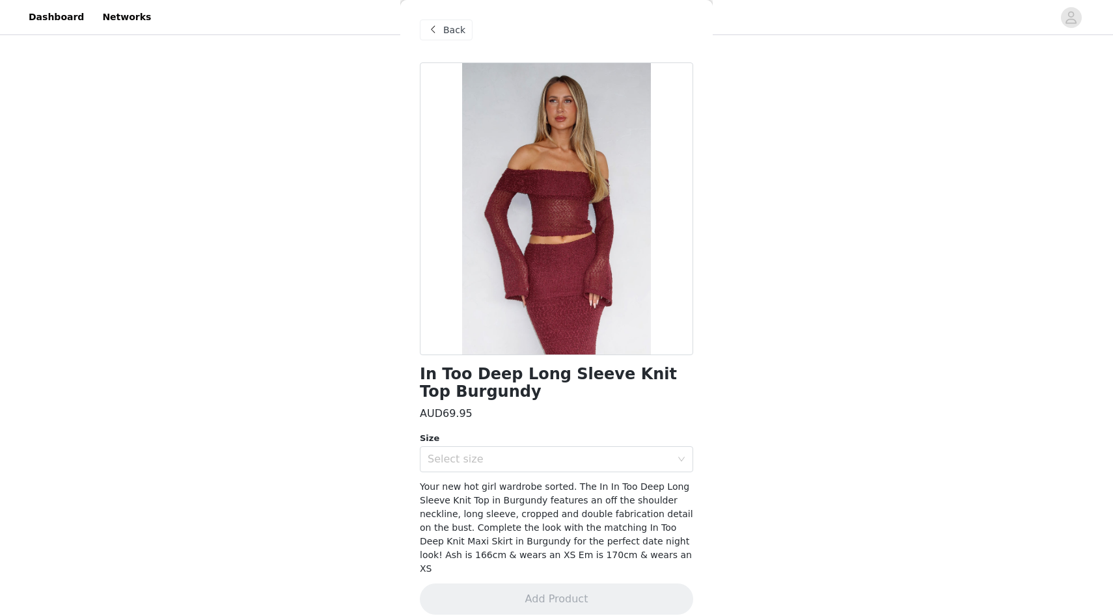
click at [458, 30] on span "Back" at bounding box center [454, 30] width 22 height 14
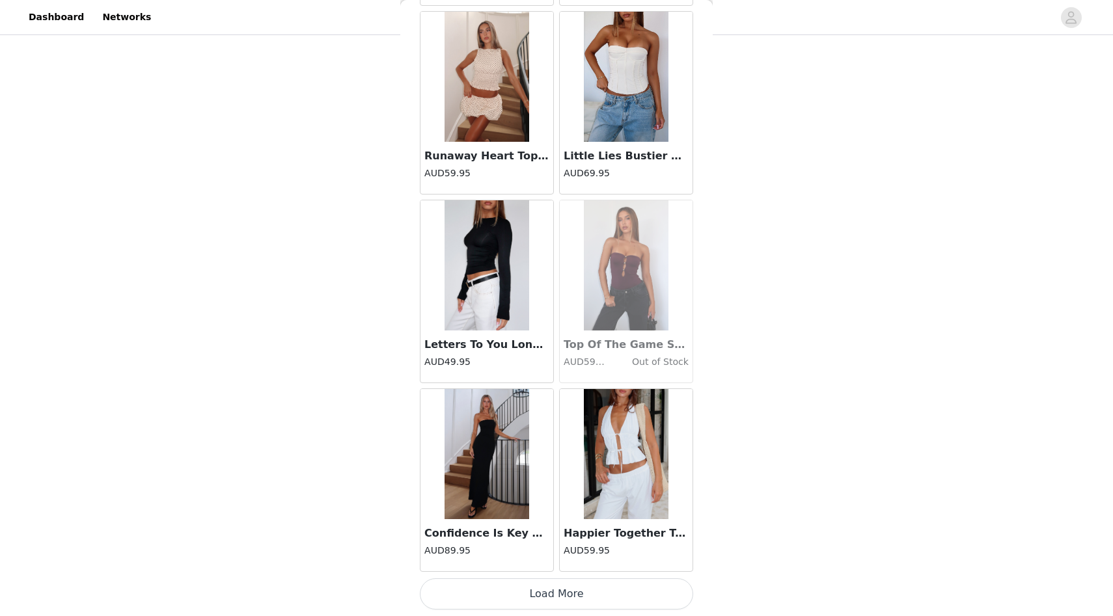
scroll to position [8911, 0]
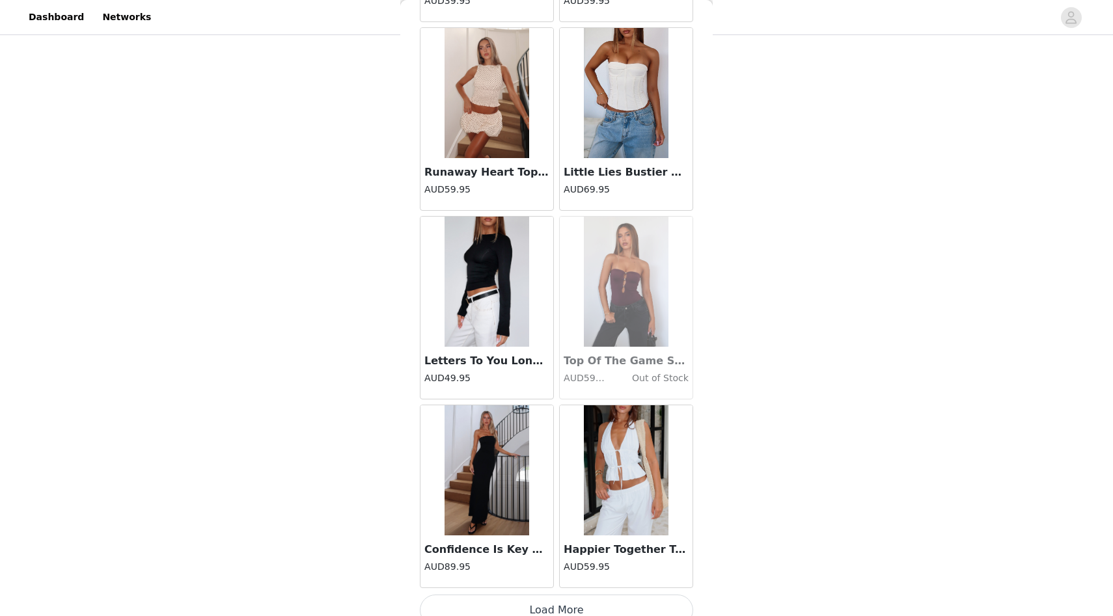
click at [506, 360] on h3 "Letters To You Long Sleeve Top Black" at bounding box center [486, 361] width 125 height 16
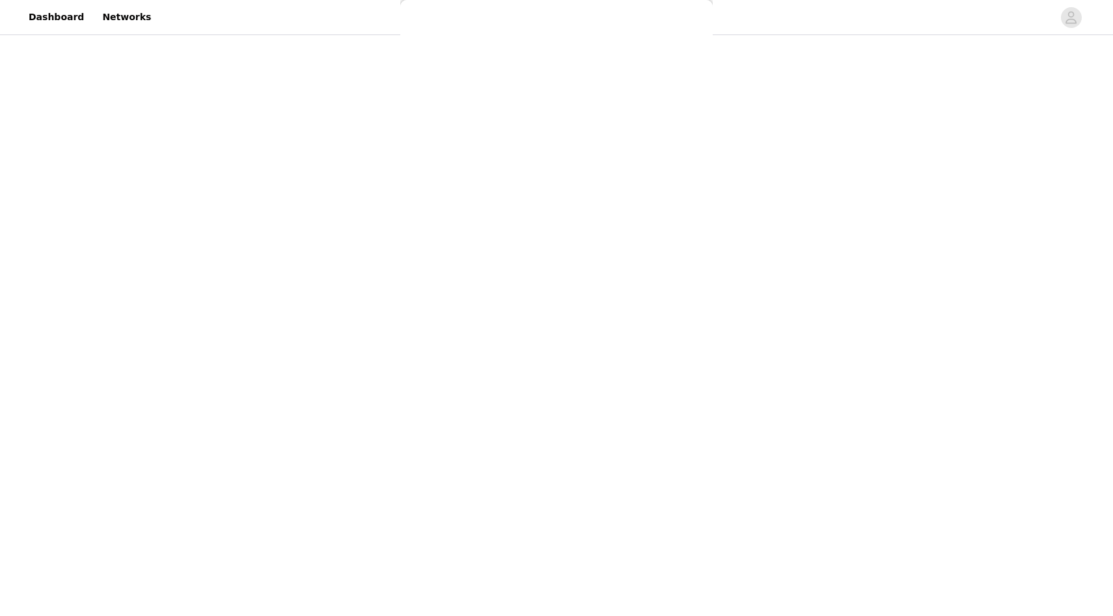
scroll to position [0, 0]
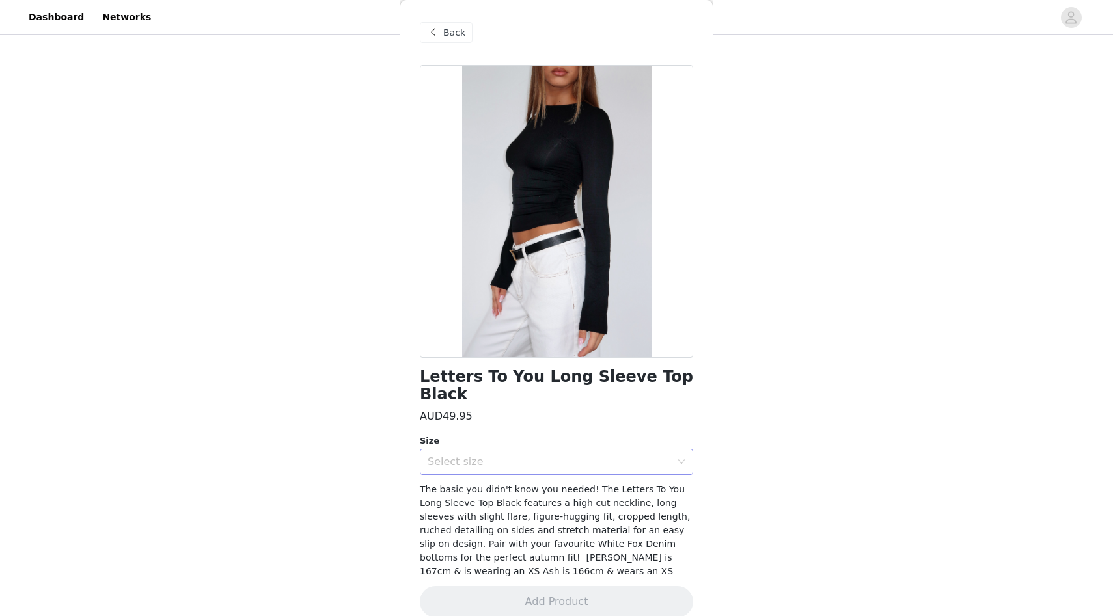
click at [527, 456] on div "Select size" at bounding box center [549, 462] width 243 height 13
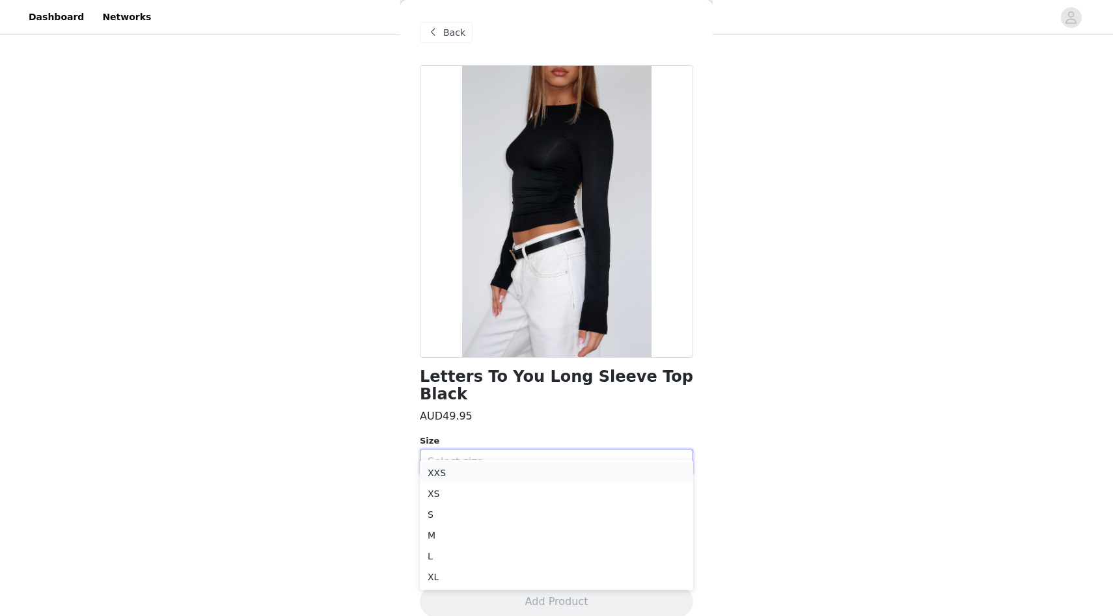
click at [518, 470] on li "XXS" at bounding box center [556, 473] width 273 height 21
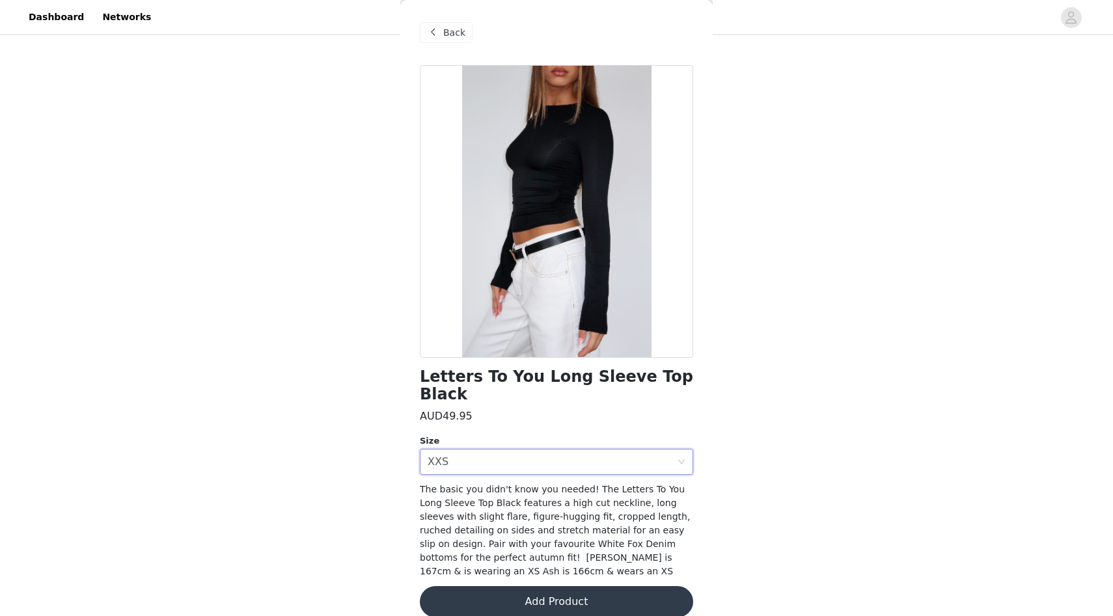
click at [536, 587] on button "Add Product" at bounding box center [556, 602] width 273 height 31
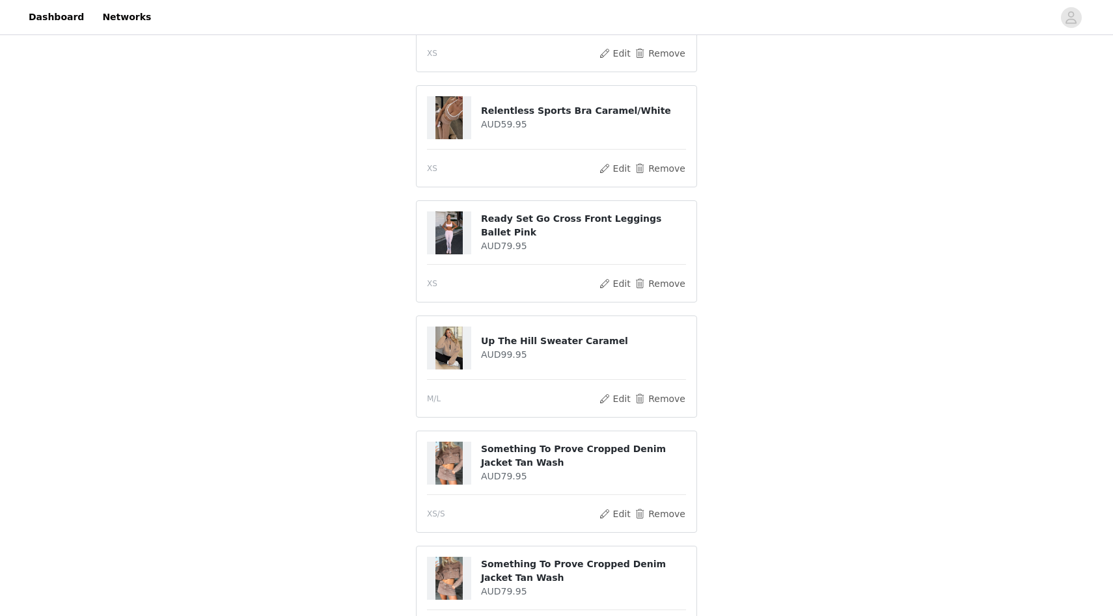
scroll to position [789, 0]
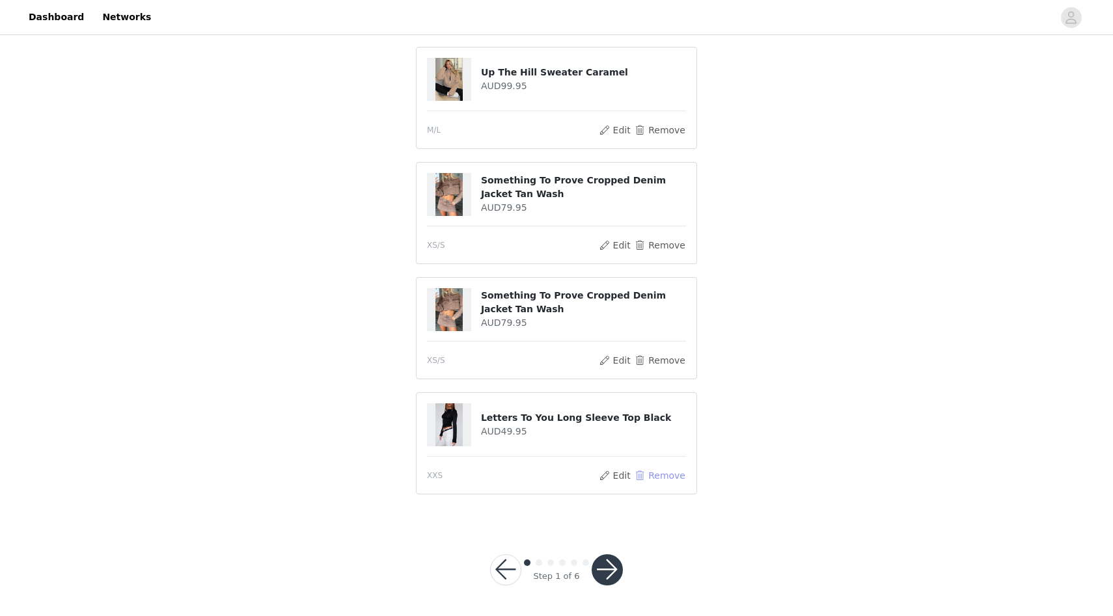
click at [651, 473] on button "Remove" at bounding box center [660, 476] width 52 height 16
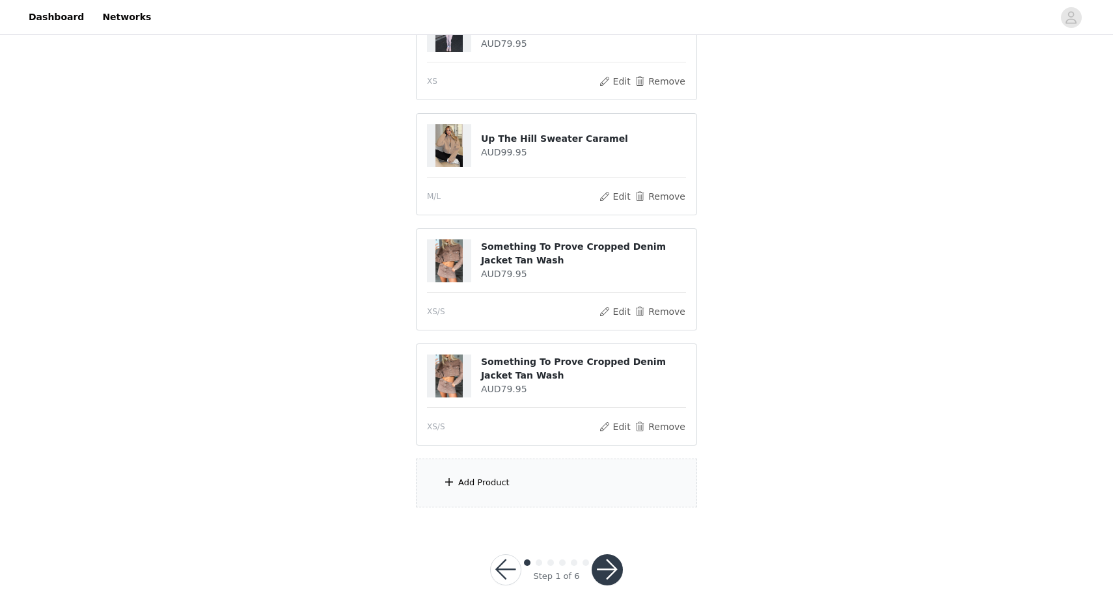
click at [577, 484] on div "Add Product" at bounding box center [556, 483] width 281 height 49
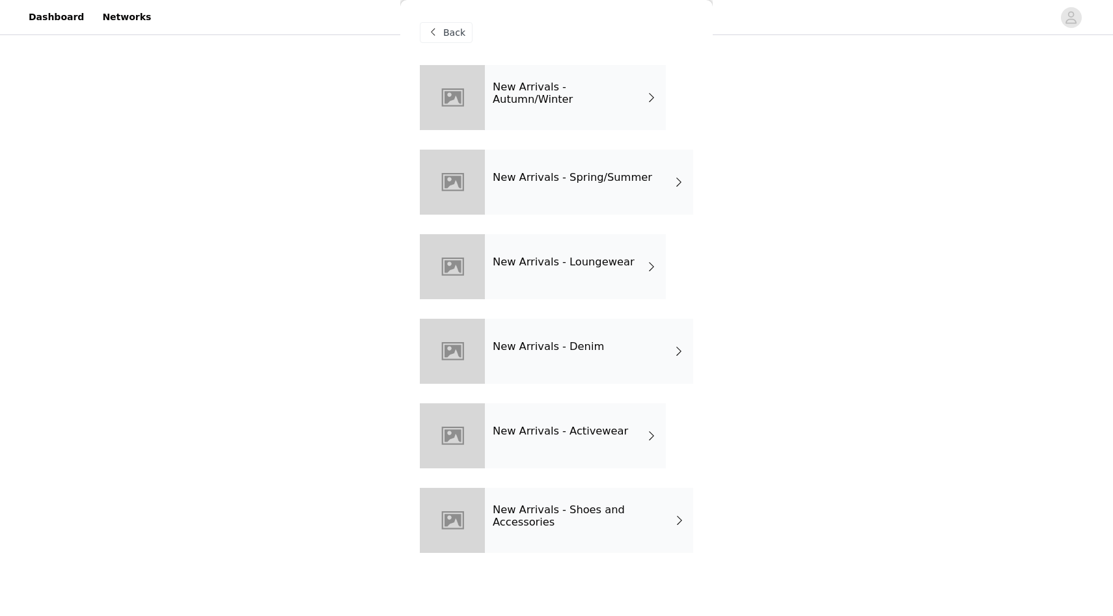
click at [557, 445] on div "New Arrivals - Activewear" at bounding box center [575, 436] width 181 height 65
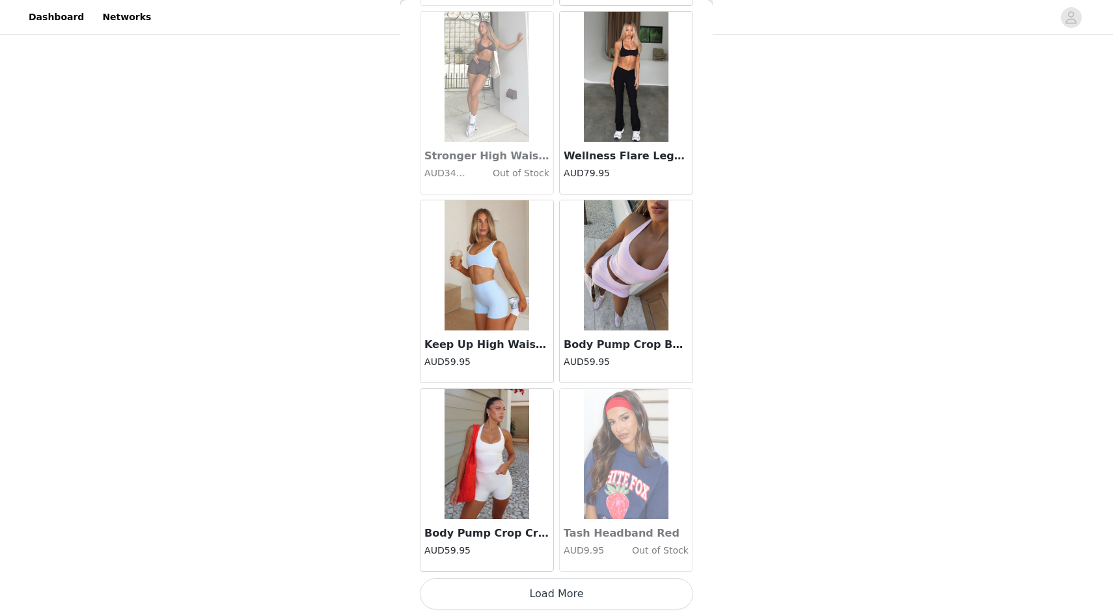
click at [575, 592] on button "Load More" at bounding box center [556, 594] width 273 height 31
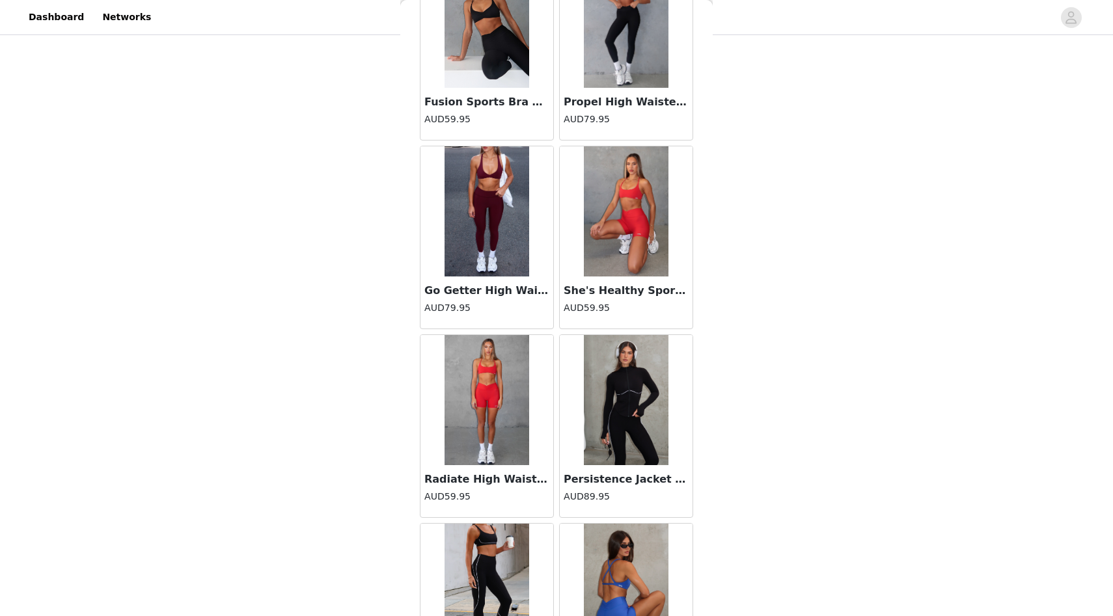
scroll to position [3263, 0]
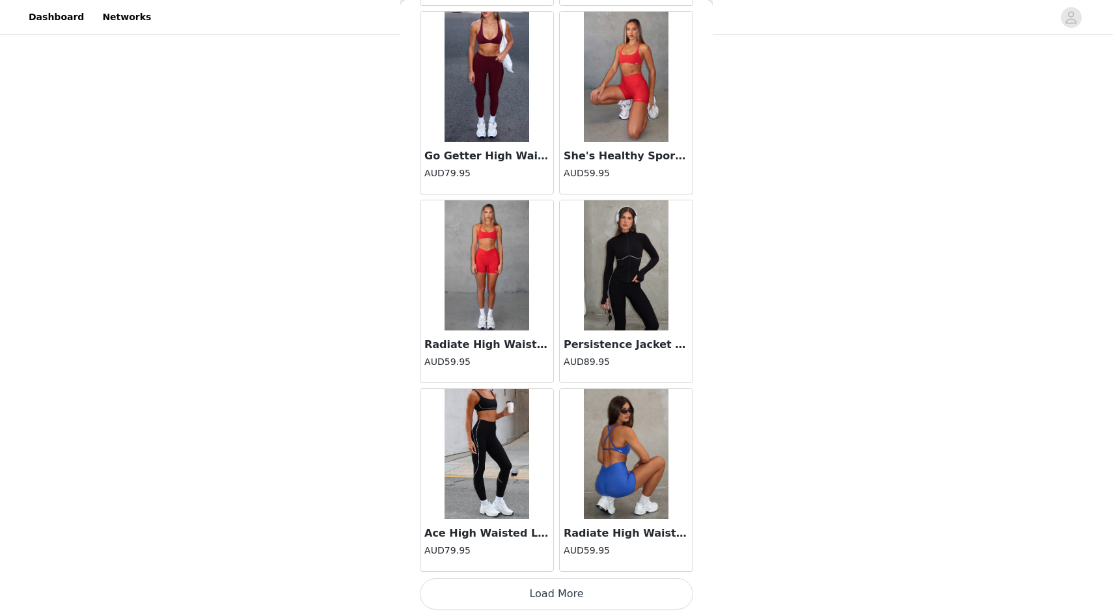
click at [579, 586] on button "Load More" at bounding box center [556, 594] width 273 height 31
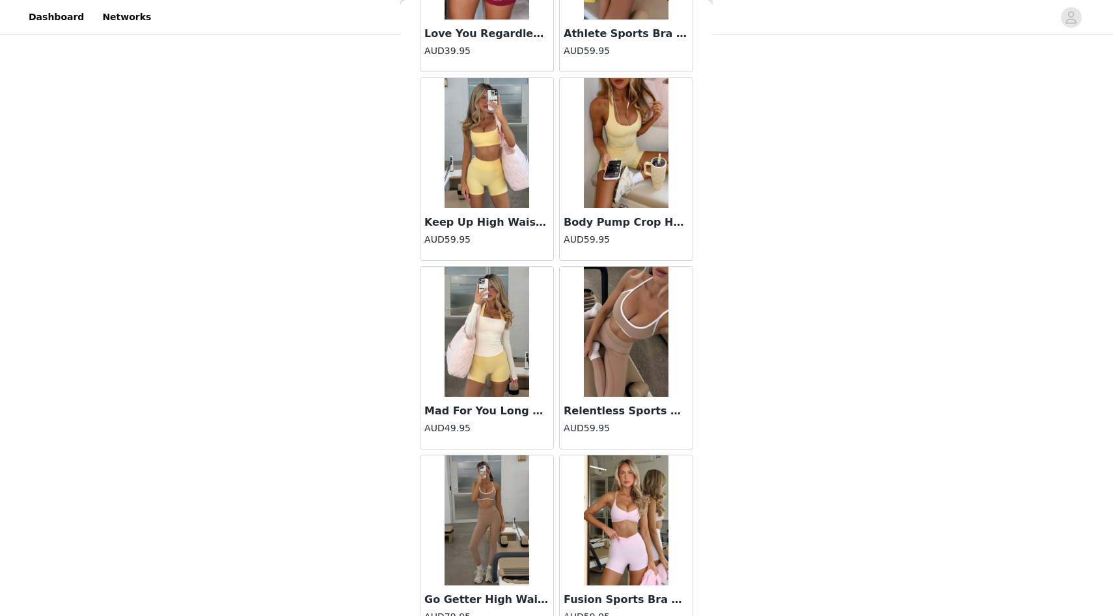
scroll to position [5151, 0]
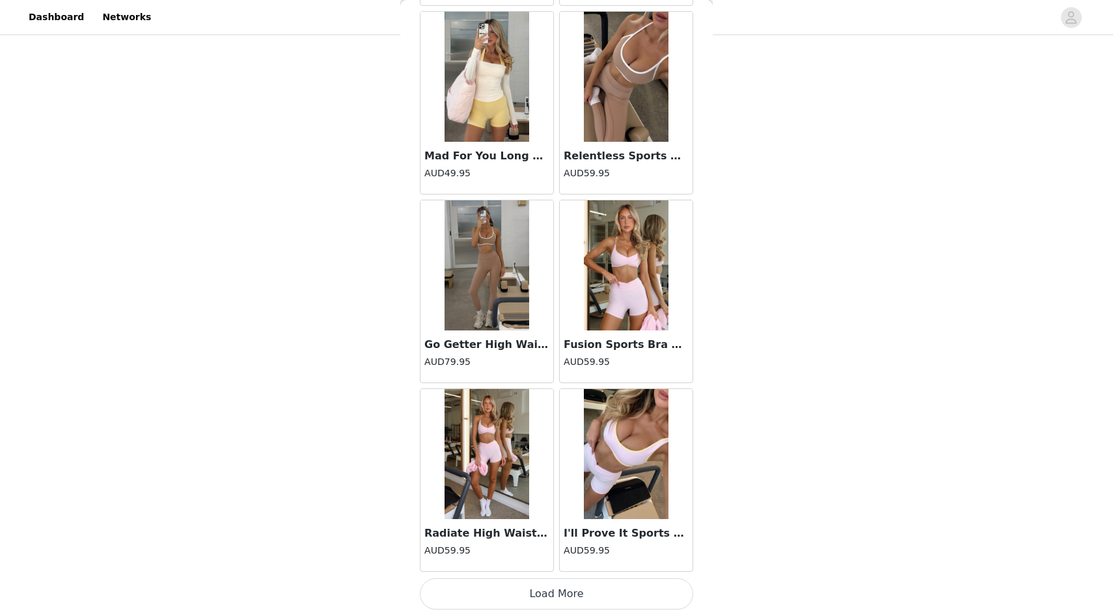
click at [579, 573] on div "I'll Prove It Sports Crop Ballet Pink/Honey AUD59.95" at bounding box center [626, 480] width 139 height 189
click at [579, 593] on button "Load More" at bounding box center [556, 594] width 273 height 31
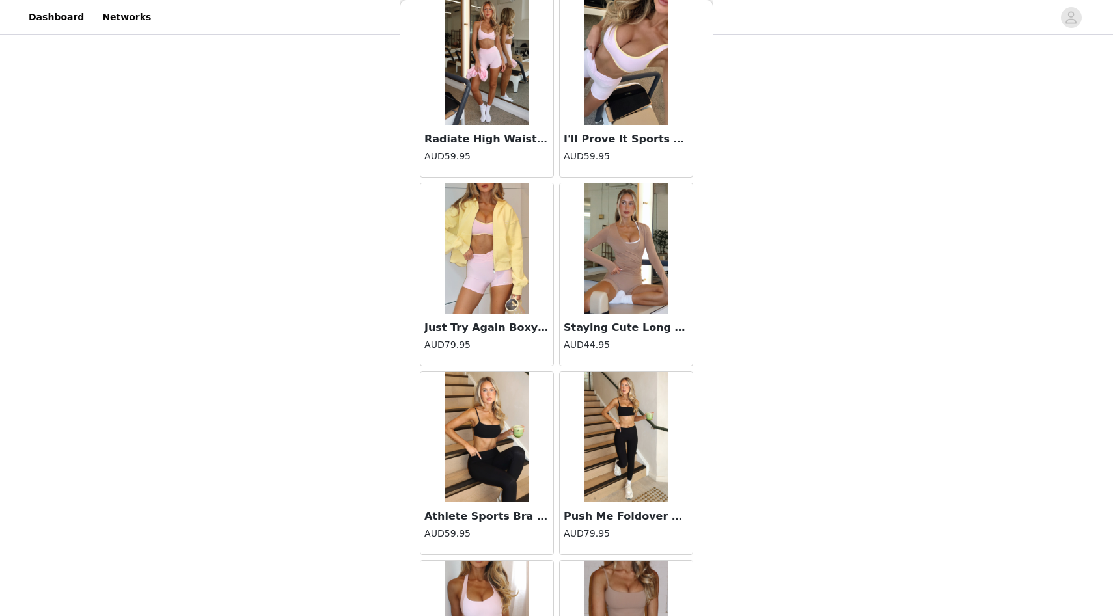
scroll to position [5580, 0]
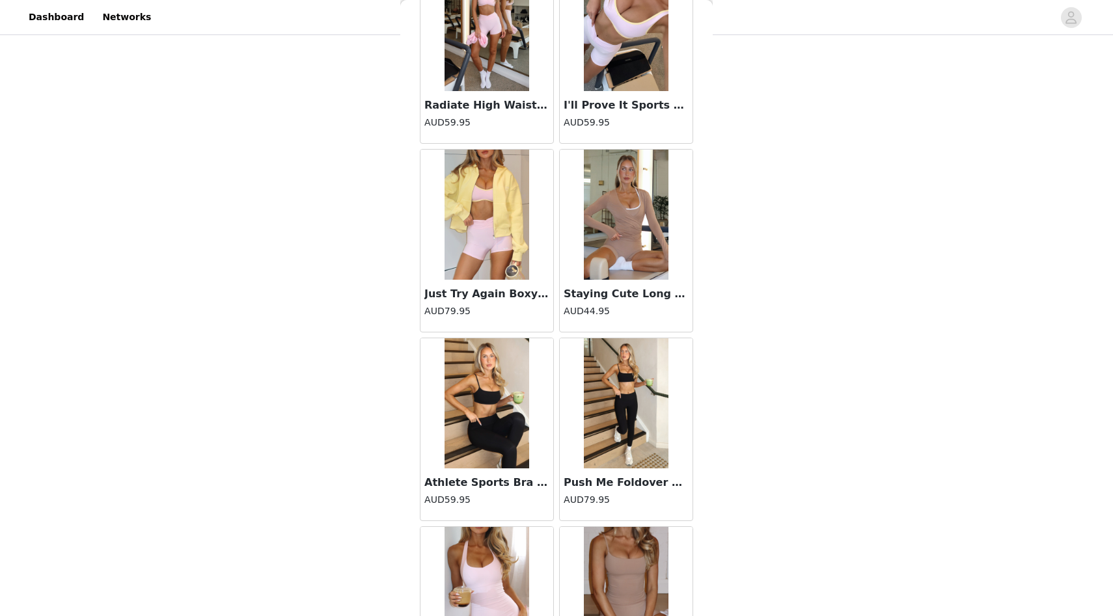
click at [603, 309] on h4 "AUD44.95" at bounding box center [626, 312] width 125 height 14
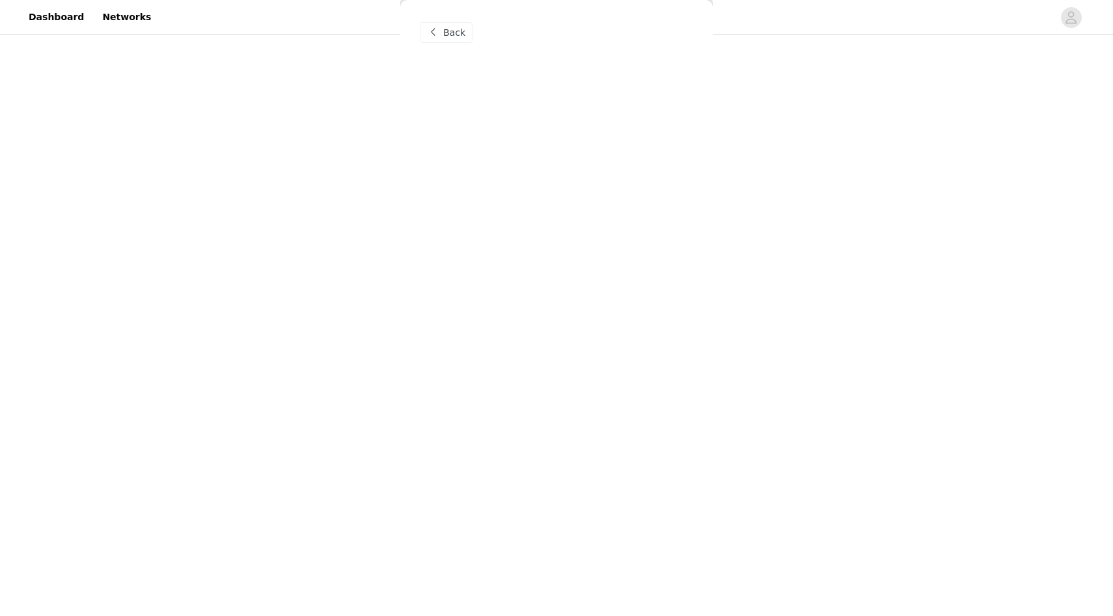
scroll to position [0, 0]
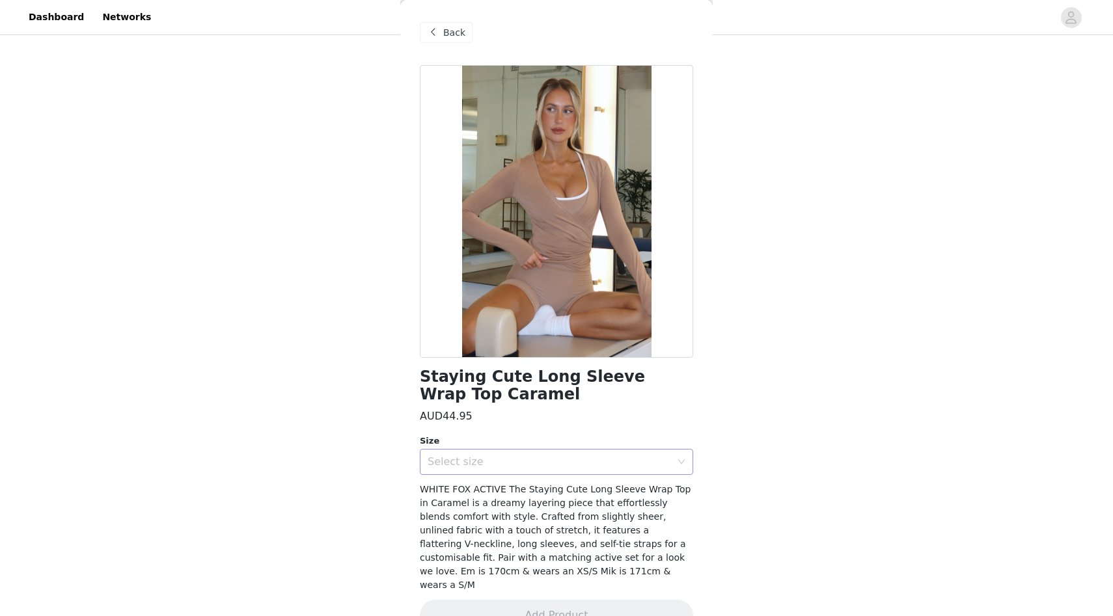
click at [585, 461] on div "Select size" at bounding box center [549, 462] width 243 height 13
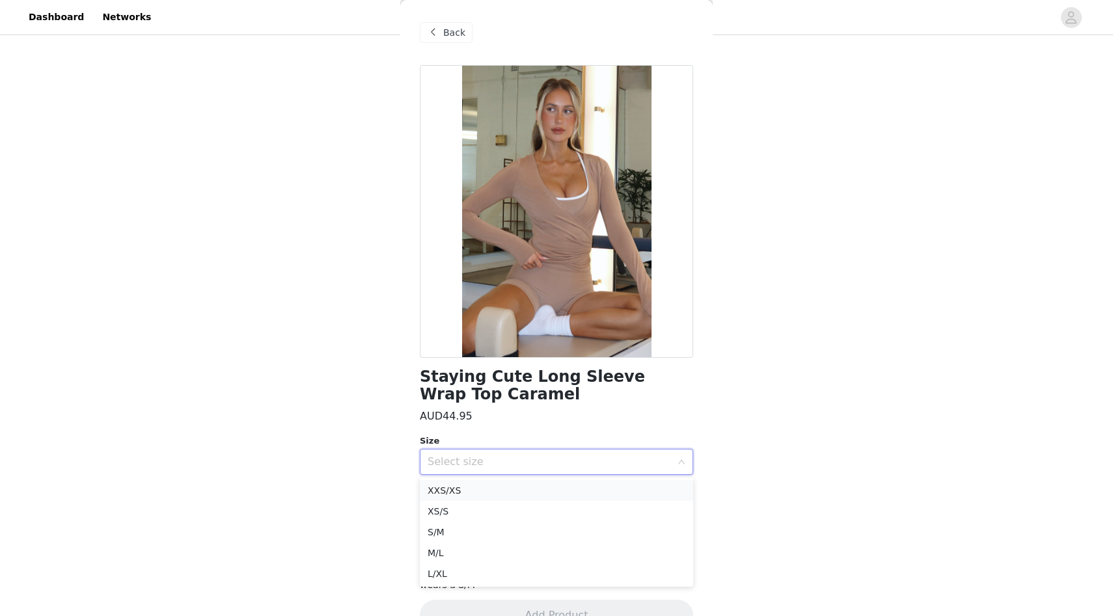
click at [555, 495] on li "XXS/XS" at bounding box center [556, 490] width 273 height 21
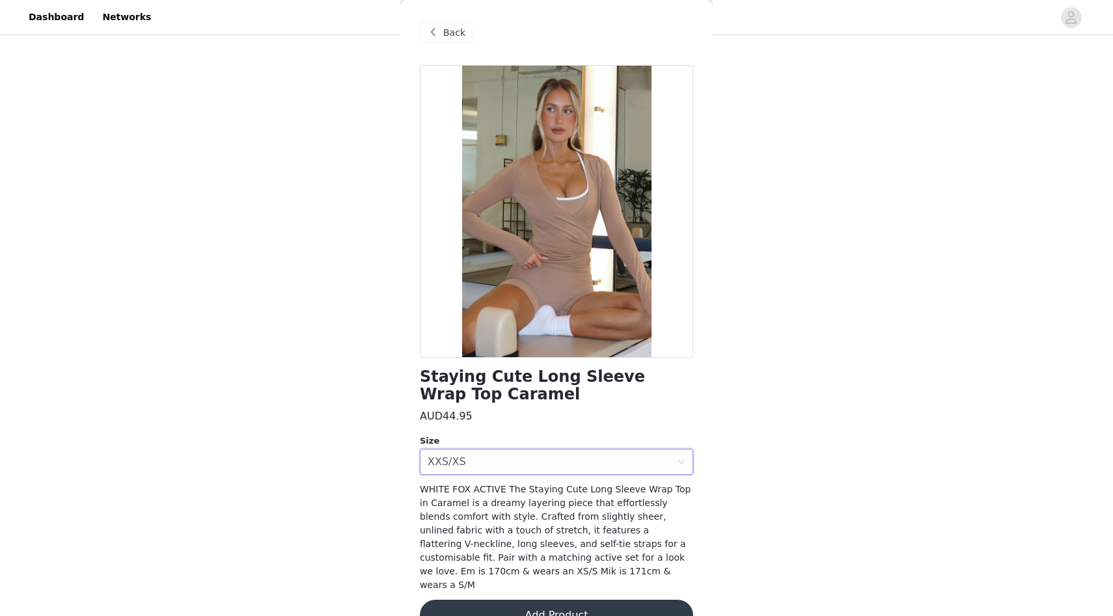
click at [563, 604] on button "Add Product" at bounding box center [556, 615] width 273 height 31
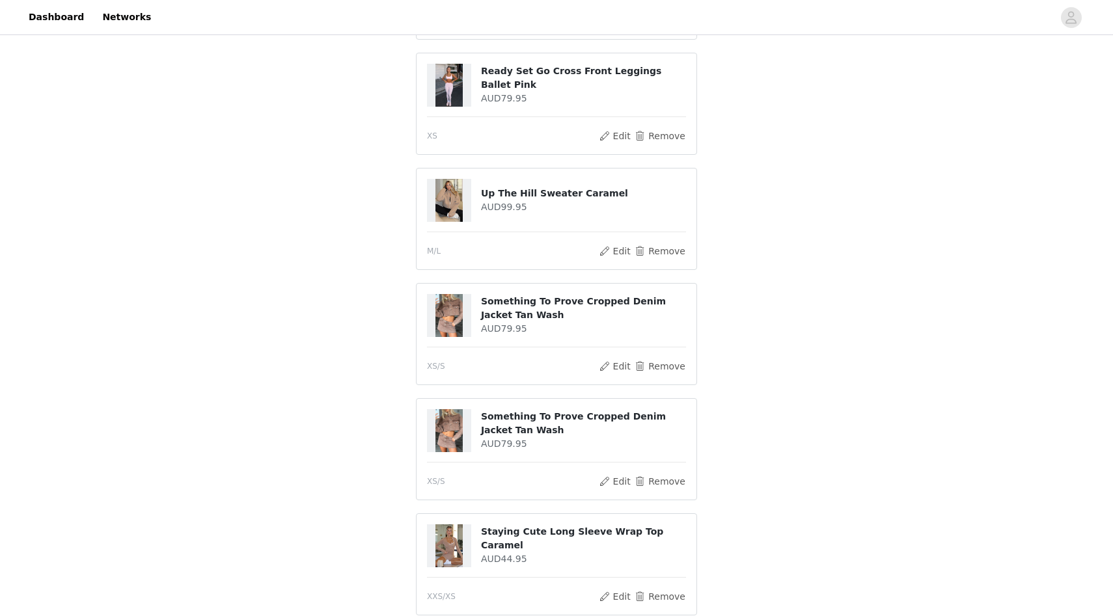
scroll to position [644, 0]
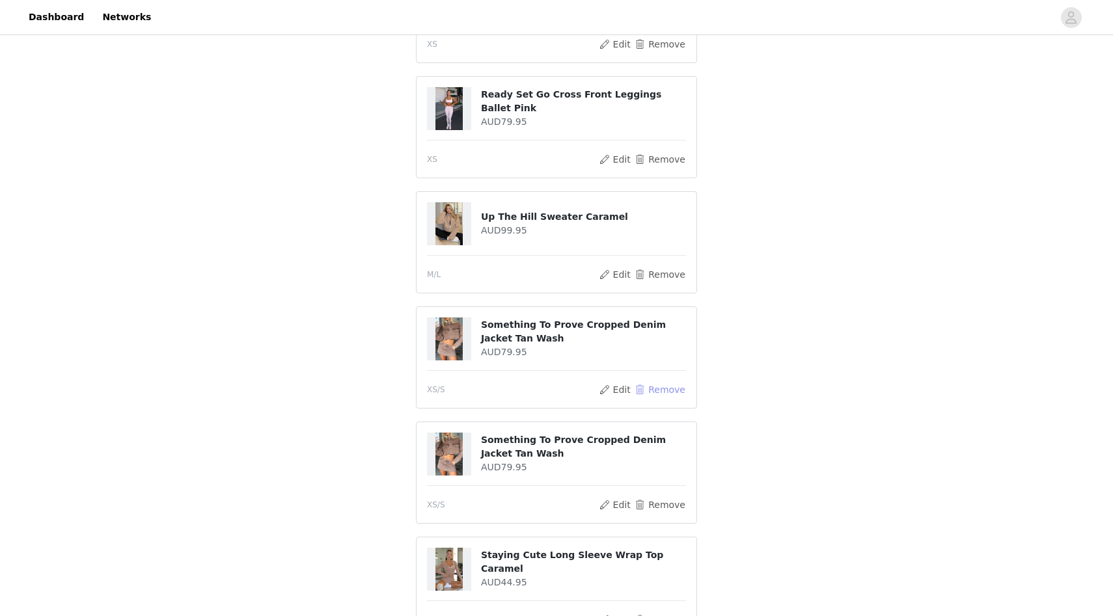
click at [646, 391] on button "Remove" at bounding box center [660, 390] width 52 height 16
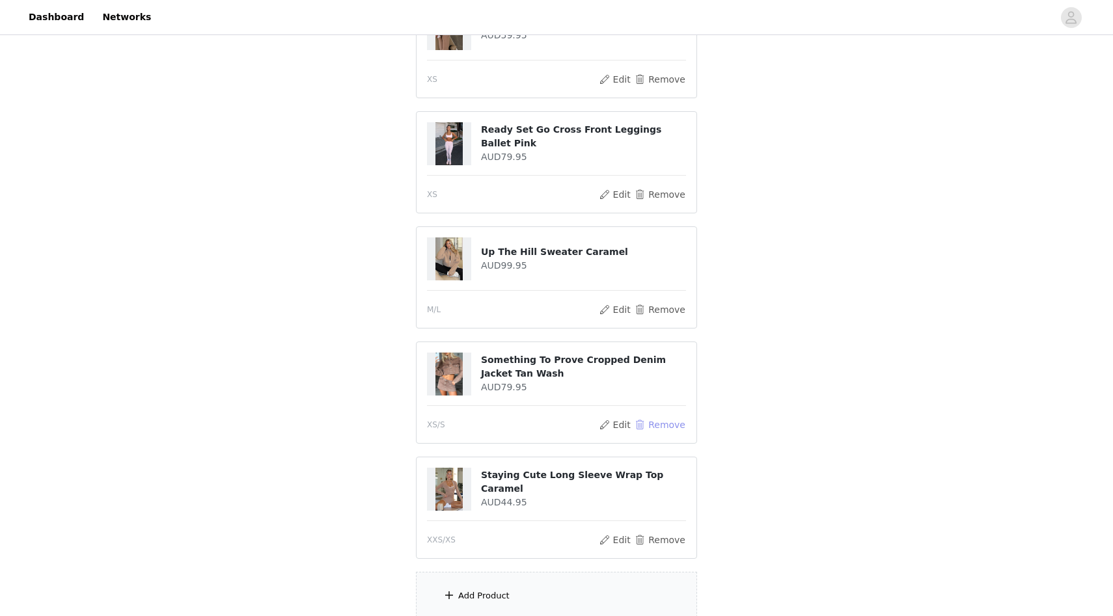
click at [645, 421] on button "Remove" at bounding box center [660, 425] width 52 height 16
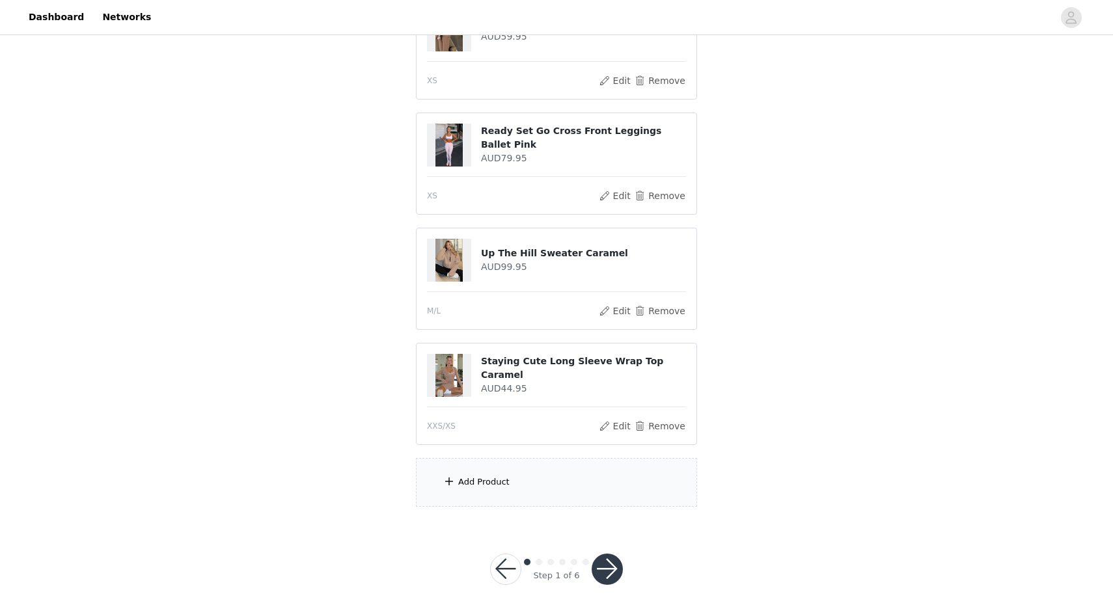
scroll to position [643, 0]
click at [594, 500] on div "Add Product" at bounding box center [556, 483] width 281 height 49
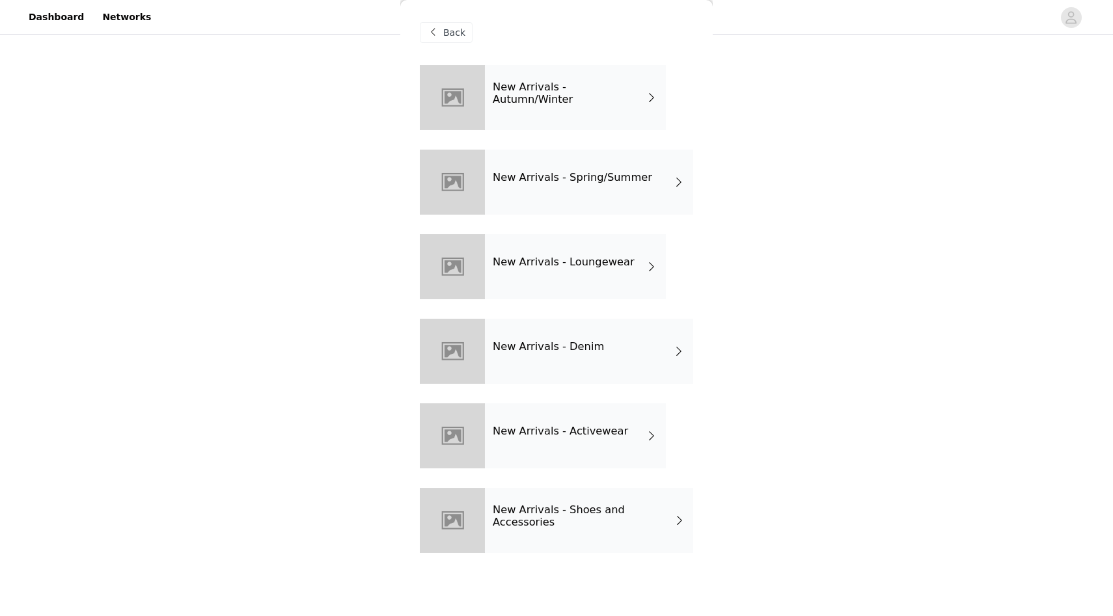
click at [554, 446] on div "New Arrivals - Activewear" at bounding box center [575, 436] width 181 height 65
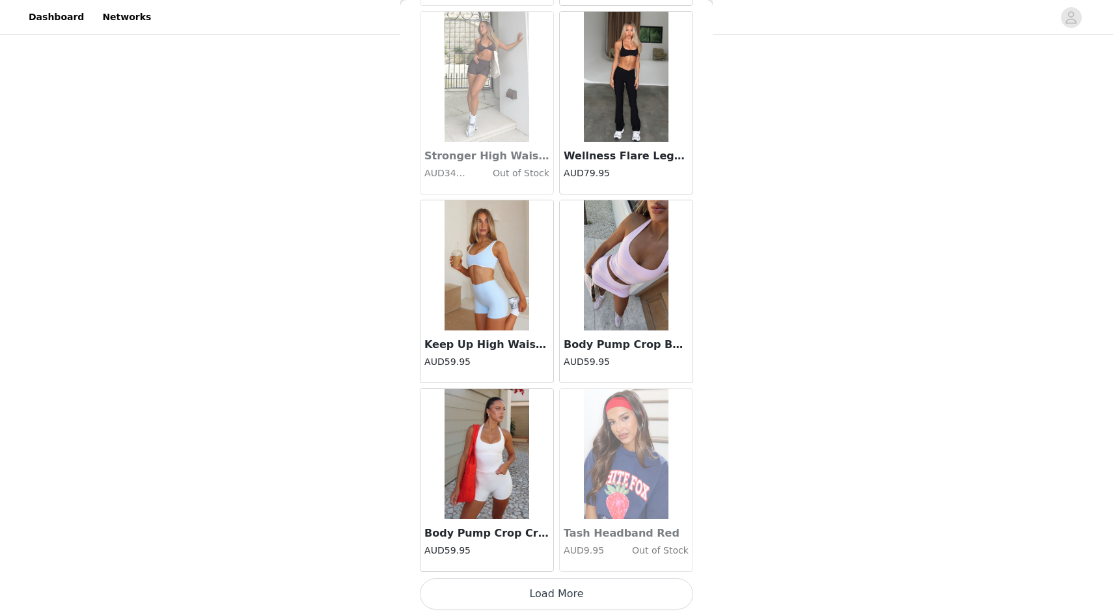
click at [563, 587] on button "Load More" at bounding box center [556, 594] width 273 height 31
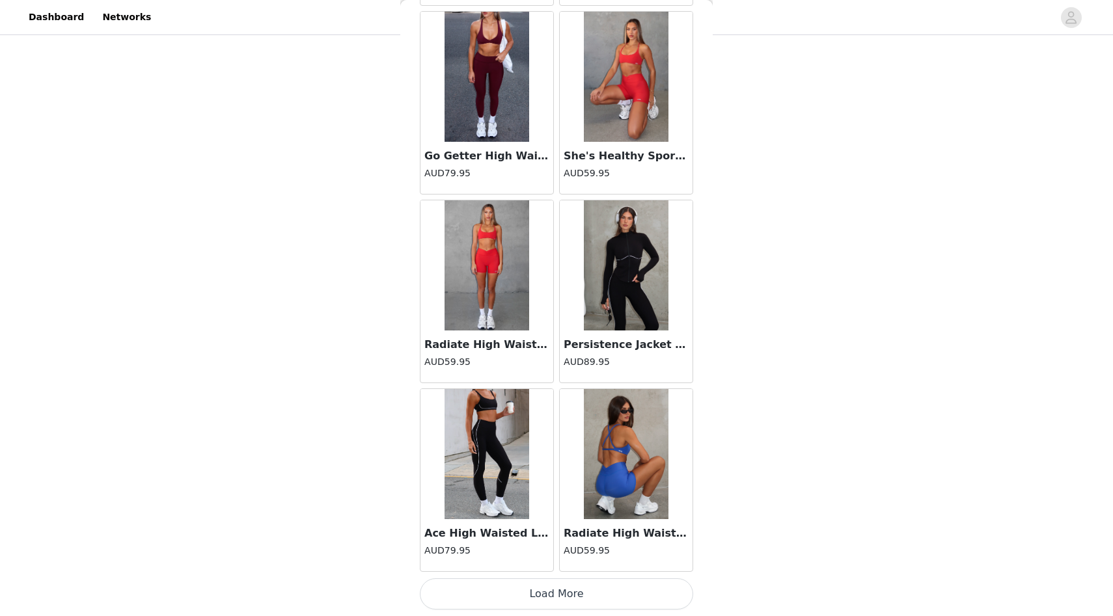
click at [549, 593] on button "Load More" at bounding box center [556, 594] width 273 height 31
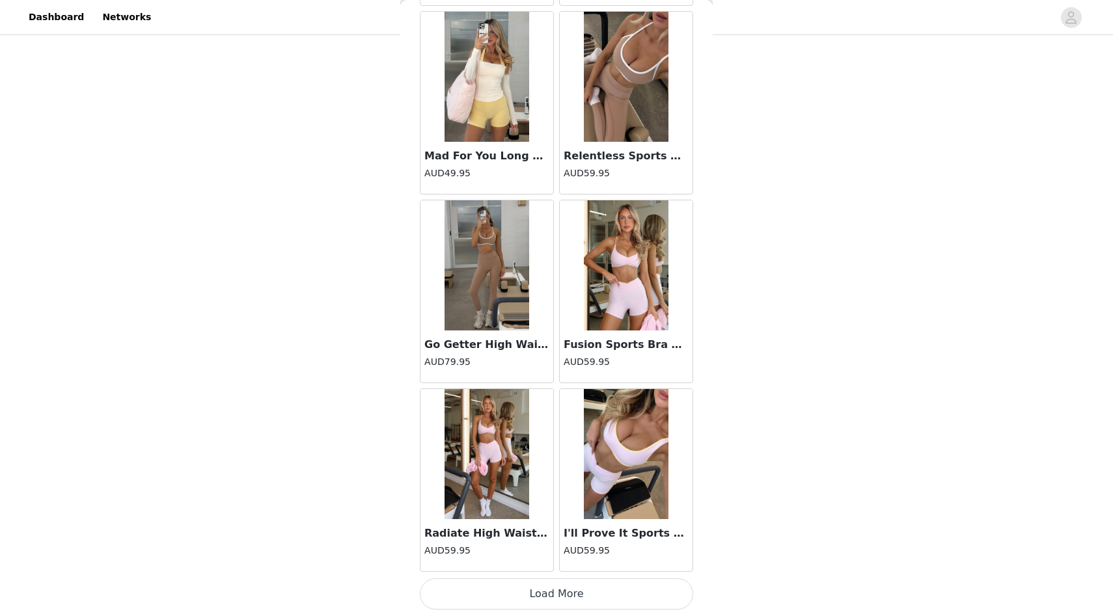
click at [553, 589] on button "Load More" at bounding box center [556, 594] width 273 height 31
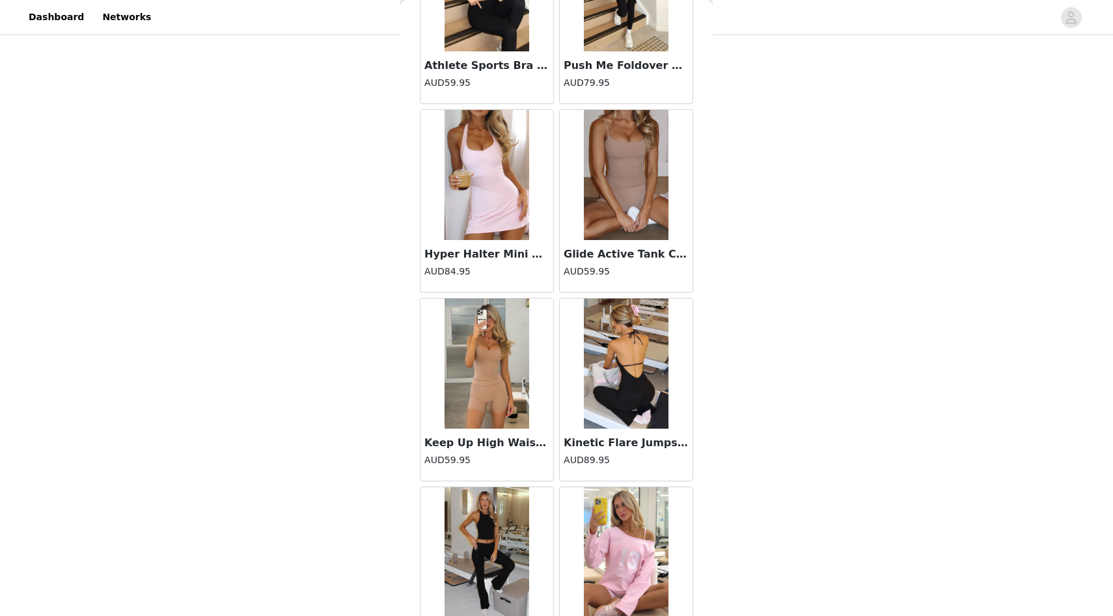
scroll to position [5993, 0]
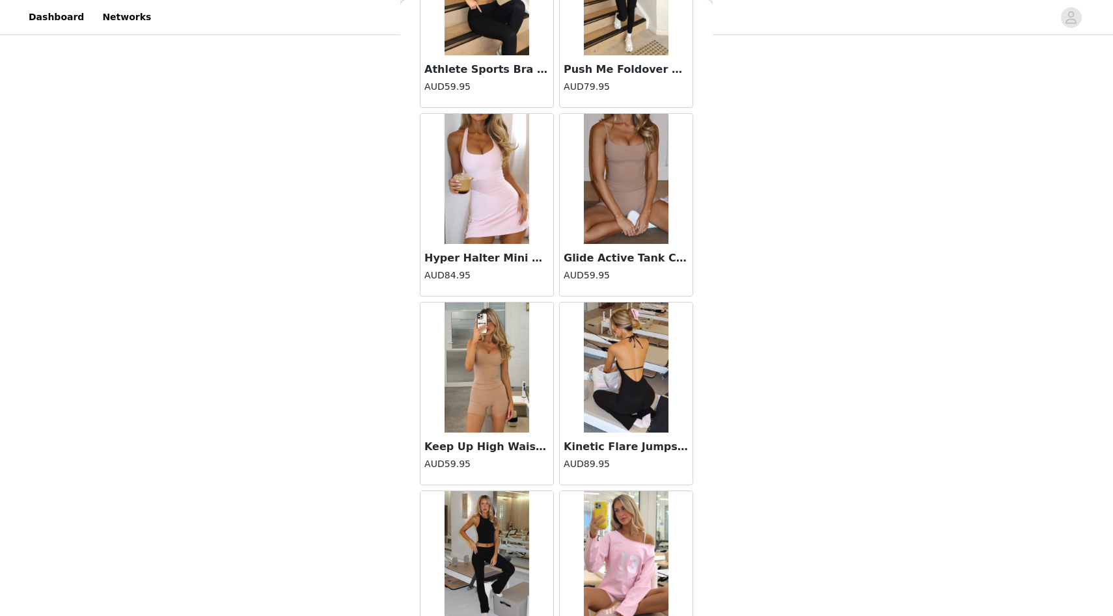
click at [616, 234] on img at bounding box center [626, 179] width 85 height 130
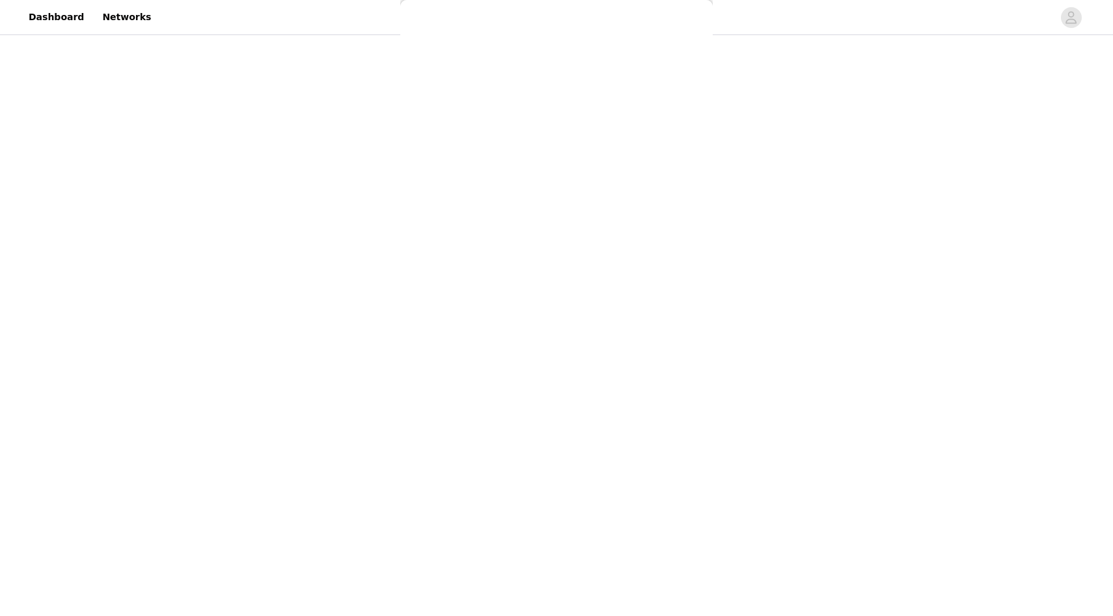
scroll to position [0, 0]
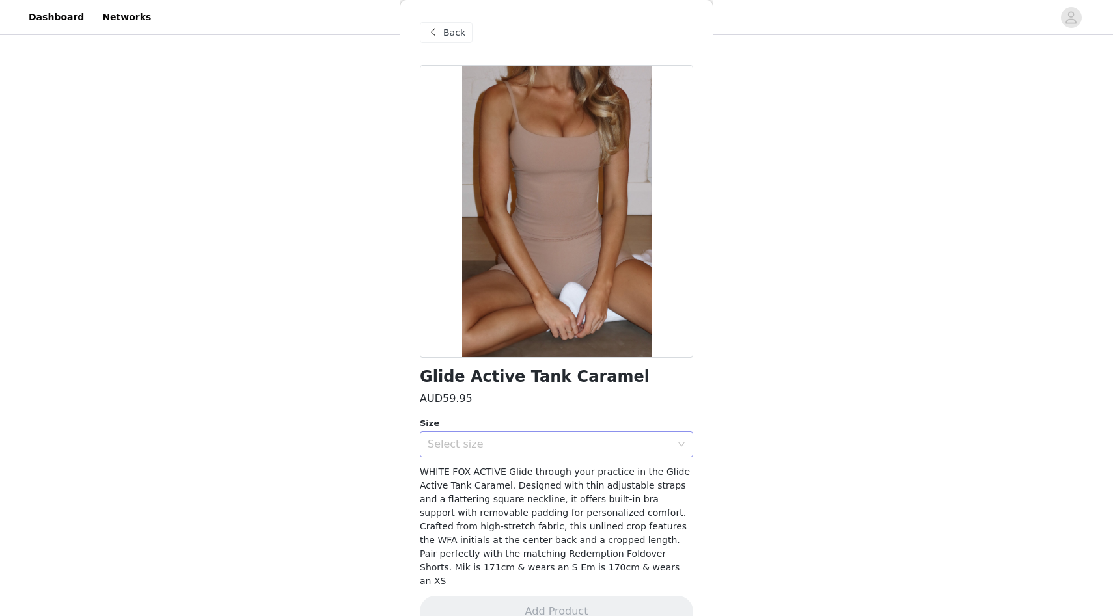
click at [613, 443] on div "Select size" at bounding box center [549, 444] width 243 height 13
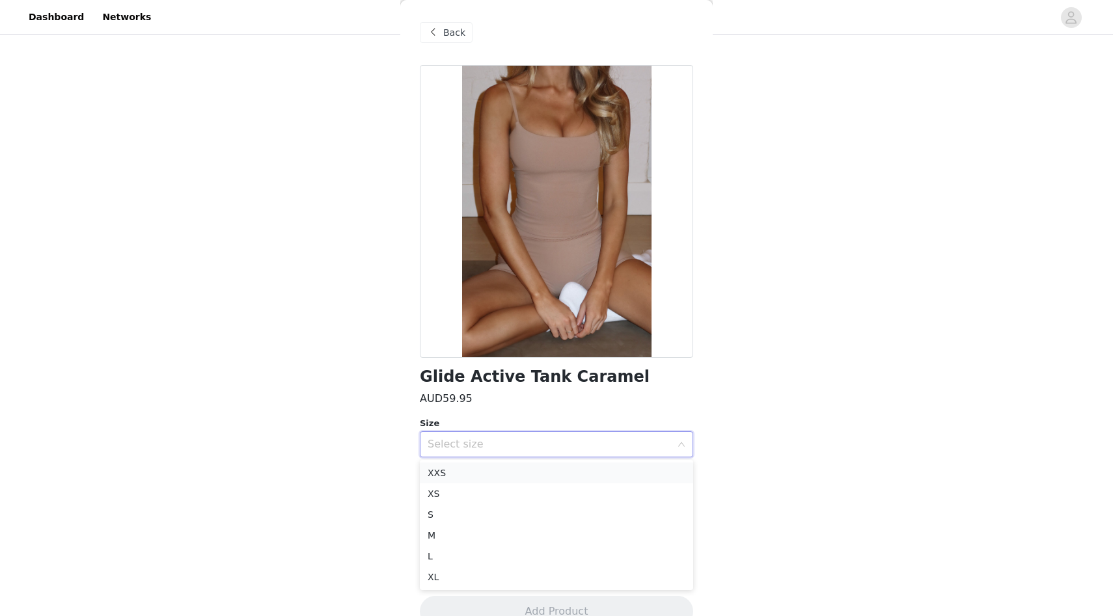
click at [581, 467] on li "XXS" at bounding box center [556, 473] width 273 height 21
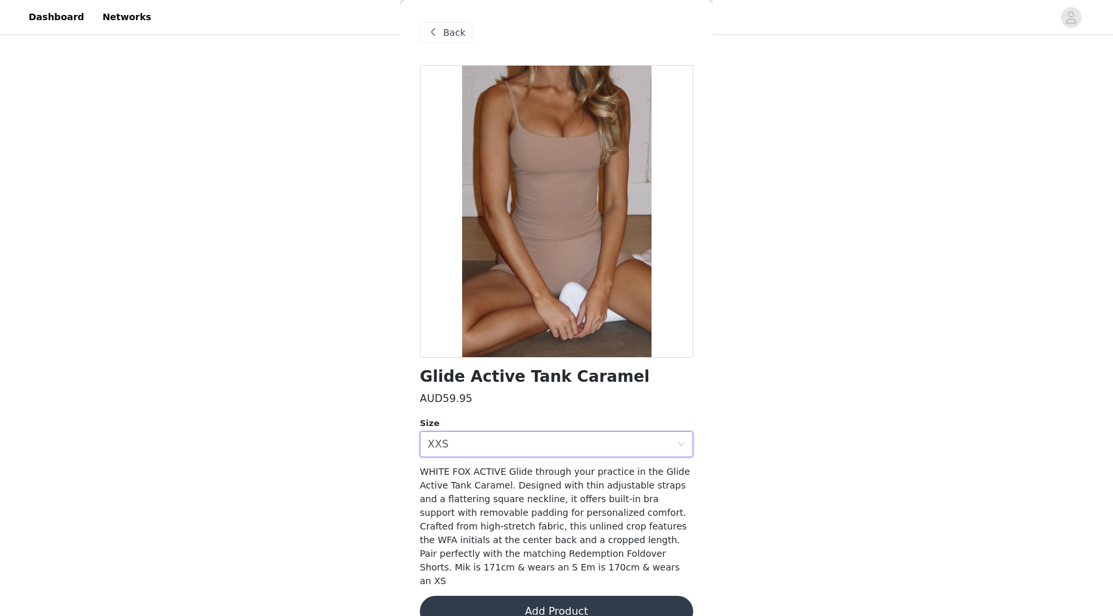
click at [603, 596] on button "Add Product" at bounding box center [556, 611] width 273 height 31
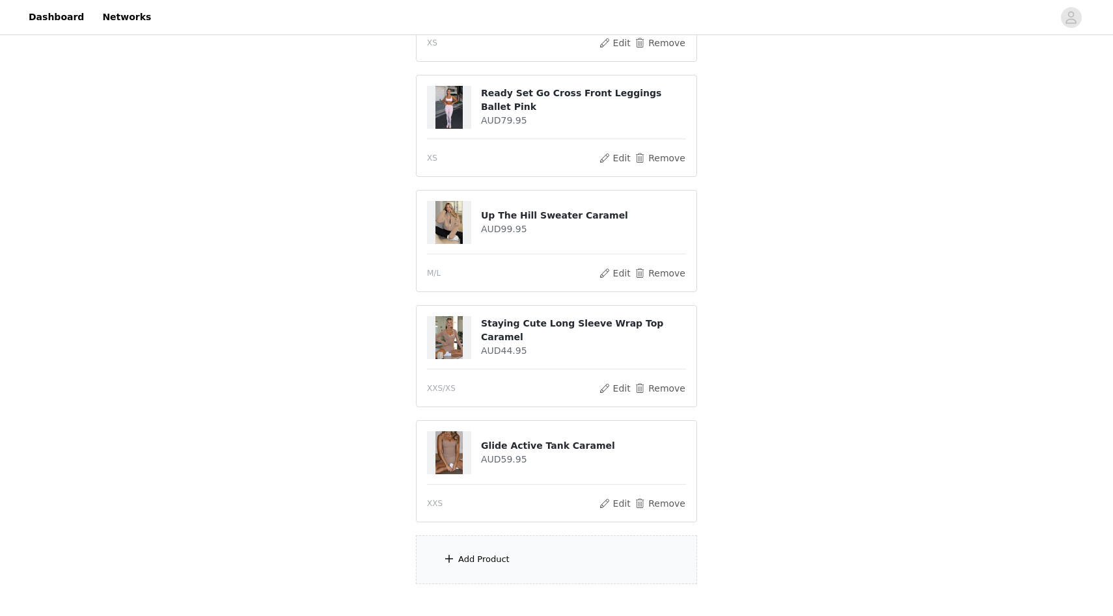
scroll to position [758, 0]
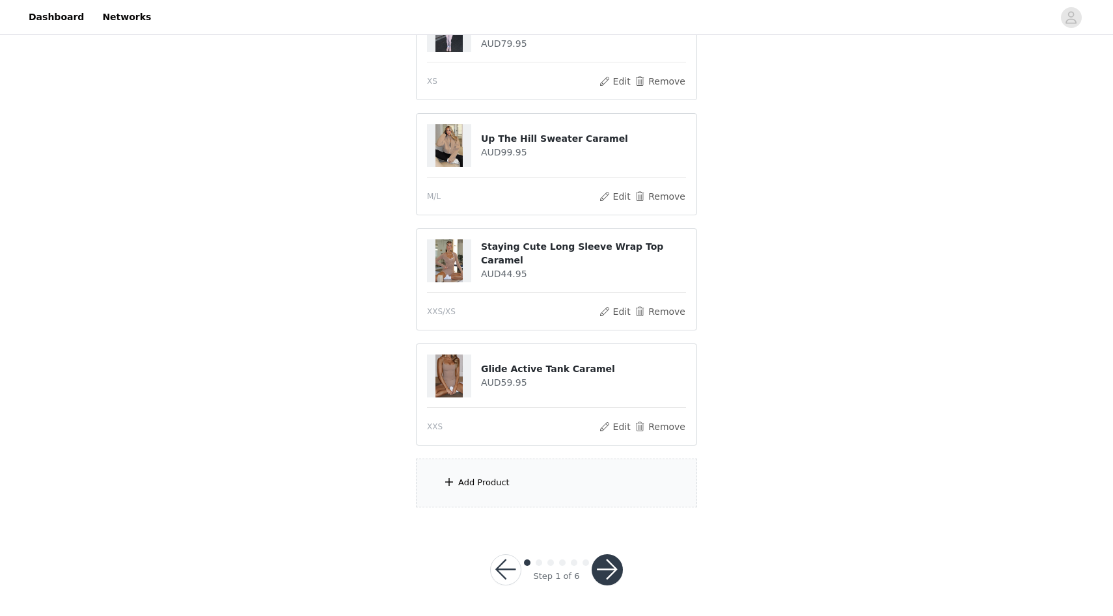
click at [540, 498] on div "Add Product" at bounding box center [556, 483] width 281 height 49
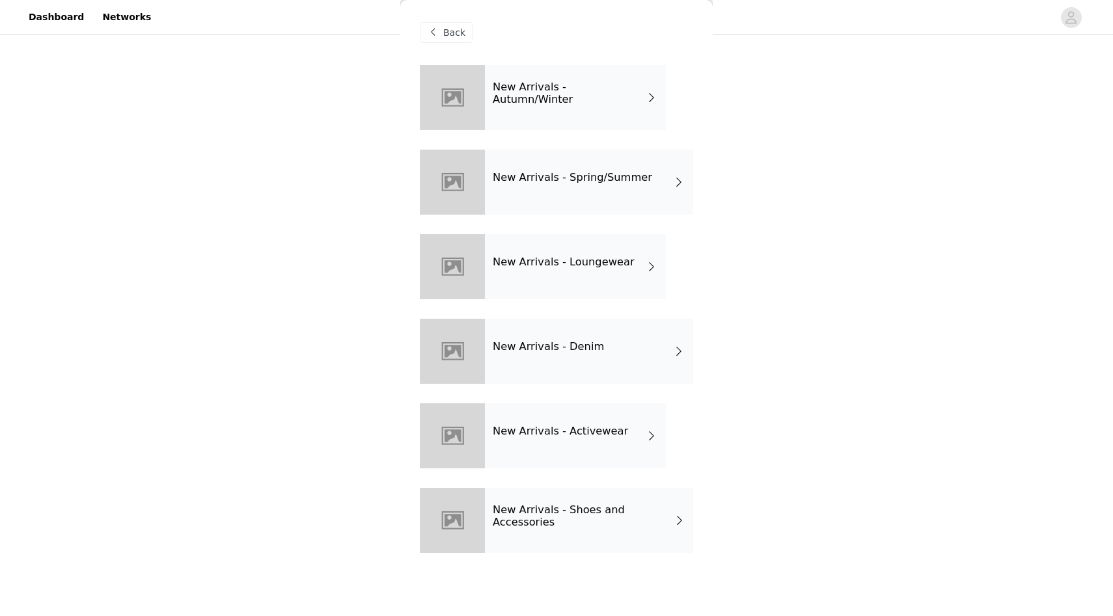
click at [540, 448] on div "New Arrivals - Activewear" at bounding box center [575, 436] width 181 height 65
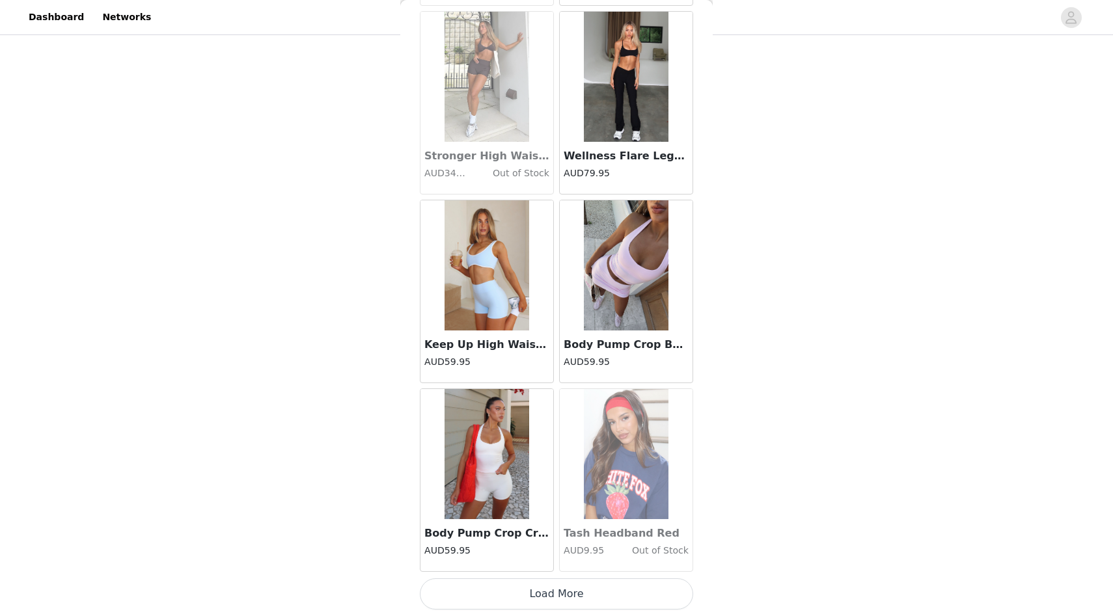
click at [555, 588] on button "Load More" at bounding box center [556, 594] width 273 height 31
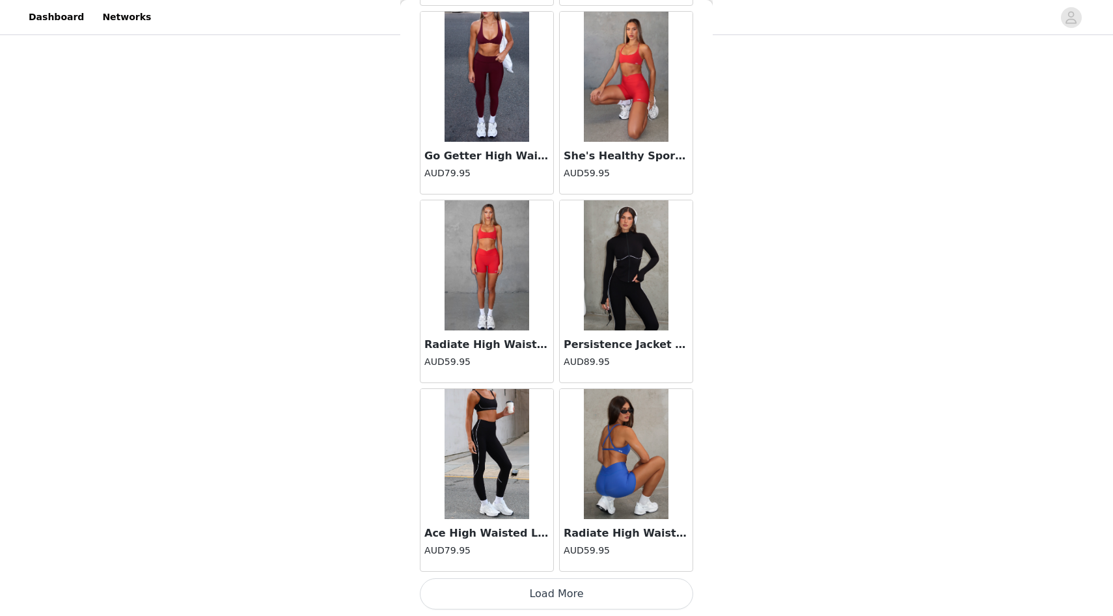
click at [559, 581] on button "Load More" at bounding box center [556, 594] width 273 height 31
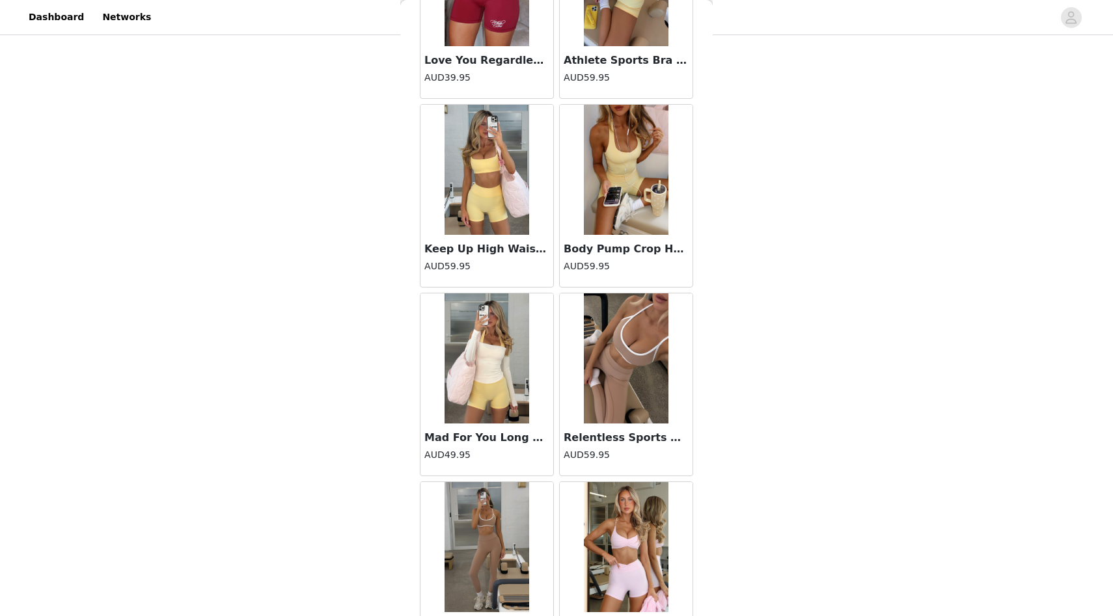
scroll to position [5151, 0]
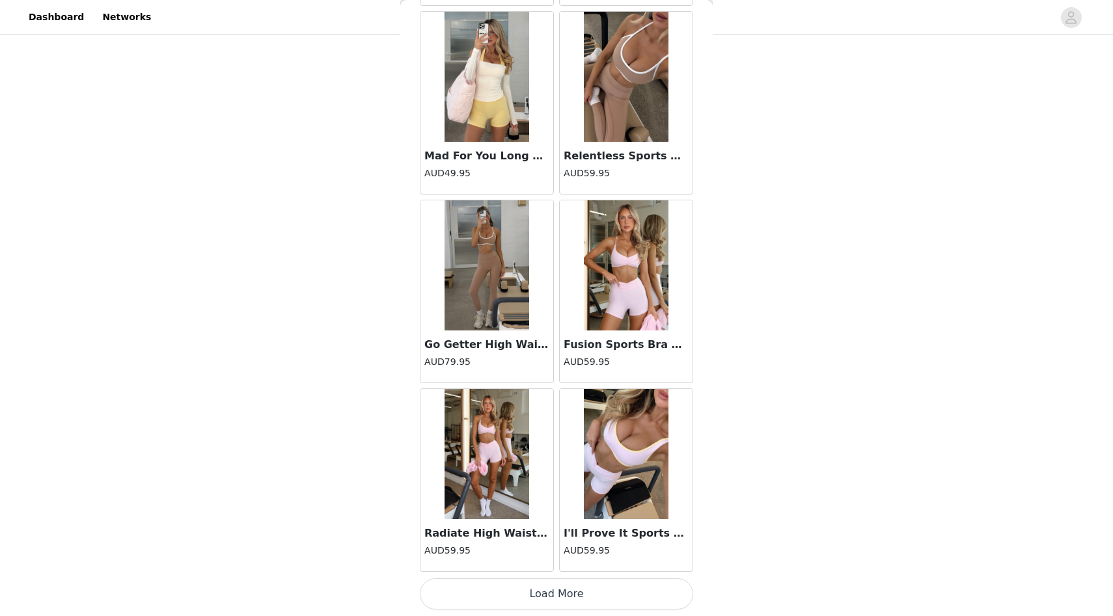
click at [578, 598] on button "Load More" at bounding box center [556, 594] width 273 height 31
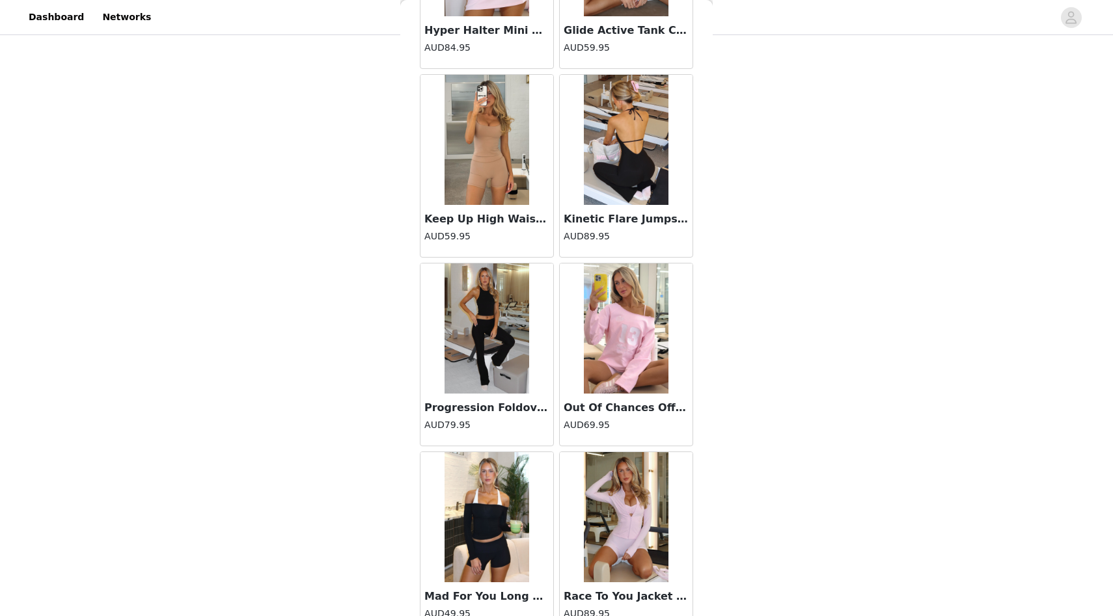
scroll to position [6242, 0]
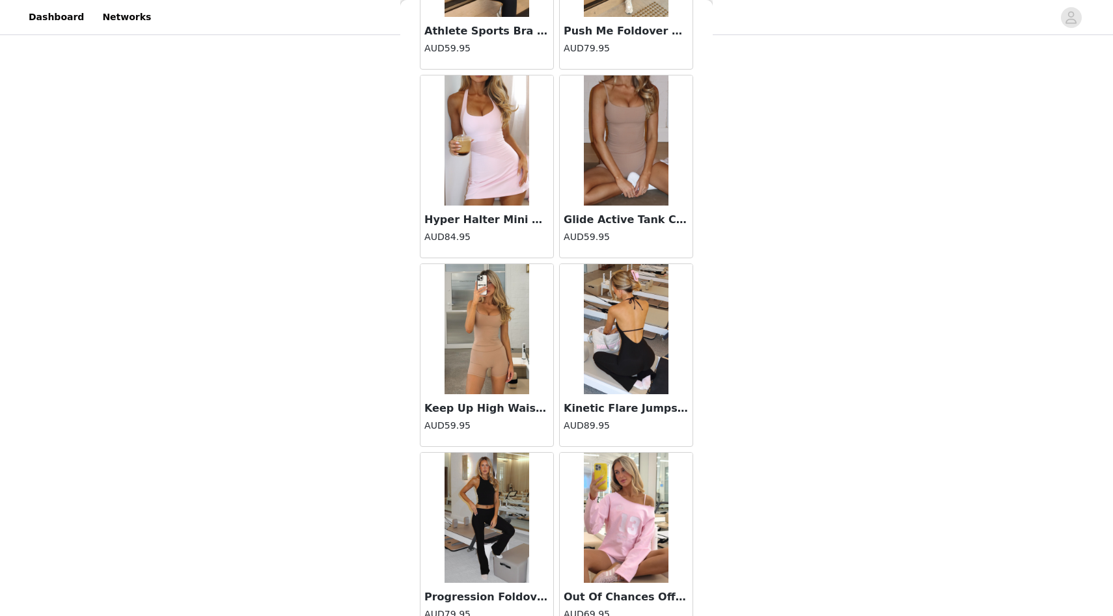
click at [486, 359] on img at bounding box center [487, 329] width 85 height 130
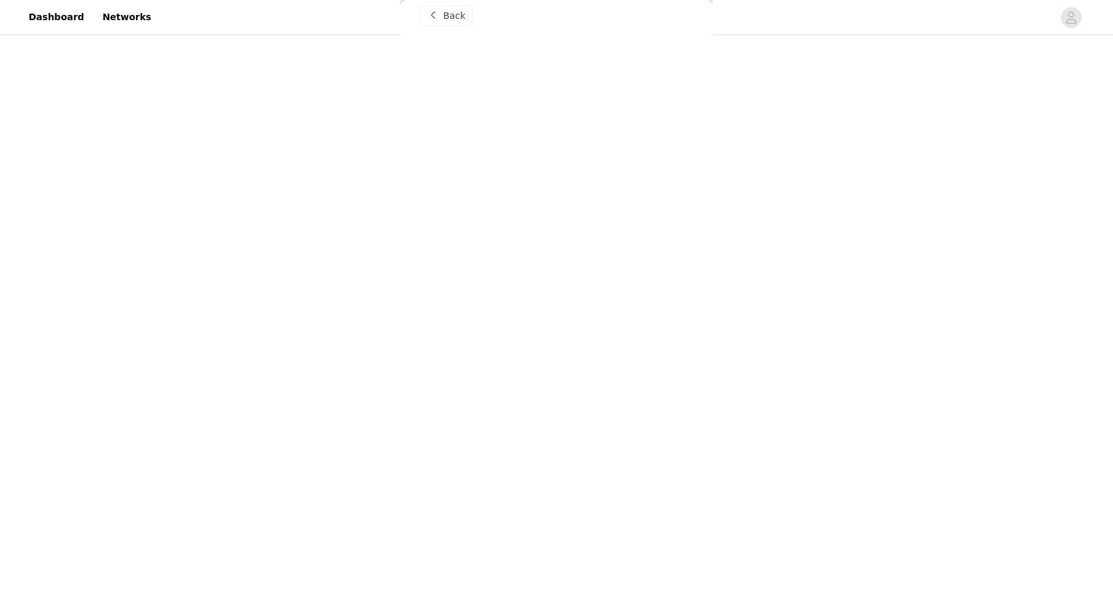
scroll to position [16, 0]
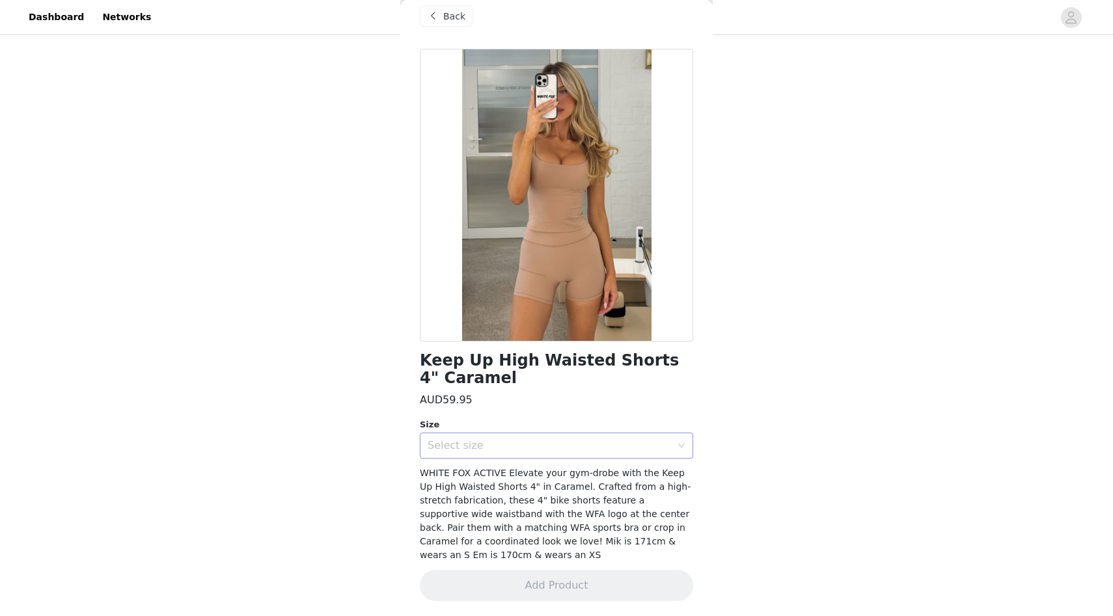
click at [519, 445] on div "Select size" at bounding box center [549, 445] width 243 height 13
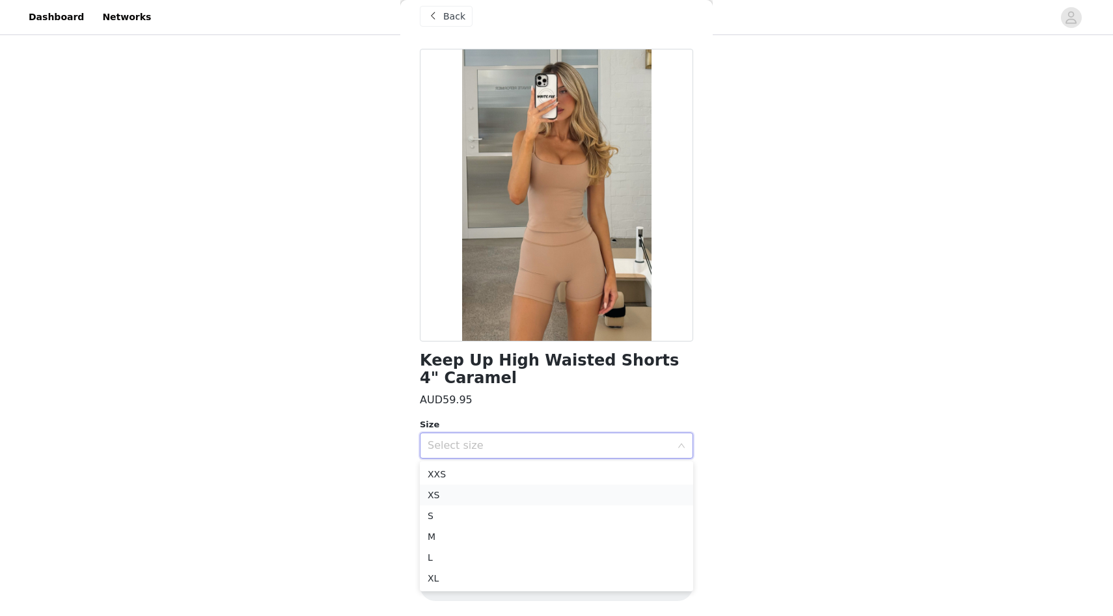
click at [515, 494] on li "XS" at bounding box center [556, 495] width 273 height 21
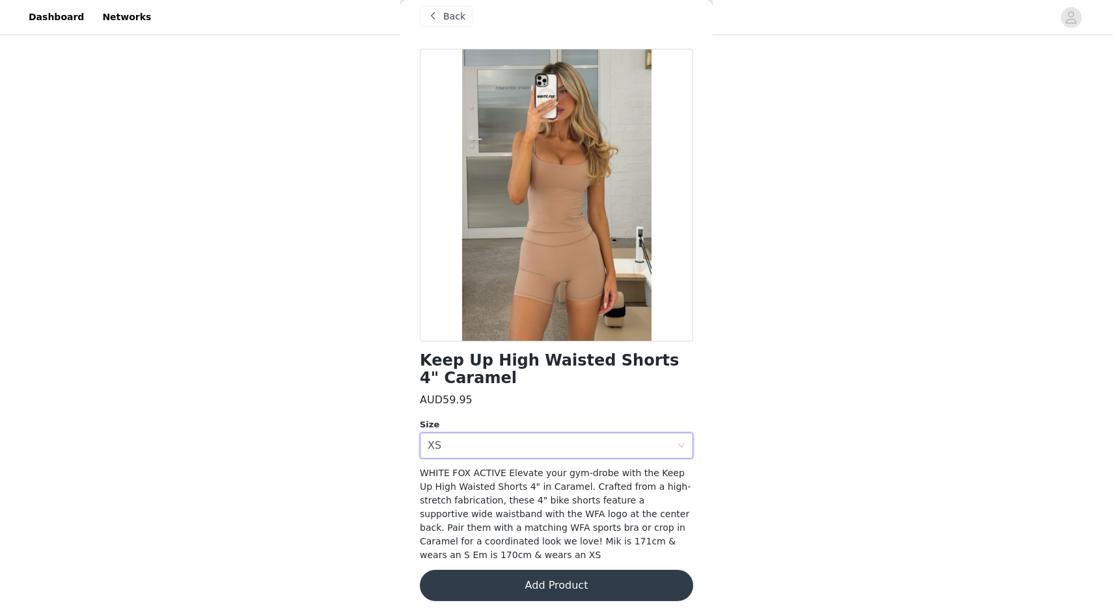
click at [531, 574] on button "Add Product" at bounding box center [556, 585] width 273 height 31
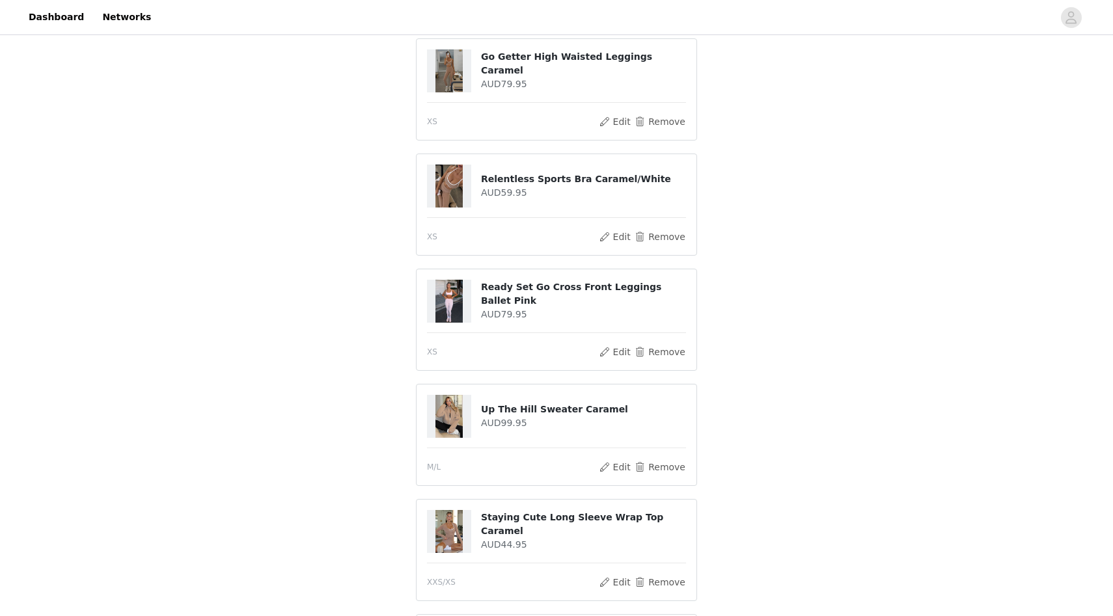
scroll to position [456, 0]
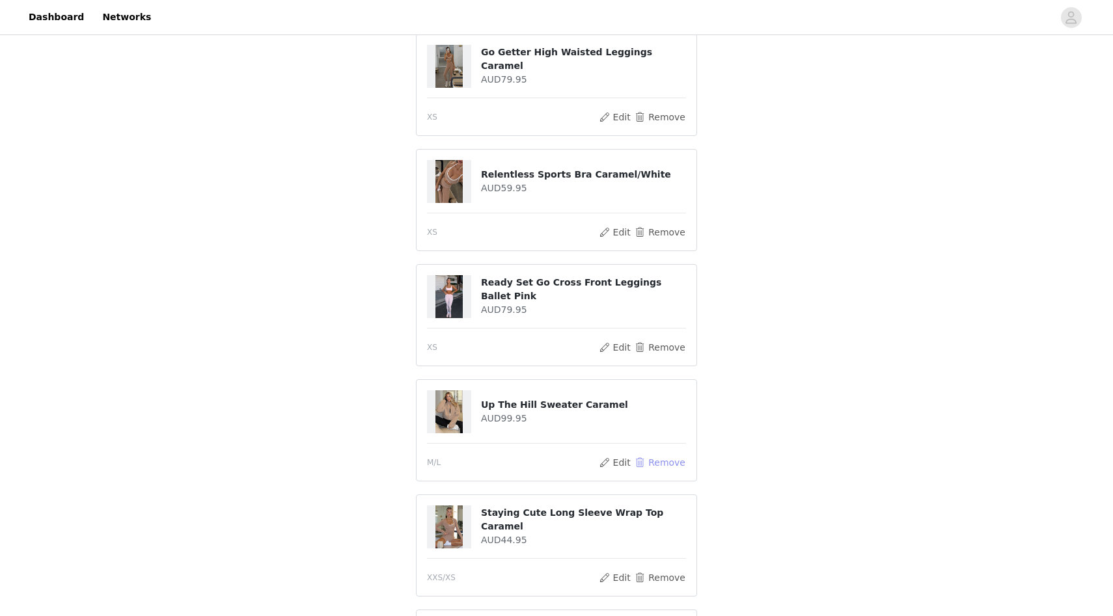
click at [663, 461] on button "Remove" at bounding box center [660, 463] width 52 height 16
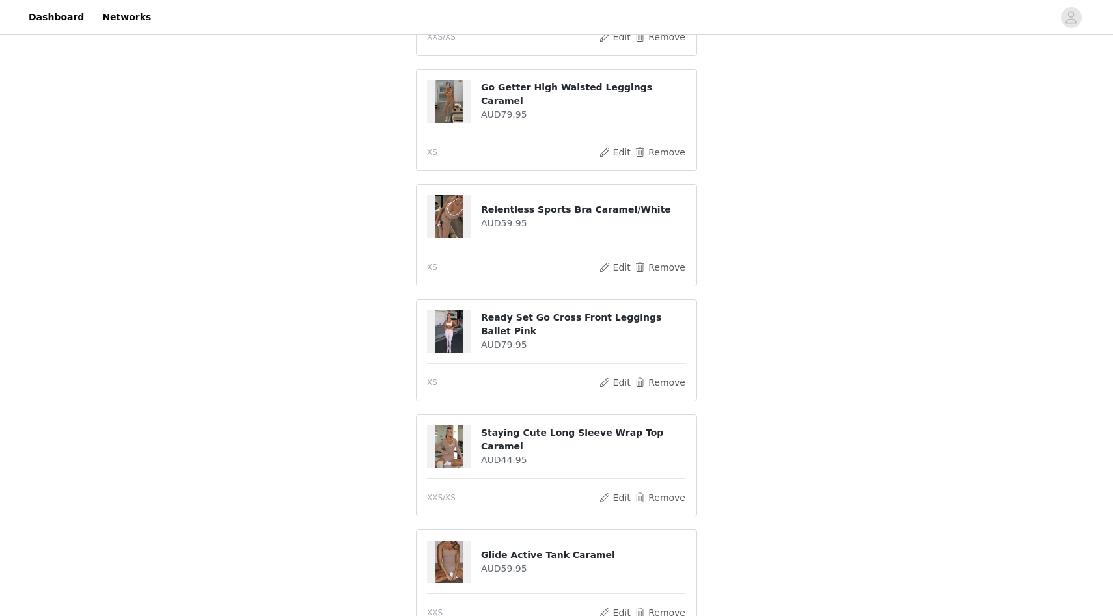
scroll to position [758, 0]
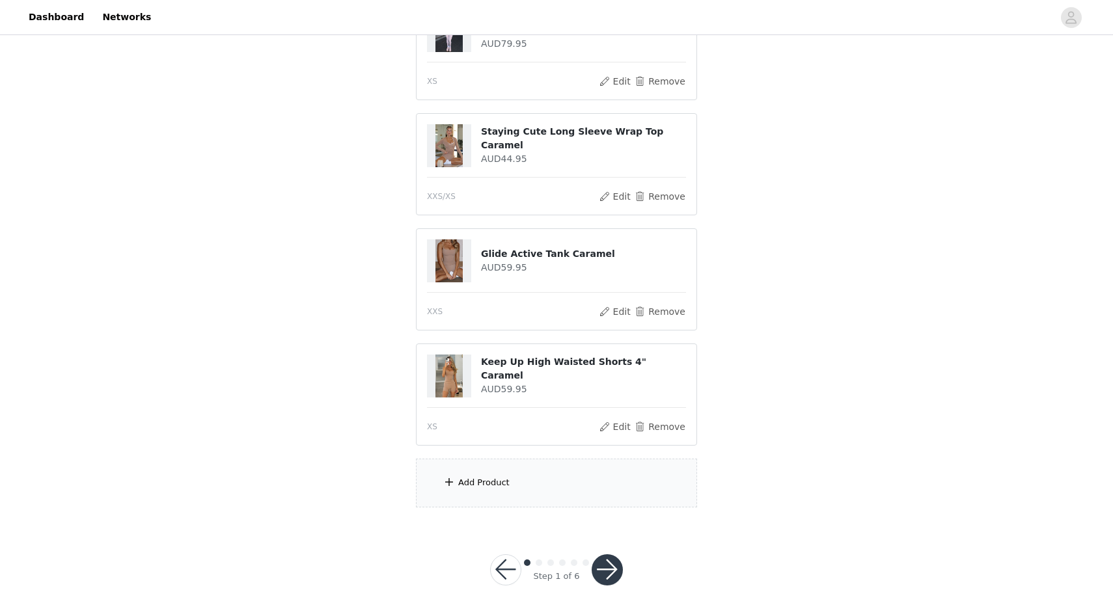
click at [583, 495] on div "Add Product" at bounding box center [556, 483] width 281 height 49
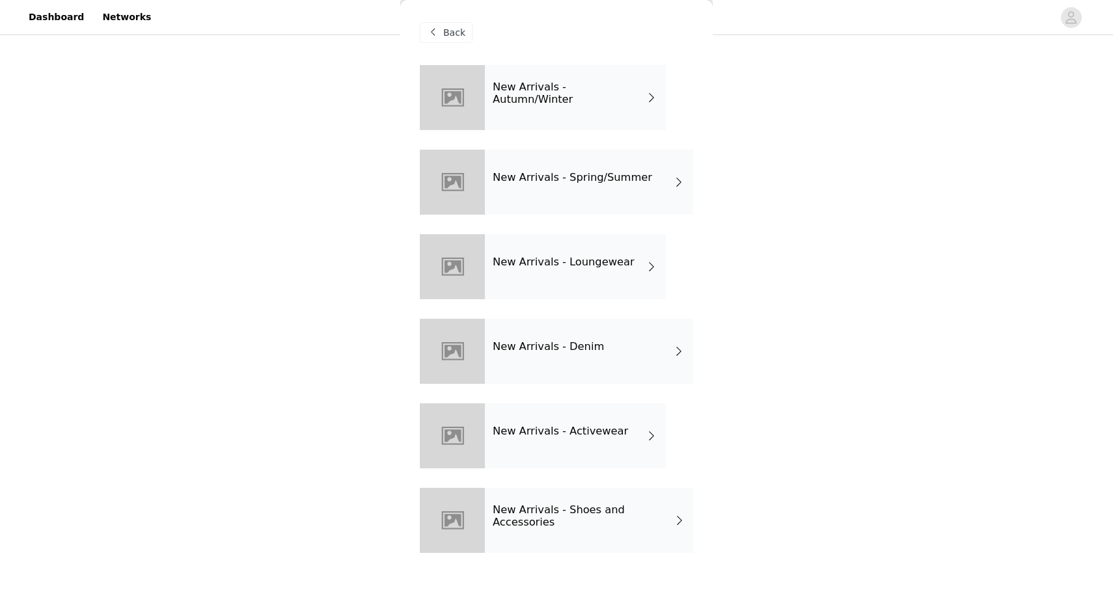
click at [536, 98] on h4 "New Arrivals - Autumn/Winter" at bounding box center [569, 93] width 153 height 24
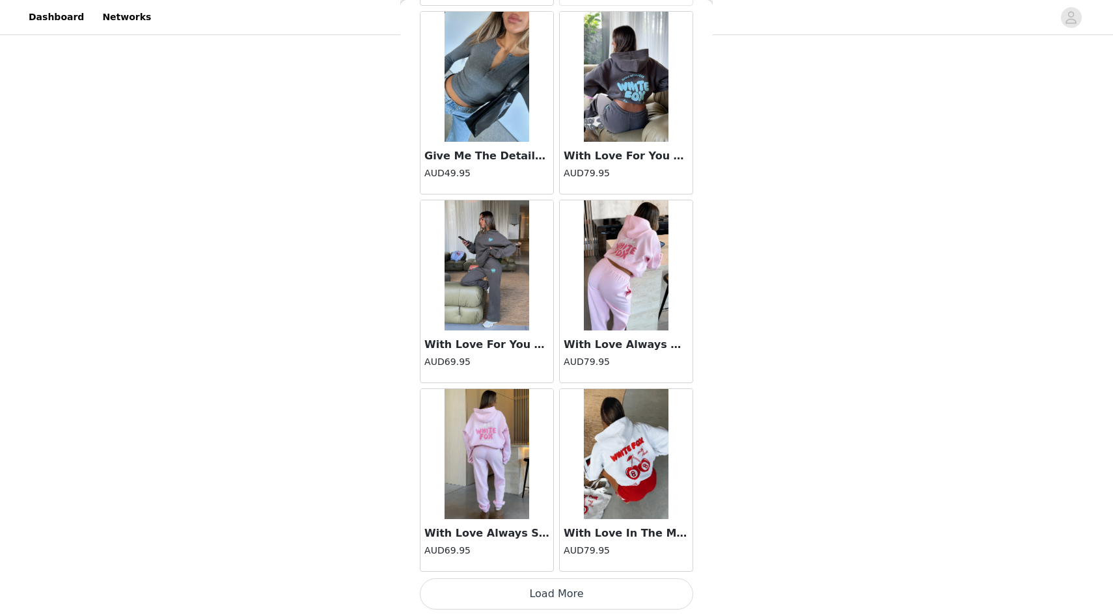
click at [599, 585] on button "Load More" at bounding box center [556, 594] width 273 height 31
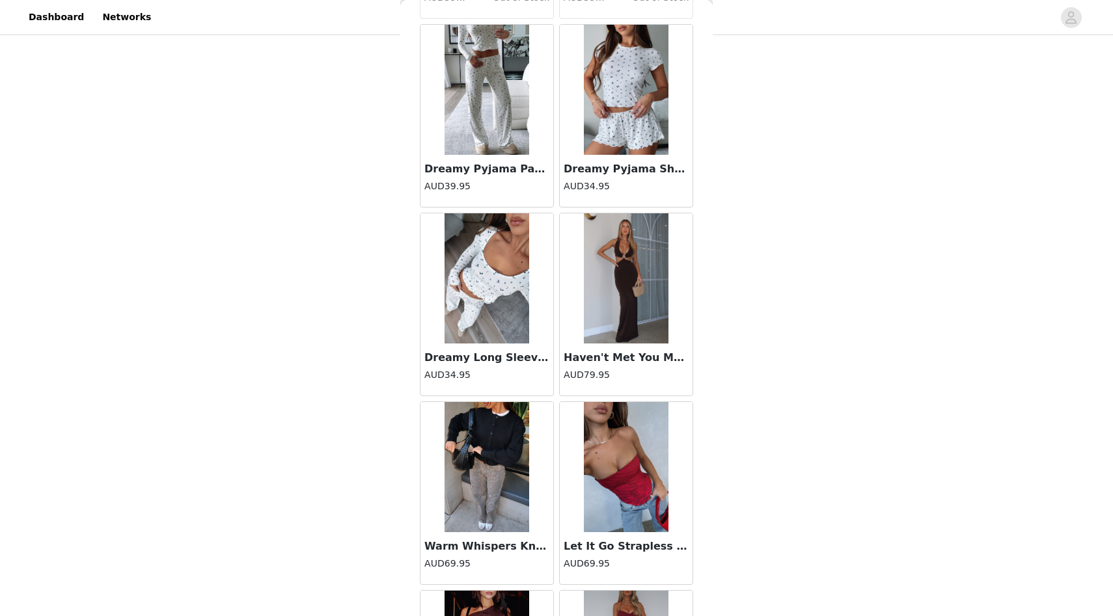
scroll to position [3263, 0]
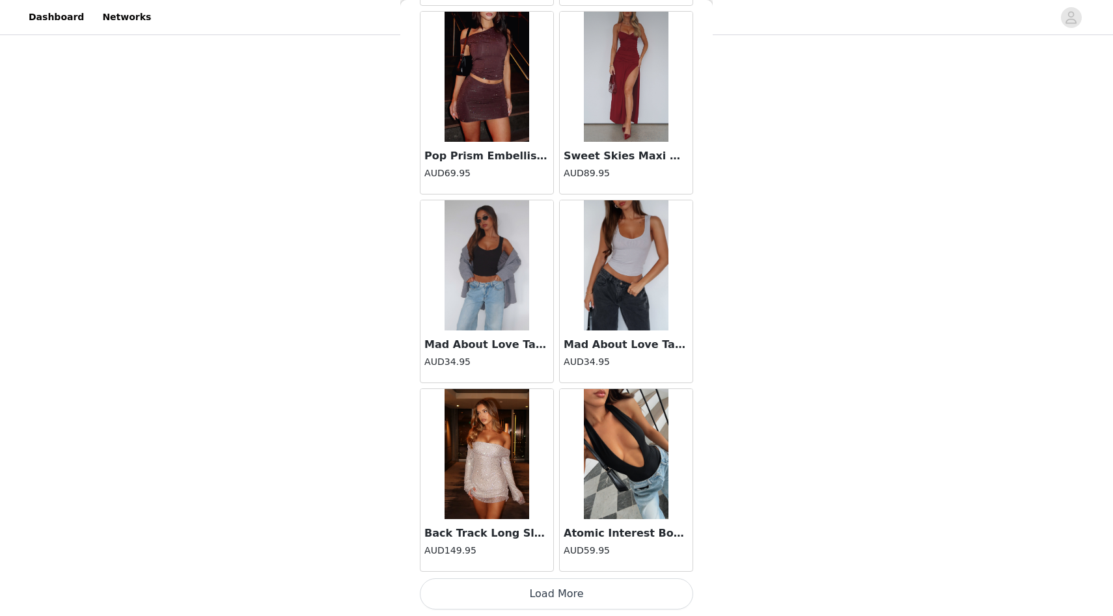
click at [588, 587] on button "Load More" at bounding box center [556, 594] width 273 height 31
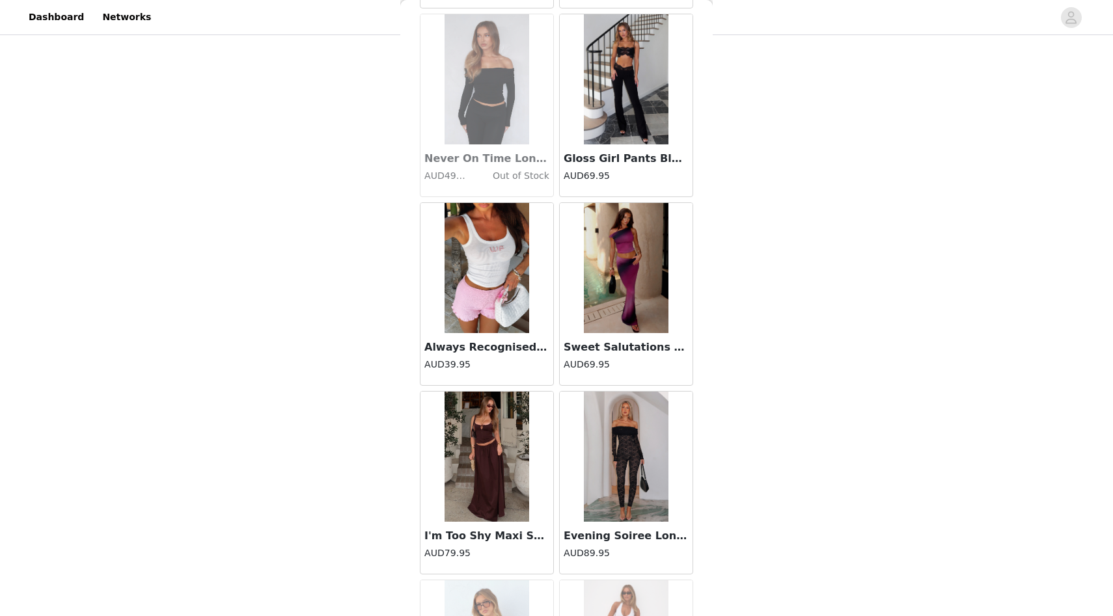
scroll to position [5151, 0]
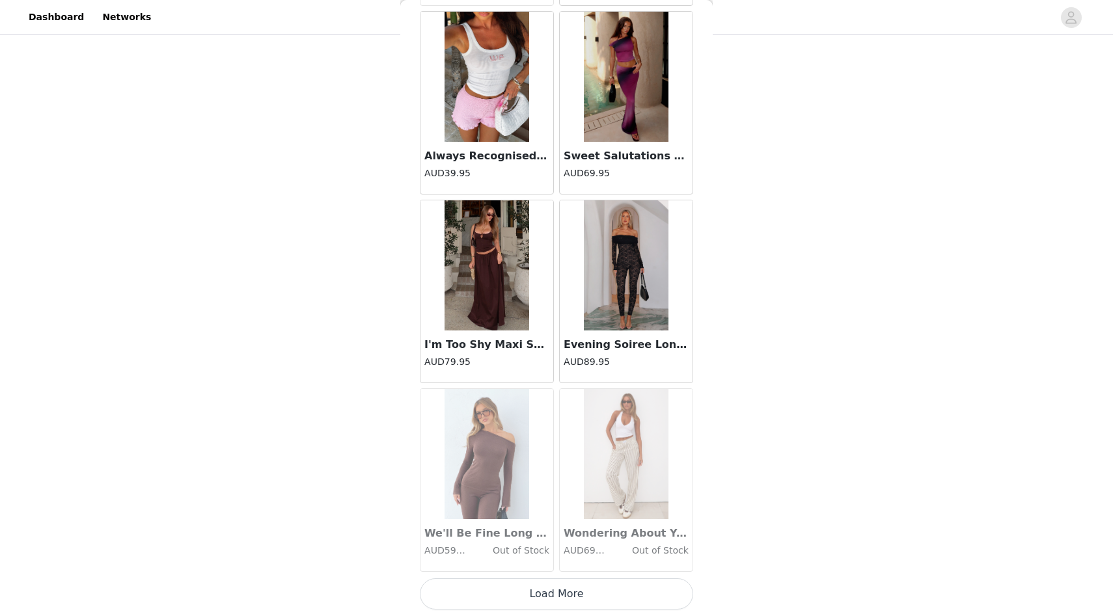
click at [592, 601] on button "Load More" at bounding box center [556, 594] width 273 height 31
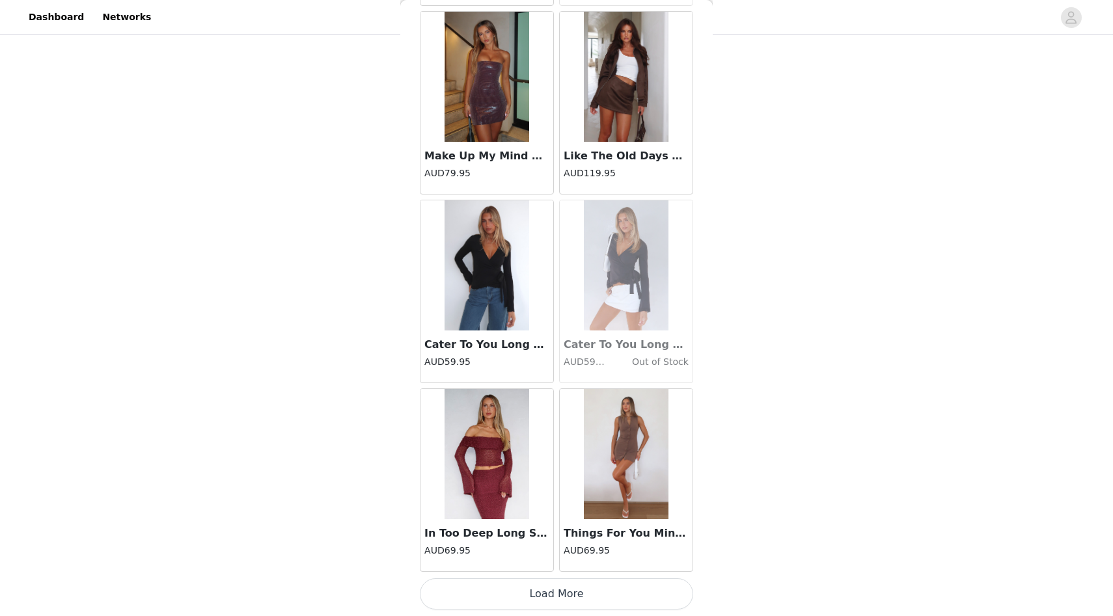
click at [590, 581] on button "Load More" at bounding box center [556, 594] width 273 height 31
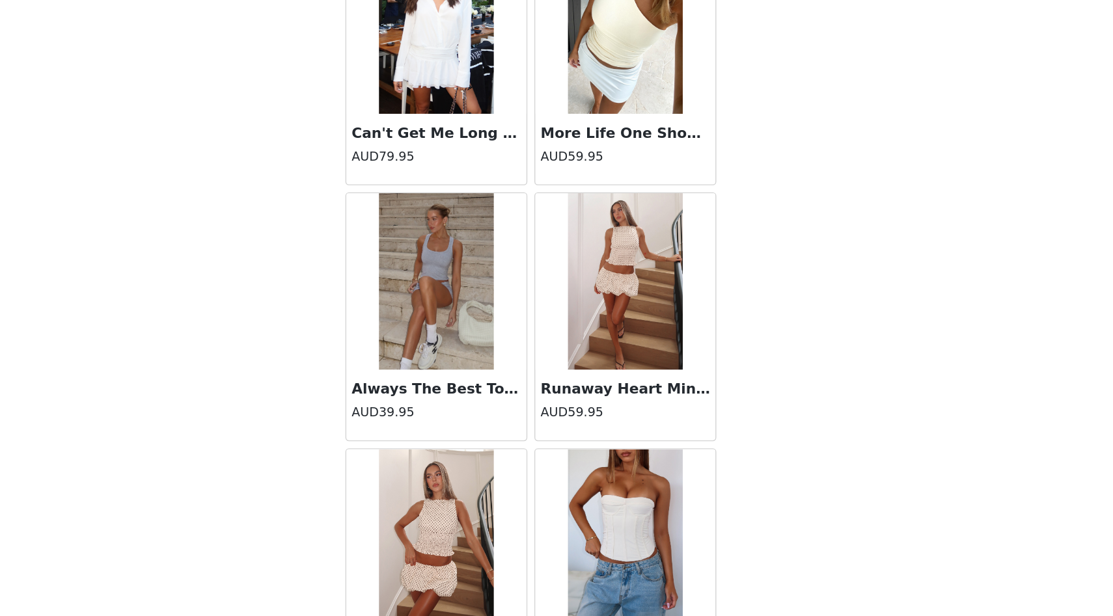
scroll to position [8482, 0]
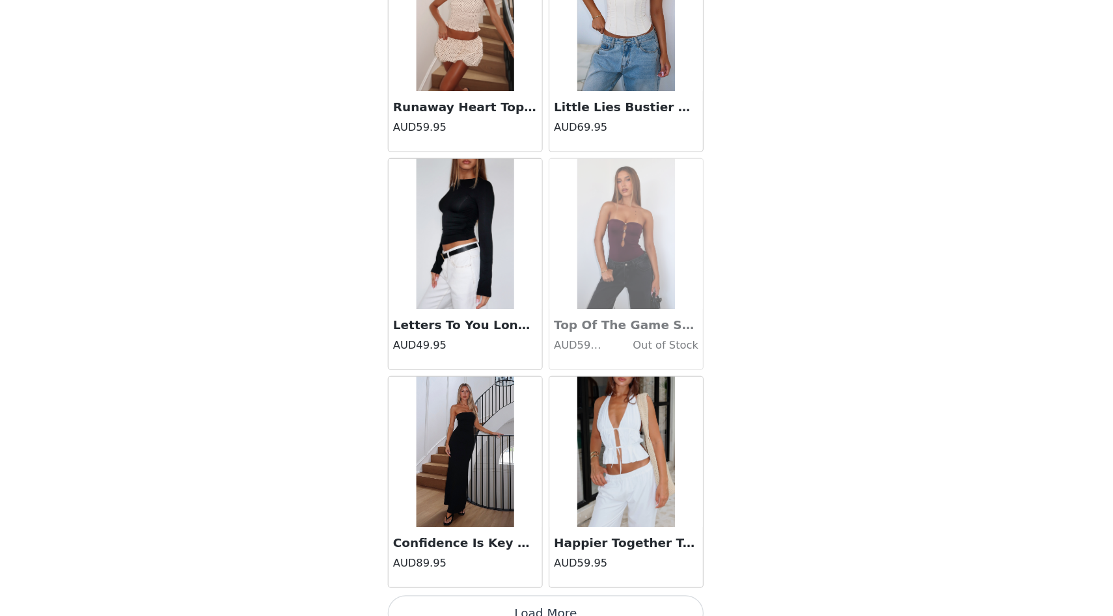
click at [626, 587] on button "Load More" at bounding box center [556, 594] width 273 height 31
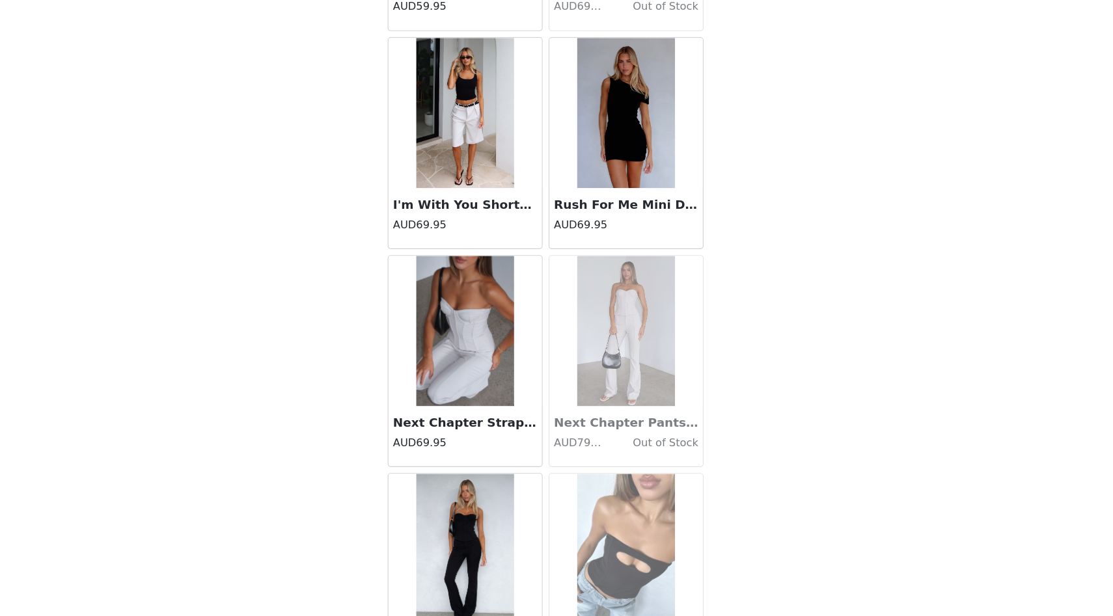
scroll to position [9774, 0]
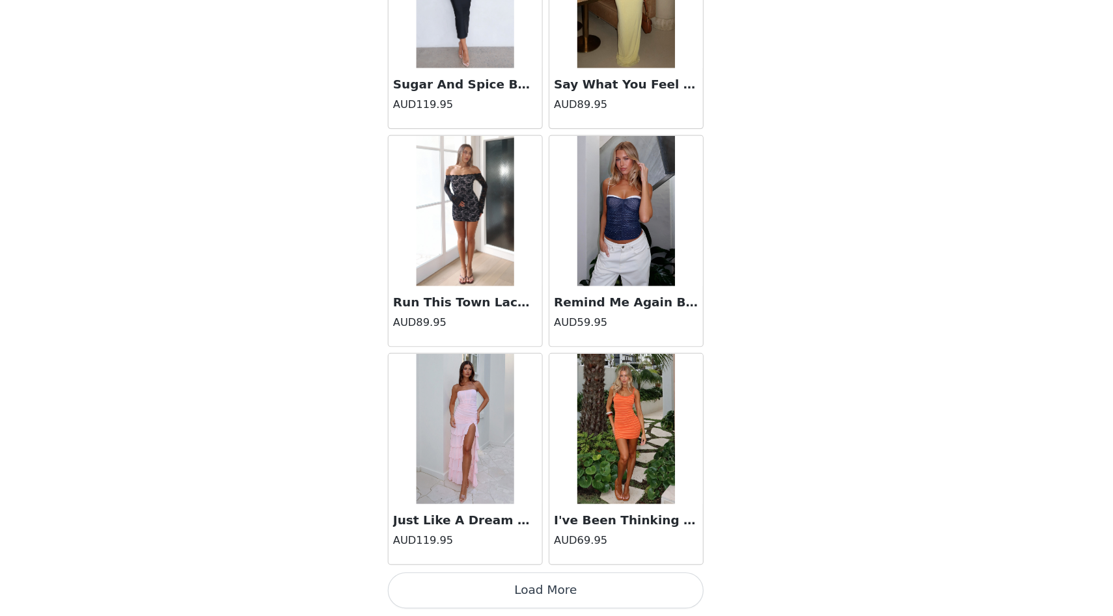
click at [545, 588] on button "Load More" at bounding box center [556, 594] width 273 height 31
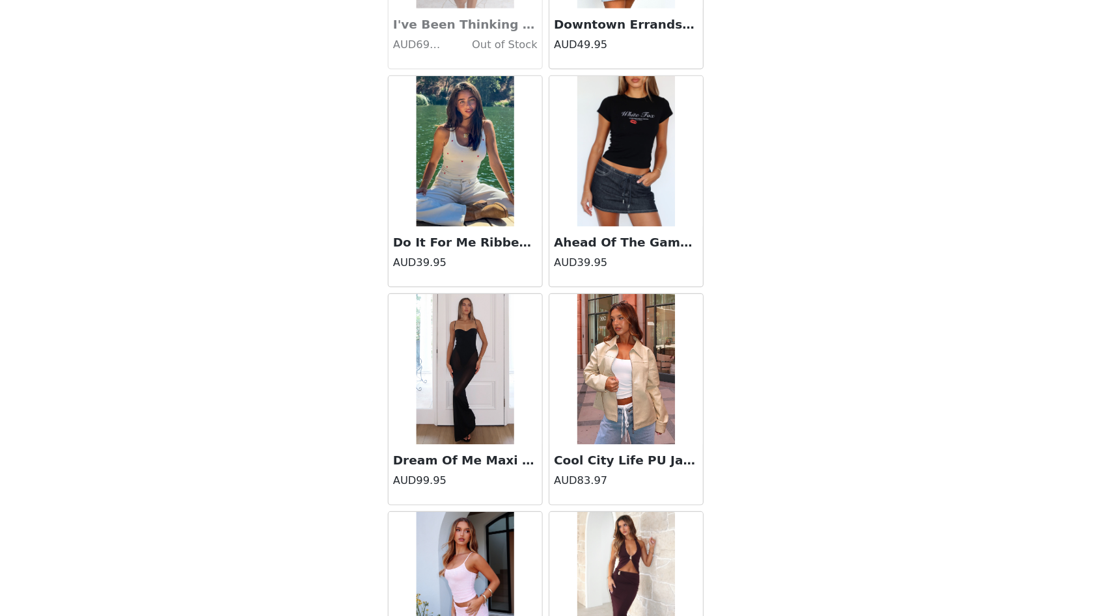
scroll to position [11436, 0]
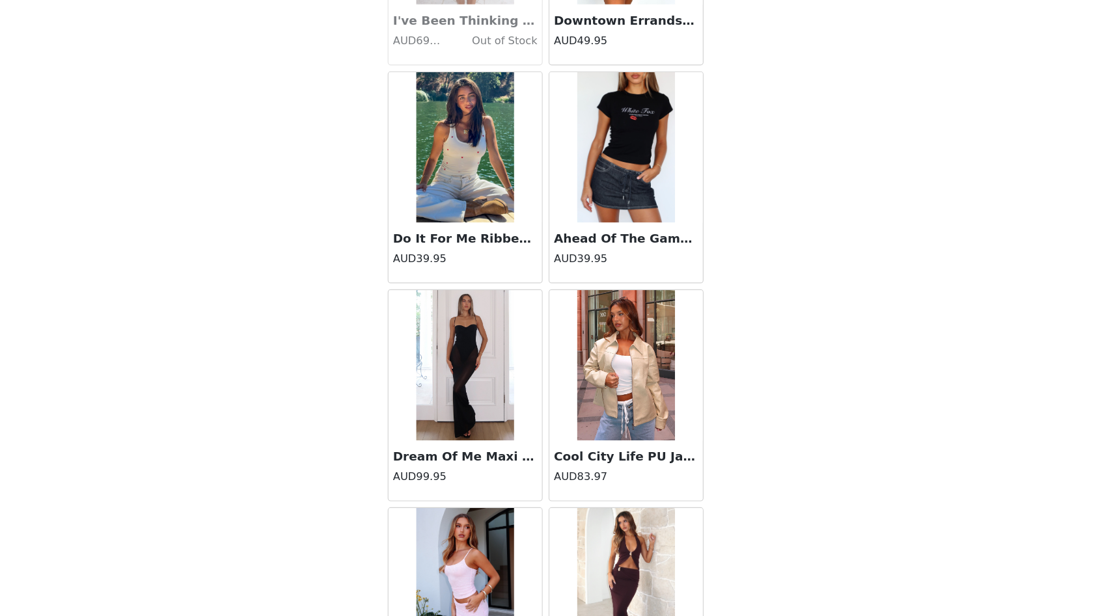
click at [592, 491] on h4 "AUD83.97" at bounding box center [626, 496] width 125 height 14
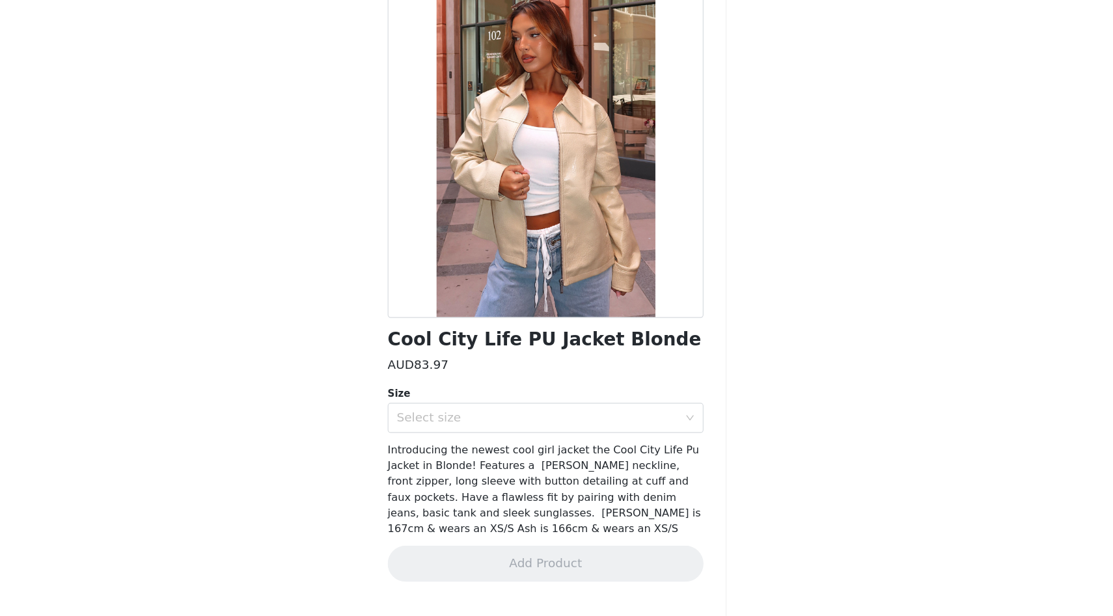
scroll to position [0, 0]
click at [551, 450] on div "Select size" at bounding box center [549, 444] width 243 height 13
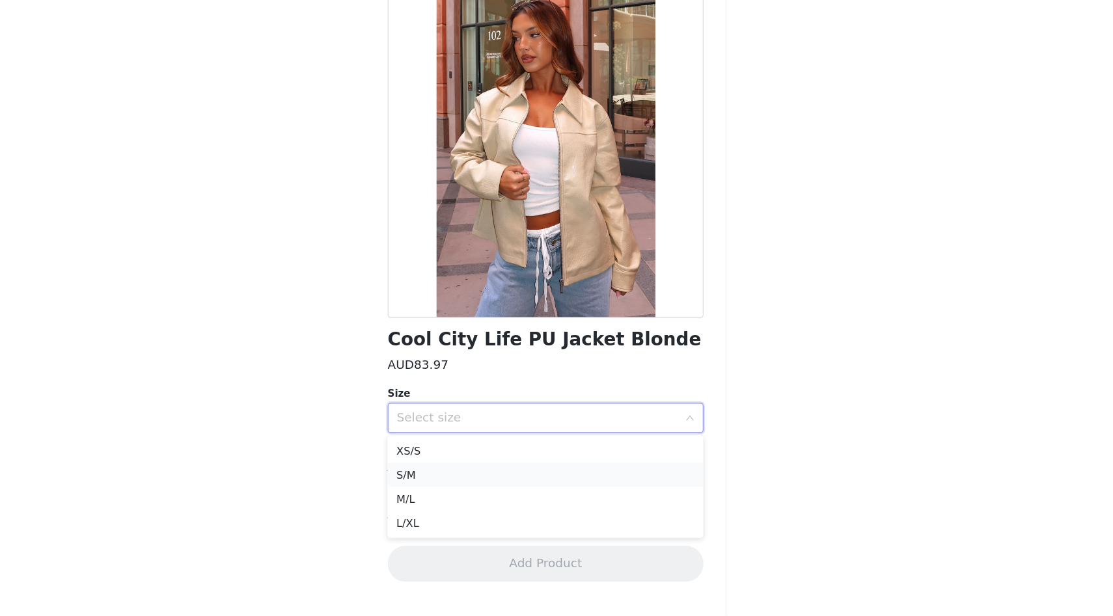
click at [538, 500] on li "S/M" at bounding box center [556, 494] width 273 height 21
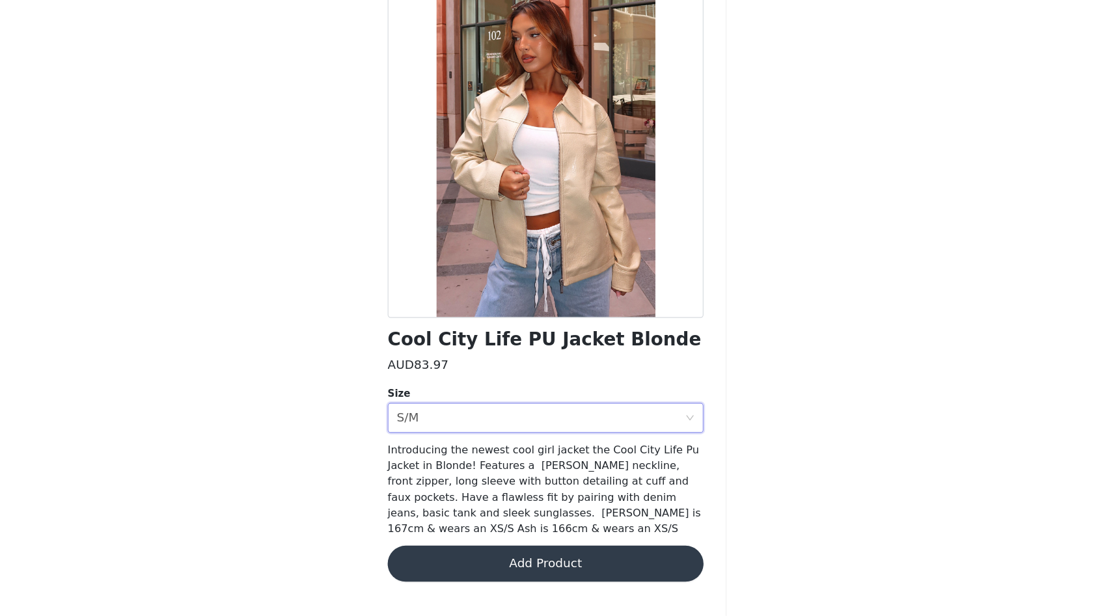
click at [550, 564] on button "Add Product" at bounding box center [556, 570] width 273 height 31
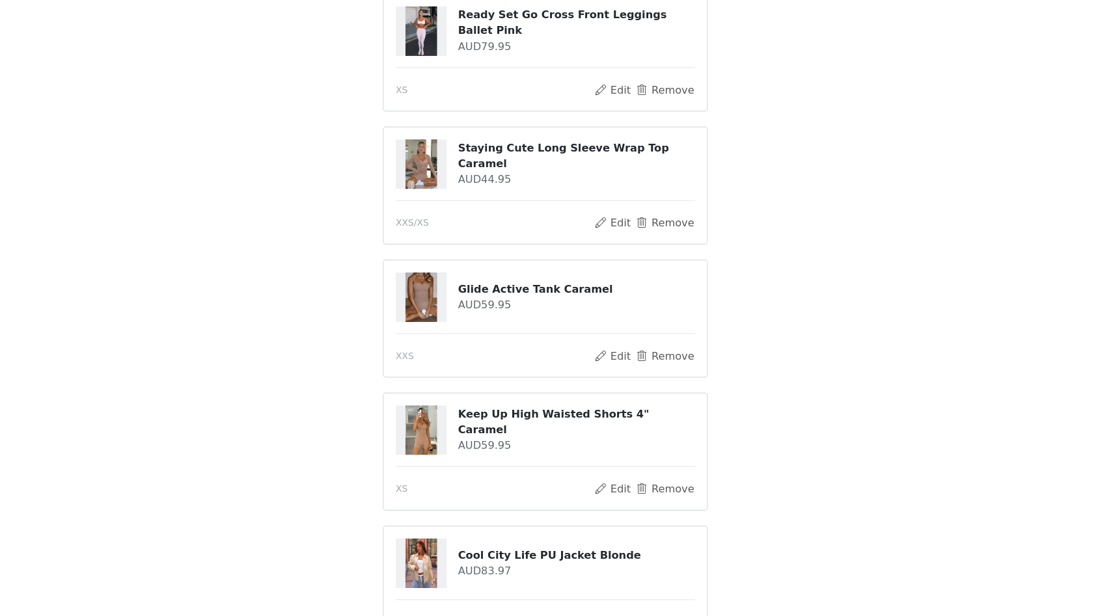
scroll to position [789, 0]
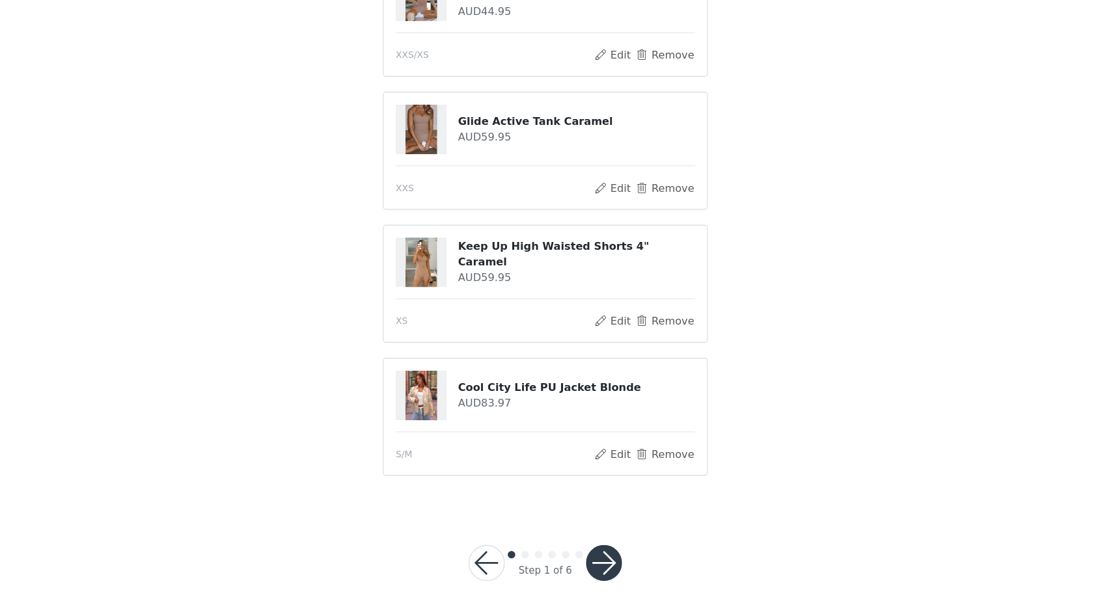
click at [605, 578] on button "button" at bounding box center [607, 570] width 31 height 31
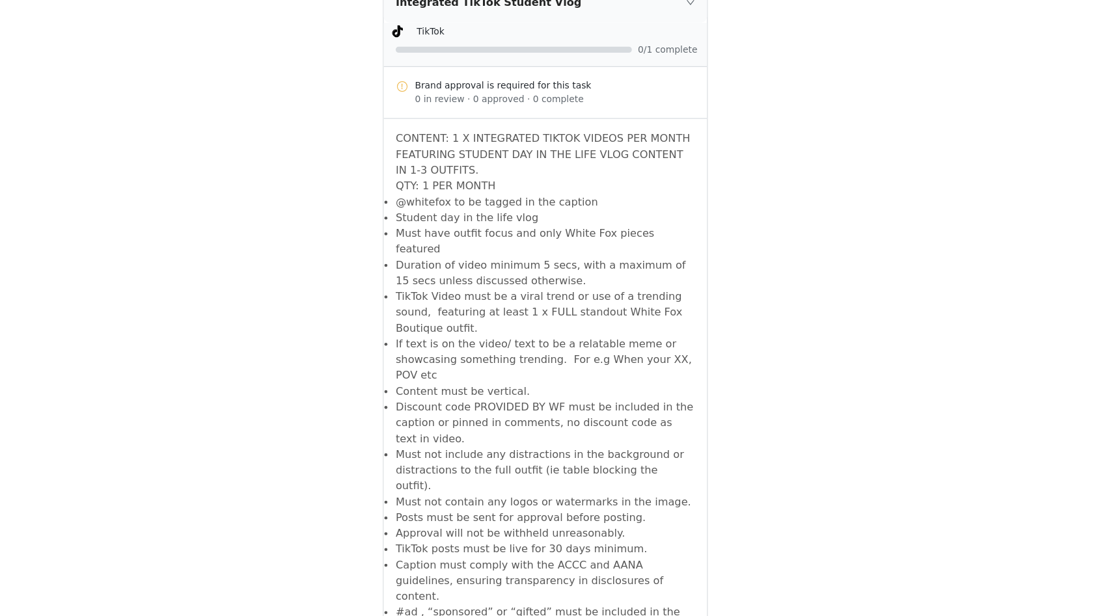
scroll to position [2181, 0]
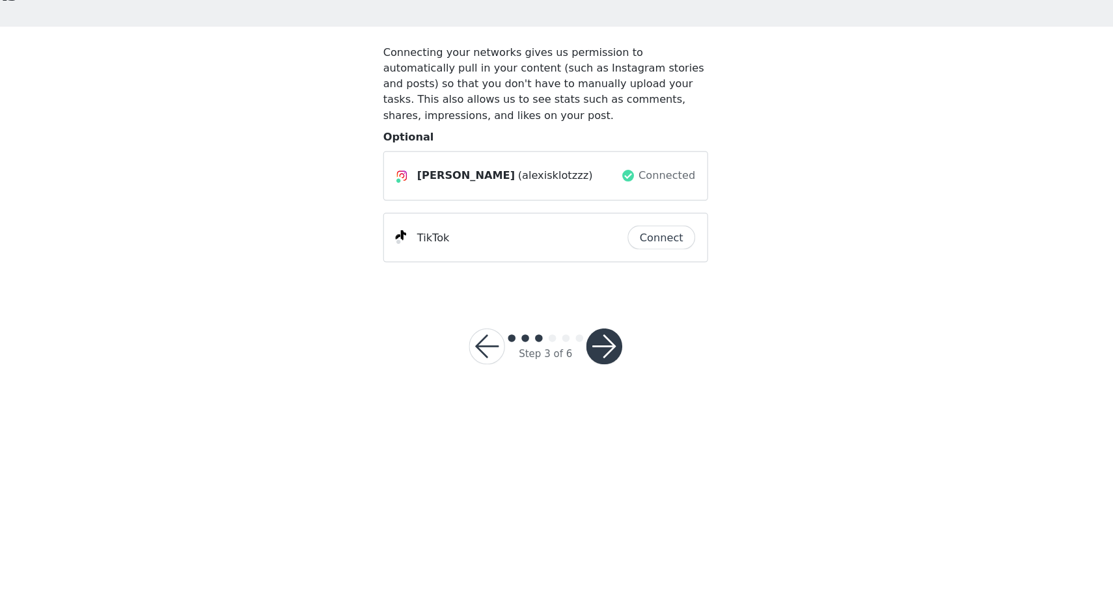
click at [613, 382] on button "button" at bounding box center [607, 382] width 31 height 31
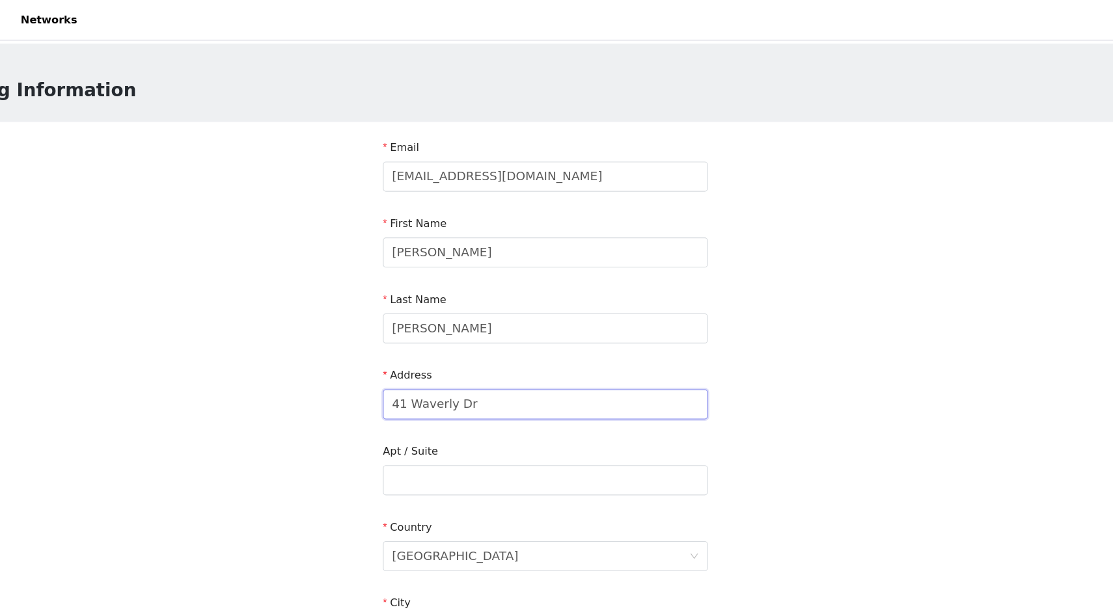
click at [531, 345] on input "41 Waverly Dr" at bounding box center [556, 350] width 281 height 26
type input "[STREET_ADDRESS][PERSON_NAME]"
click at [542, 416] on input "text" at bounding box center [556, 416] width 281 height 26
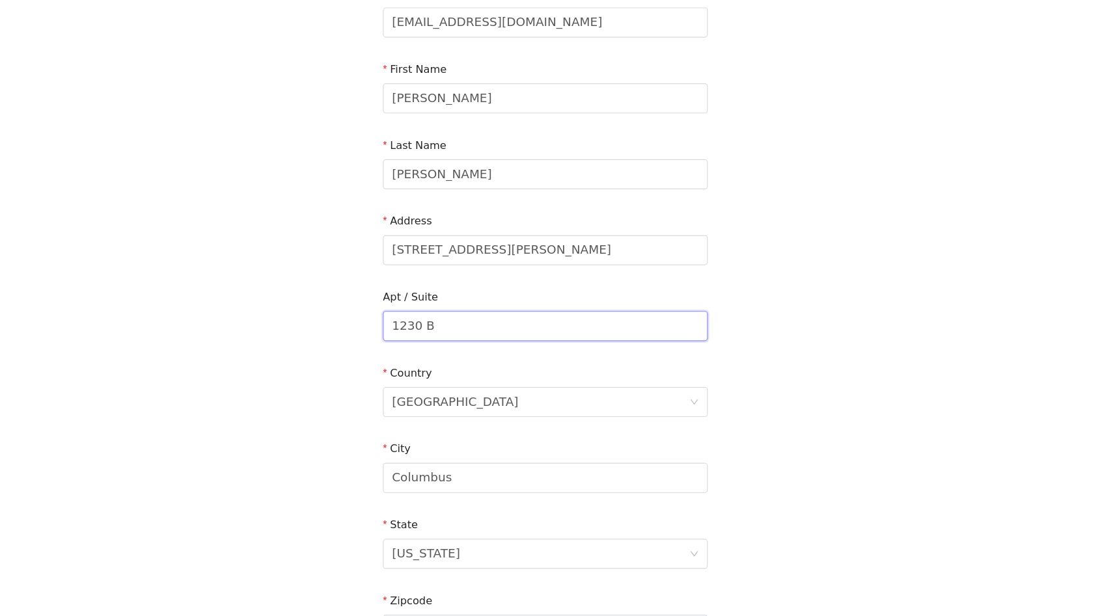
scroll to position [115, 0]
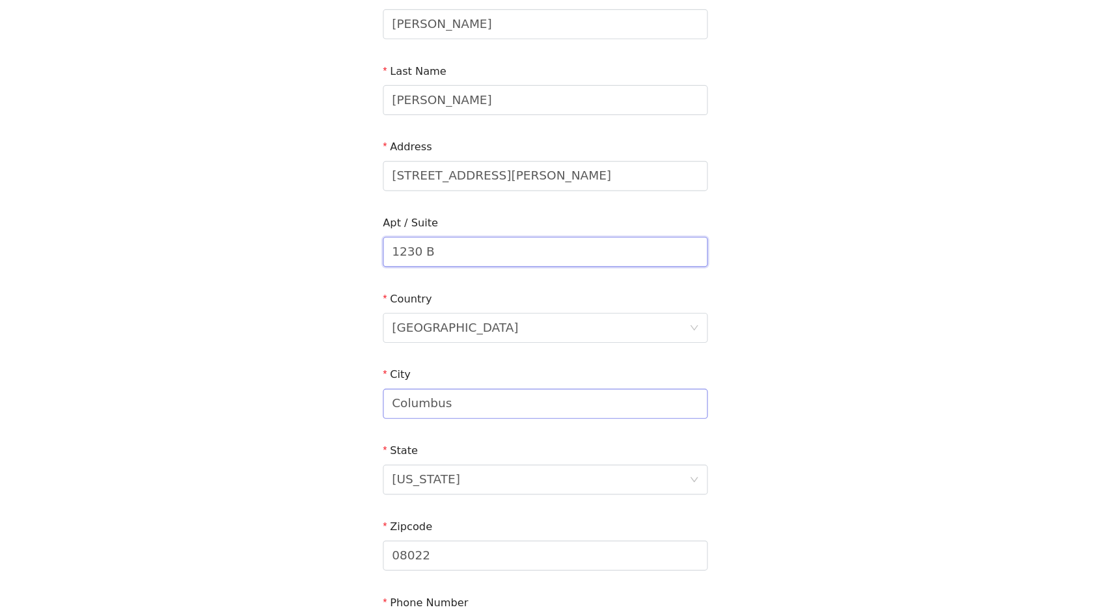
type input "1230 B"
click at [486, 432] on input "Columbus" at bounding box center [556, 432] width 281 height 26
type input "Tuscaloosa"
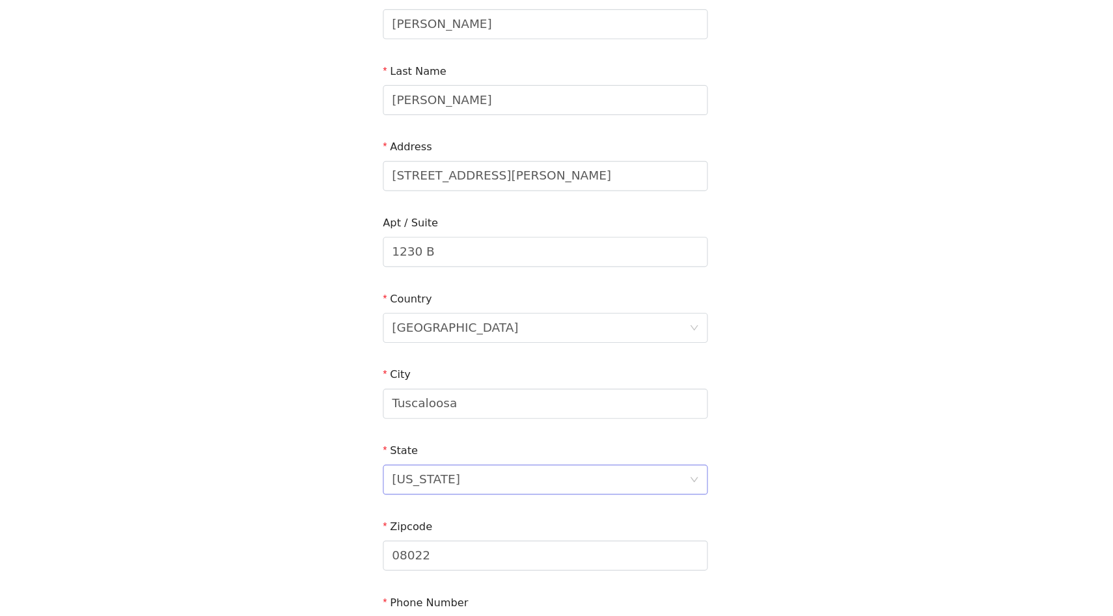
click at [444, 500] on div "New Jersey" at bounding box center [453, 498] width 59 height 25
click at [444, 500] on input at bounding box center [552, 498] width 257 height 25
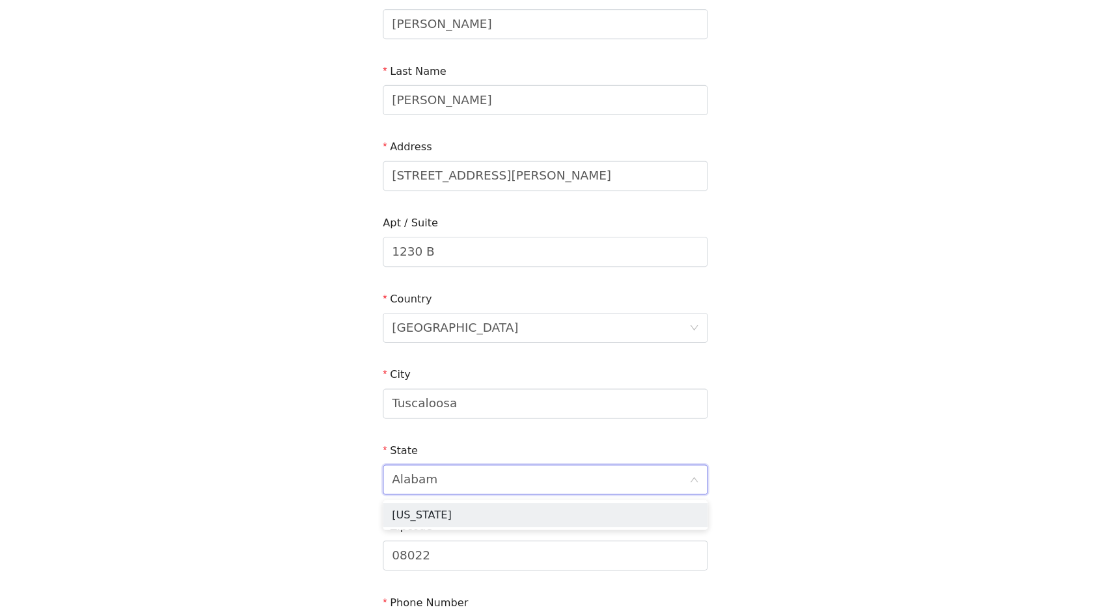
type input "Alabama"
click at [448, 525] on li "Alabama" at bounding box center [556, 528] width 281 height 21
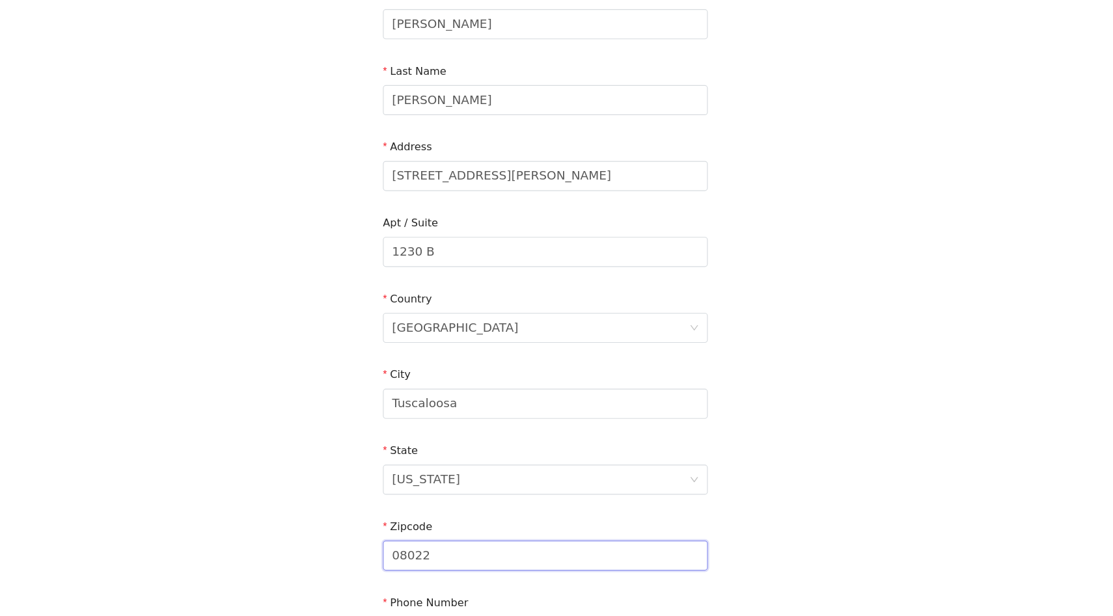
click at [455, 568] on input "08022" at bounding box center [556, 564] width 281 height 26
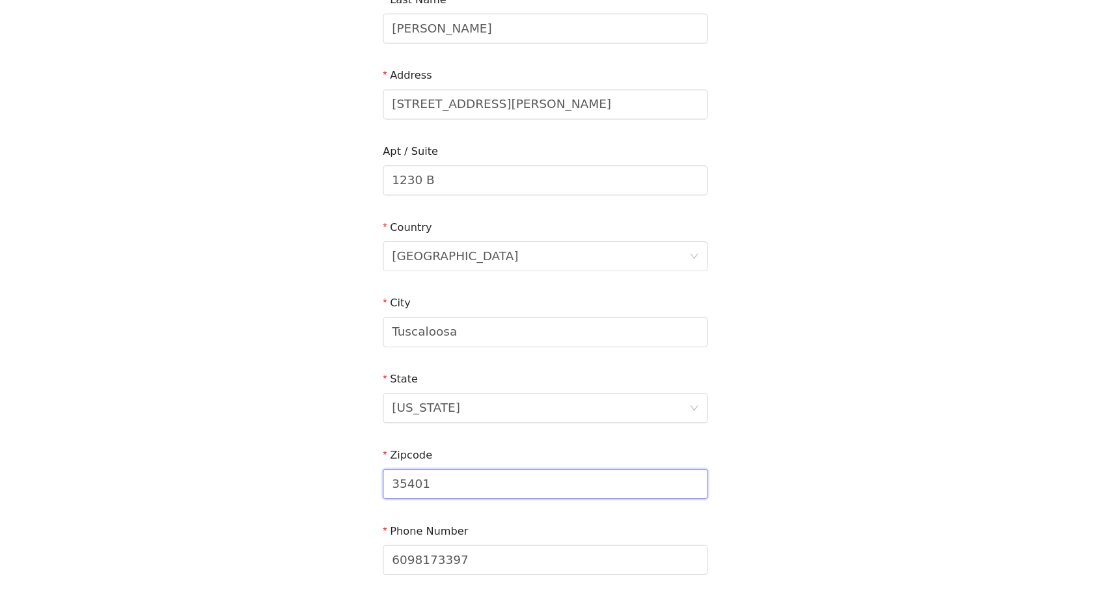
scroll to position [274, 0]
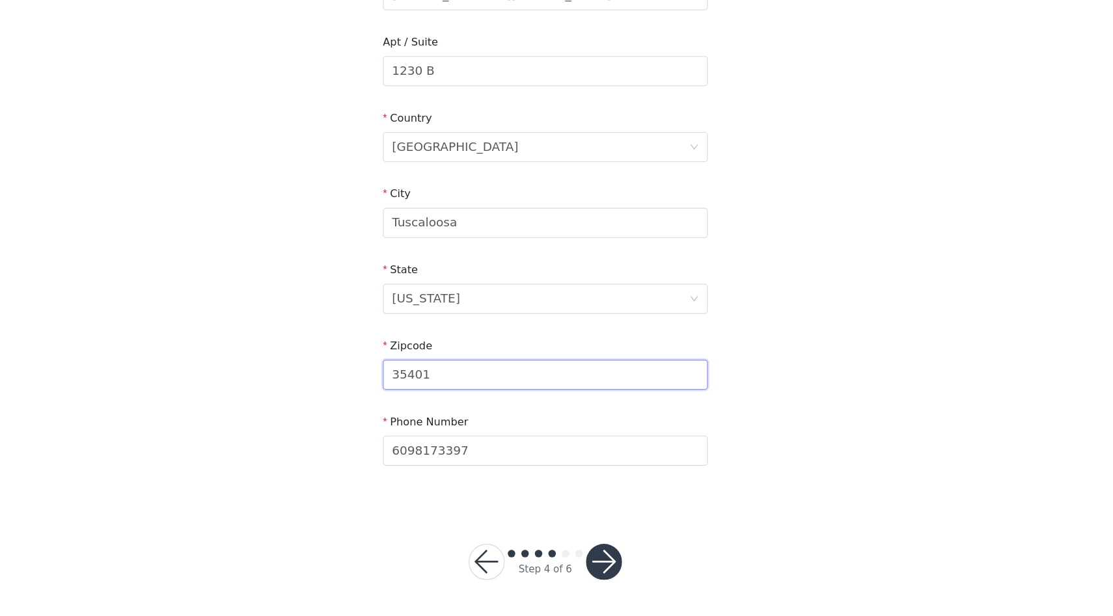
type input "35401"
click at [604, 573] on button "button" at bounding box center [607, 569] width 31 height 31
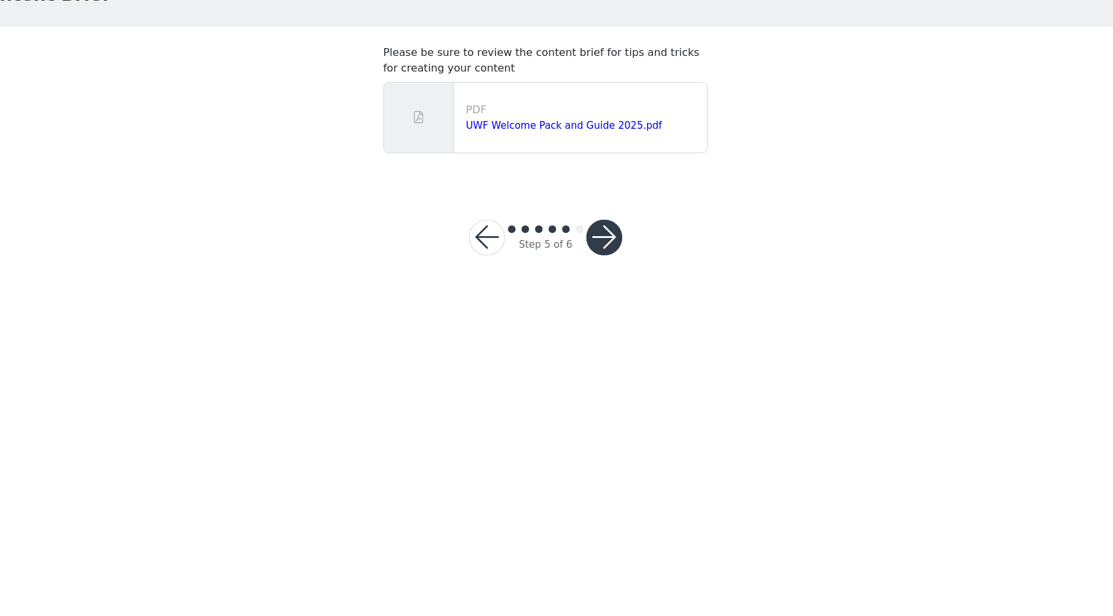
click at [598, 275] on button "button" at bounding box center [607, 288] width 31 height 31
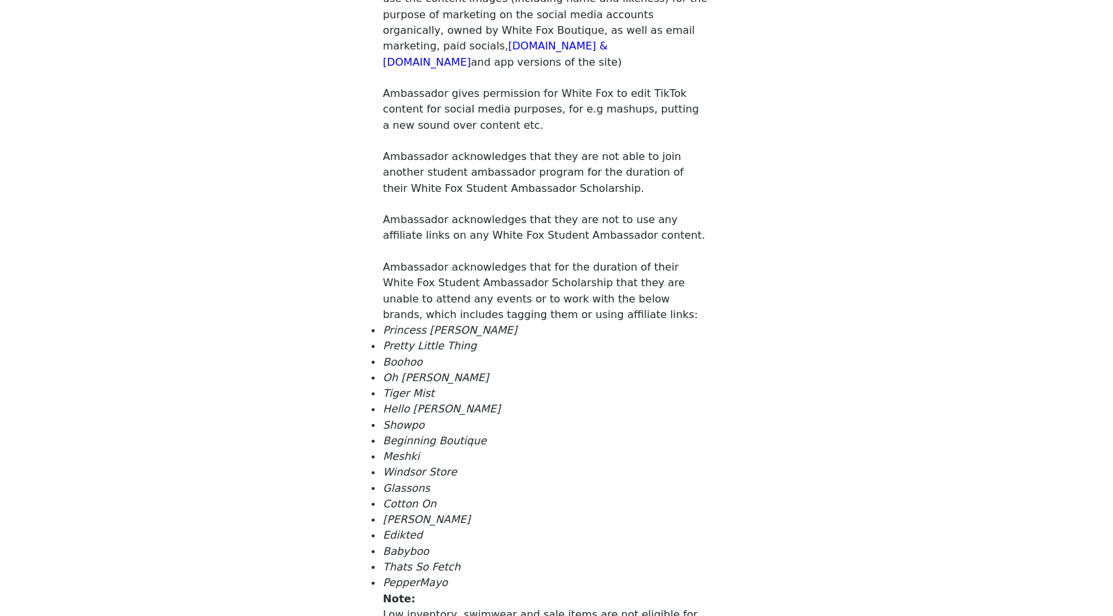
scroll to position [340, 0]
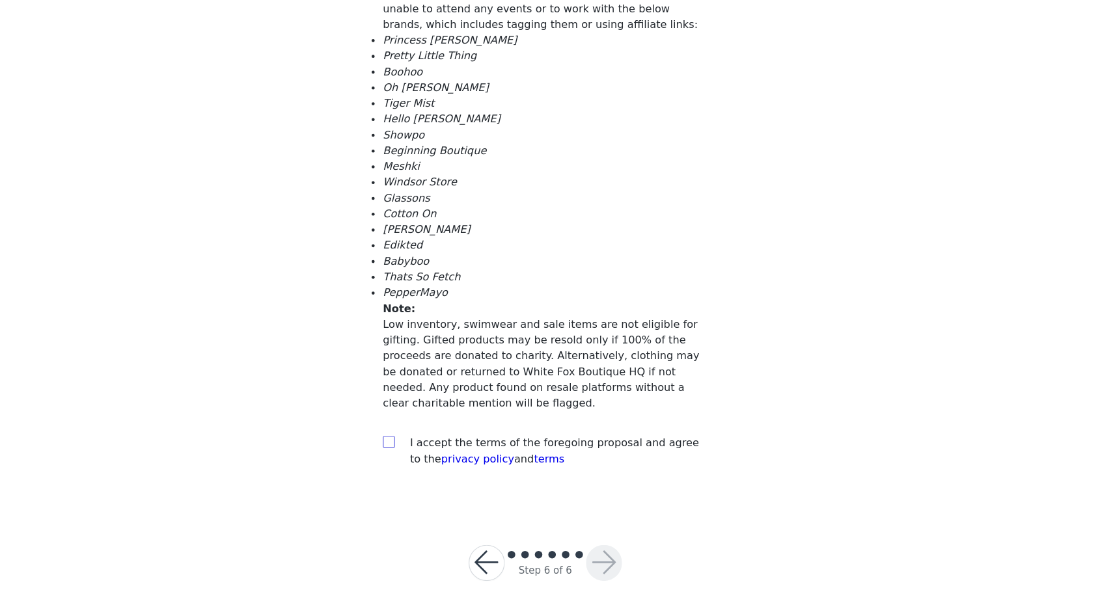
click at [421, 465] on input "checkbox" at bounding box center [420, 464] width 9 height 9
checkbox input "true"
click at [607, 565] on button "button" at bounding box center [607, 570] width 31 height 31
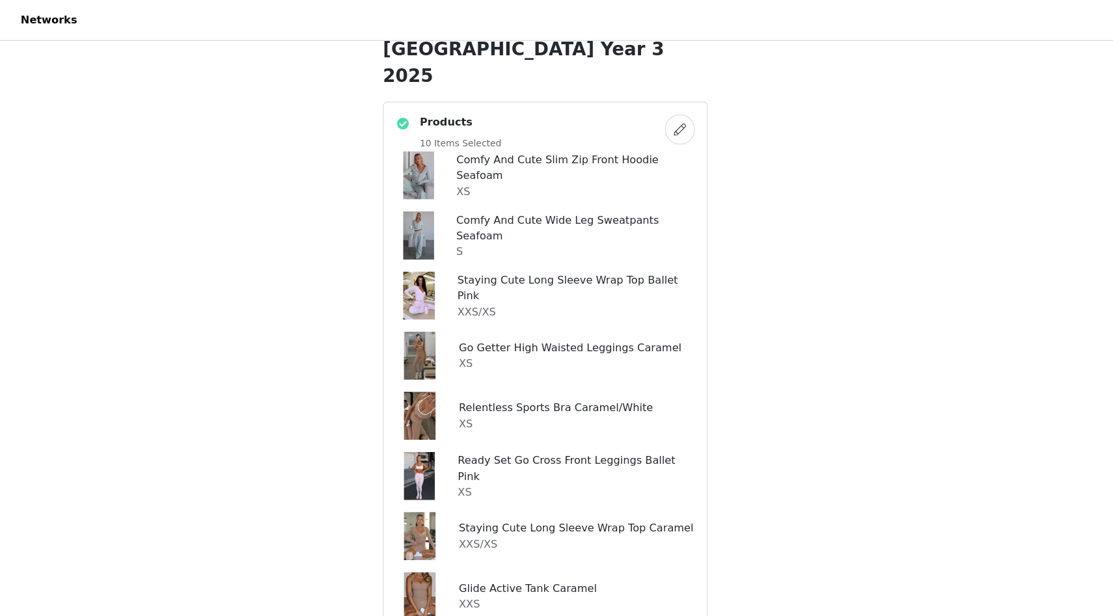
scroll to position [344, 0]
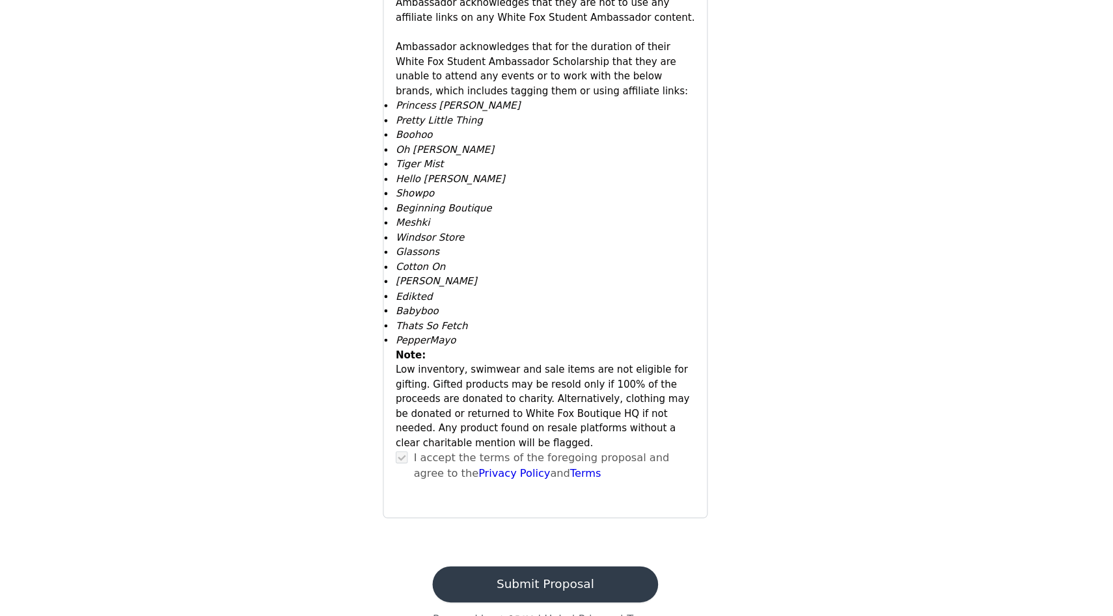
click at [575, 574] on button "Submit Proposal" at bounding box center [556, 589] width 195 height 31
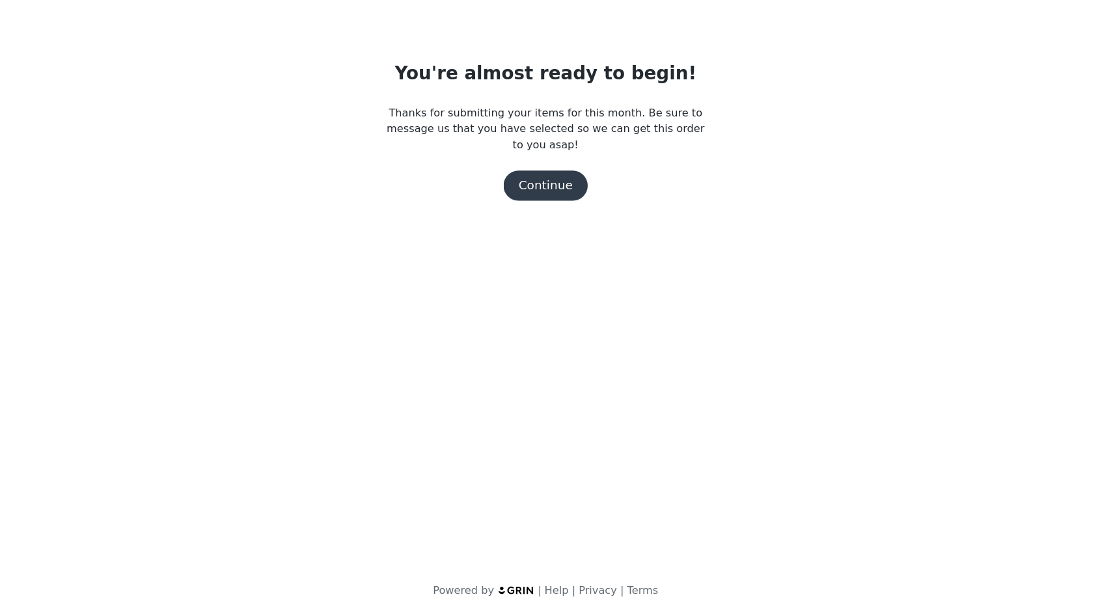
scroll to position [0, 0]
click at [564, 249] on button "Continue" at bounding box center [556, 243] width 73 height 26
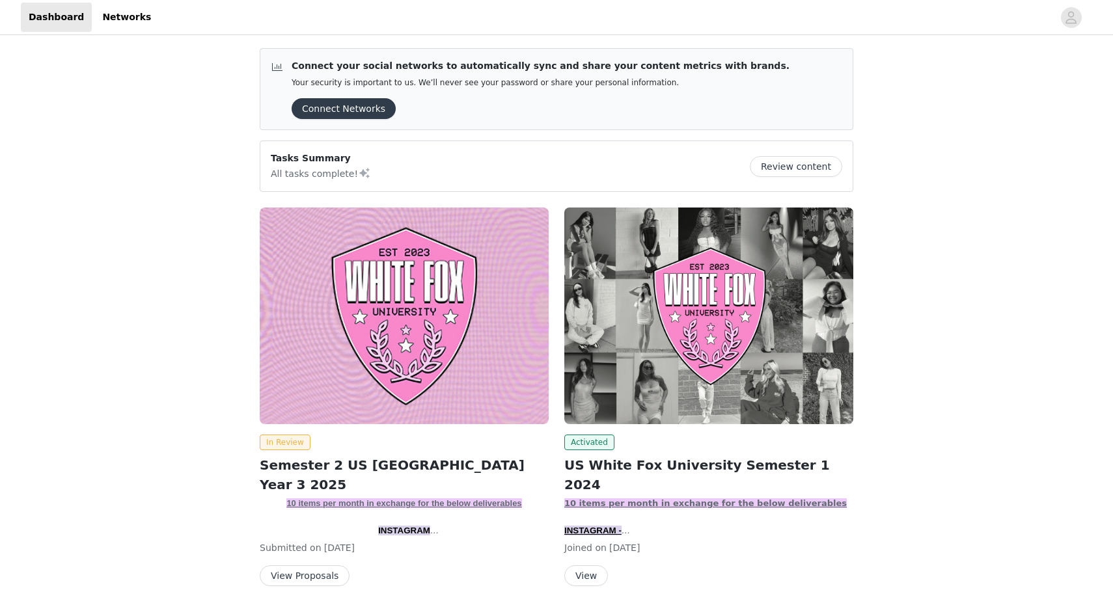
scroll to position [36, 0]
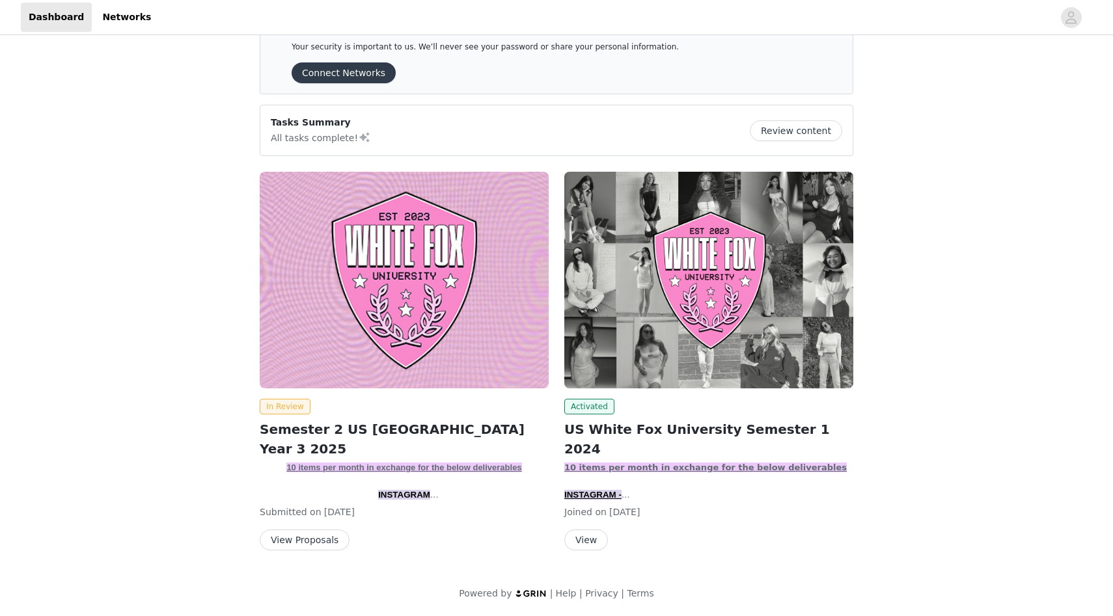
click at [322, 536] on button "View Proposals" at bounding box center [305, 540] width 90 height 21
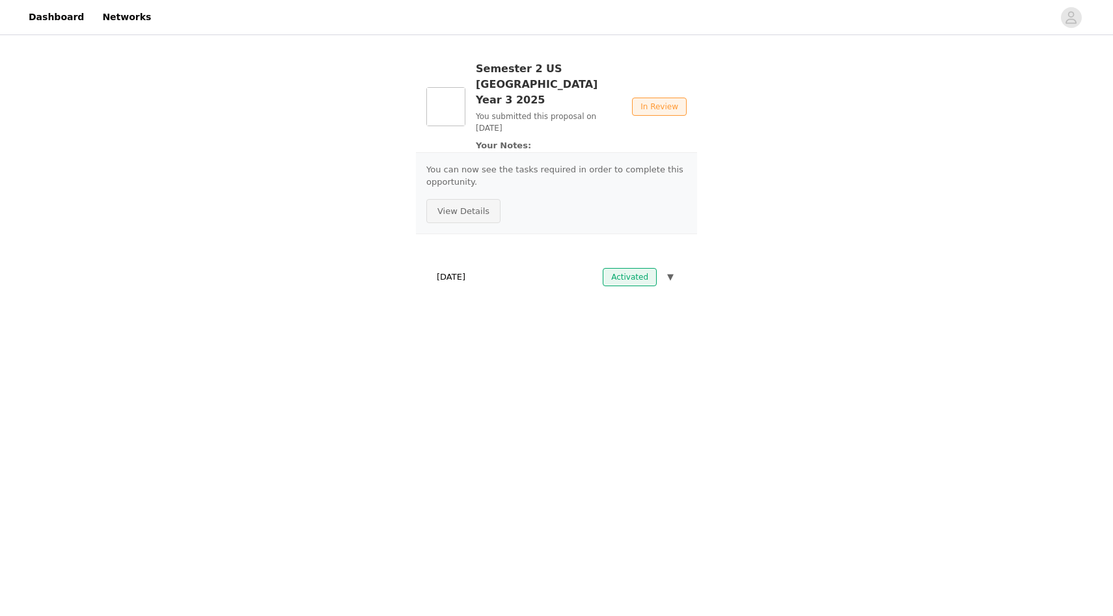
click at [462, 199] on button "View Details" at bounding box center [463, 211] width 74 height 25
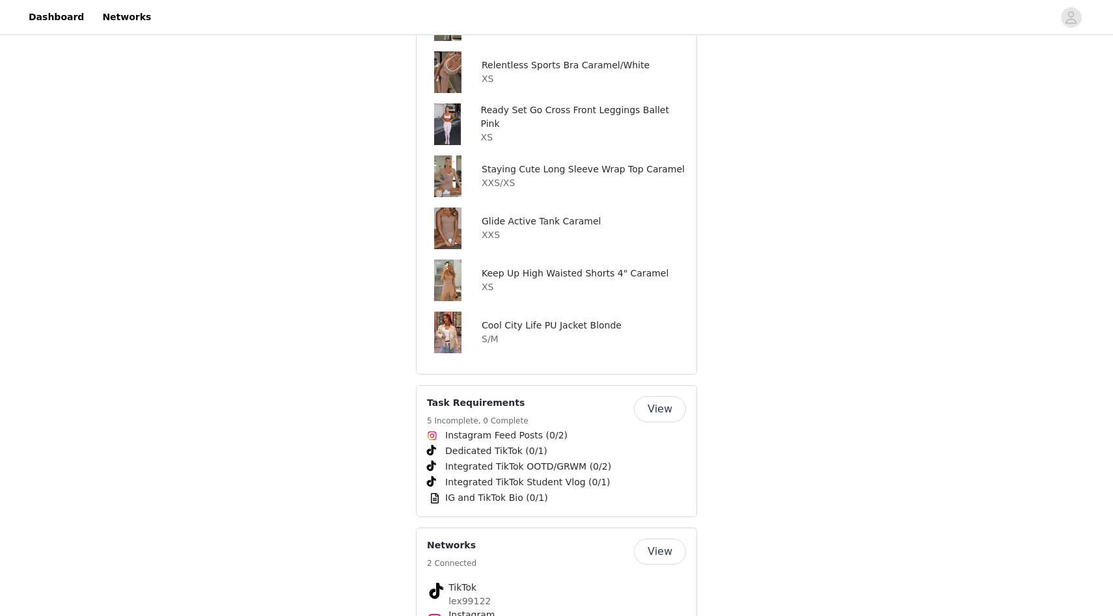
scroll to position [1998, 0]
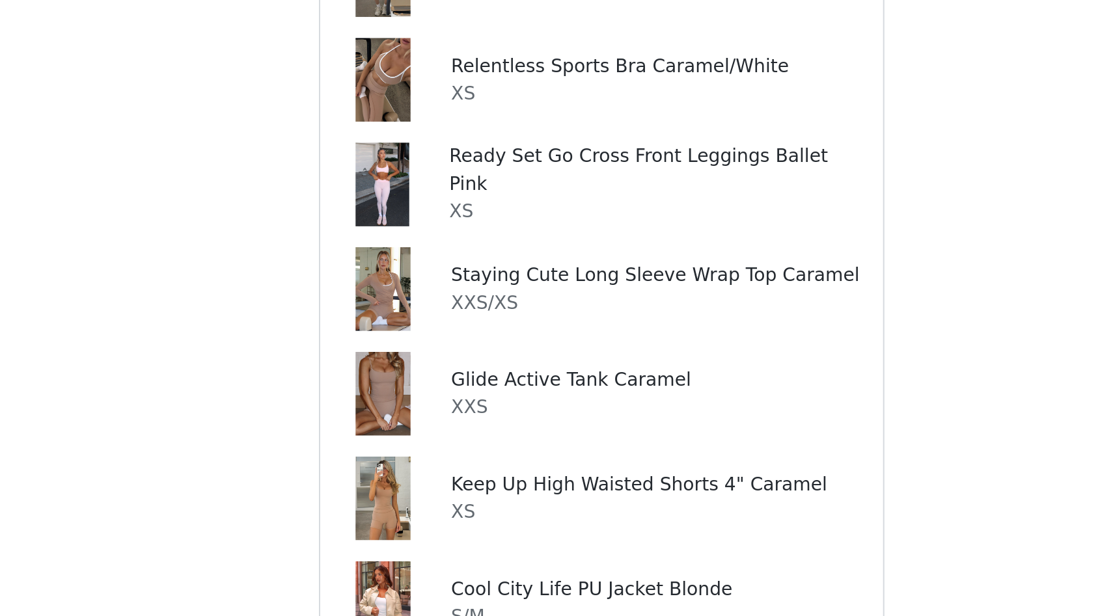
click at [506, 216] on h4 "Staying Cute Long Sleeve Wrap Top Caramel" at bounding box center [583, 223] width 203 height 14
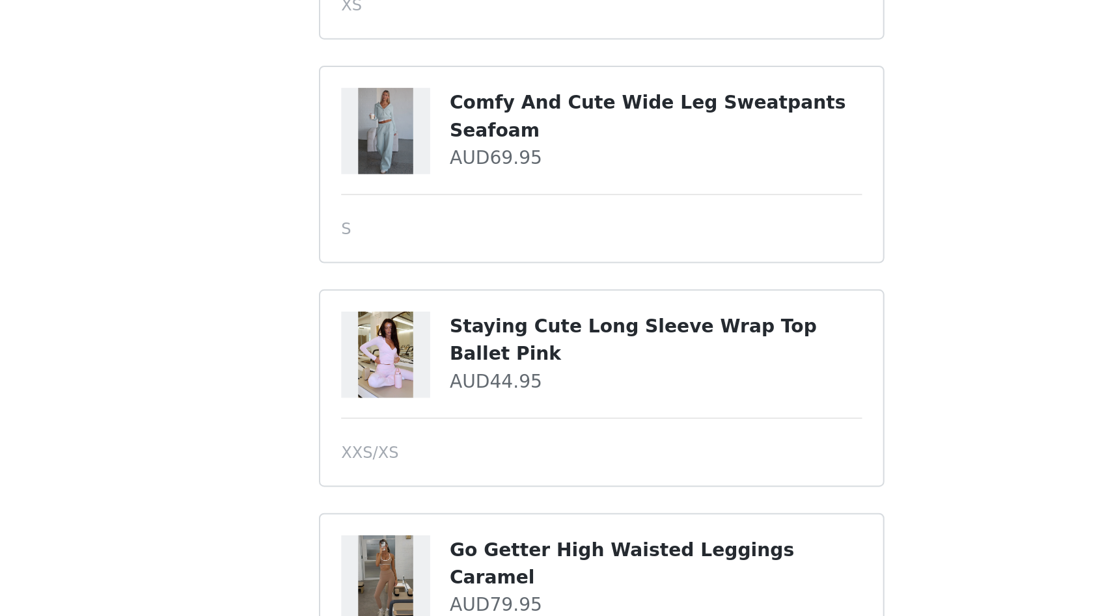
scroll to position [123, 0]
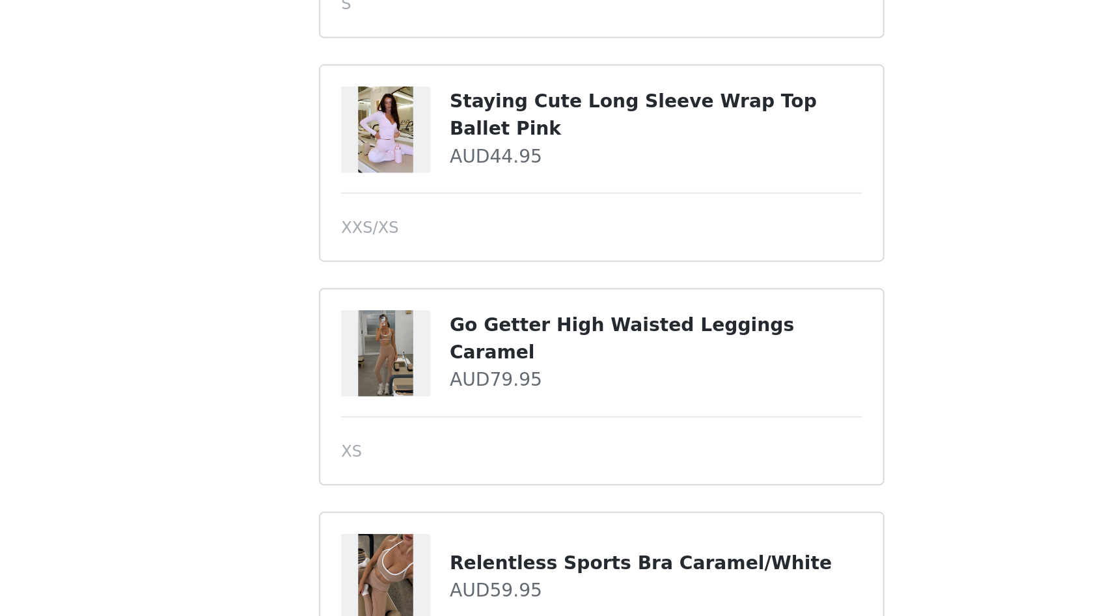
click at [516, 475] on h4 "Go Getter High Waisted Leggings Caramel" at bounding box center [583, 478] width 205 height 27
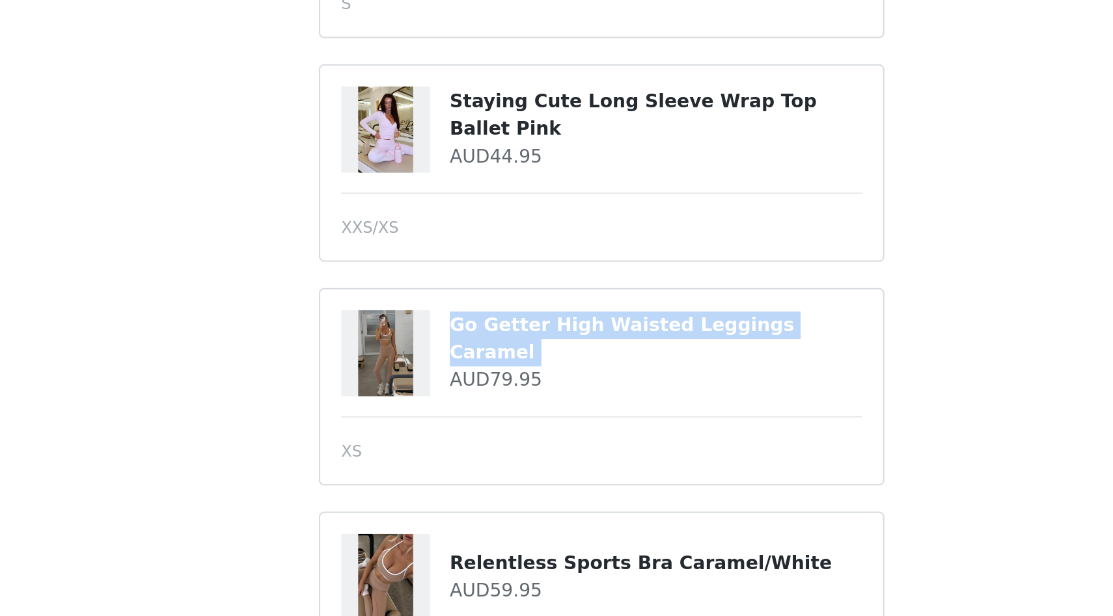
copy div "Go Getter High Waisted Leggings Caramel"
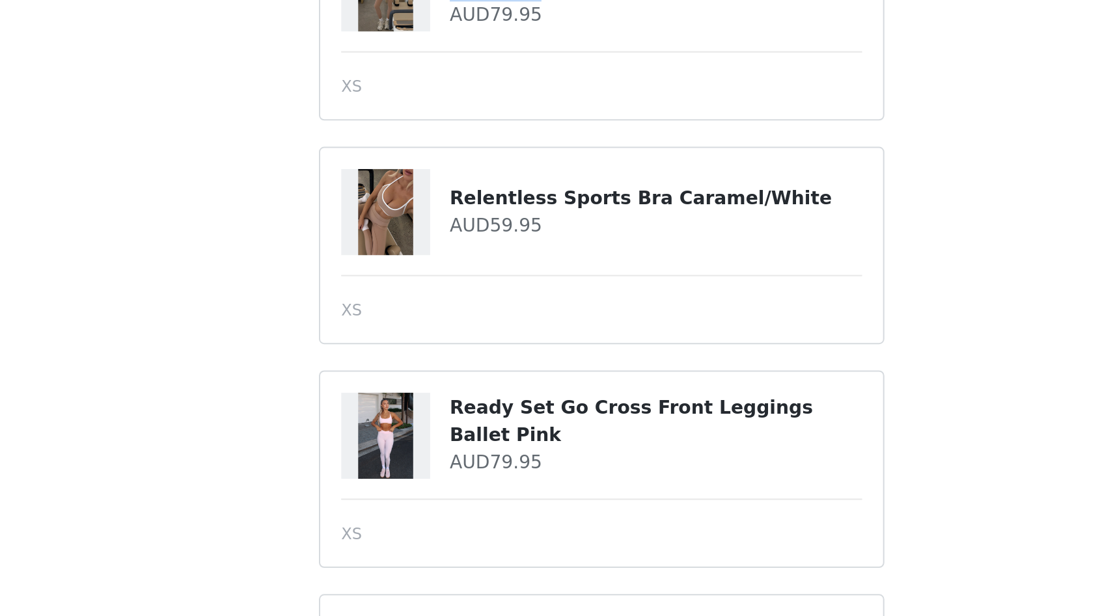
scroll to position [305, 0]
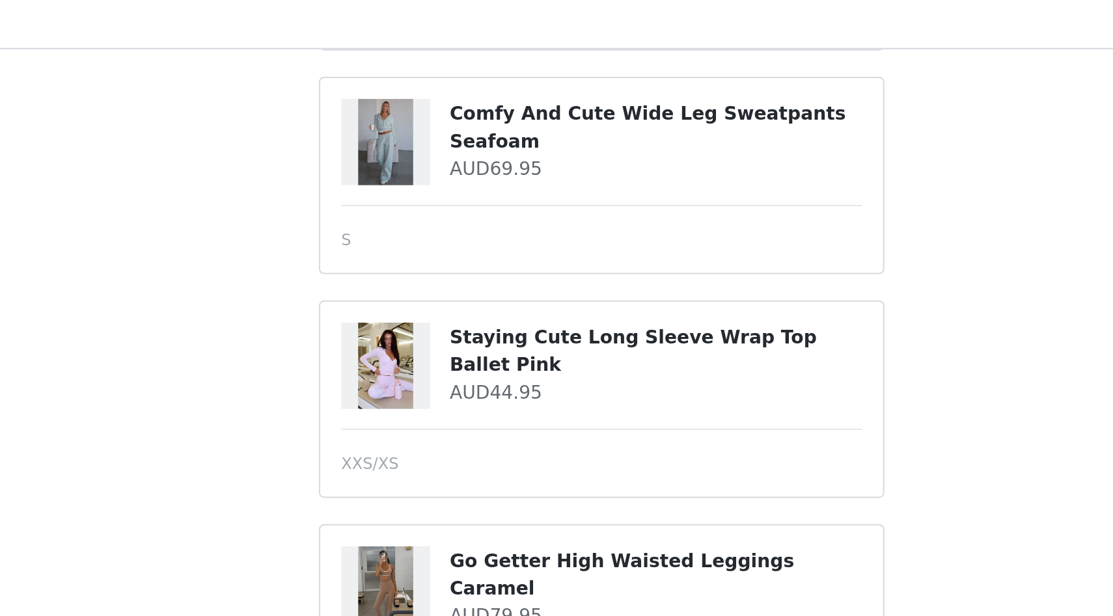
click at [598, 188] on h4 "Staying Cute Long Sleeve Wrap Top Ballet Pink" at bounding box center [583, 185] width 205 height 27
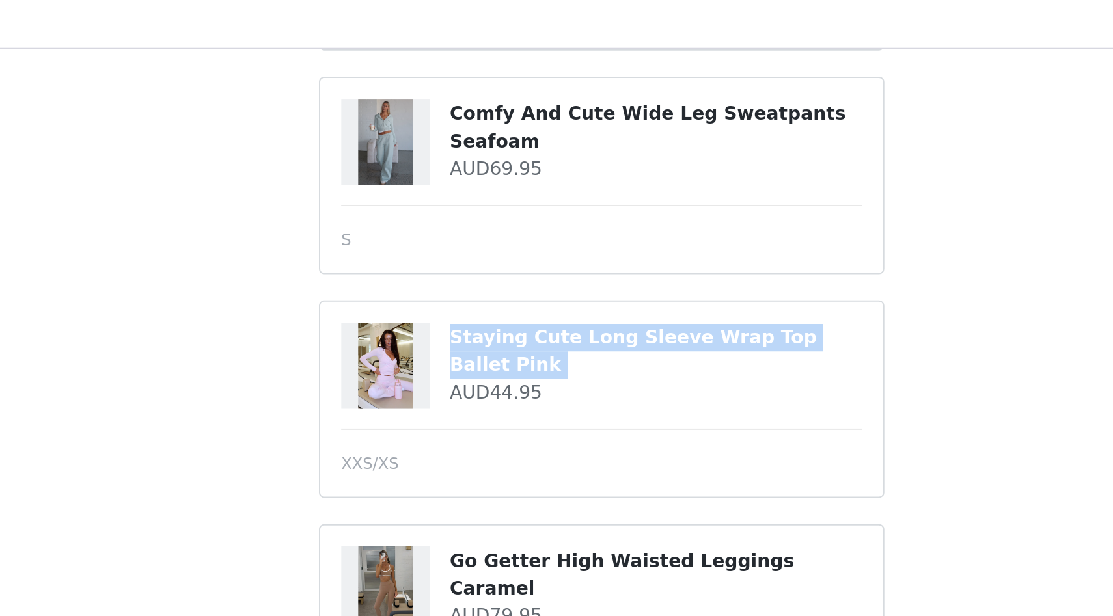
click at [598, 188] on h4 "Staying Cute Long Sleeve Wrap Top Ballet Pink" at bounding box center [583, 185] width 205 height 27
copy div "Staying Cute Long Sleeve Wrap Top Ballet Pink"
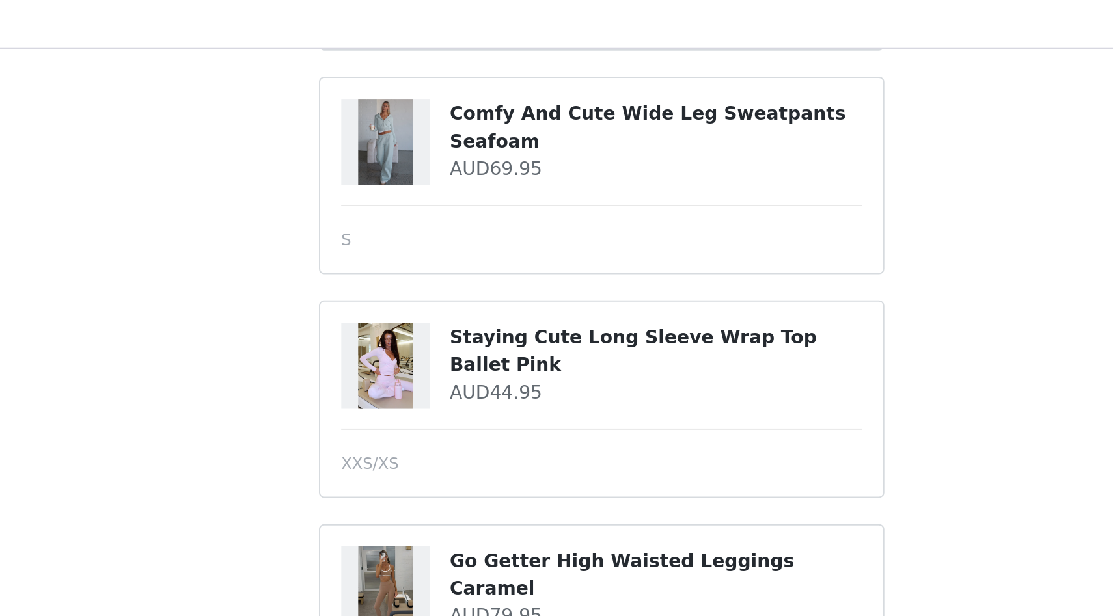
click at [573, 65] on h4 "Comfy And Cute Wide Leg Sweatpants Seafoam" at bounding box center [583, 74] width 205 height 27
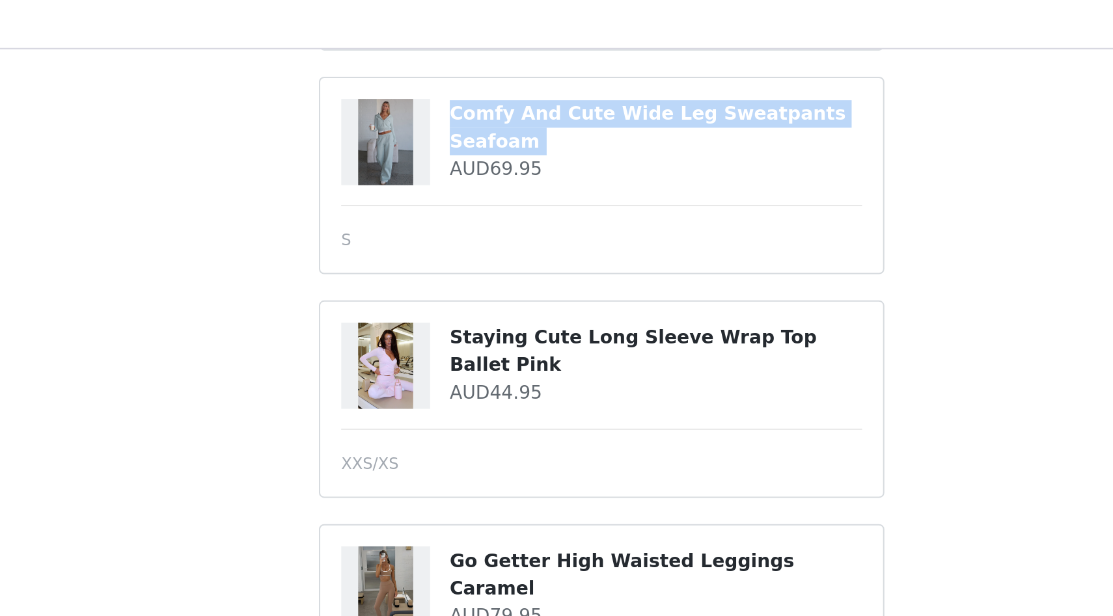
copy div "Comfy And Cute Wide Leg Sweatpants Seafoam"
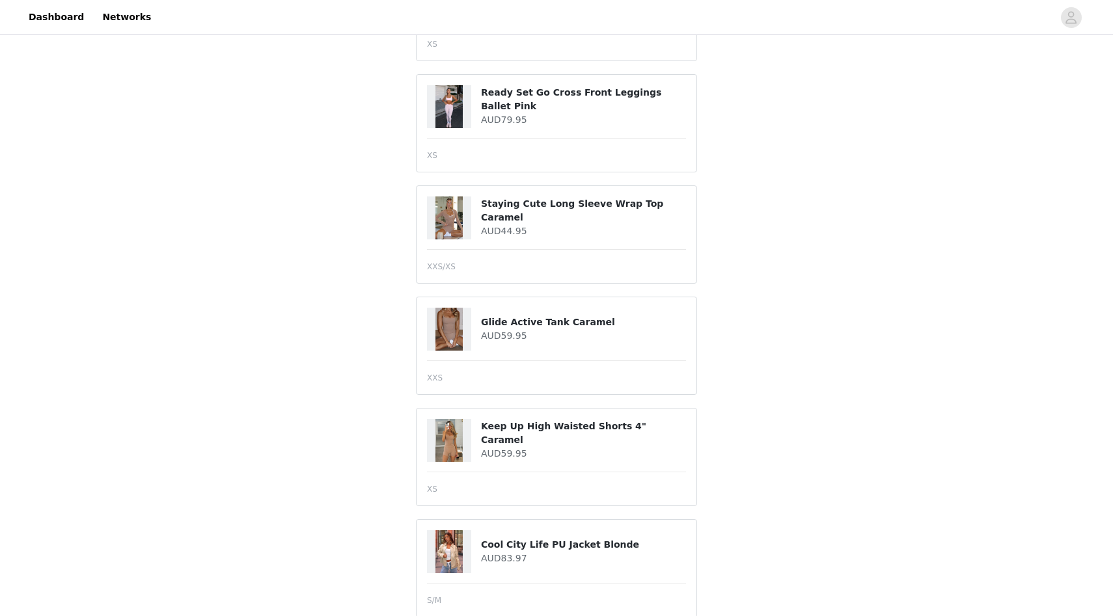
scroll to position [785, 0]
